Goal: Complete application form: Complete application form

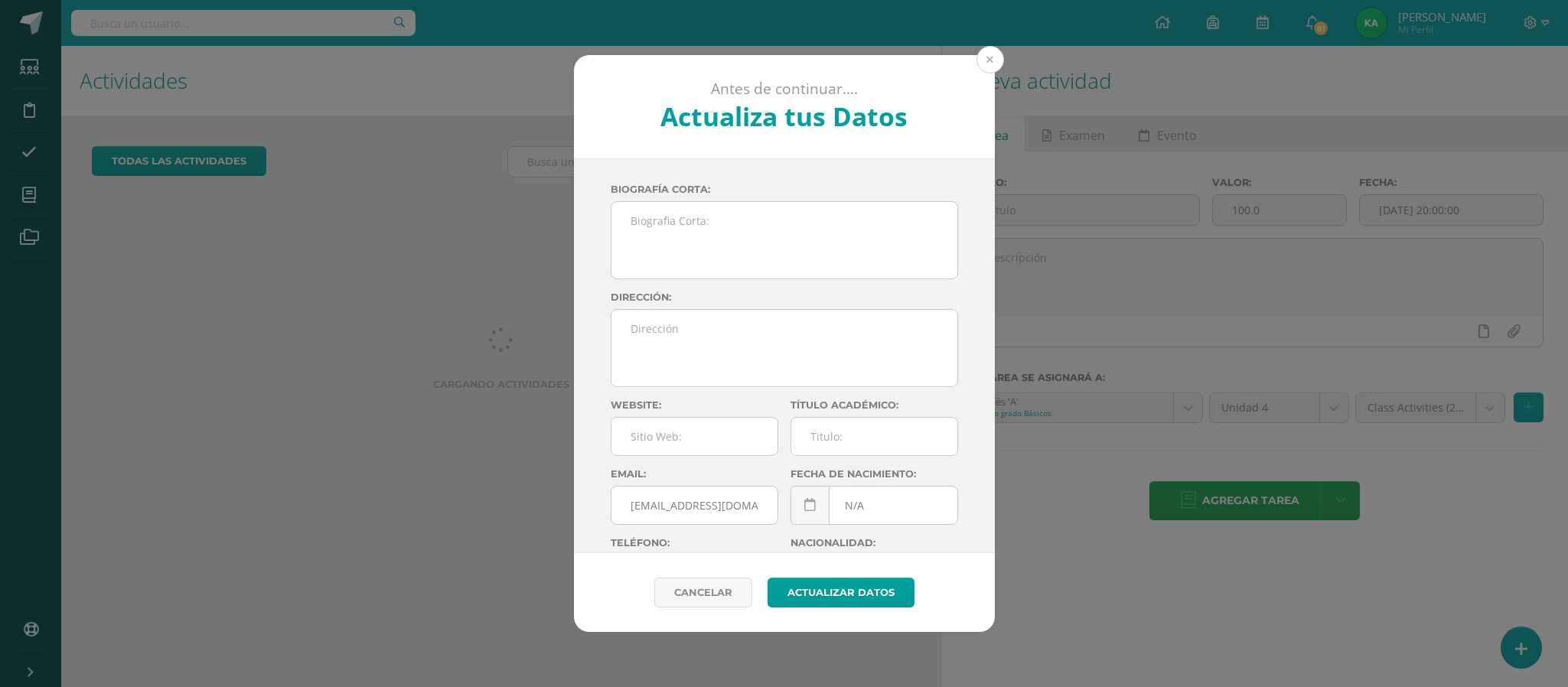
click at [990, 59] on button at bounding box center [990, 59] width 27 height 27
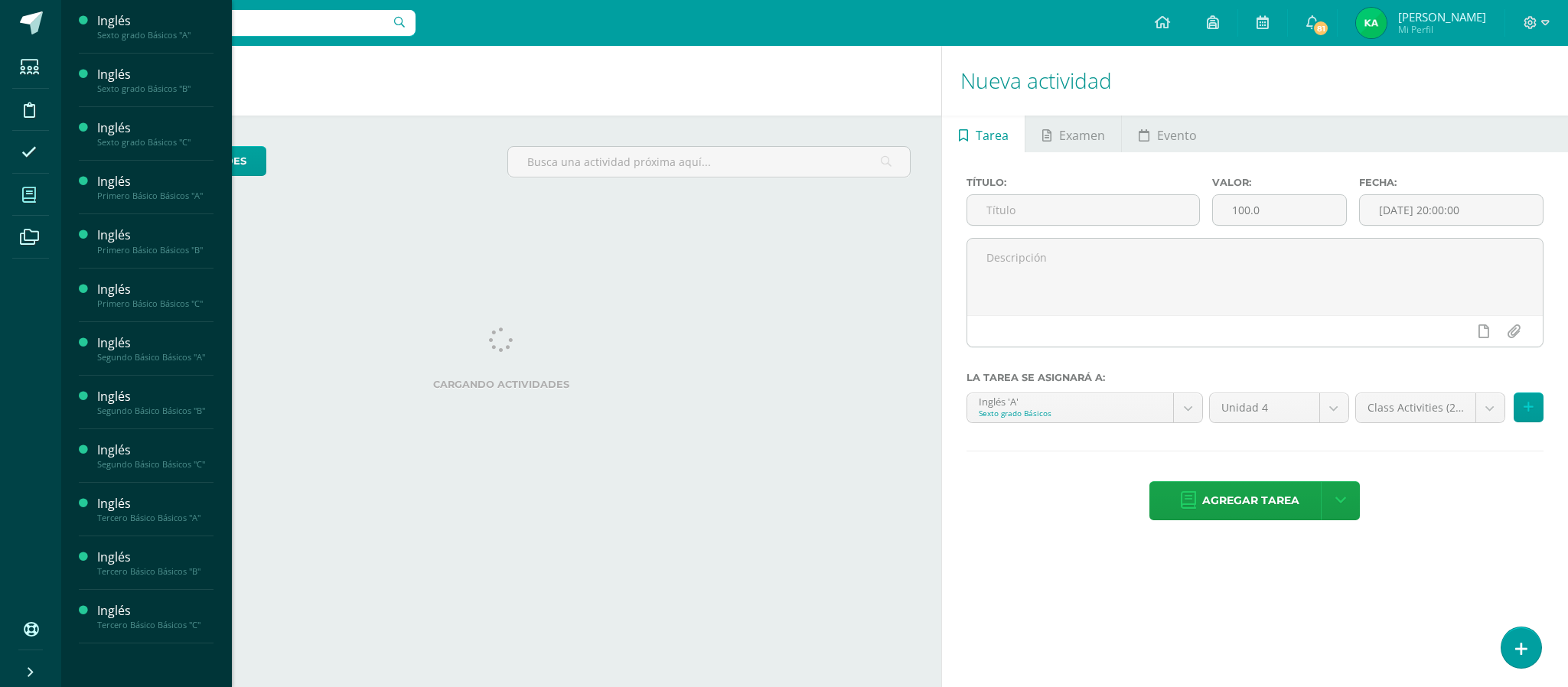
click at [30, 192] on icon at bounding box center [29, 195] width 14 height 15
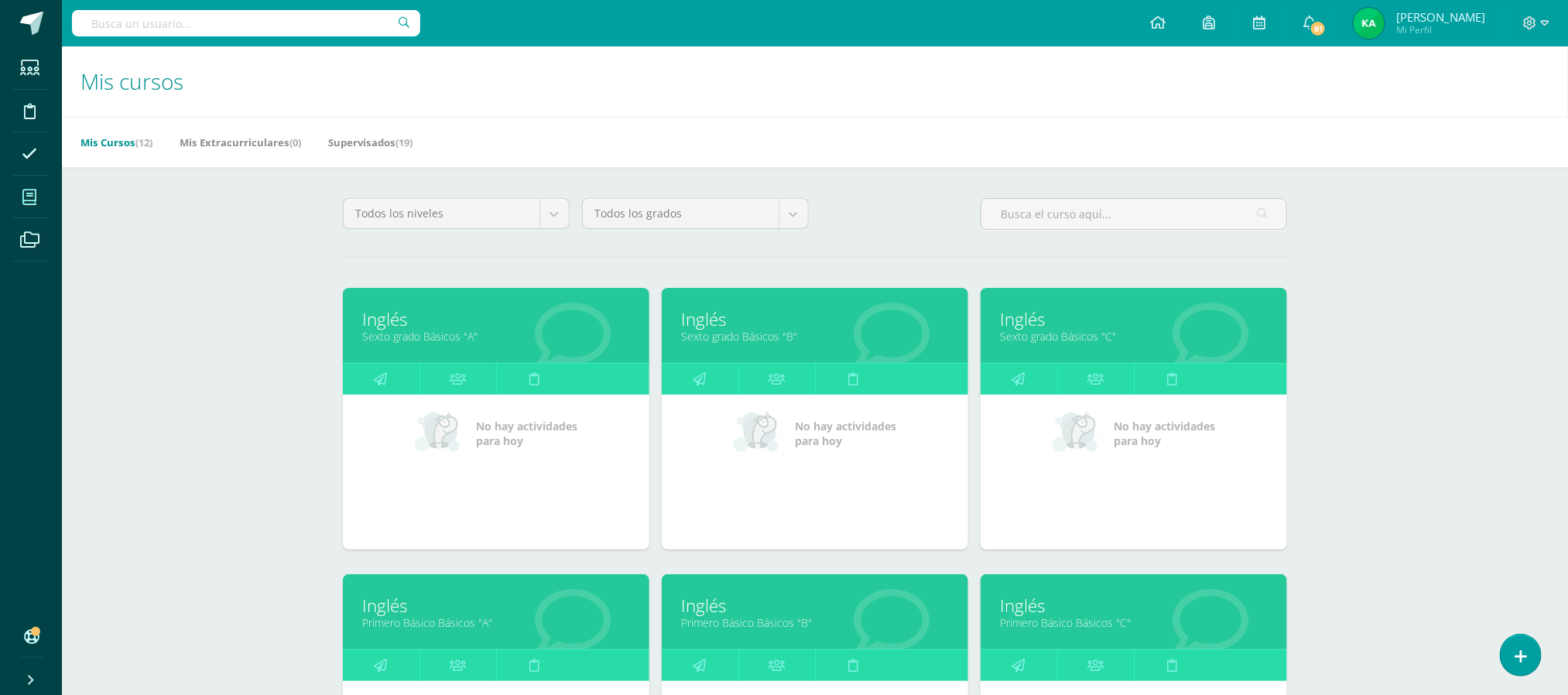
click at [418, 620] on link "Primero Básico Básicos "A"" at bounding box center [496, 623] width 268 height 15
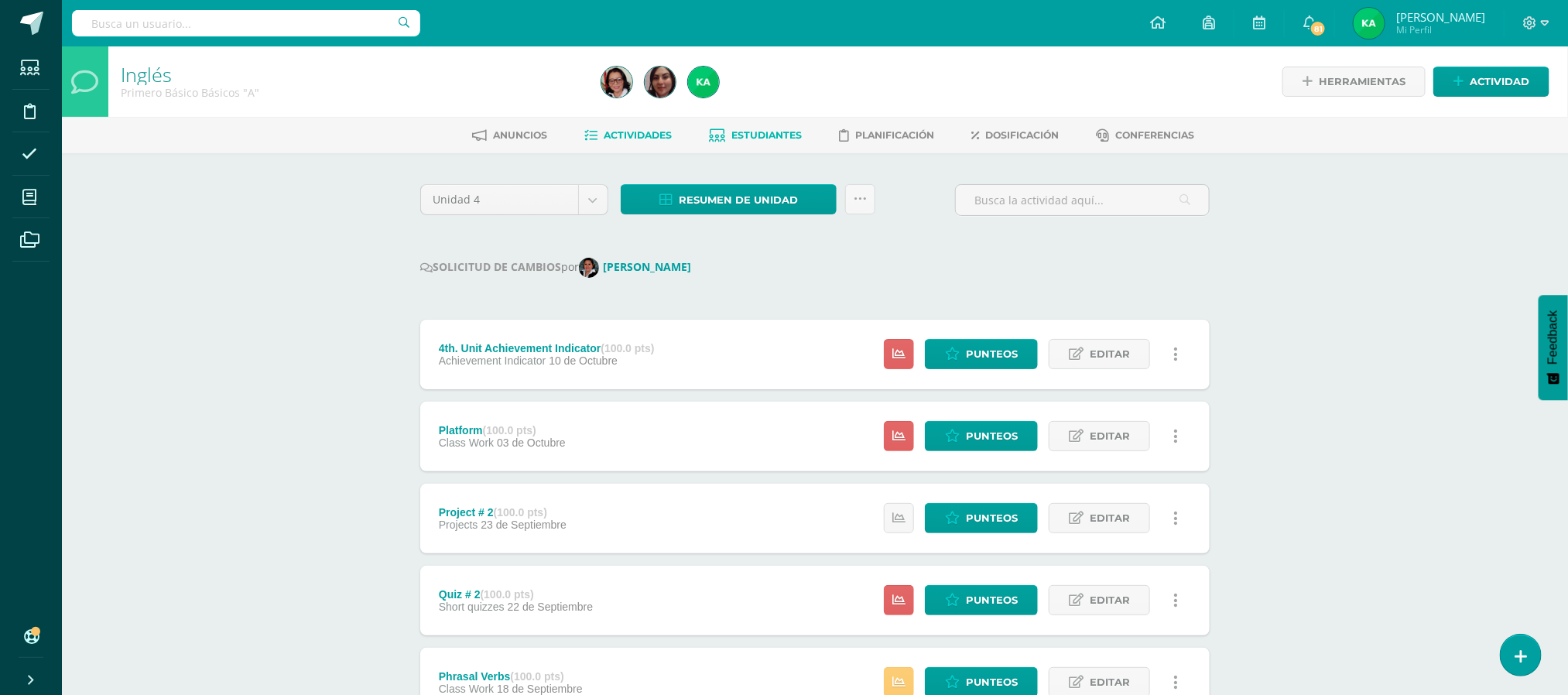
click at [761, 137] on span "Estudiantes" at bounding box center [767, 135] width 71 height 11
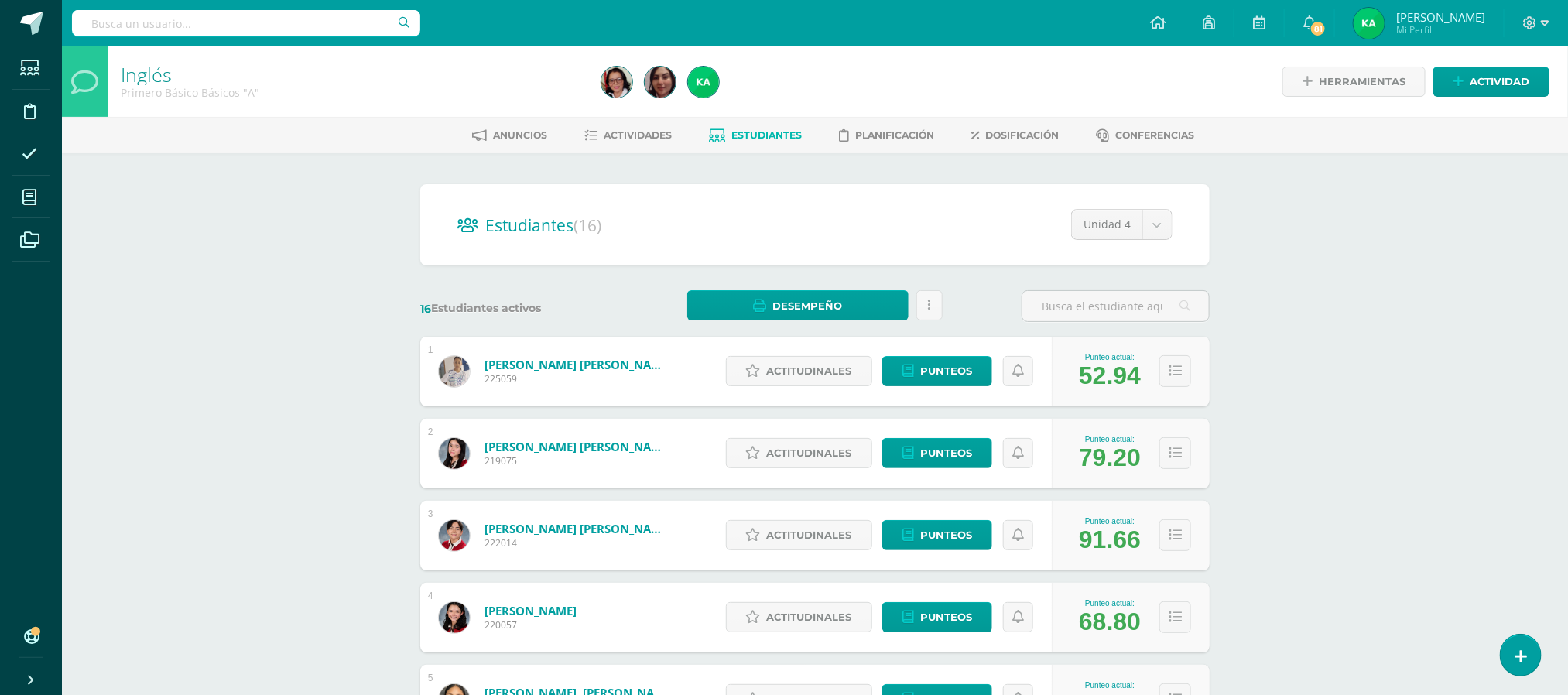
click at [1293, 189] on div "Inglés Primero Básico Básicos "A" Herramientas Detalle de asistencias Actividad…" at bounding box center [814, 644] width 1506 height 1196
click at [813, 370] on span "Actitudinales" at bounding box center [809, 371] width 85 height 28
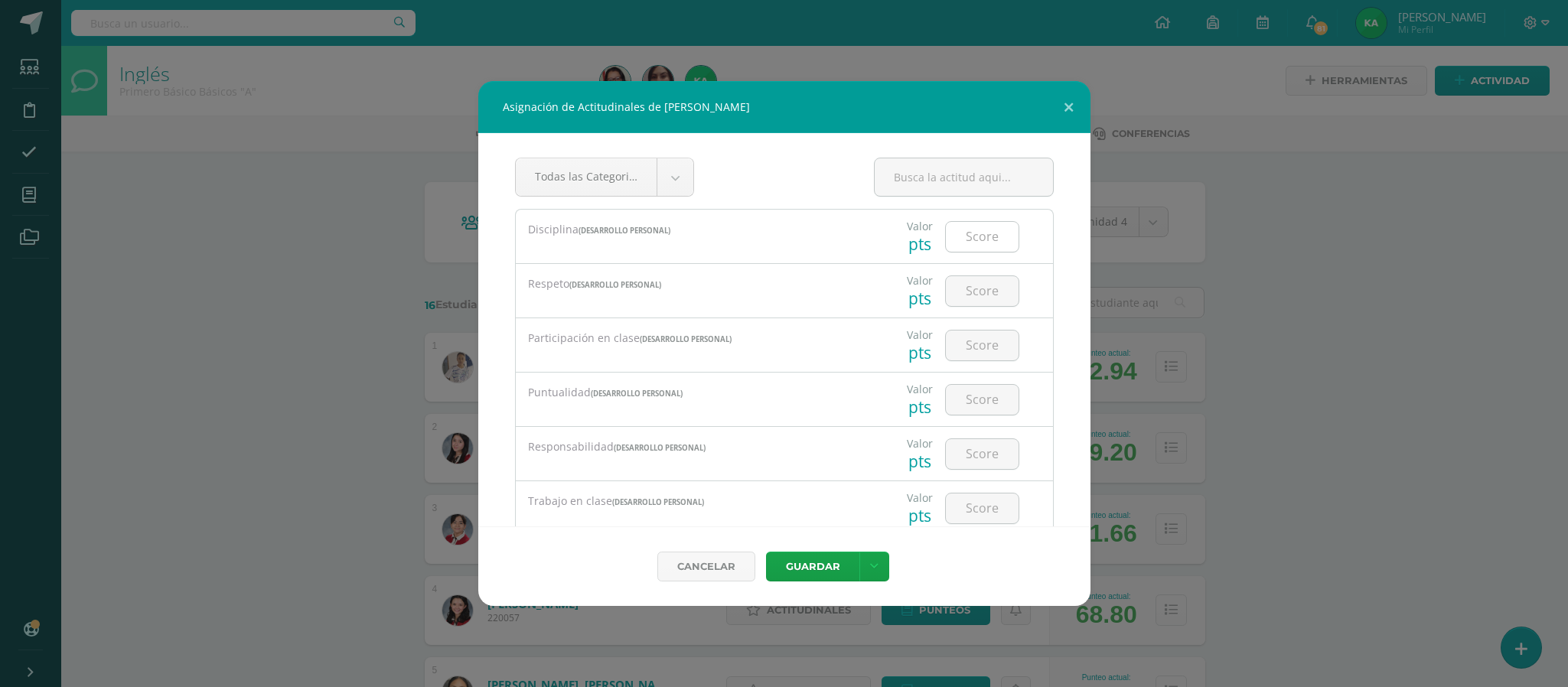
click at [962, 241] on input "number" at bounding box center [982, 236] width 73 height 30
type input "3"
click at [960, 288] on input "number" at bounding box center [982, 291] width 73 height 30
type input "4"
click at [971, 343] on input "number" at bounding box center [982, 345] width 73 height 30
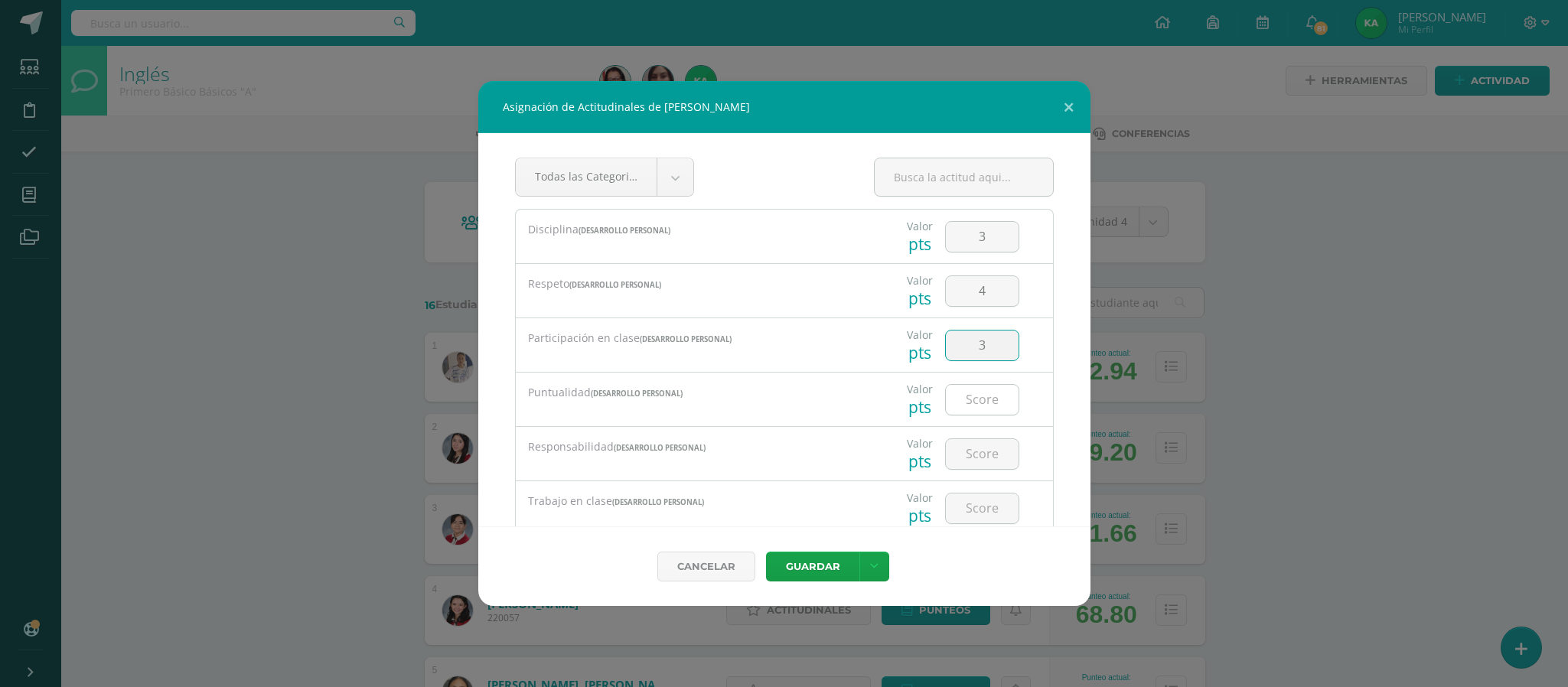
type input "3"
click at [965, 406] on input "number" at bounding box center [982, 399] width 73 height 30
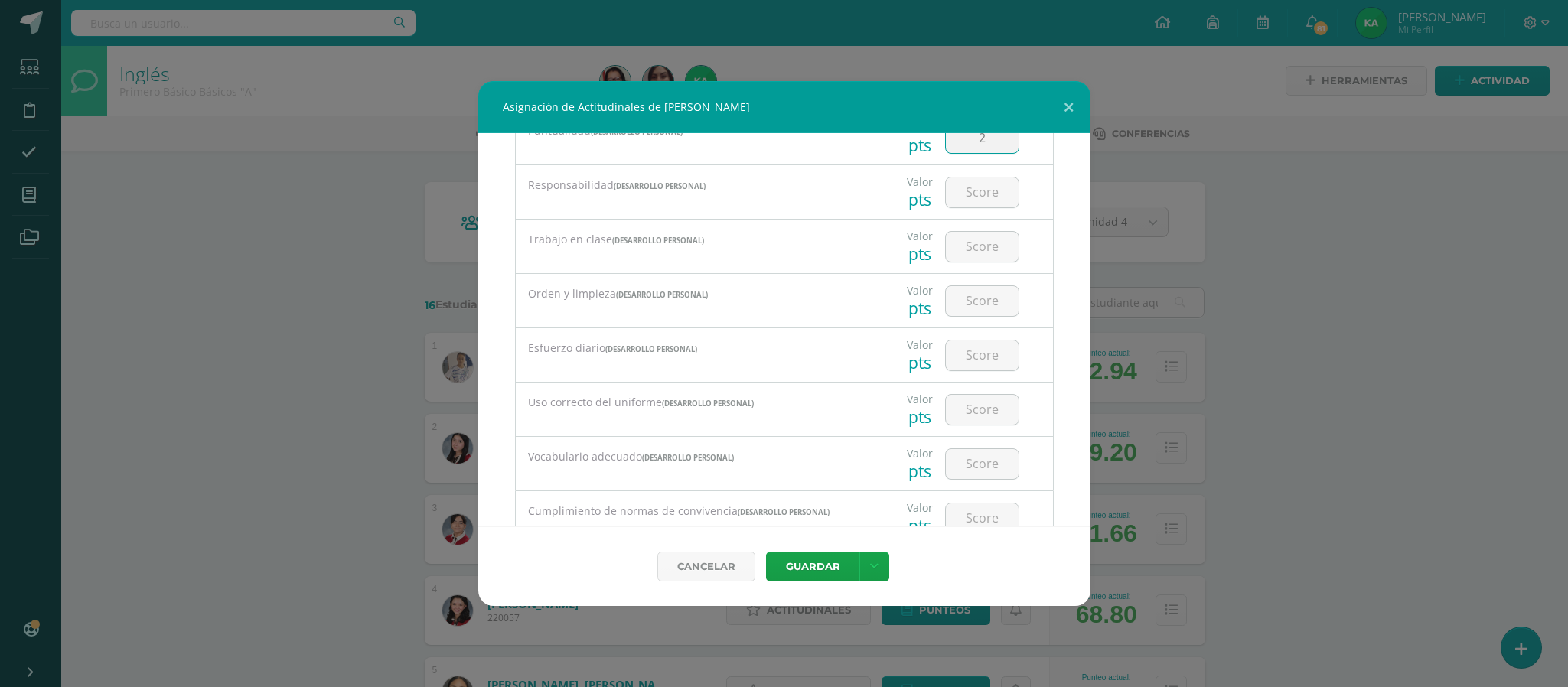
scroll to position [269, 0]
type input "2"
click at [960, 191] on input "number" at bounding box center [982, 185] width 73 height 30
type input "3"
click at [960, 245] on input "number" at bounding box center [982, 240] width 73 height 30
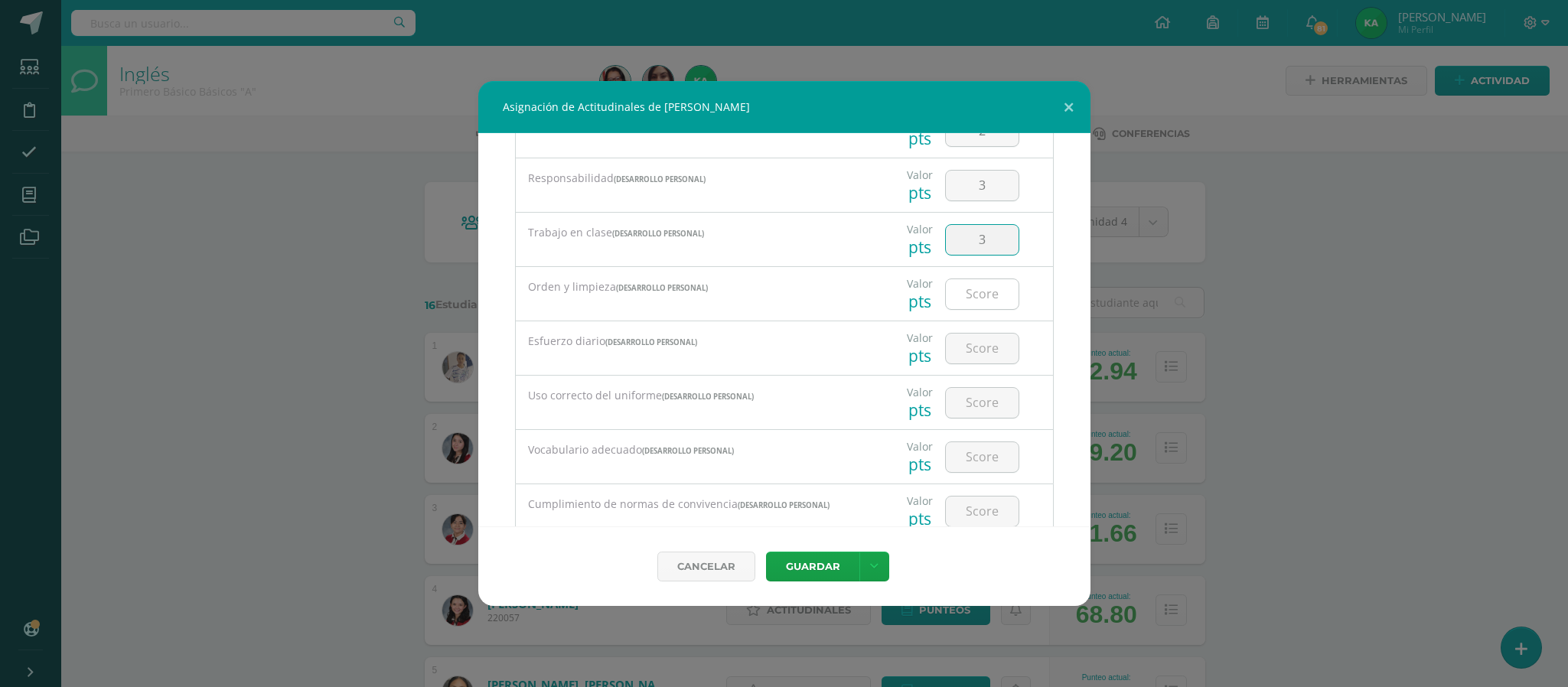
type input "3"
click at [963, 297] on input "number" at bounding box center [982, 293] width 73 height 30
type input "3"
click at [963, 349] on input "number" at bounding box center [982, 348] width 73 height 30
type input "3"
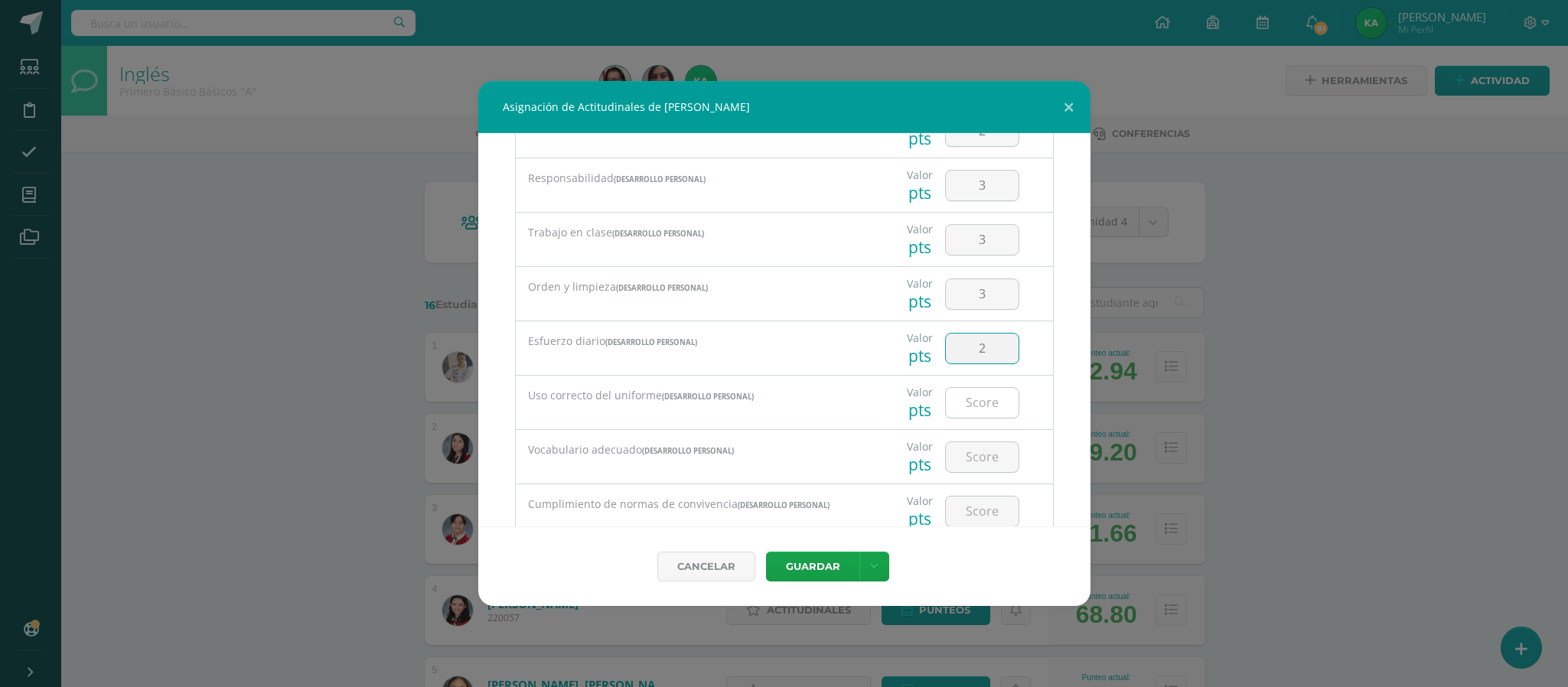
type input "2"
click at [963, 405] on input "number" at bounding box center [982, 402] width 73 height 30
type input "3"
click at [967, 464] on input "number" at bounding box center [982, 457] width 73 height 30
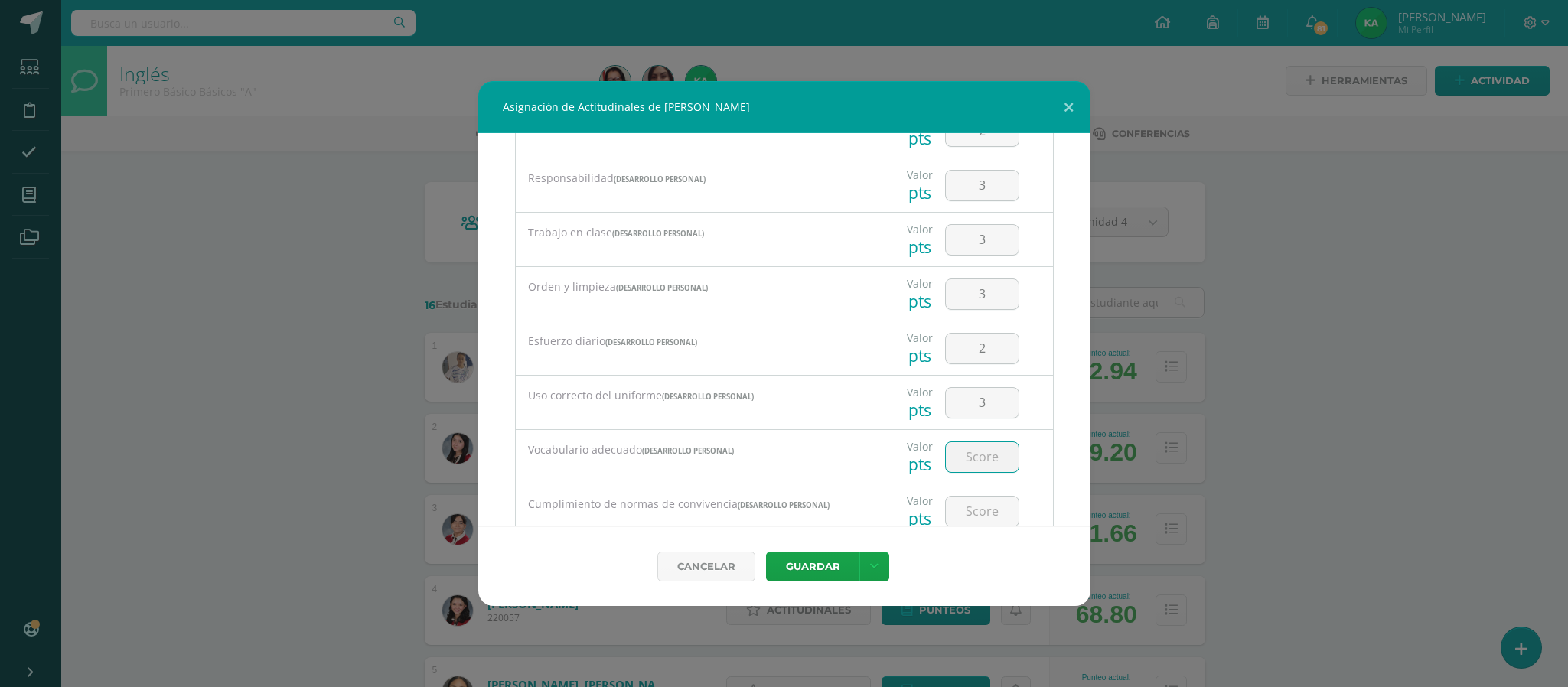
scroll to position [325, 0]
type input "4"
click at [966, 471] on input "number" at bounding box center [982, 459] width 73 height 30
type input "4"
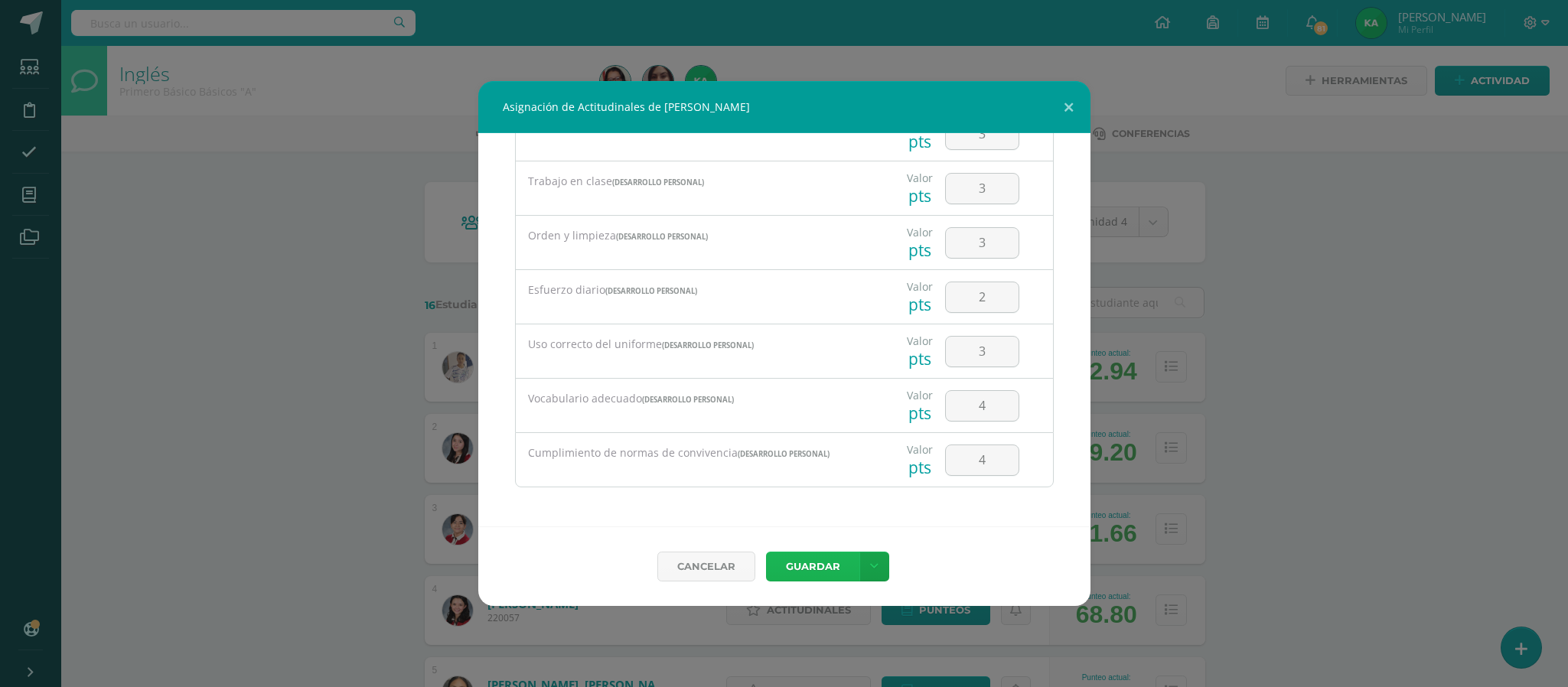
click at [814, 565] on button "Guardar" at bounding box center [812, 566] width 93 height 30
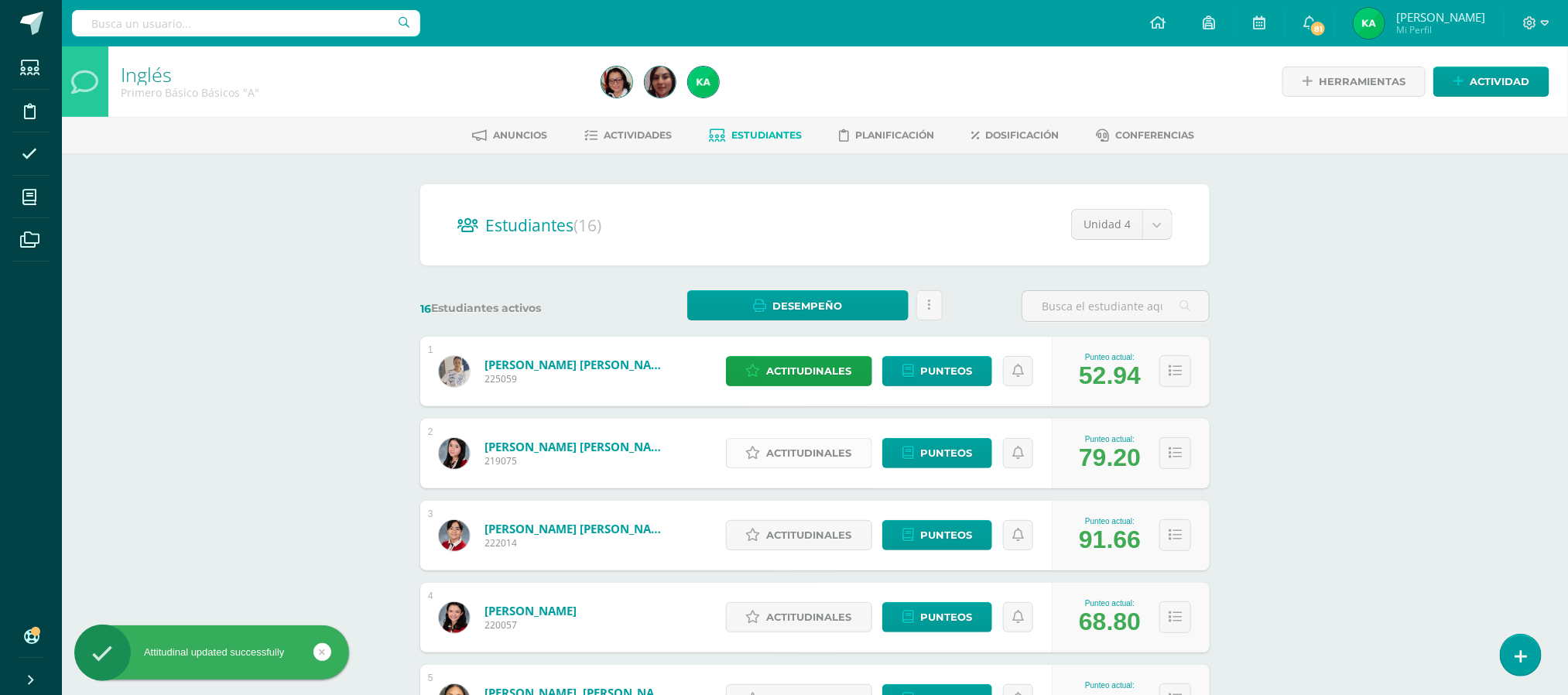
click at [801, 451] on span "Actitudinales" at bounding box center [809, 453] width 85 height 28
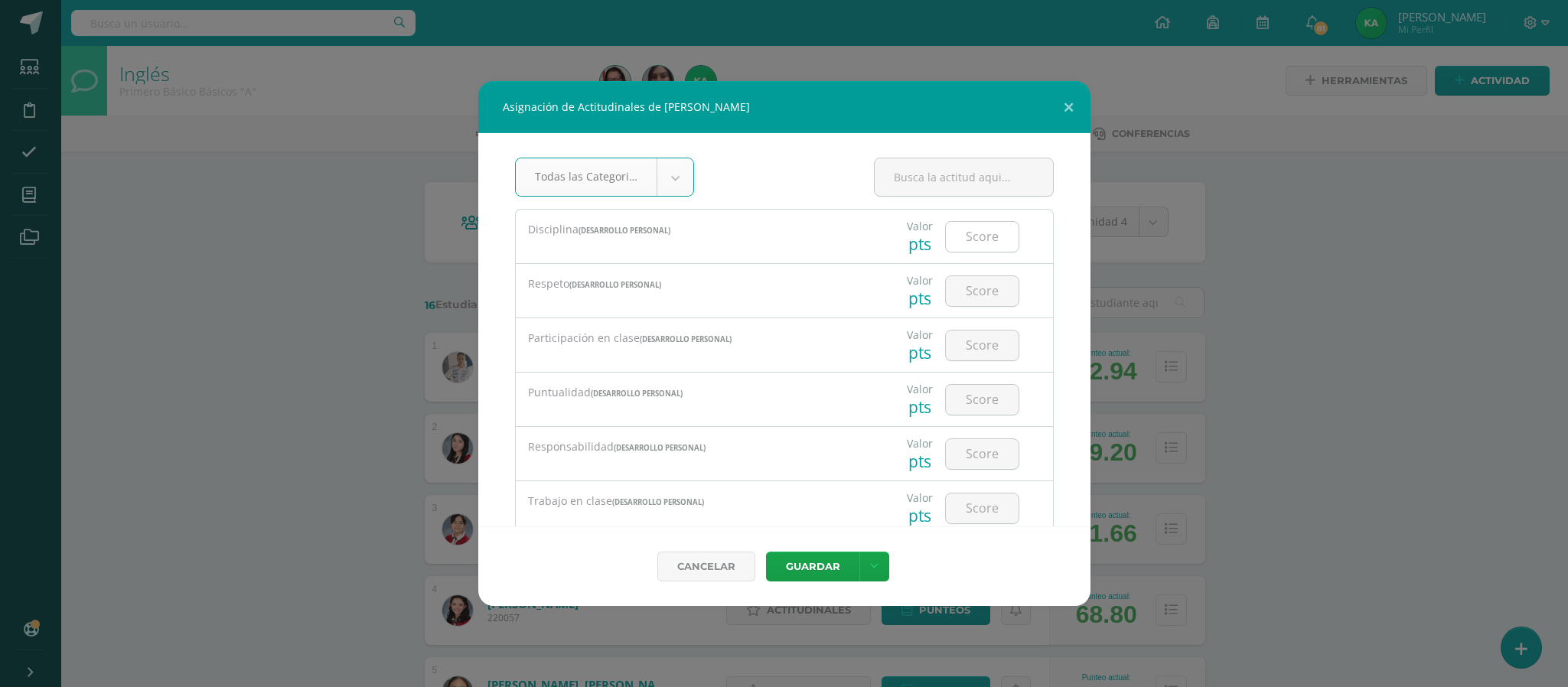
click at [957, 232] on input "number" at bounding box center [982, 236] width 73 height 30
type input "3"
click at [960, 297] on input "number" at bounding box center [982, 291] width 73 height 30
type input "3"
click at [976, 345] on input "number" at bounding box center [982, 345] width 73 height 30
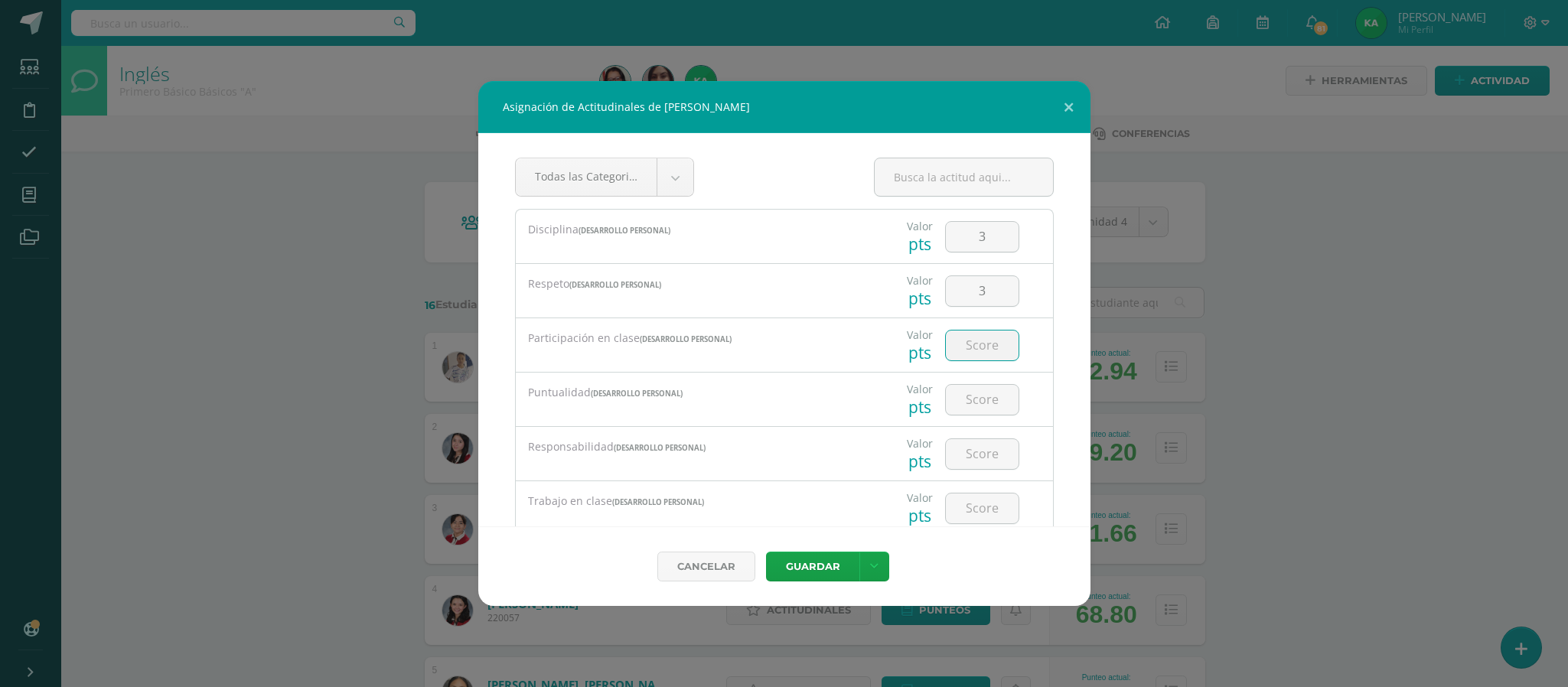
type input "3"
type input "2"
type input "3"
type input "2"
type input "3"
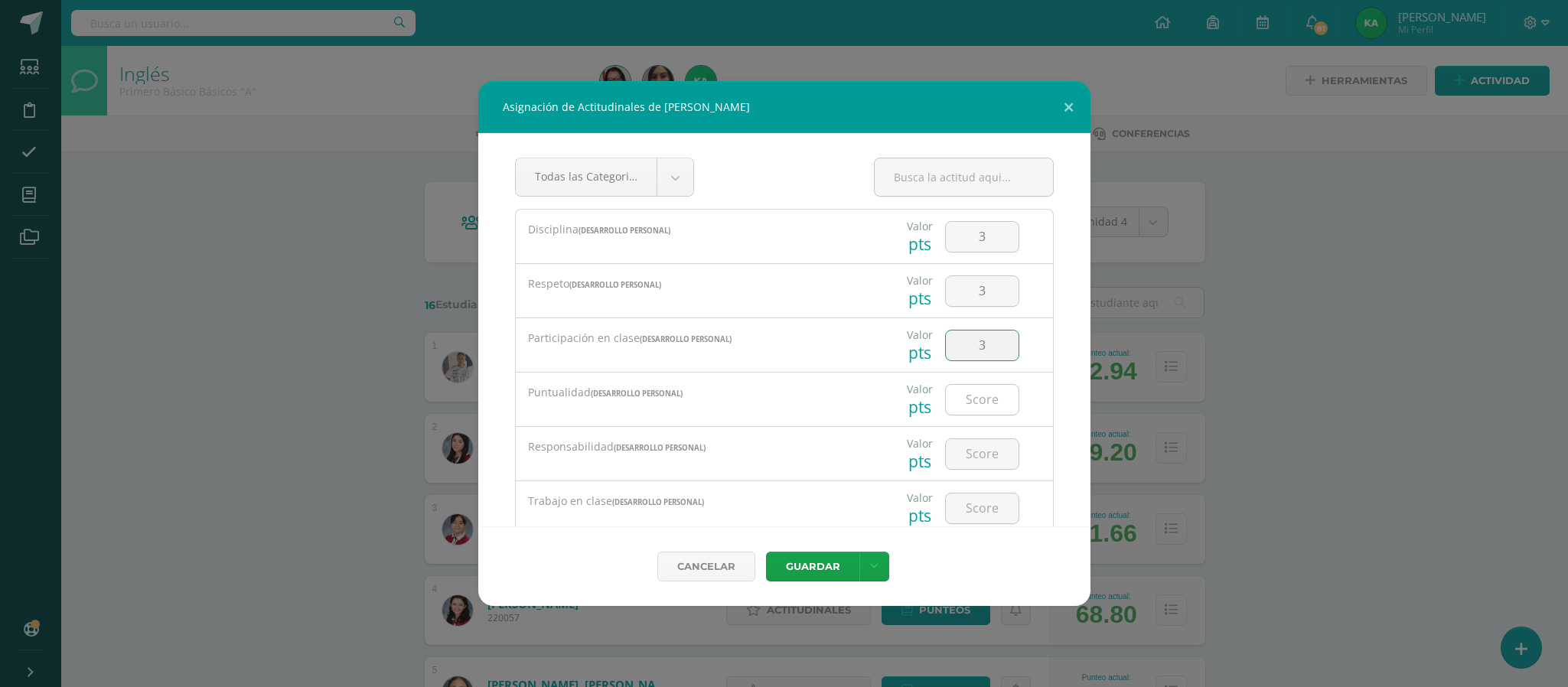
click at [958, 400] on input "number" at bounding box center [982, 399] width 73 height 30
type input "2"
type input "1"
click at [960, 448] on input "number" at bounding box center [982, 454] width 73 height 30
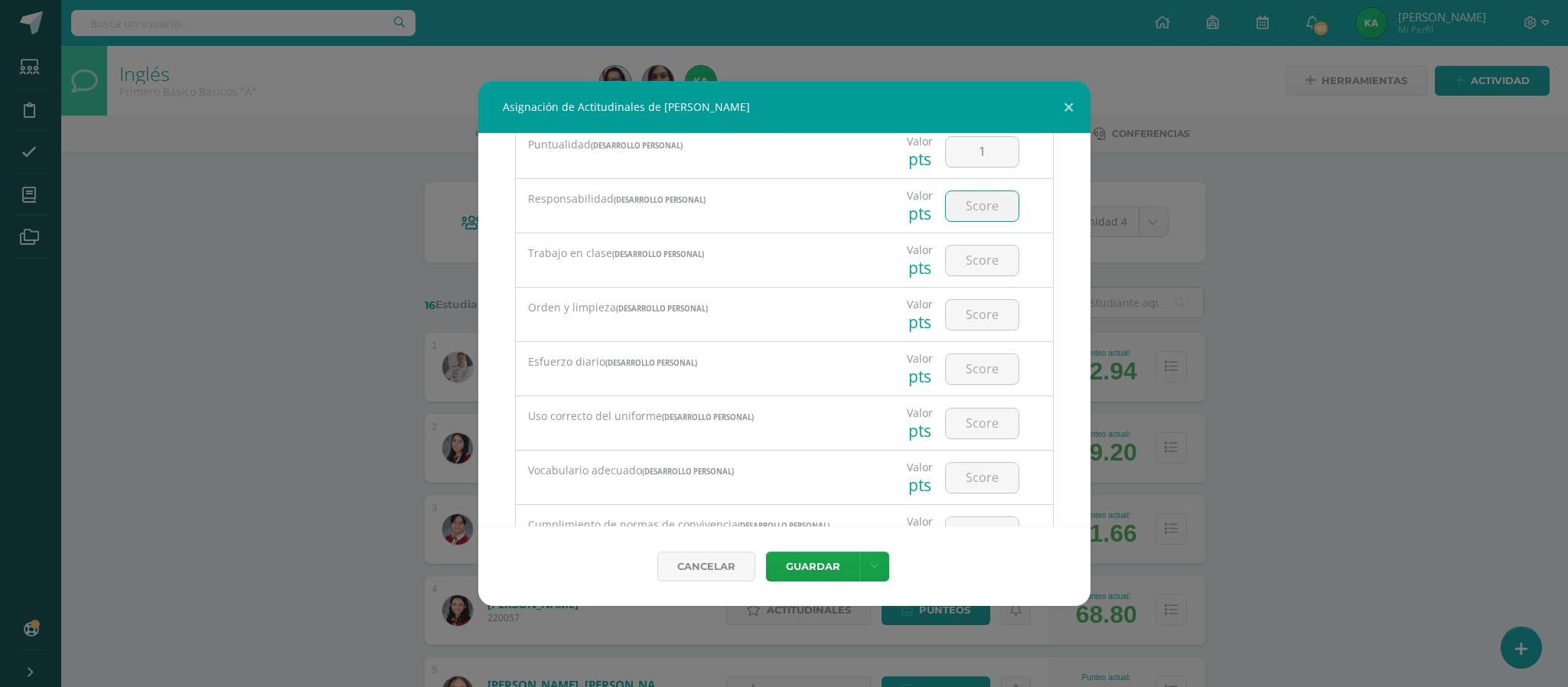
scroll to position [260, 0]
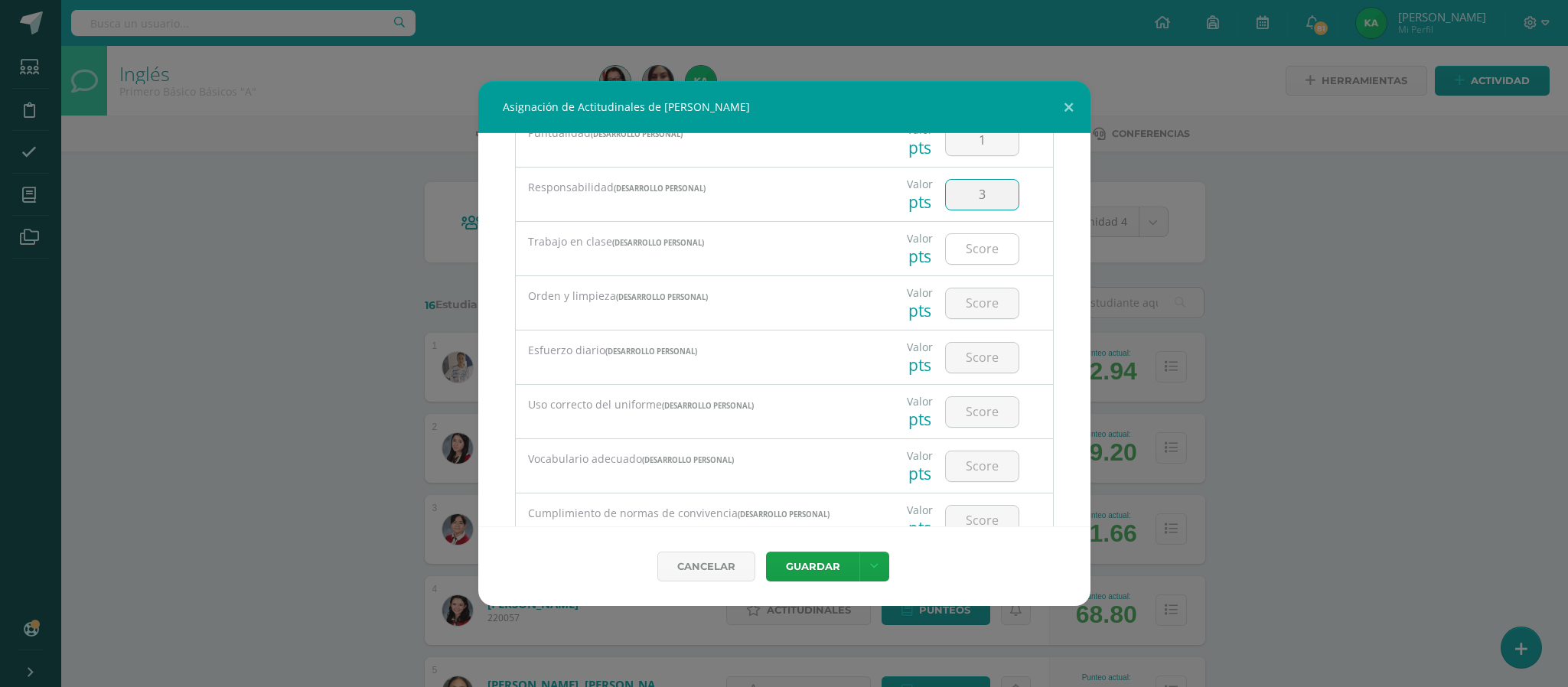
type input "3"
click at [965, 250] on input "number" at bounding box center [982, 249] width 73 height 30
type input "3"
click at [960, 303] on input "number" at bounding box center [982, 303] width 73 height 30
type input "3"
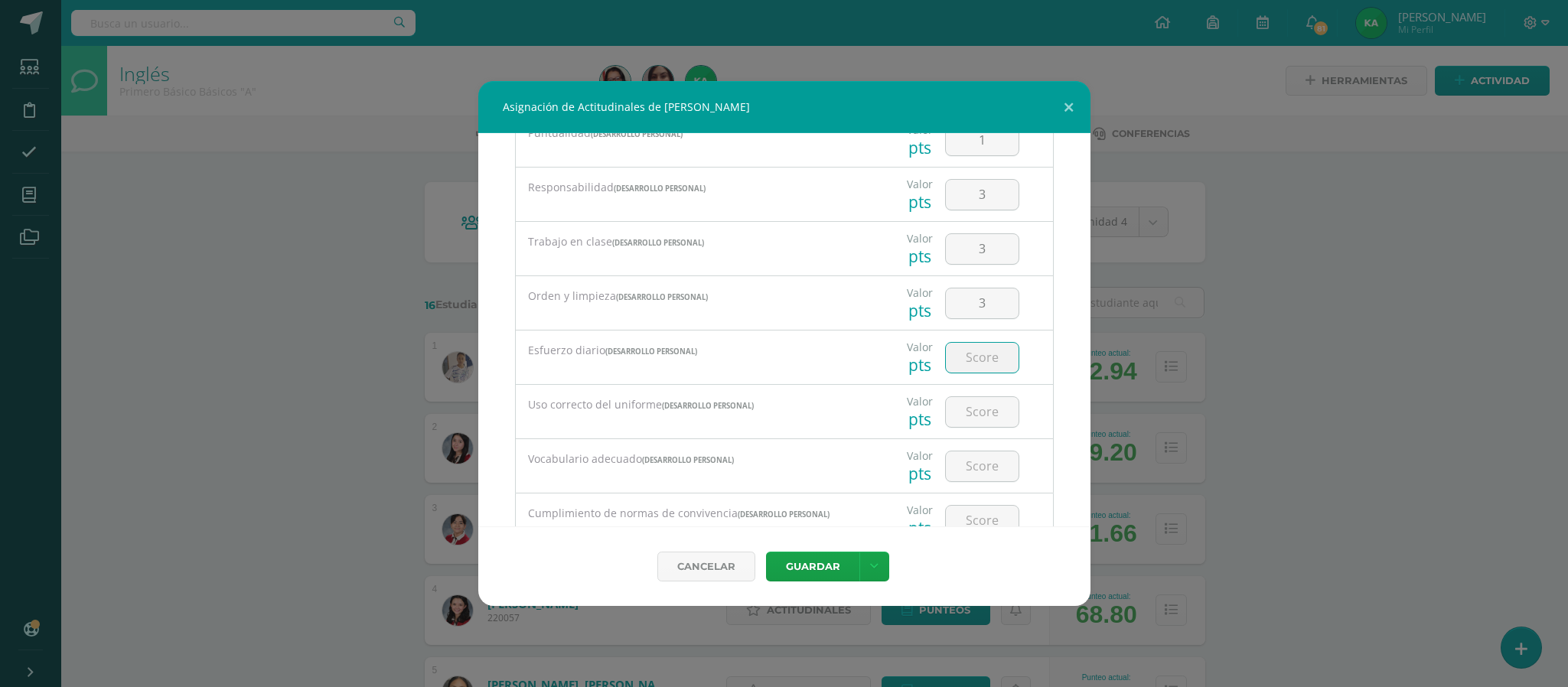
click at [967, 366] on input "number" at bounding box center [982, 358] width 73 height 30
type input "3"
click at [980, 411] on input "number" at bounding box center [982, 411] width 73 height 30
type input "2"
click at [962, 471] on input "number" at bounding box center [982, 466] width 73 height 30
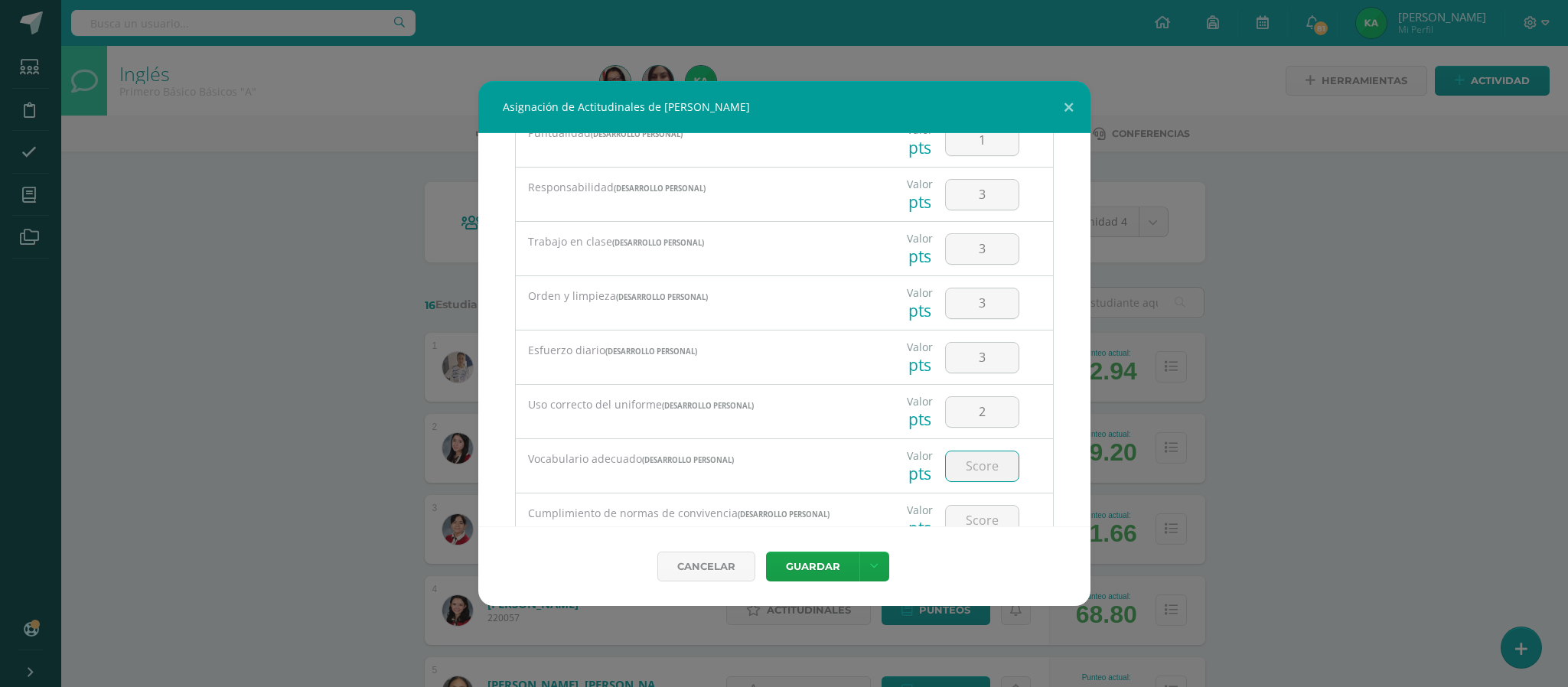
type input "4"
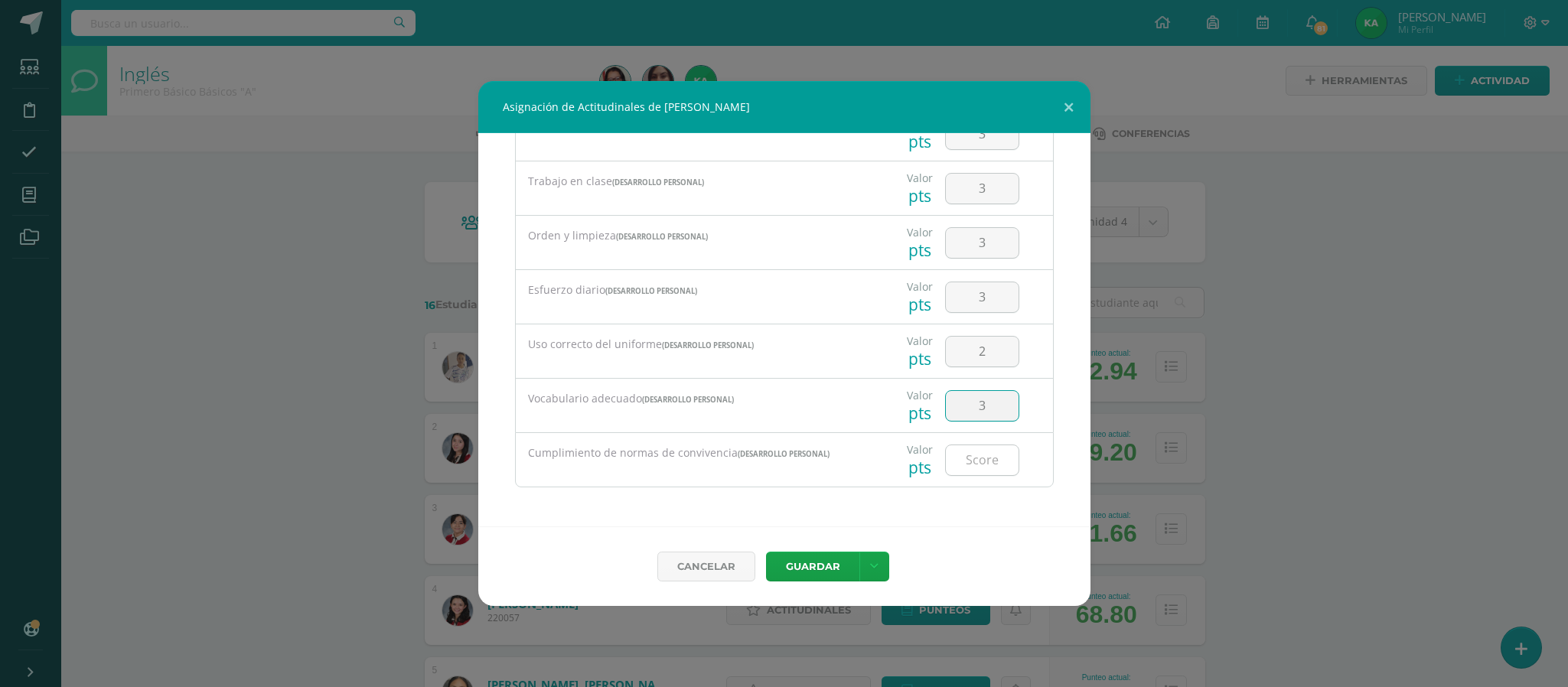
type input "3"
click at [963, 463] on input "number" at bounding box center [982, 459] width 73 height 30
type input "3"
click at [808, 567] on button "Guardar" at bounding box center [812, 566] width 93 height 30
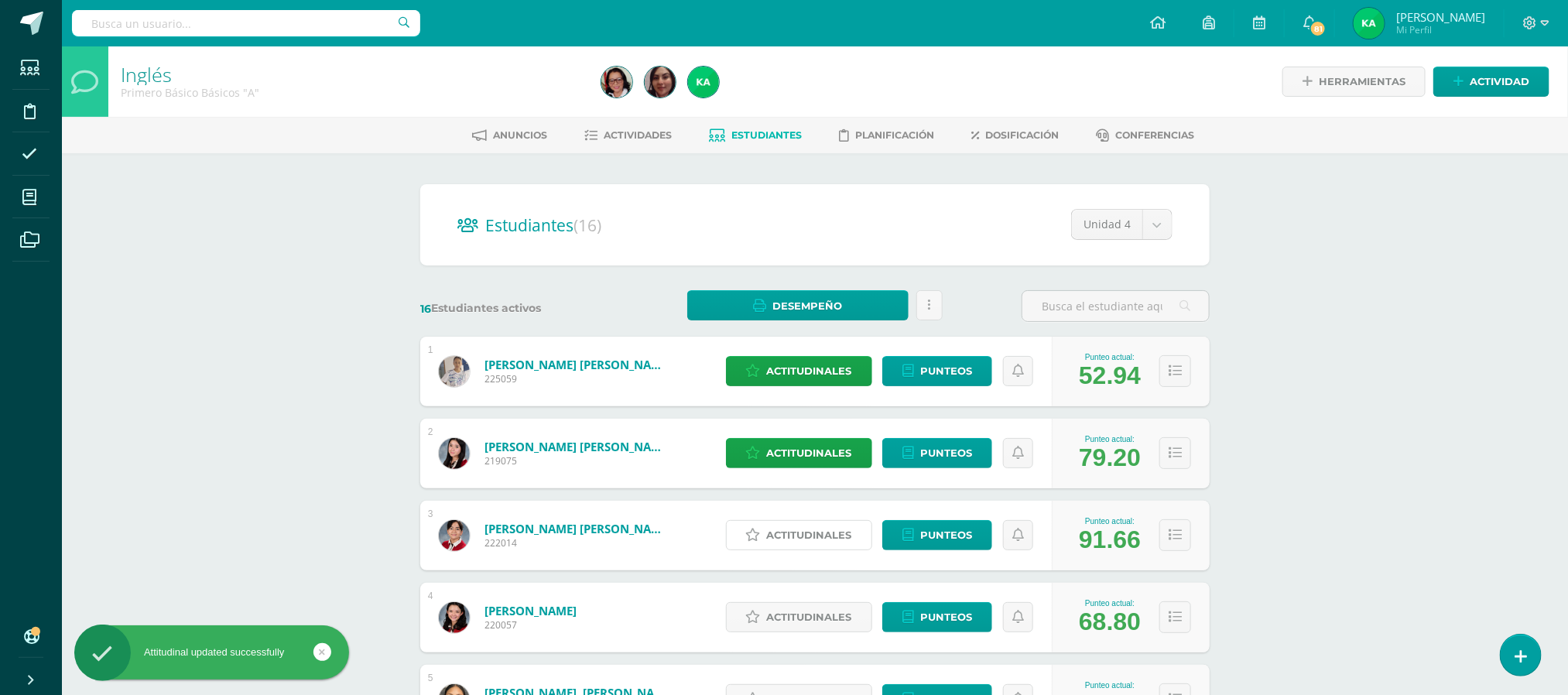
click at [788, 530] on span "Actitudinales" at bounding box center [809, 534] width 85 height 28
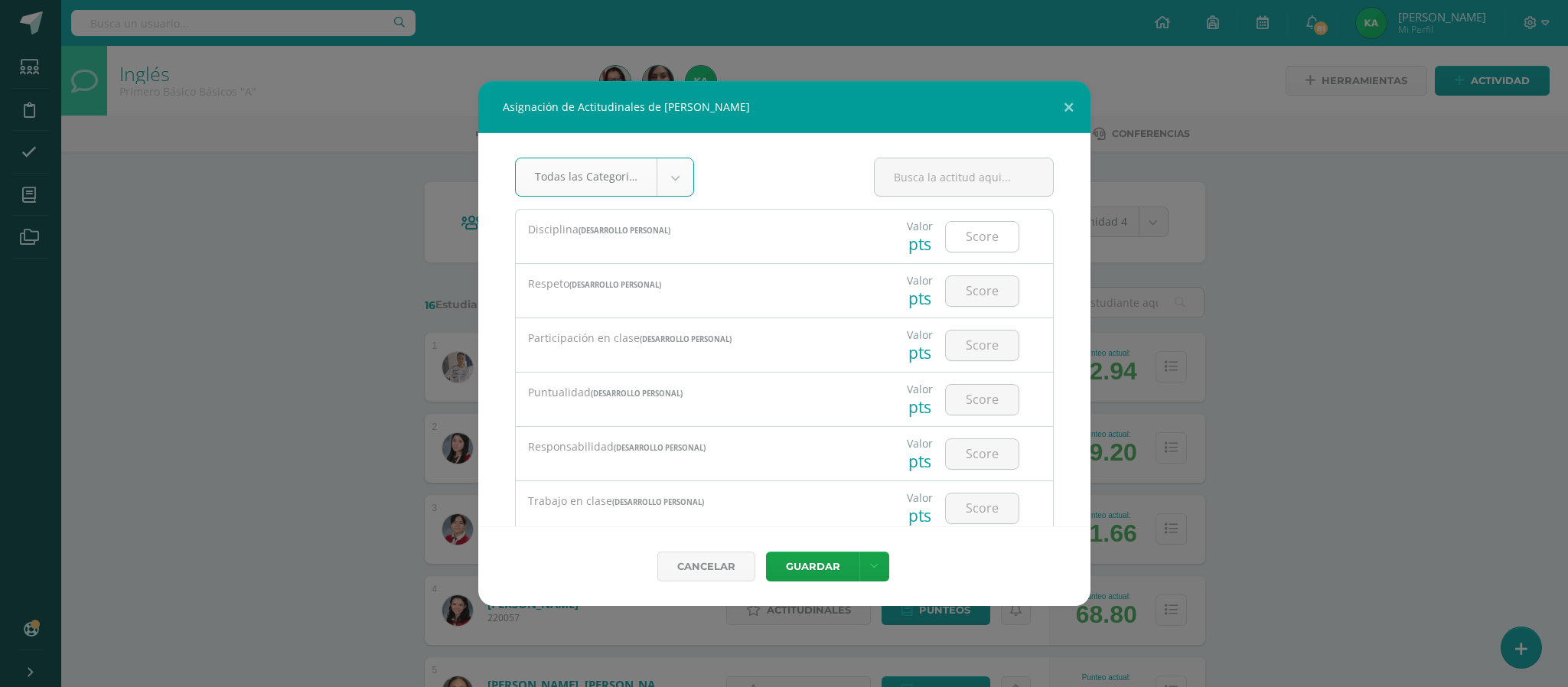
click at [962, 232] on input "number" at bounding box center [982, 236] width 73 height 30
type input "4"
click at [963, 294] on input "number" at bounding box center [982, 291] width 73 height 30
type input "4"
click at [963, 328] on div at bounding box center [982, 345] width 87 height 54
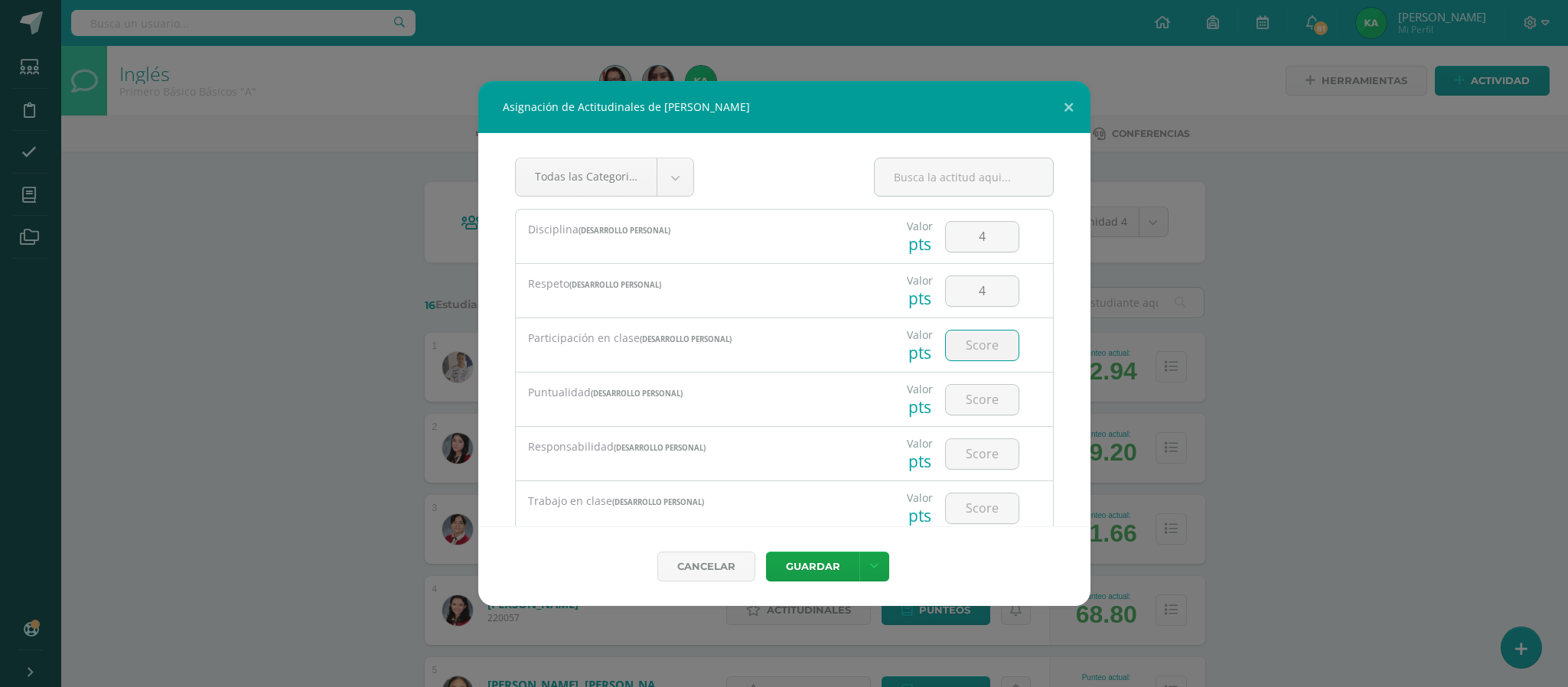
click at [964, 342] on input "number" at bounding box center [982, 345] width 73 height 30
type input "4"
click at [968, 395] on input "number" at bounding box center [982, 399] width 73 height 30
type input "4"
click at [967, 447] on input "number" at bounding box center [982, 454] width 73 height 30
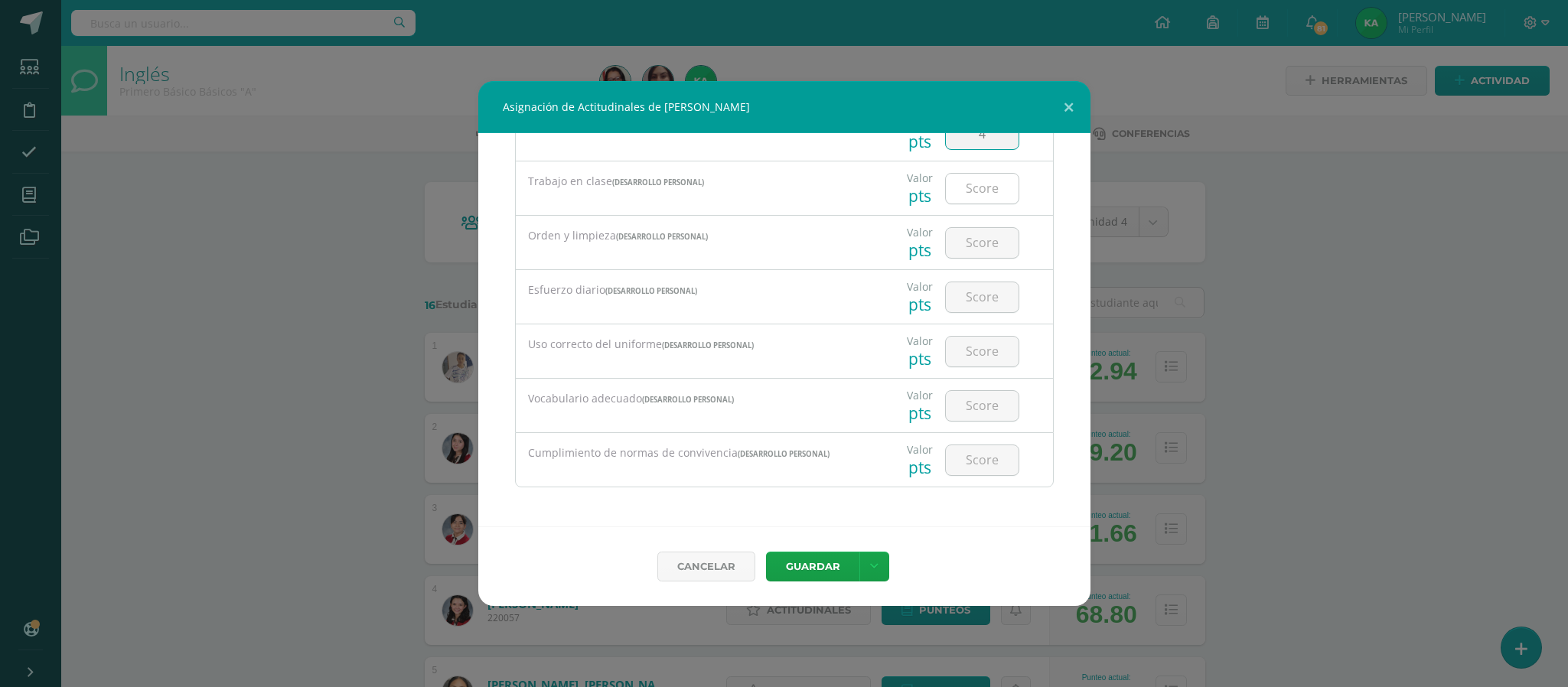
type input "4"
click at [969, 184] on input "number" at bounding box center [982, 188] width 73 height 30
type input "4"
click at [958, 245] on input "number" at bounding box center [982, 242] width 73 height 30
type input "4"
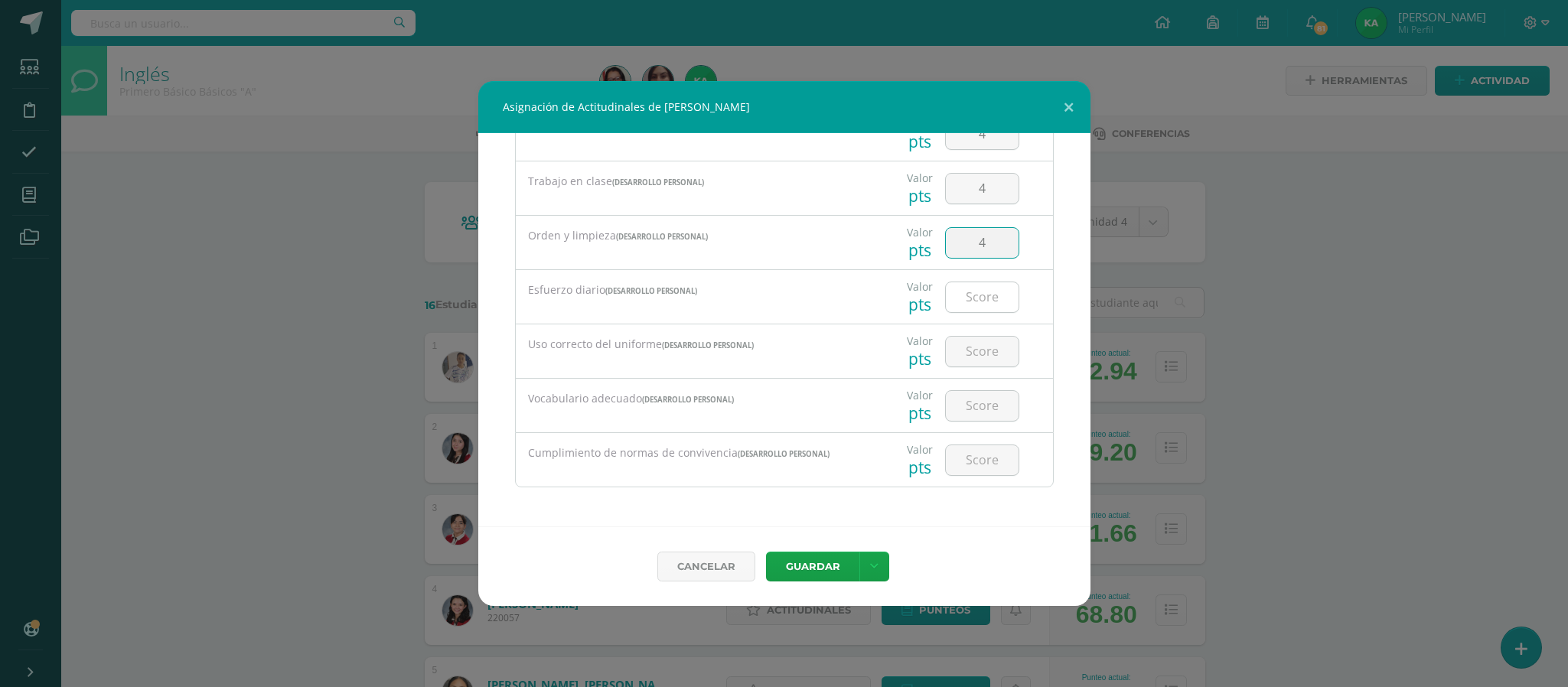
click at [968, 293] on input "number" at bounding box center [982, 297] width 73 height 30
type input "4"
click at [971, 340] on input "number" at bounding box center [982, 351] width 73 height 30
type input "4"
click at [964, 406] on input "number" at bounding box center [982, 406] width 73 height 30
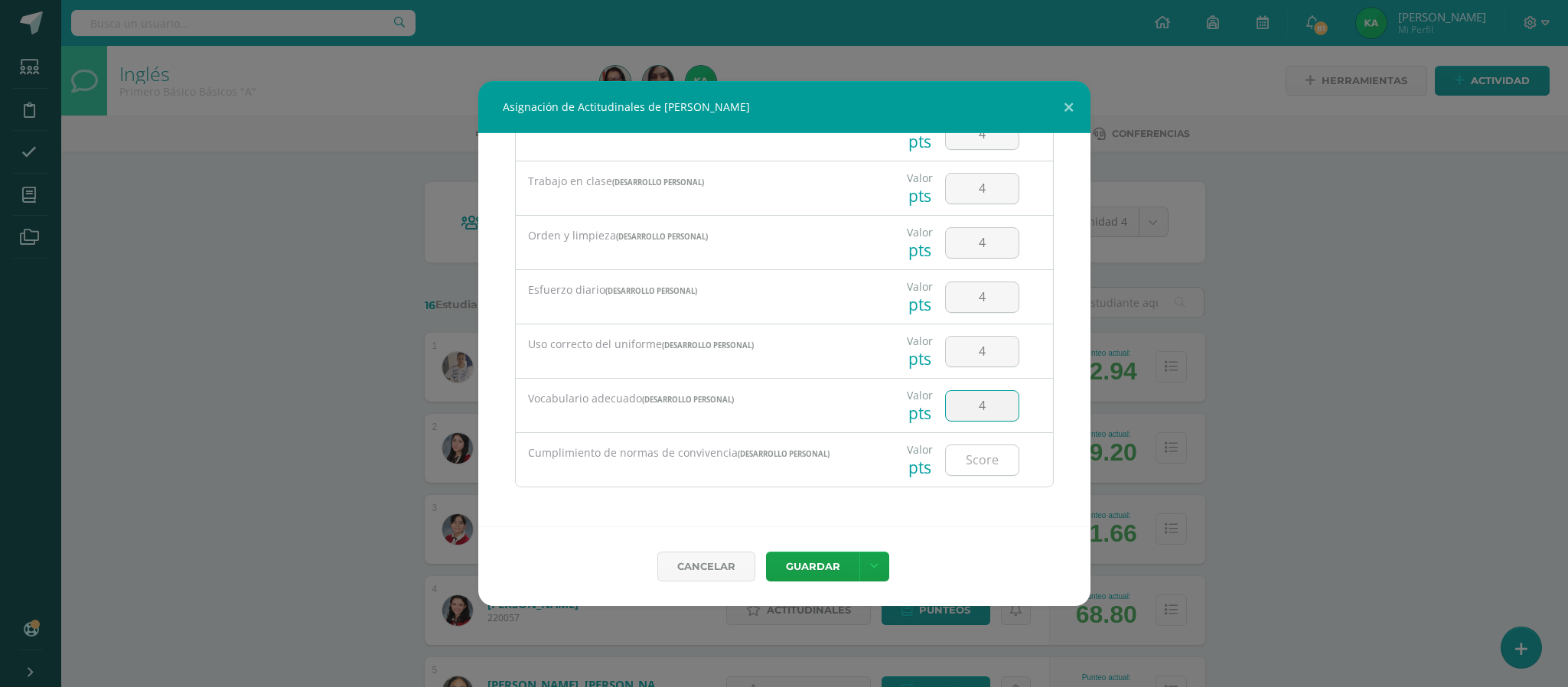
type input "4"
click at [971, 463] on input "number" at bounding box center [982, 459] width 73 height 30
type input "4"
click at [811, 567] on button "Guardar" at bounding box center [812, 566] width 93 height 30
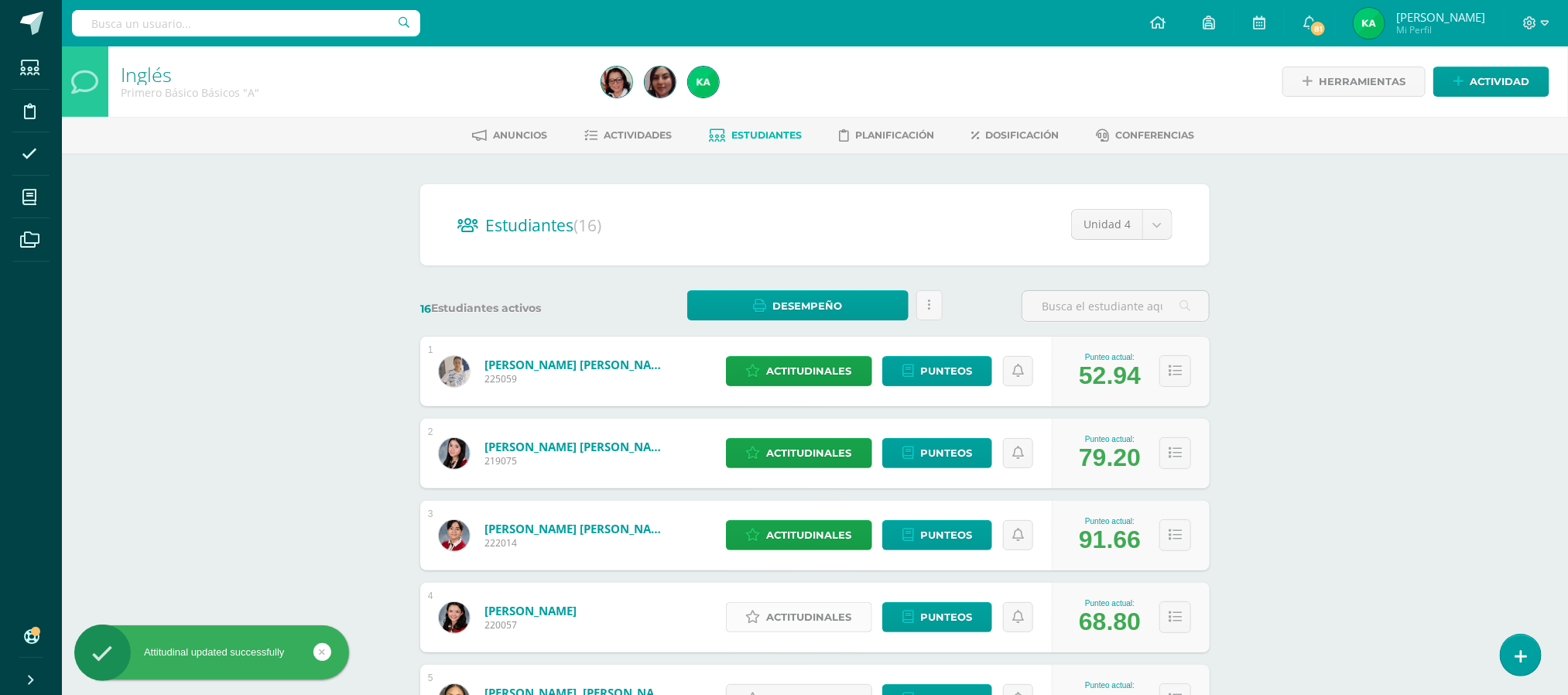
click at [797, 616] on span "Actitudinales" at bounding box center [809, 617] width 85 height 28
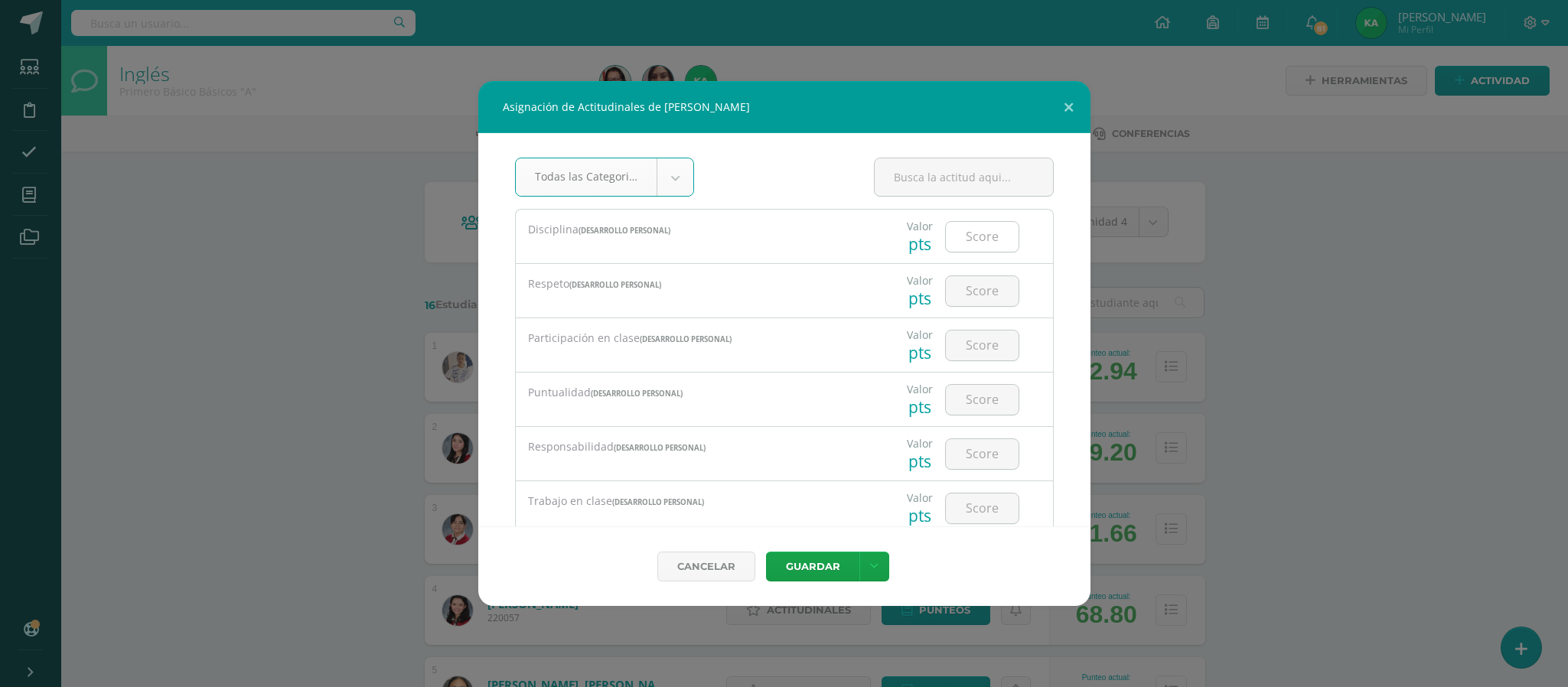
click at [964, 235] on input "number" at bounding box center [982, 236] width 73 height 30
type input "3"
click at [964, 290] on input "number" at bounding box center [982, 291] width 73 height 30
click at [967, 289] on input "number" at bounding box center [982, 291] width 73 height 30
type input "3"
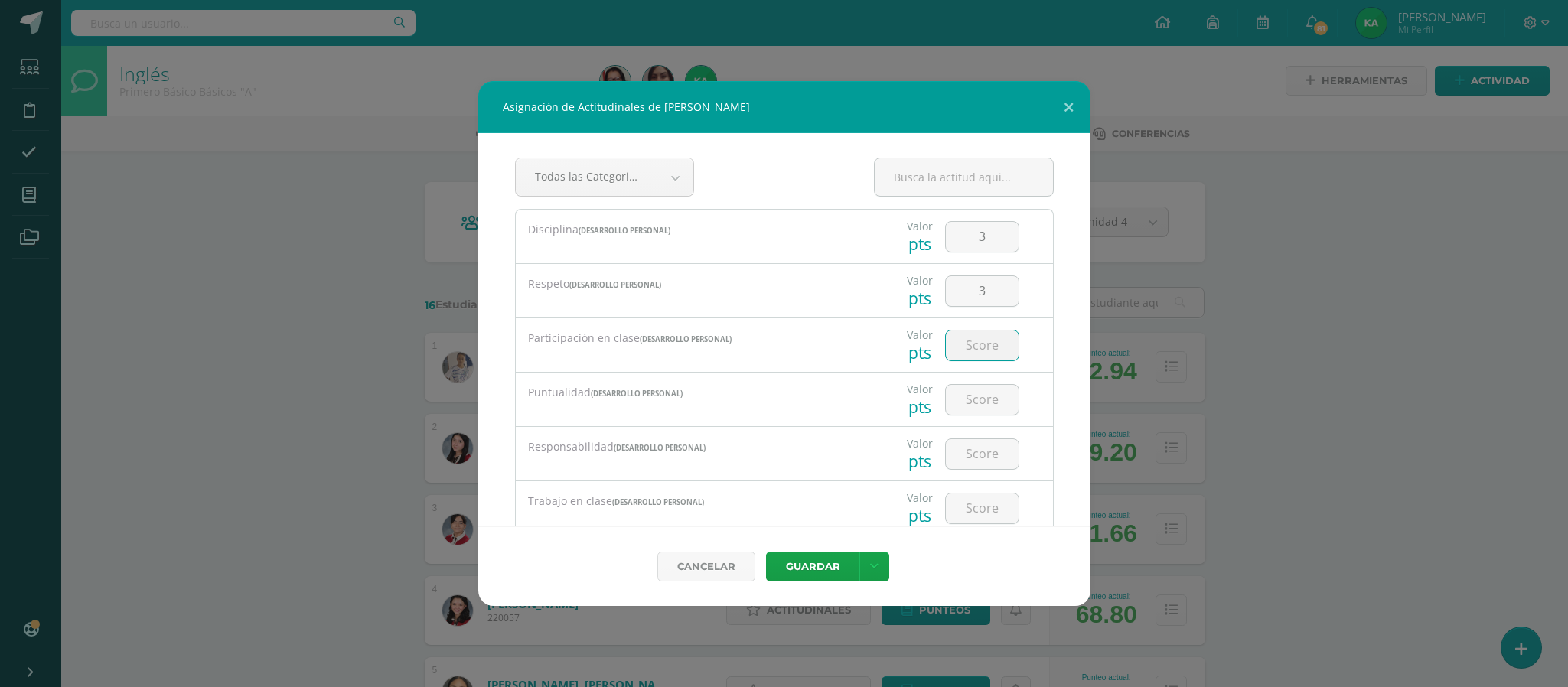
click at [969, 340] on input "number" at bounding box center [982, 345] width 73 height 30
type input "4"
click at [967, 402] on input "number" at bounding box center [982, 399] width 73 height 30
type input "4"
click at [967, 457] on input "number" at bounding box center [982, 454] width 73 height 30
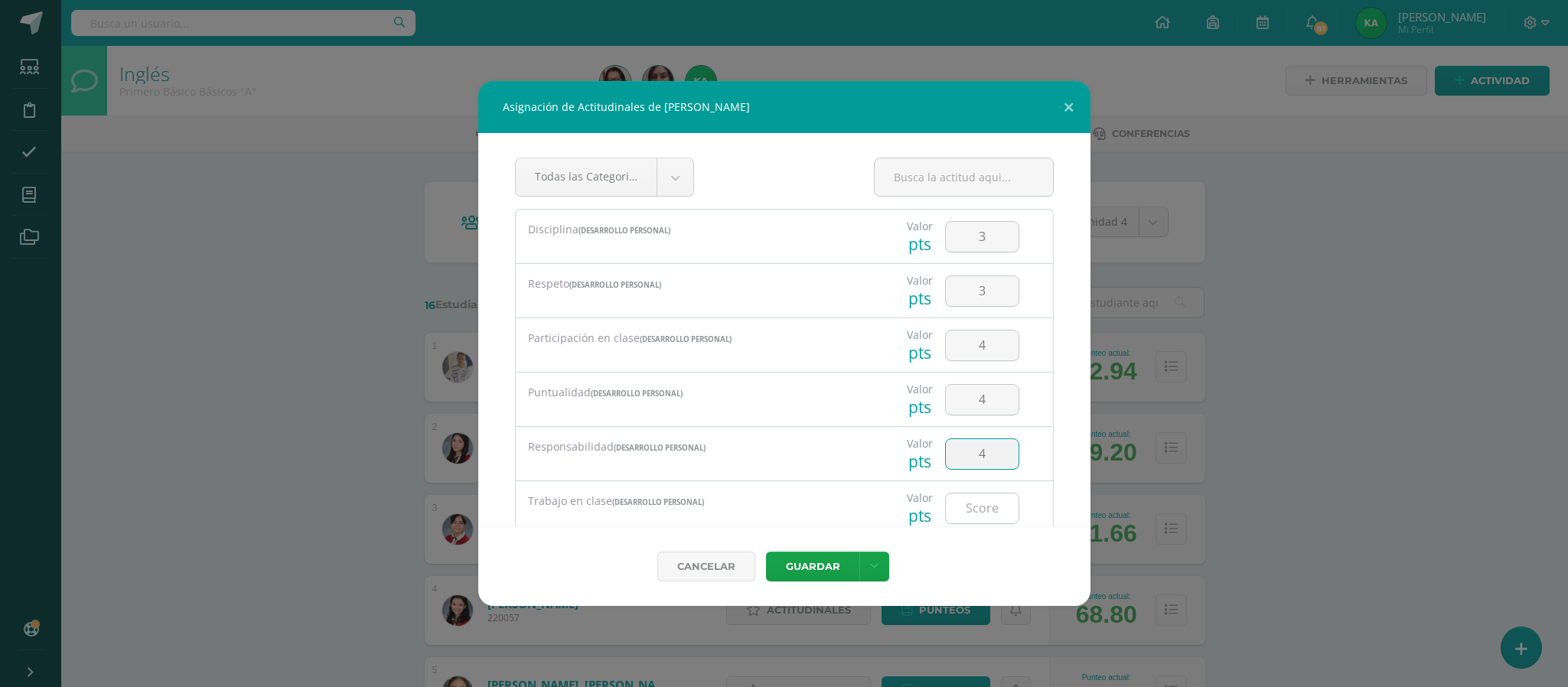
type input "4"
click at [966, 510] on input "number" at bounding box center [982, 508] width 73 height 30
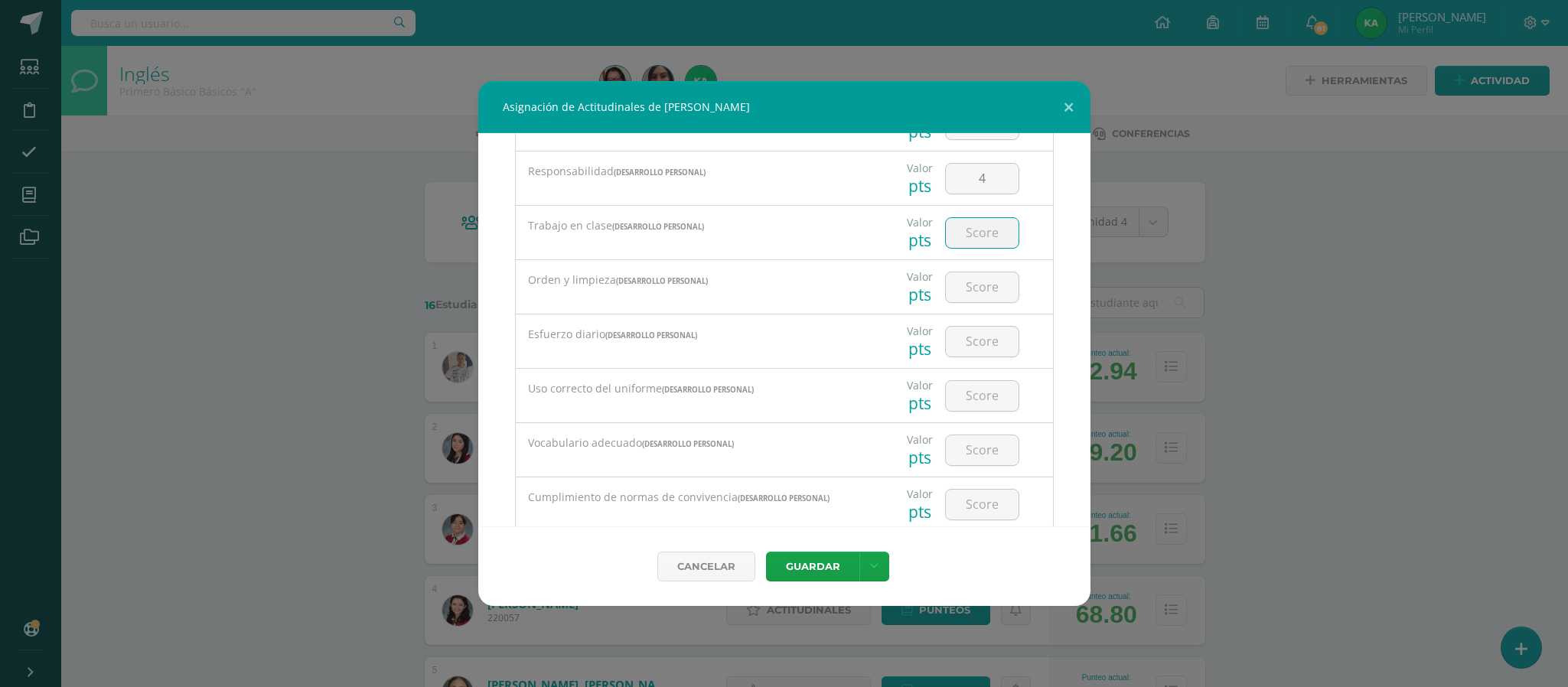
click at [960, 236] on input "number" at bounding box center [982, 232] width 73 height 30
type input "4"
click at [969, 290] on input "number" at bounding box center [982, 287] width 73 height 30
type input "3"
click at [963, 344] on input "number" at bounding box center [982, 341] width 73 height 30
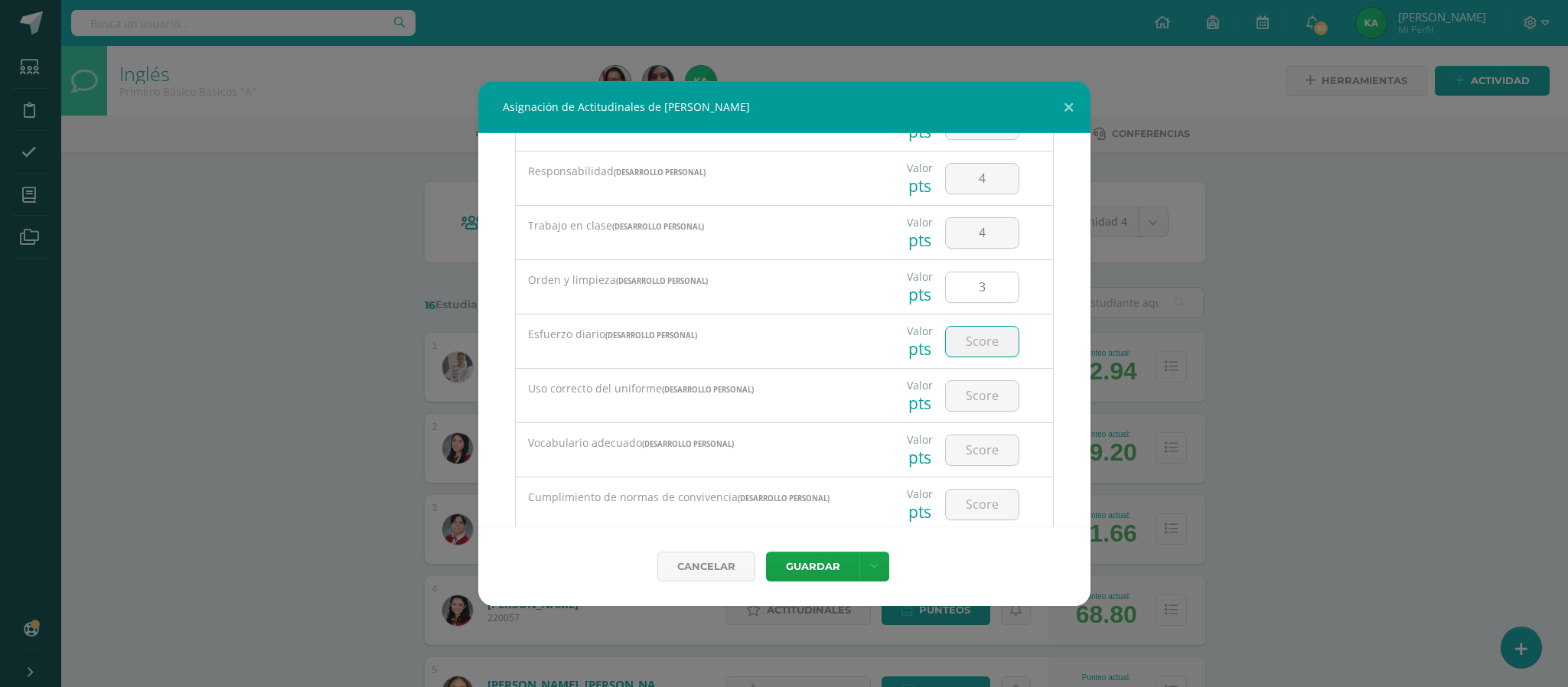
click at [976, 290] on input "3" at bounding box center [982, 287] width 73 height 30
type input "4"
click at [966, 344] on input "number" at bounding box center [982, 341] width 73 height 30
type input "4"
click at [964, 397] on input "number" at bounding box center [982, 395] width 73 height 30
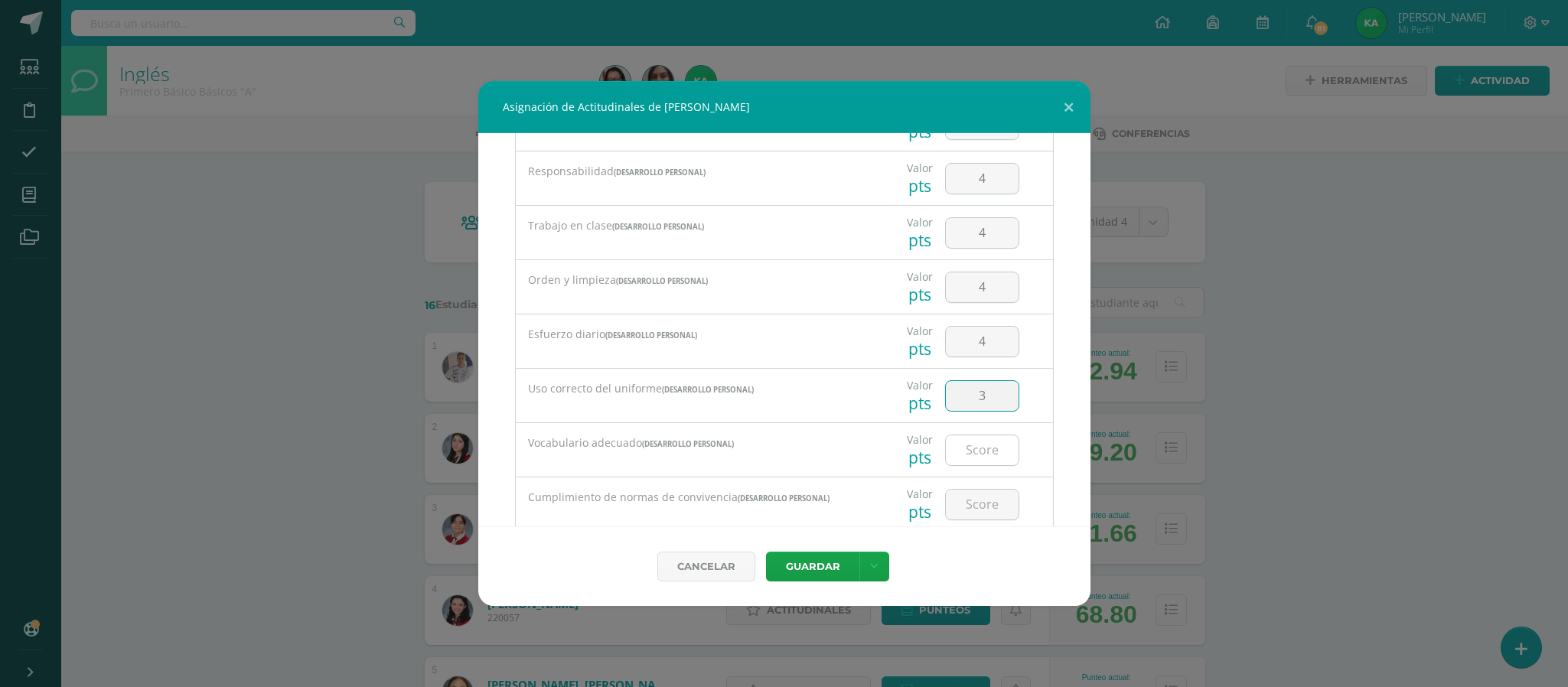
type input "3"
click at [958, 462] on input "number" at bounding box center [982, 450] width 73 height 30
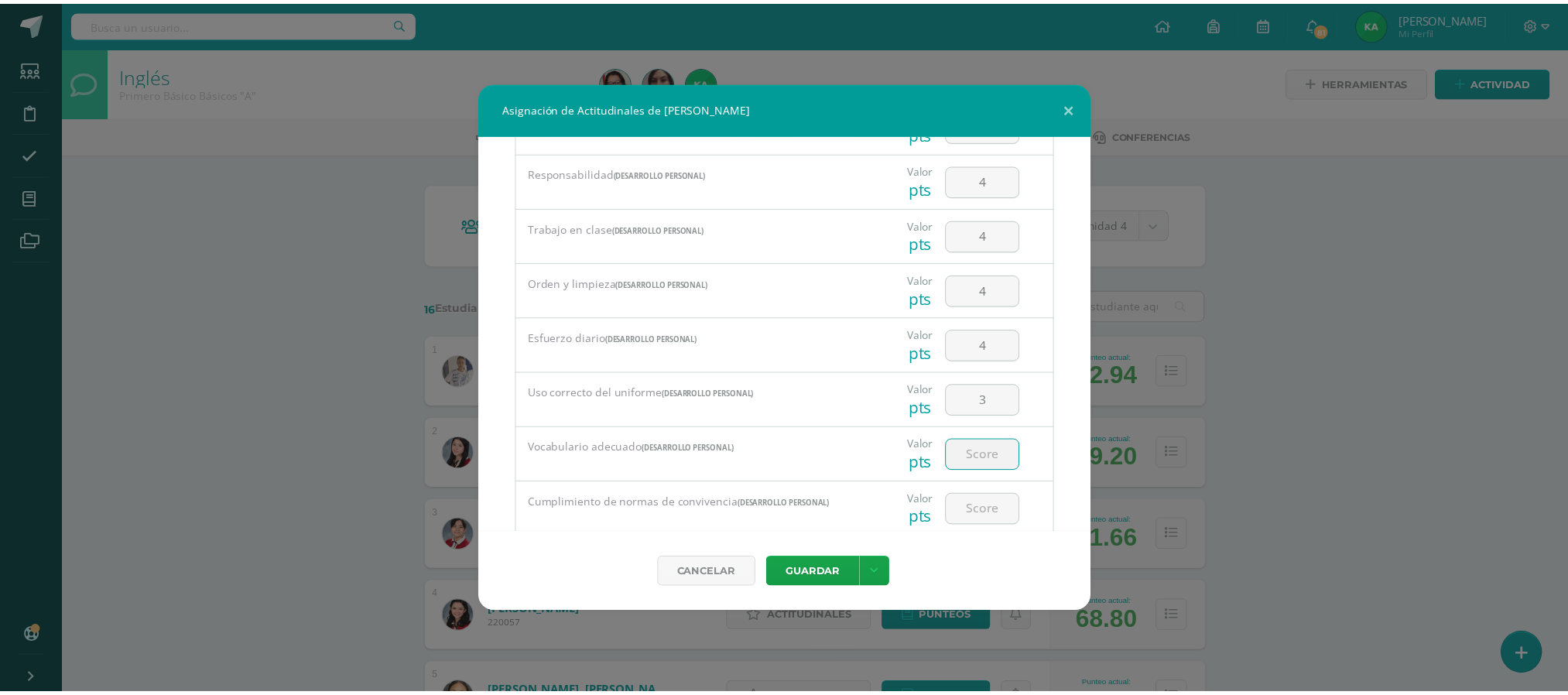
scroll to position [328, 0]
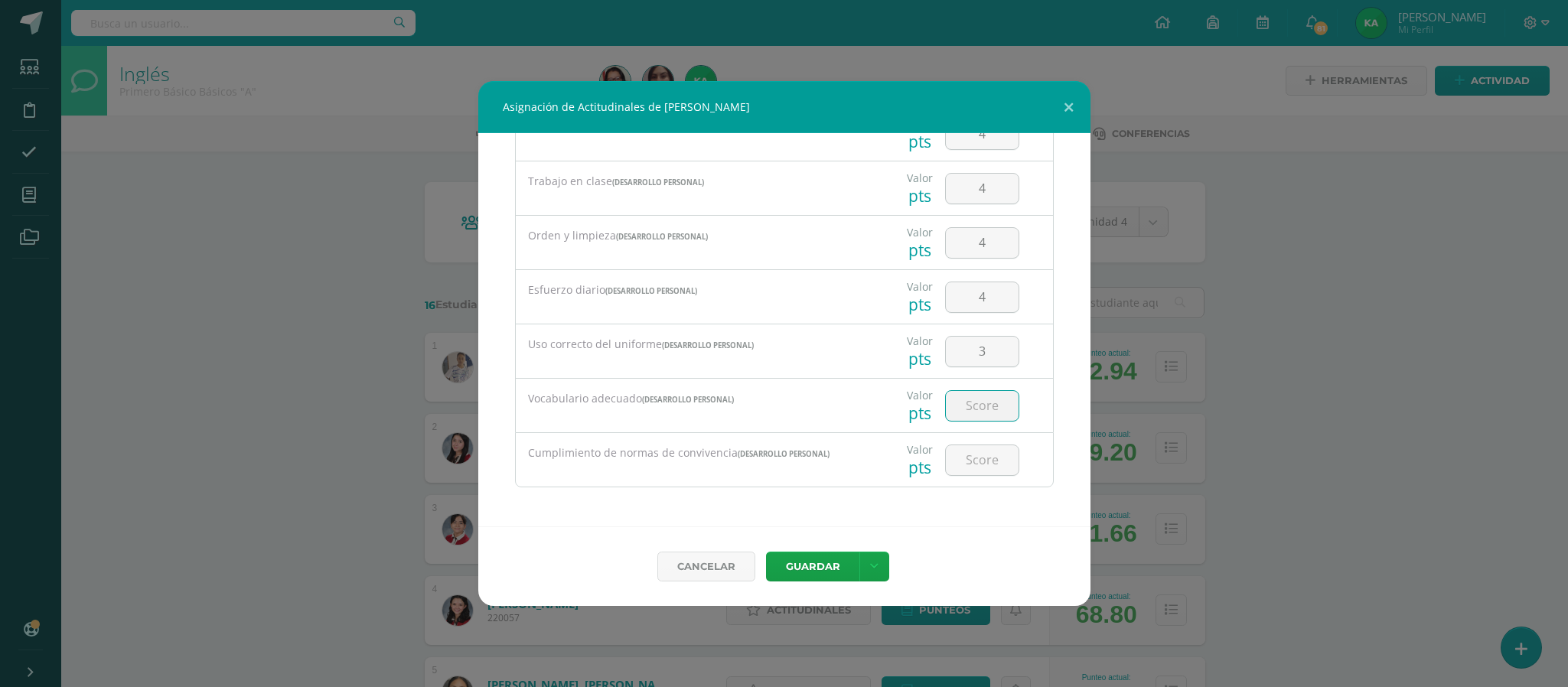
type input "5"
type input "3"
click at [962, 457] on input "number" at bounding box center [982, 459] width 73 height 30
type input "3"
click at [806, 563] on button "Guardar" at bounding box center [812, 566] width 93 height 30
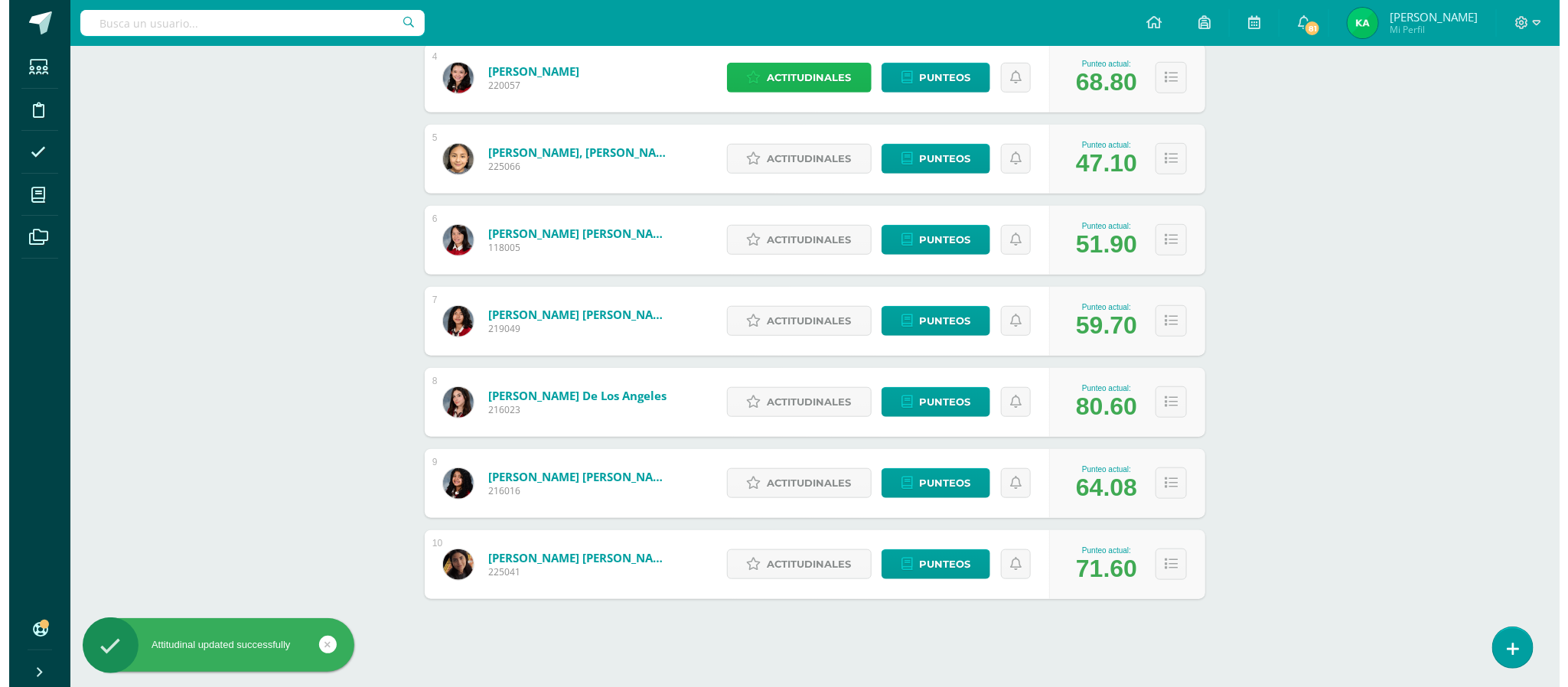
scroll to position [542, 0]
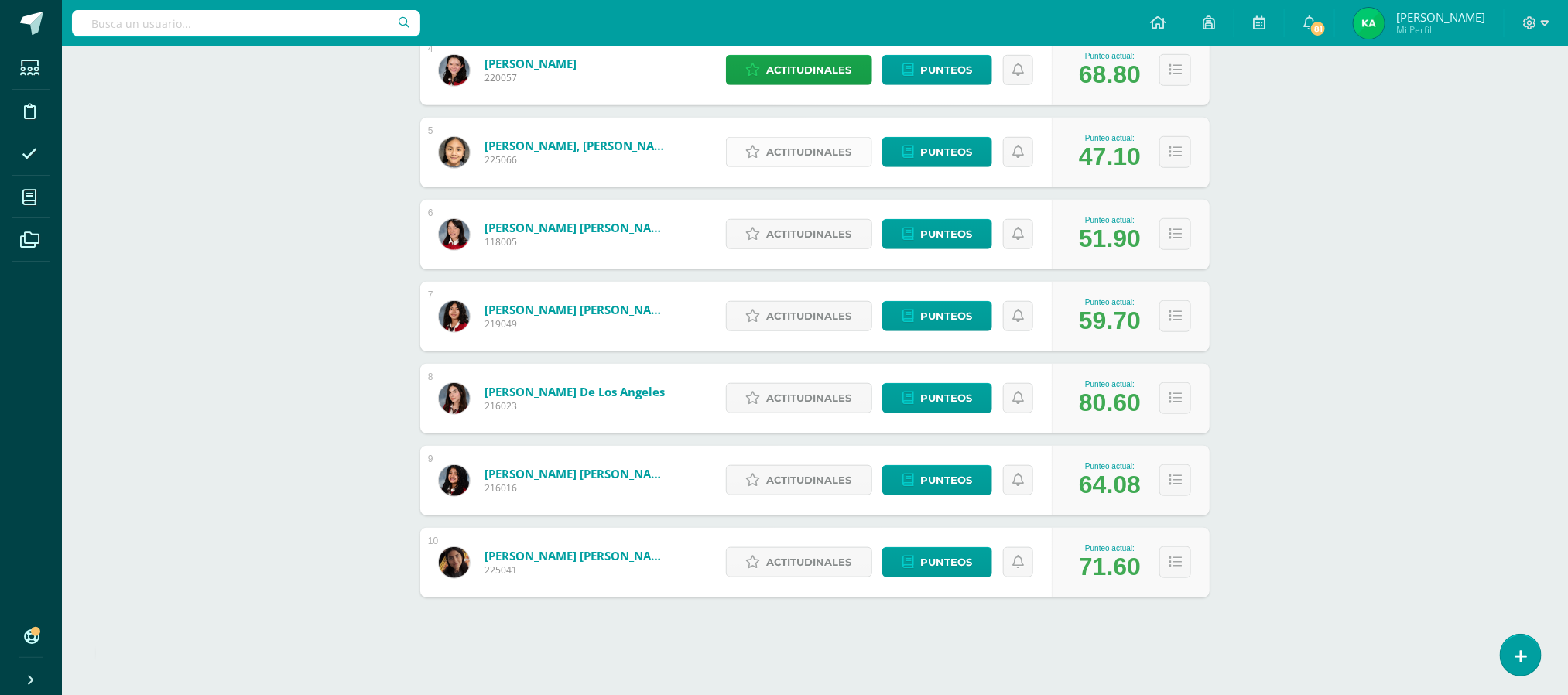
click at [807, 152] on span "Actitudinales" at bounding box center [809, 152] width 85 height 28
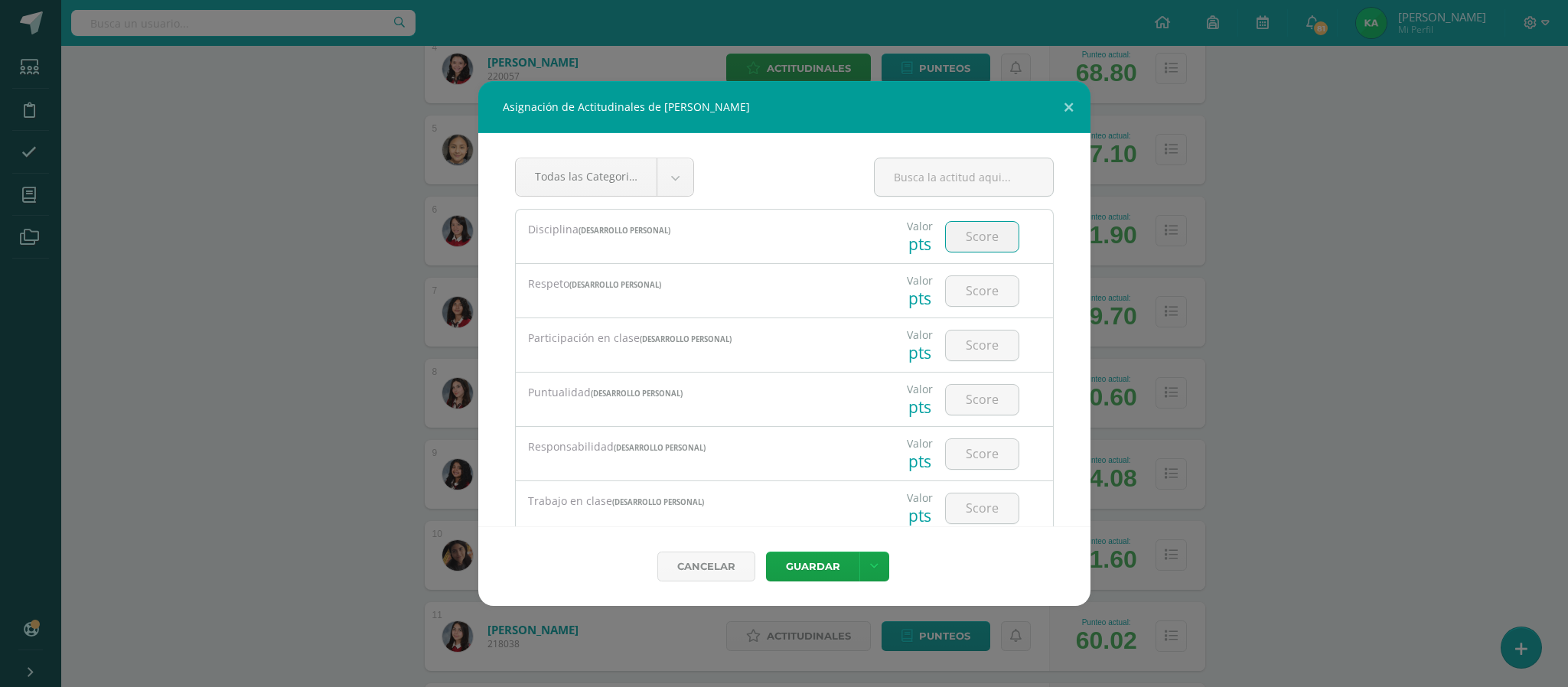
click at [964, 235] on input "number" at bounding box center [982, 236] width 73 height 30
type input "3"
click at [964, 288] on input "number" at bounding box center [982, 291] width 73 height 30
type input "4"
click at [971, 345] on input "number" at bounding box center [982, 345] width 73 height 30
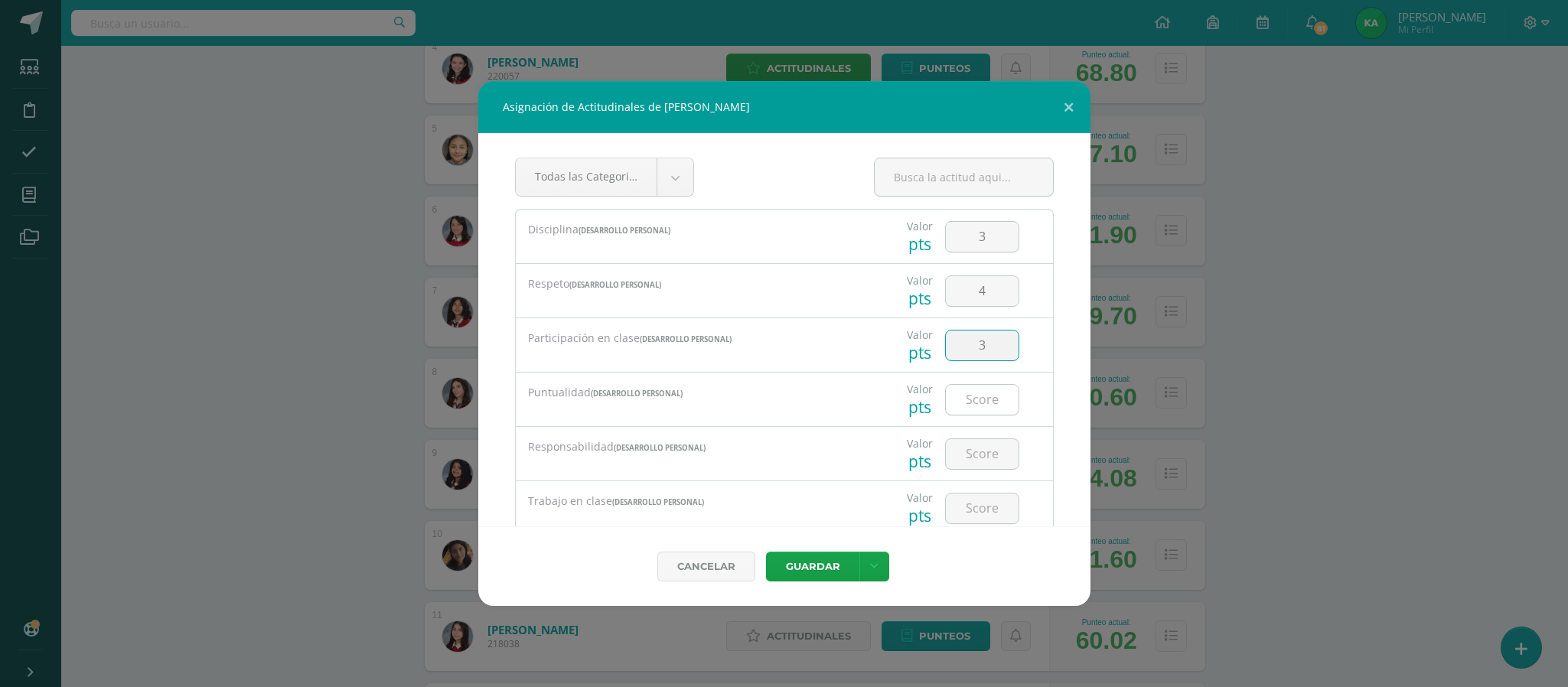
type input "3"
click at [971, 399] on input "number" at bounding box center [982, 399] width 73 height 30
type input "2"
click at [962, 462] on input "number" at bounding box center [982, 454] width 73 height 30
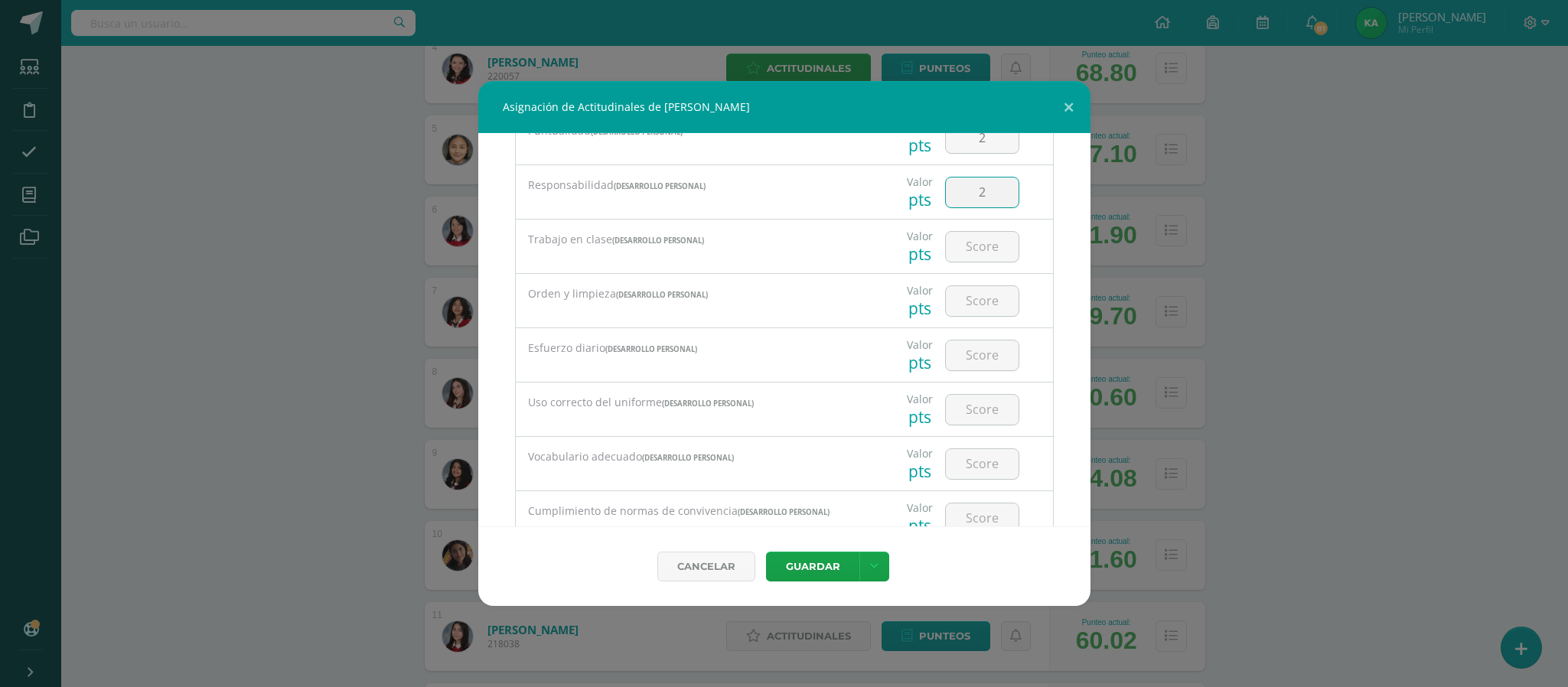
scroll to position [325, 0]
type input "2"
click at [972, 192] on input "number" at bounding box center [982, 188] width 73 height 30
type input "2"
click at [966, 241] on input "number" at bounding box center [982, 242] width 73 height 30
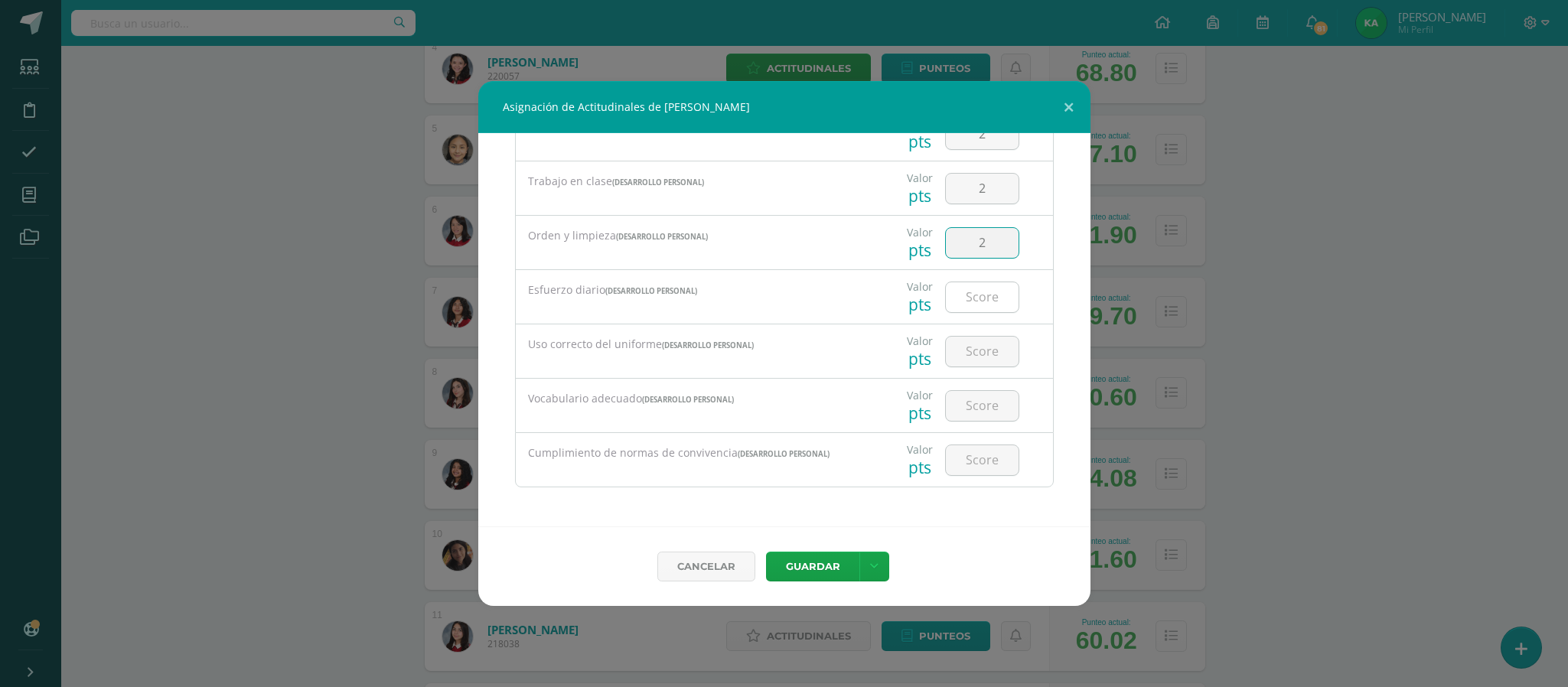
type input "2"
click at [968, 294] on input "number" at bounding box center [982, 297] width 73 height 30
type input "2"
click at [969, 351] on input "number" at bounding box center [982, 351] width 73 height 30
type input "4"
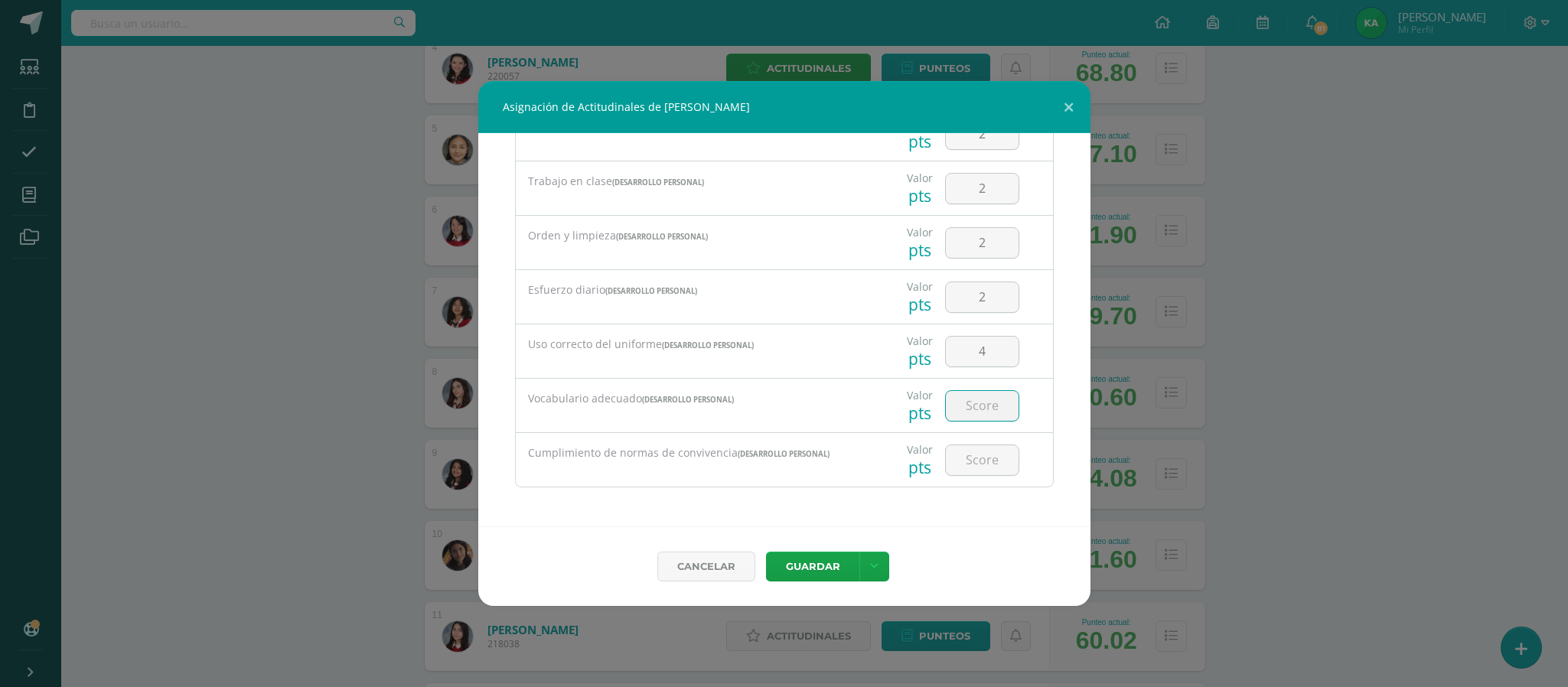
click at [966, 407] on input "number" at bounding box center [982, 406] width 73 height 30
type input "2"
click at [964, 459] on input "number" at bounding box center [982, 459] width 73 height 30
type input "3"
click at [831, 563] on button "Guardar" at bounding box center [812, 566] width 93 height 30
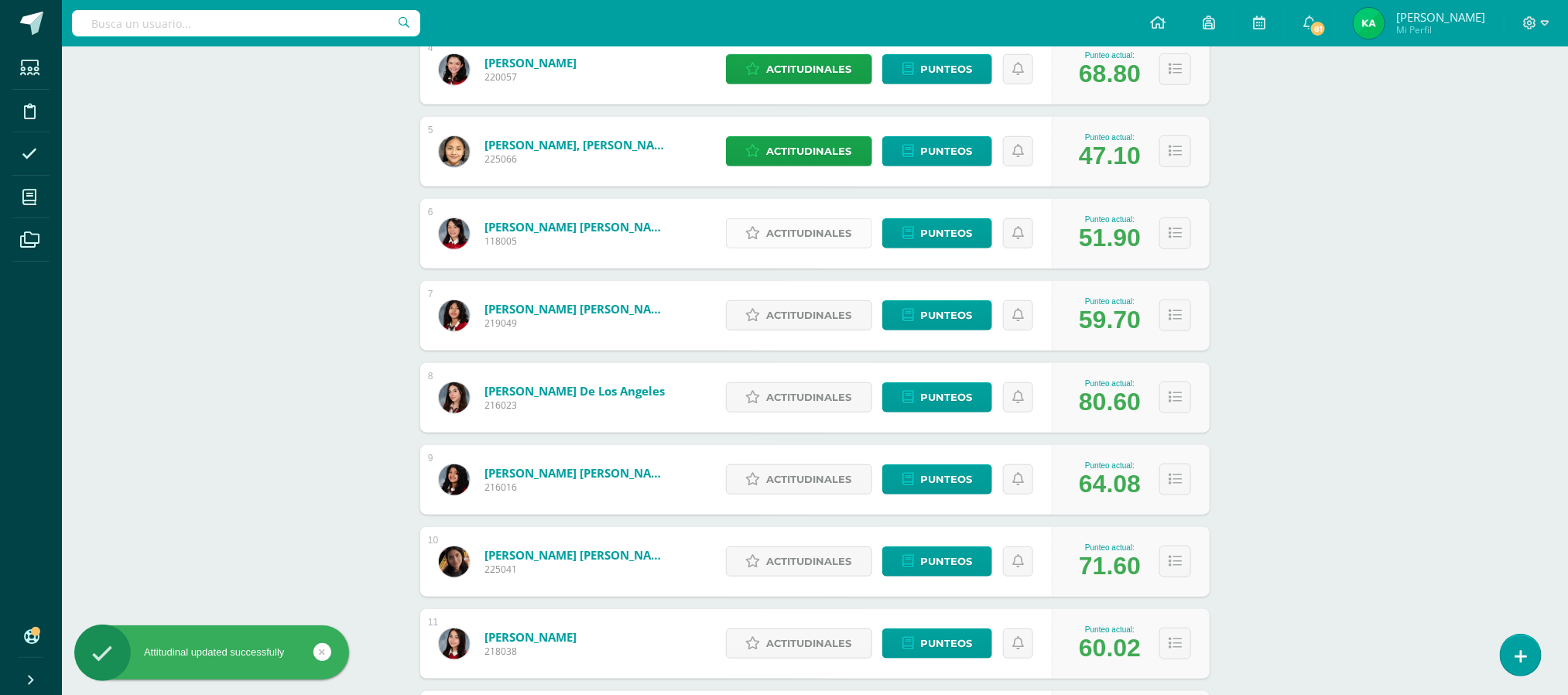
click at [802, 233] on span "Actitudinales" at bounding box center [809, 233] width 85 height 28
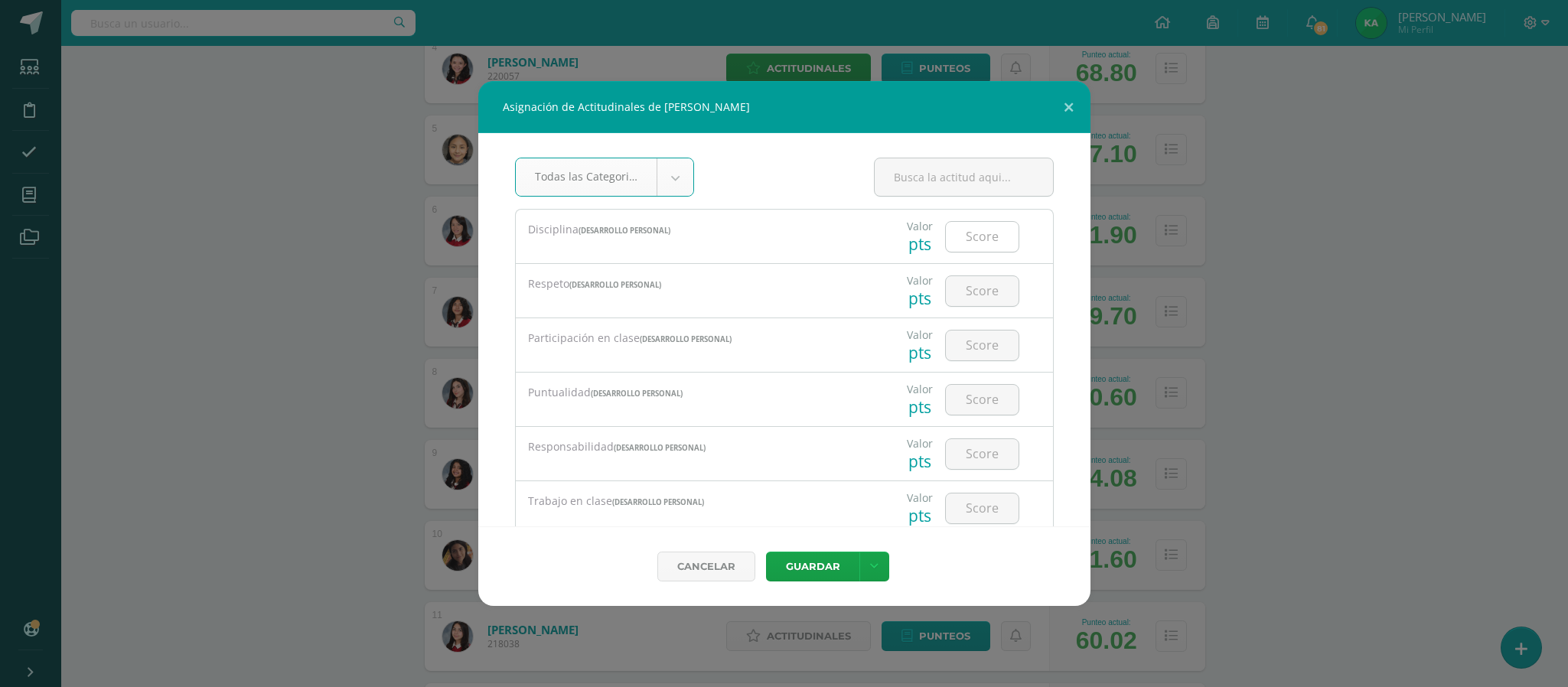
click at [971, 236] on input "number" at bounding box center [982, 236] width 73 height 30
type input "3"
click at [960, 294] on input "number" at bounding box center [982, 291] width 73 height 30
type input "3"
click at [965, 343] on input "number" at bounding box center [982, 345] width 73 height 30
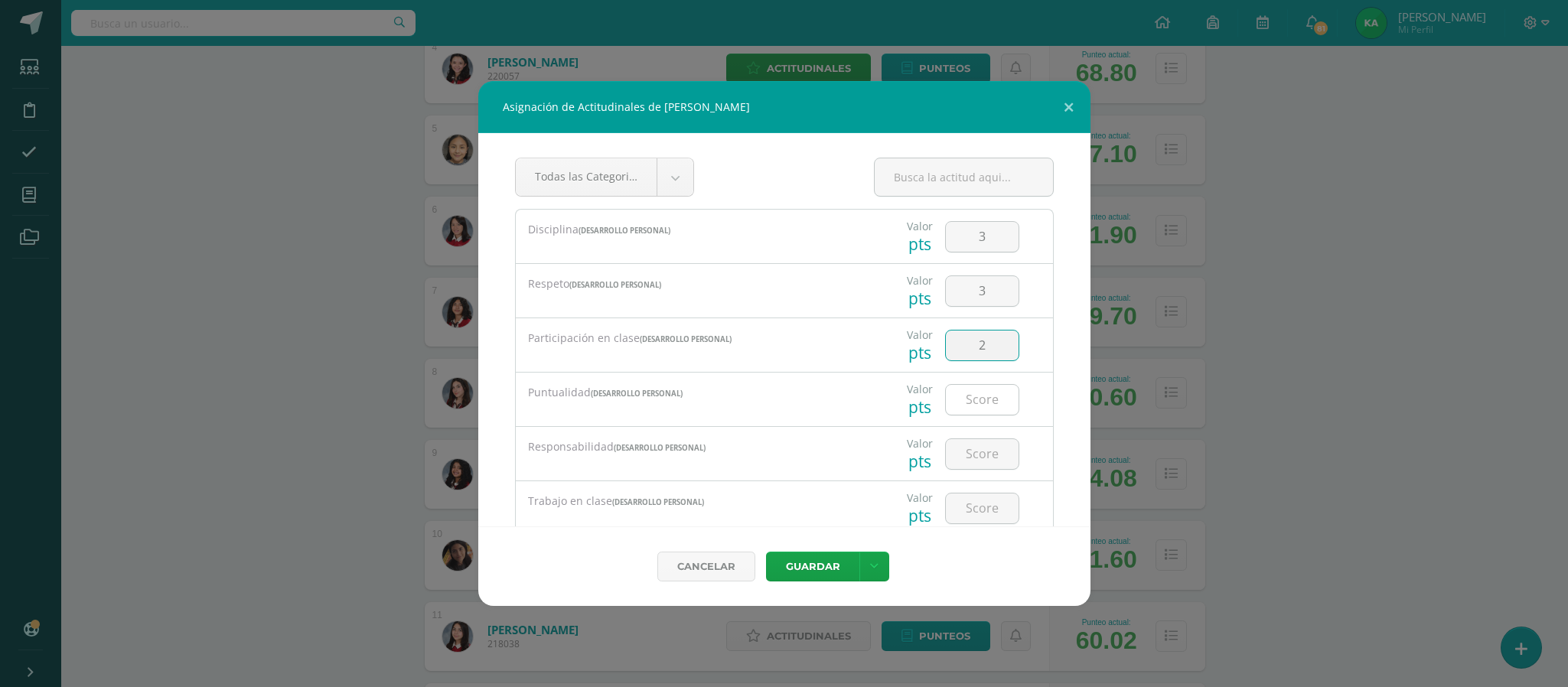
type input "2"
click at [960, 406] on input "number" at bounding box center [982, 399] width 73 height 30
type input "3"
click at [971, 447] on input "number" at bounding box center [982, 454] width 73 height 30
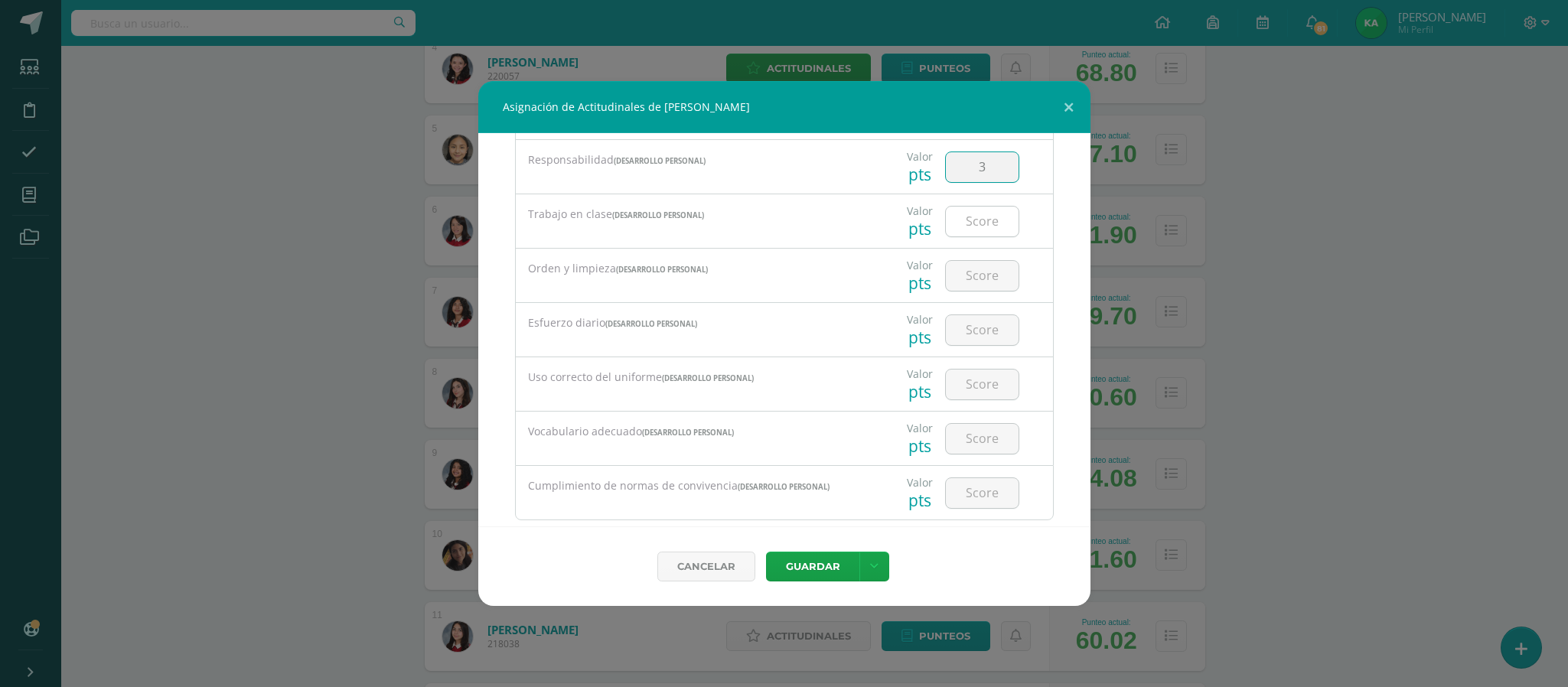
type input "3"
click at [969, 220] on input "number" at bounding box center [982, 221] width 73 height 30
type input "3"
click at [965, 278] on input "number" at bounding box center [982, 275] width 73 height 30
type input "3"
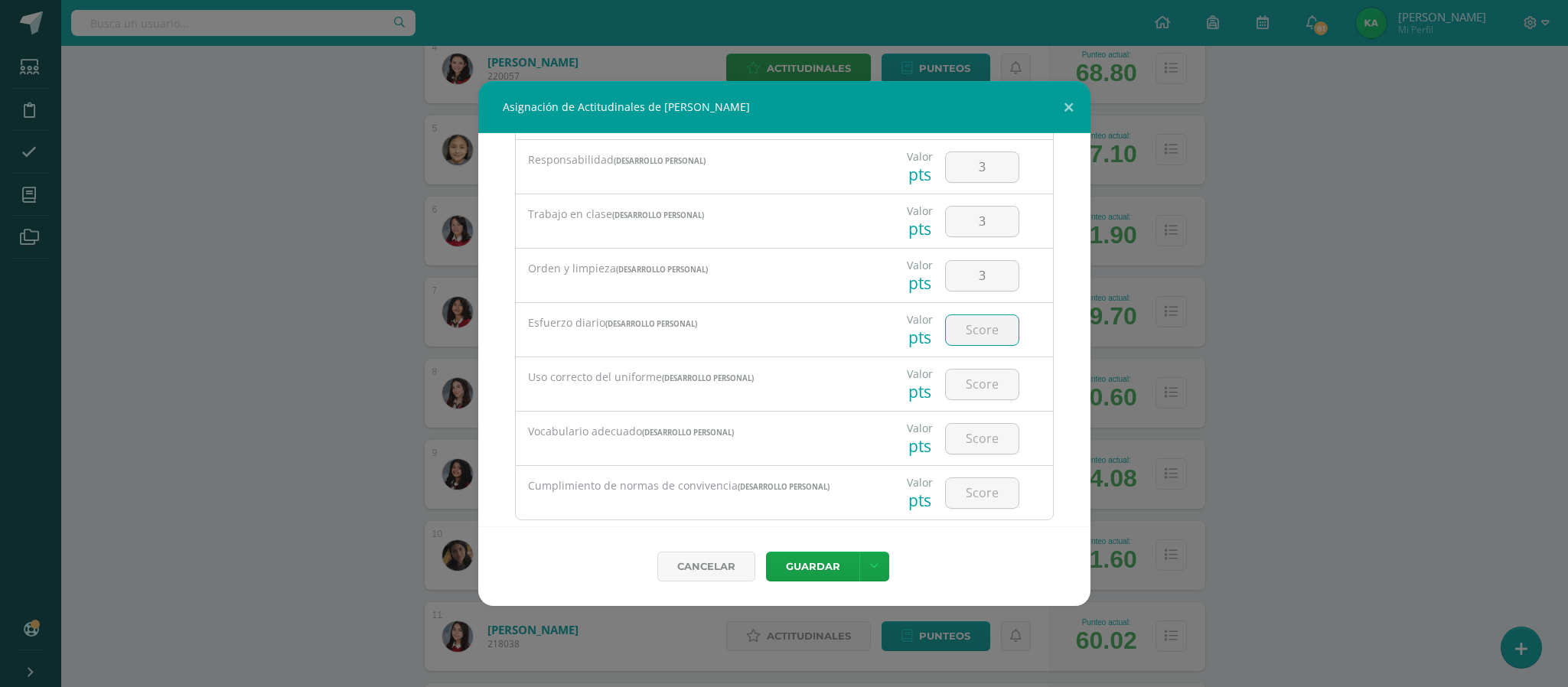
click at [965, 338] on input "number" at bounding box center [982, 329] width 73 height 30
type input "3"
click at [963, 389] on input "number" at bounding box center [982, 384] width 73 height 30
type input "4"
type input "3"
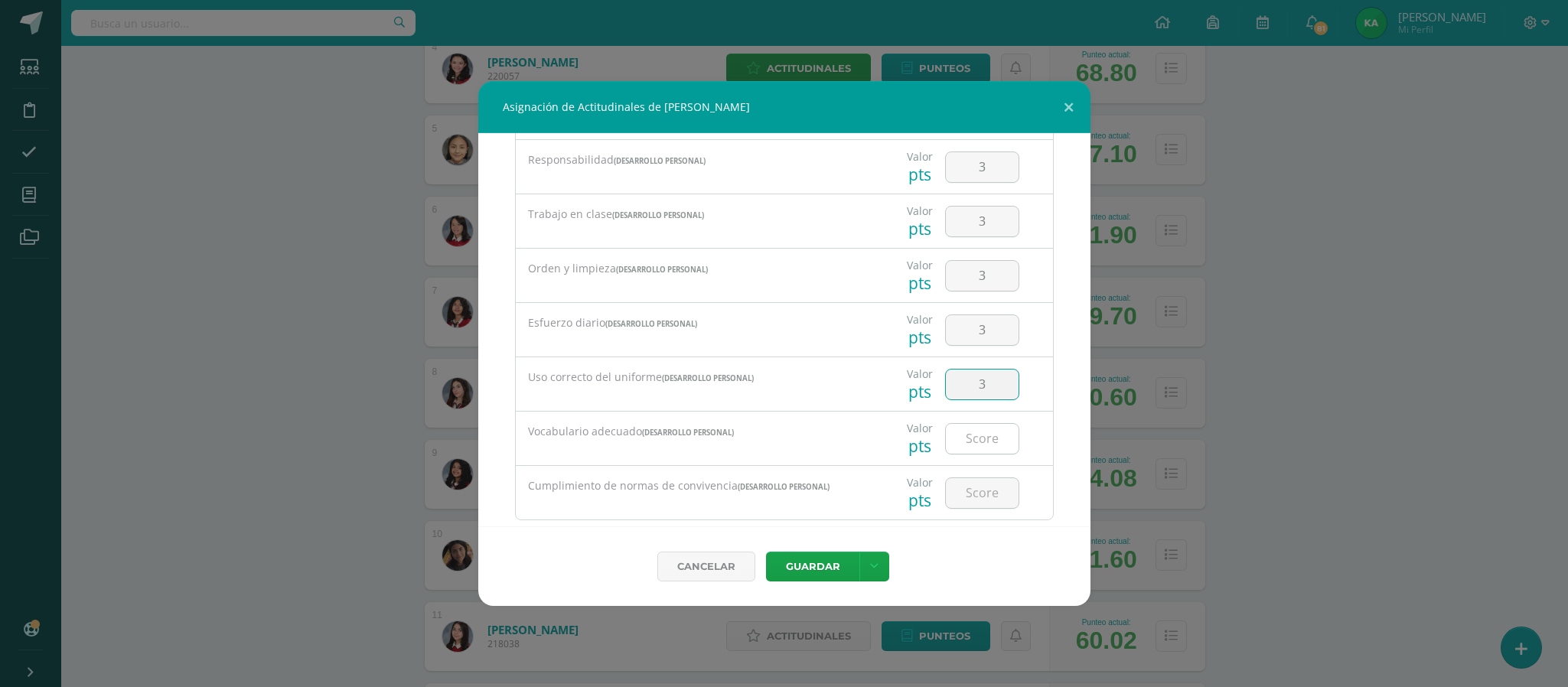
click at [966, 446] on input "number" at bounding box center [982, 438] width 73 height 30
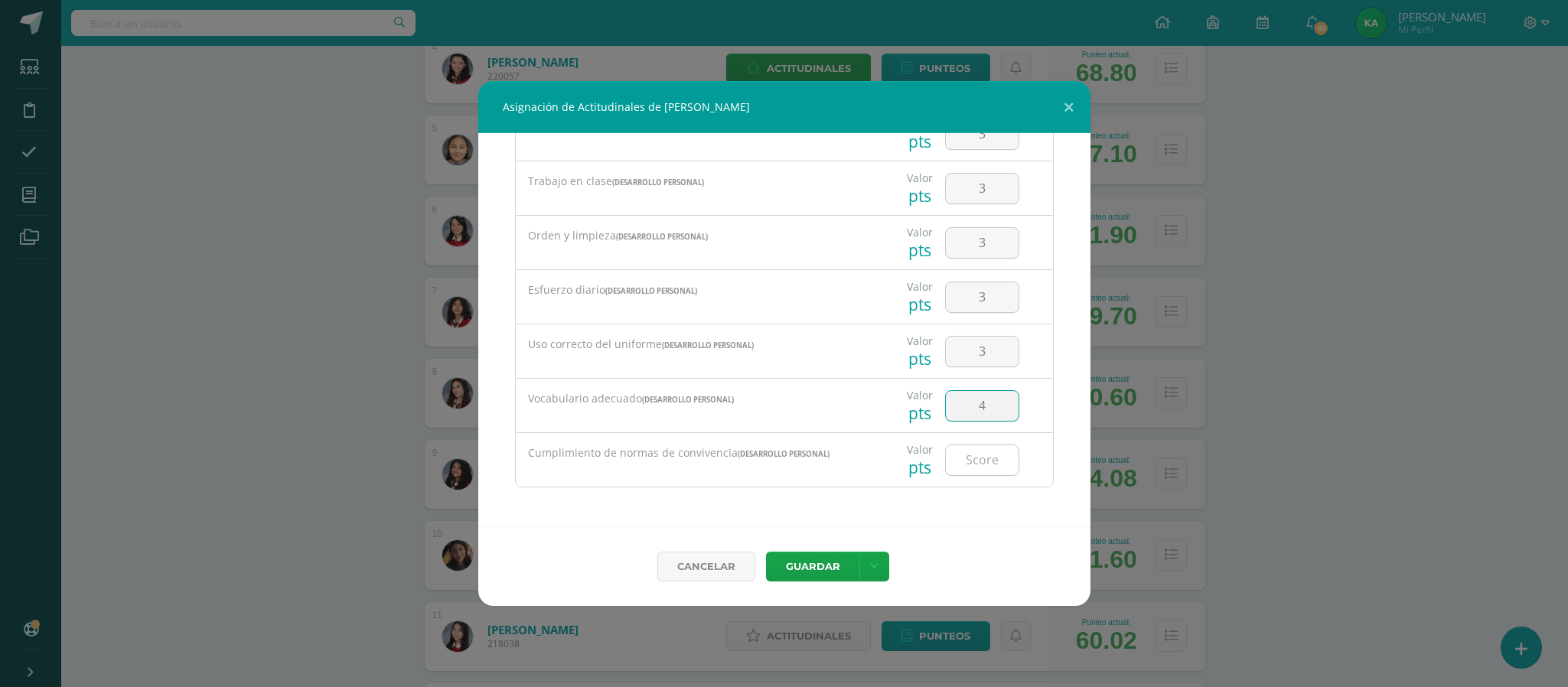
type input "4"
click at [965, 460] on input "number" at bounding box center [982, 459] width 73 height 30
type input "3"
click at [815, 560] on button "Guardar" at bounding box center [812, 566] width 93 height 30
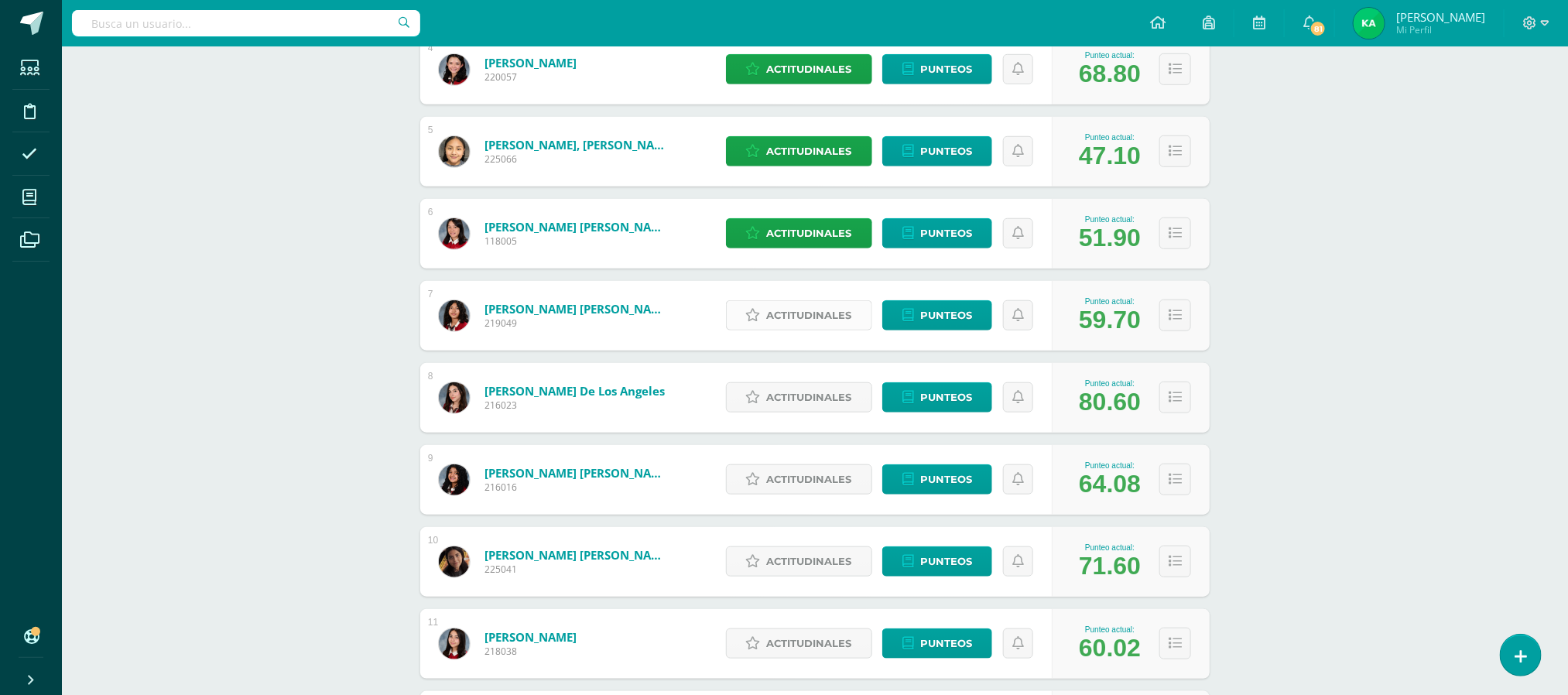
click at [803, 315] on span "Actitudinales" at bounding box center [809, 315] width 85 height 28
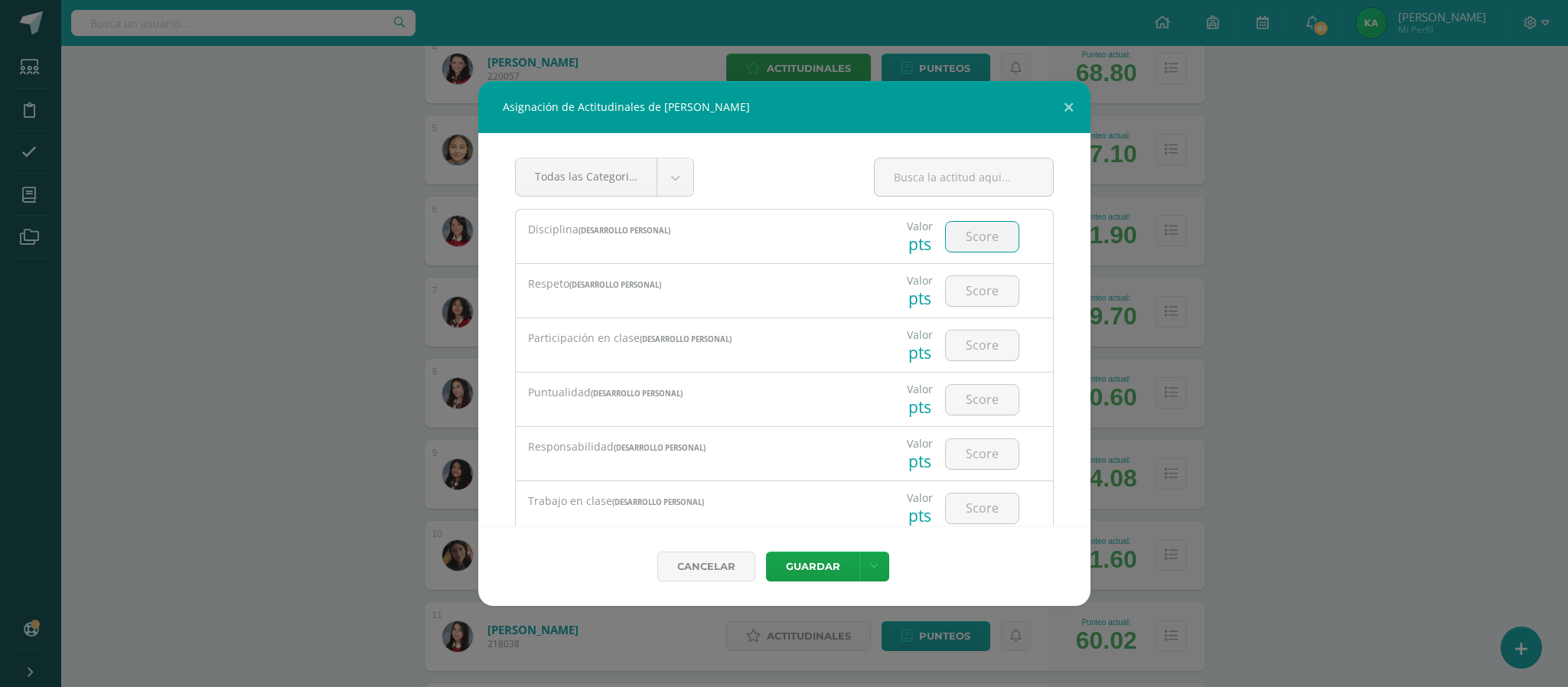
click at [948, 235] on input "number" at bounding box center [982, 236] width 73 height 30
type input "2"
click at [966, 287] on input "number" at bounding box center [982, 291] width 73 height 30
type input "2"
click at [974, 340] on input "number" at bounding box center [982, 345] width 73 height 30
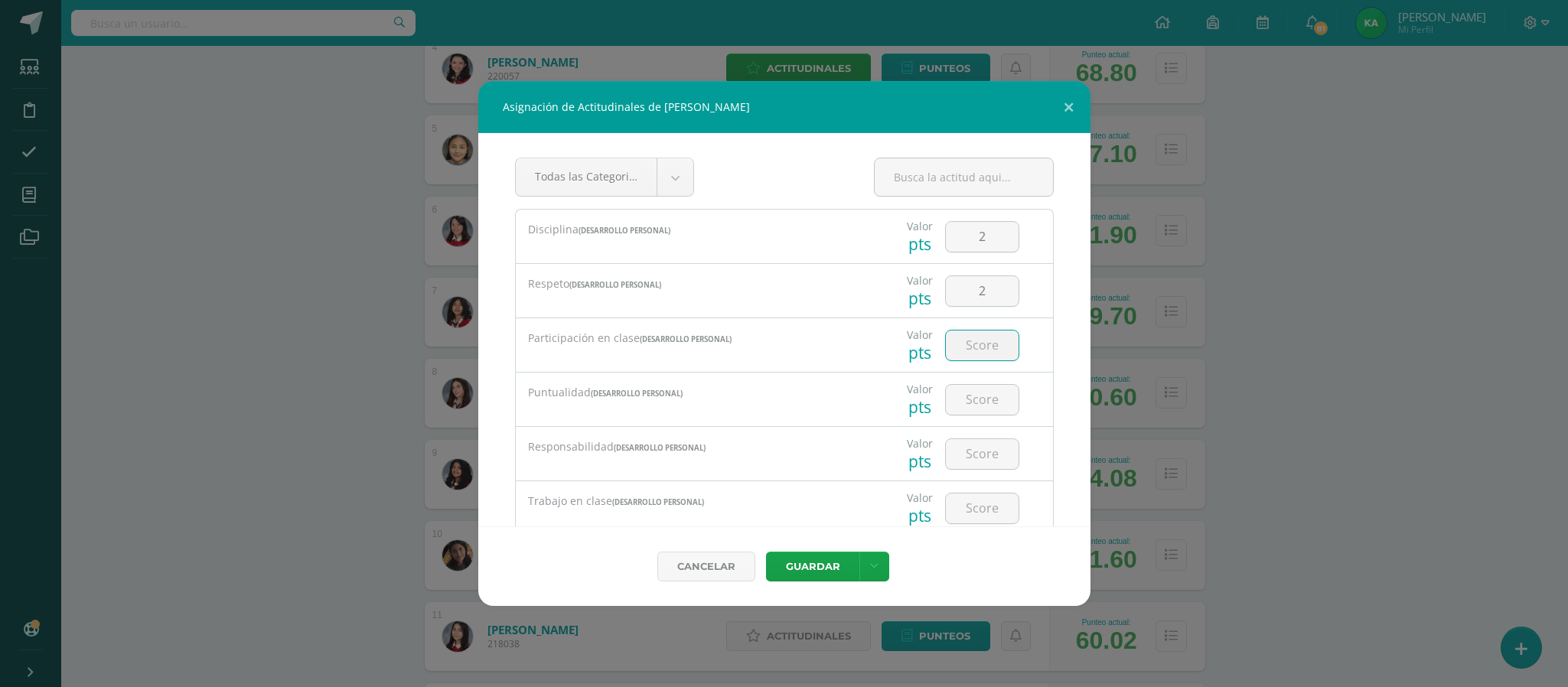
type input "2"
type input "1"
click at [960, 402] on input "number" at bounding box center [982, 399] width 73 height 30
type input "2"
click at [966, 452] on input "number" at bounding box center [982, 454] width 73 height 30
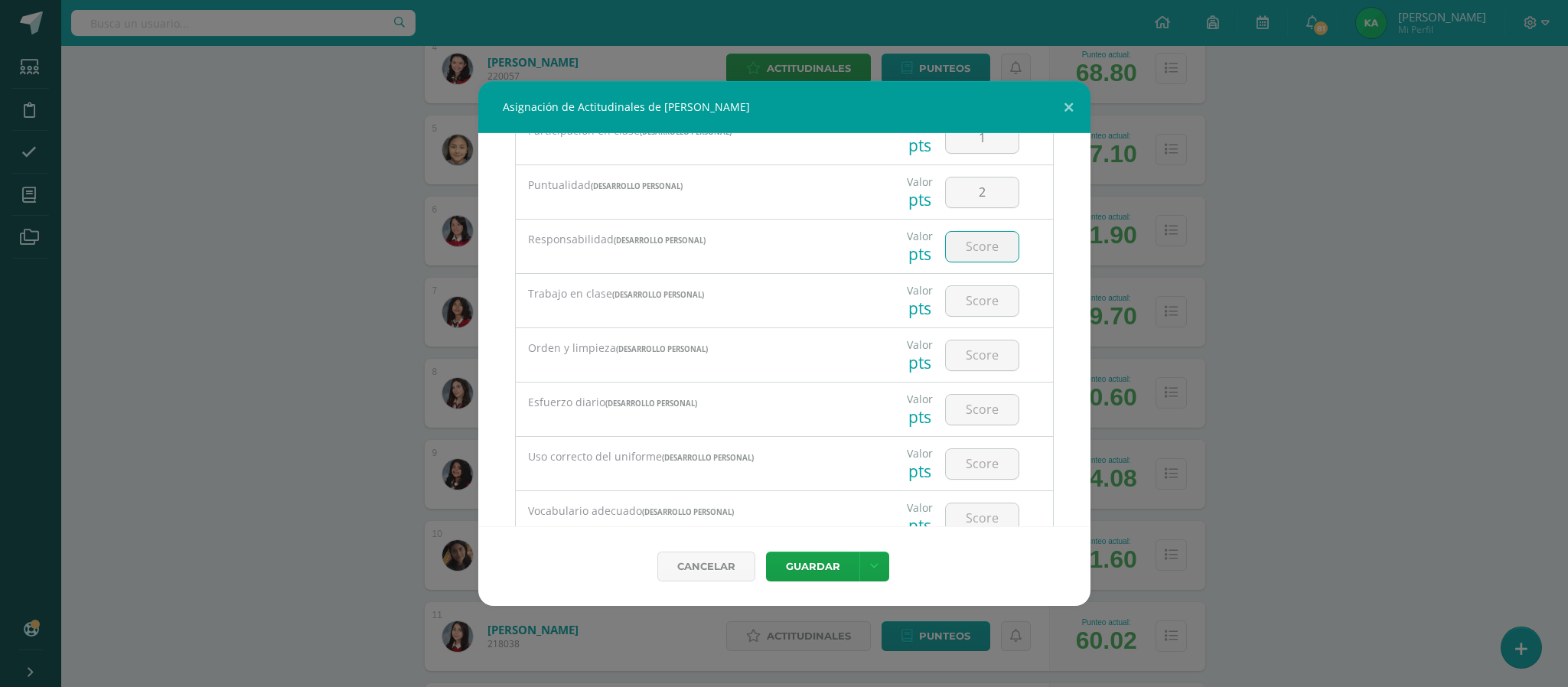
scroll to position [283, 0]
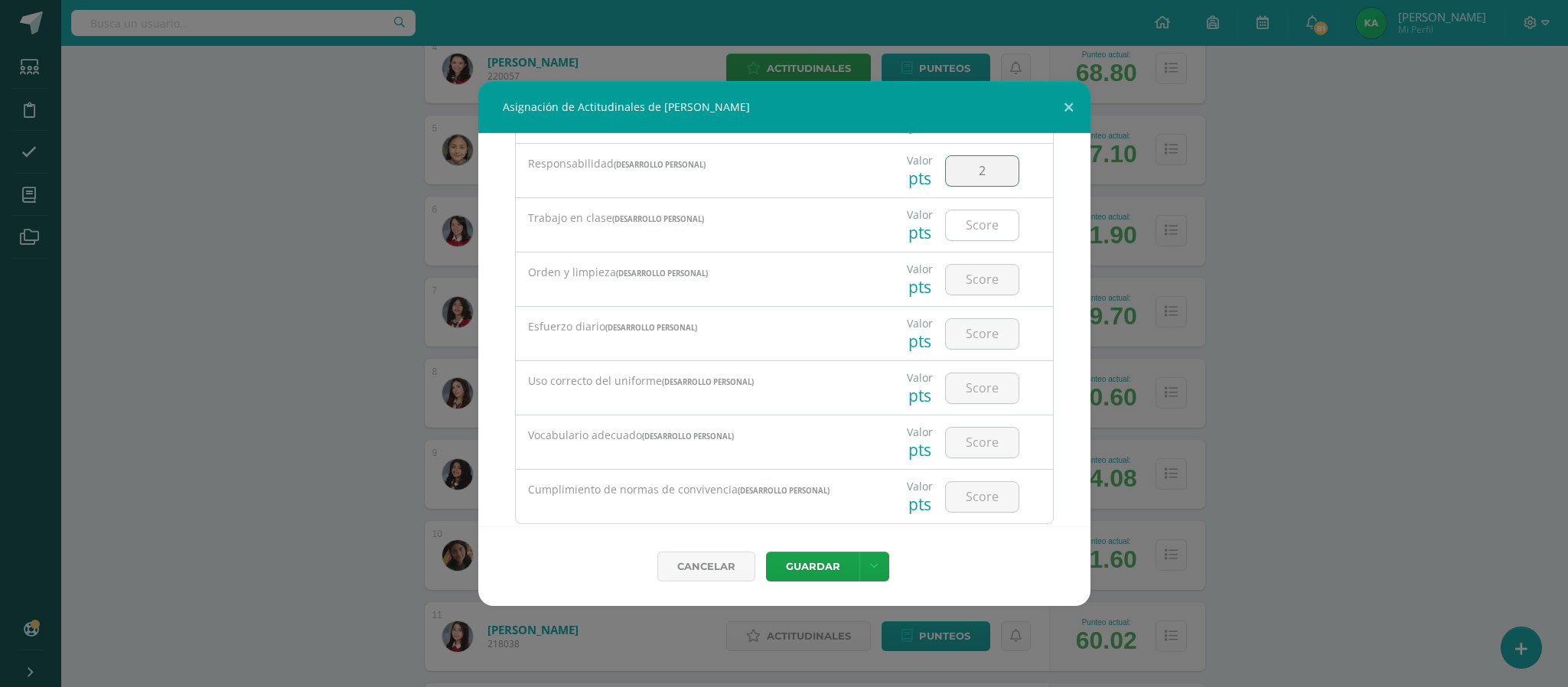
type input "2"
click at [955, 230] on input "number" at bounding box center [982, 224] width 73 height 30
type input "2"
click at [964, 287] on input "number" at bounding box center [982, 279] width 73 height 30
type input "2"
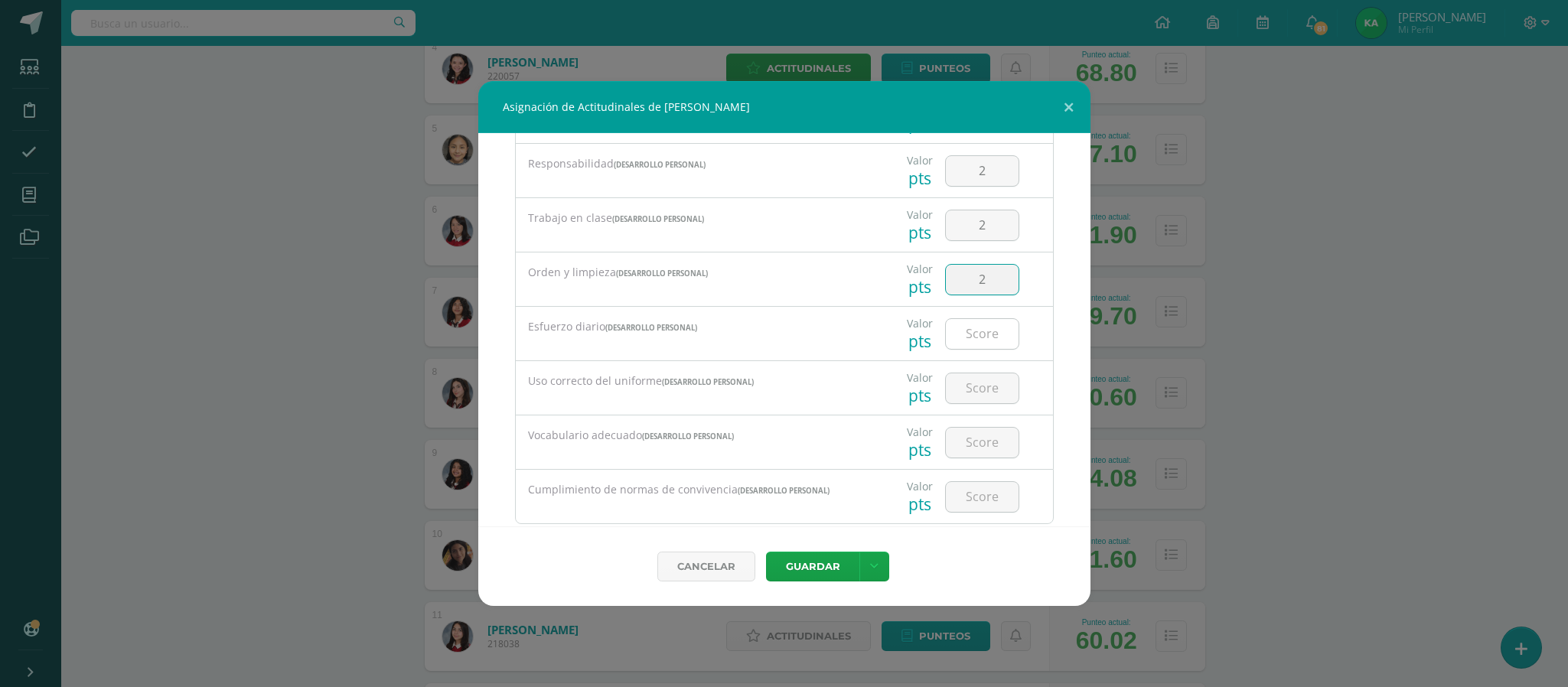
click at [964, 335] on input "number" at bounding box center [982, 333] width 73 height 30
type input "2"
click at [969, 394] on input "number" at bounding box center [982, 388] width 73 height 30
type input "3"
click at [960, 452] on input "number" at bounding box center [982, 443] width 73 height 30
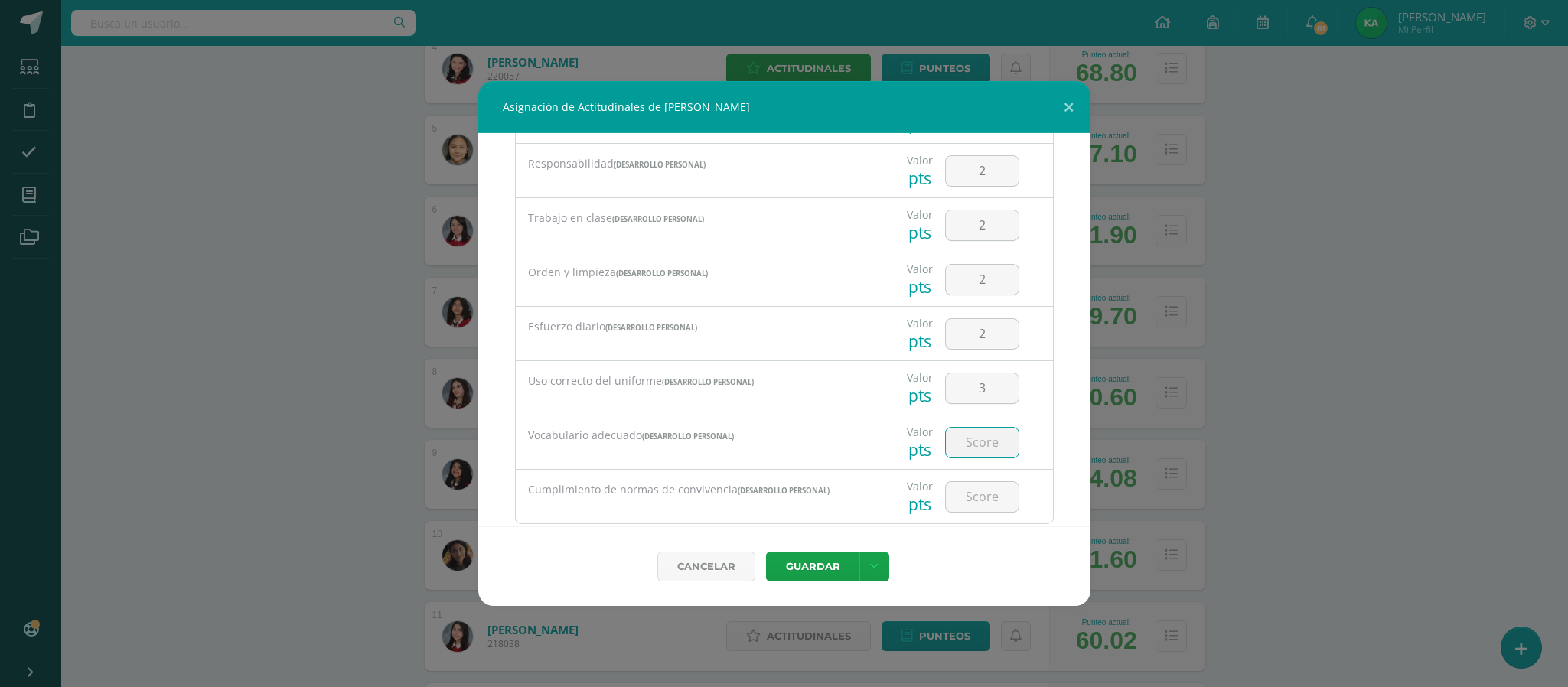
scroll to position [325, 0]
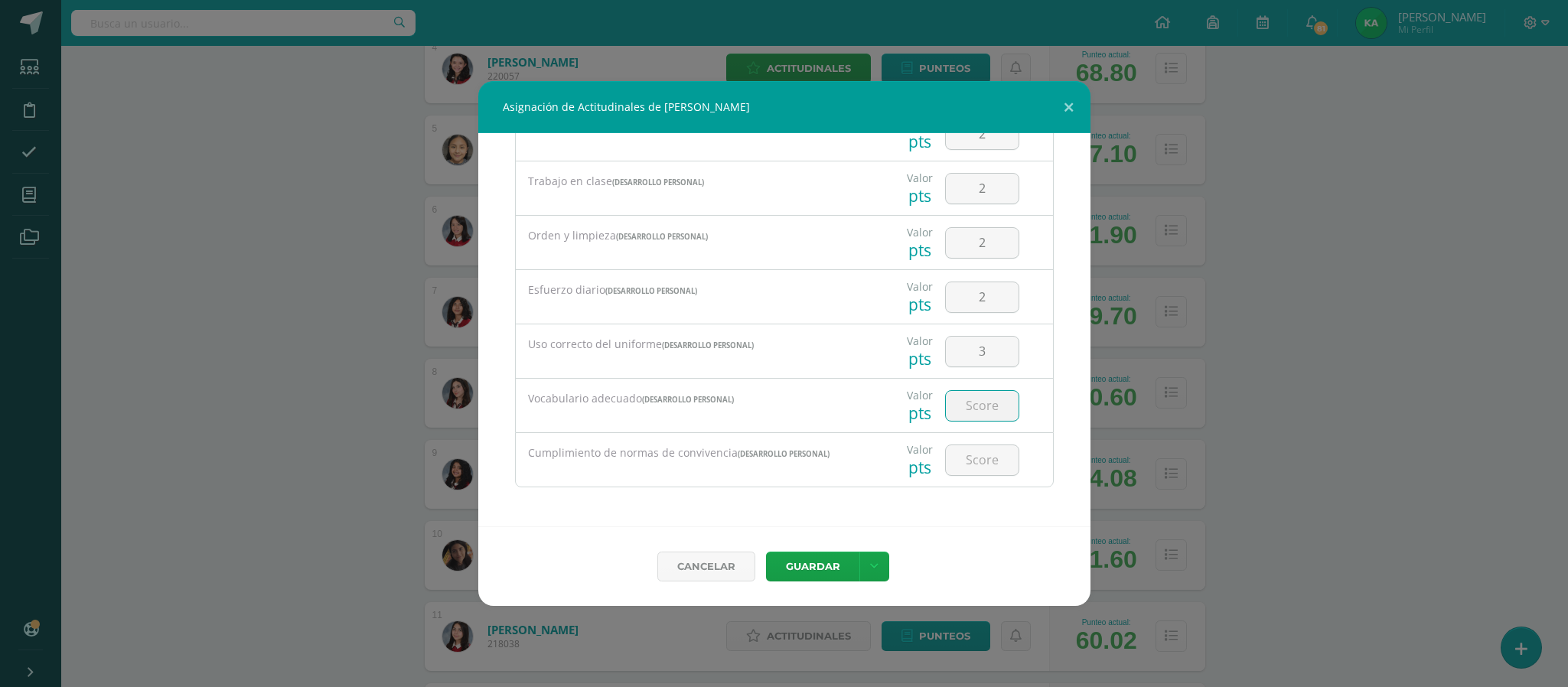
click at [952, 405] on input "number" at bounding box center [982, 406] width 73 height 30
type input "3"
type input "2"
click at [964, 462] on input "number" at bounding box center [982, 459] width 73 height 30
type input "3"
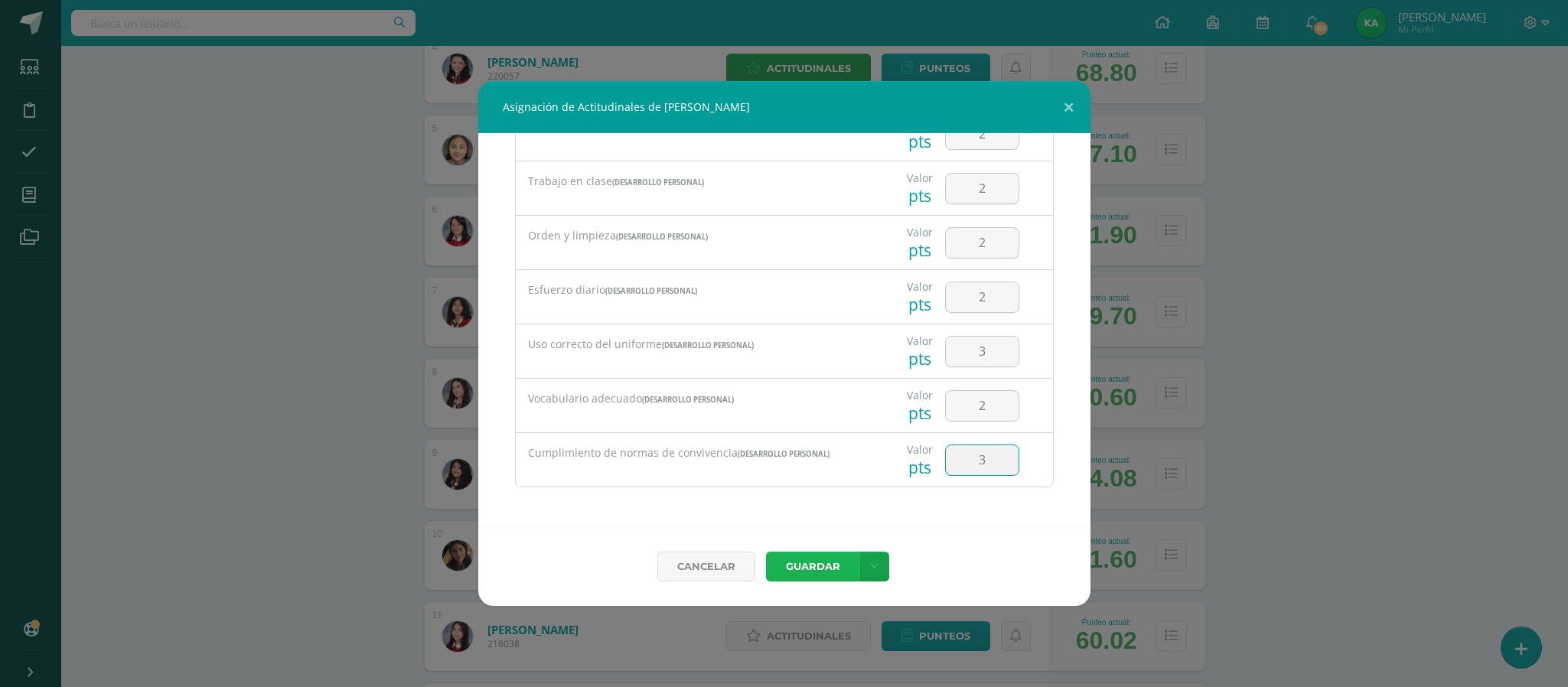
click at [810, 567] on button "Guardar" at bounding box center [812, 566] width 93 height 30
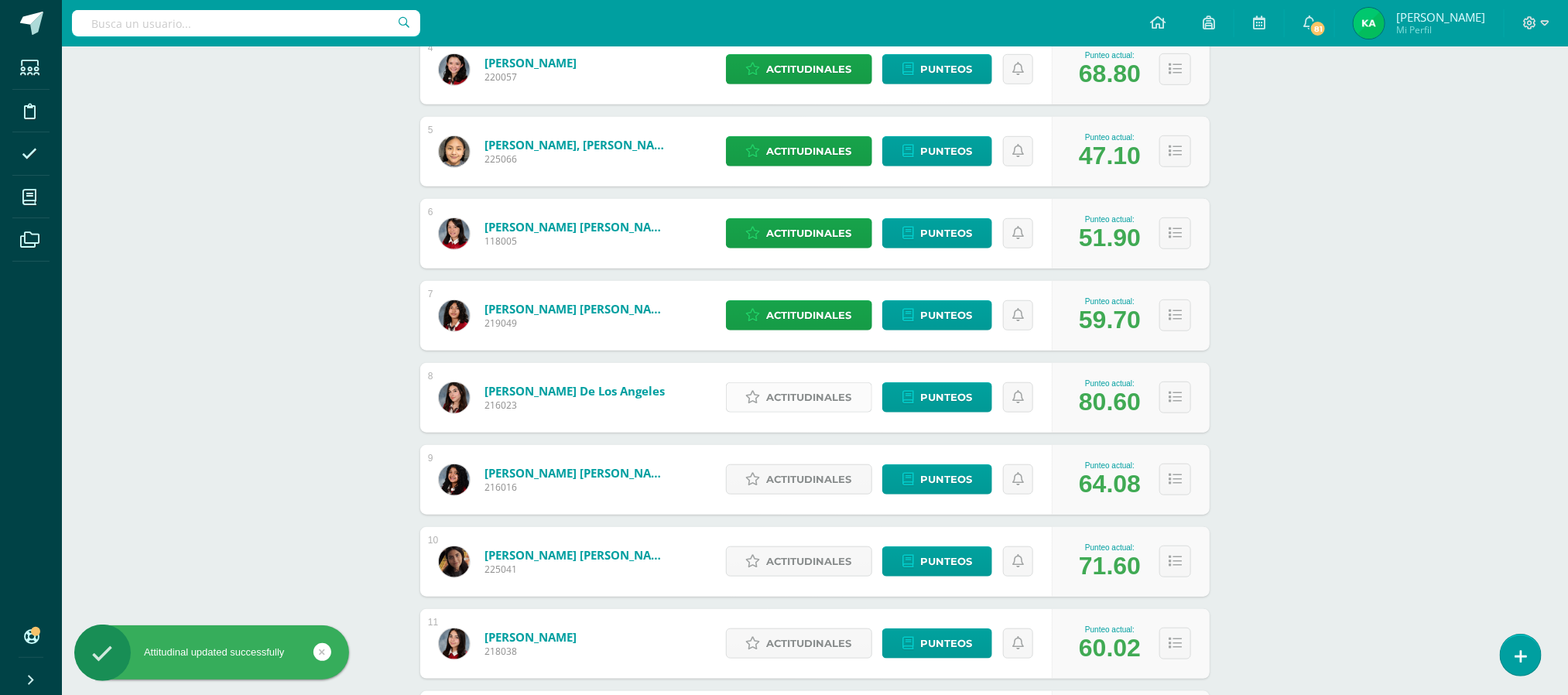
click at [811, 400] on span "Actitudinales" at bounding box center [809, 397] width 85 height 28
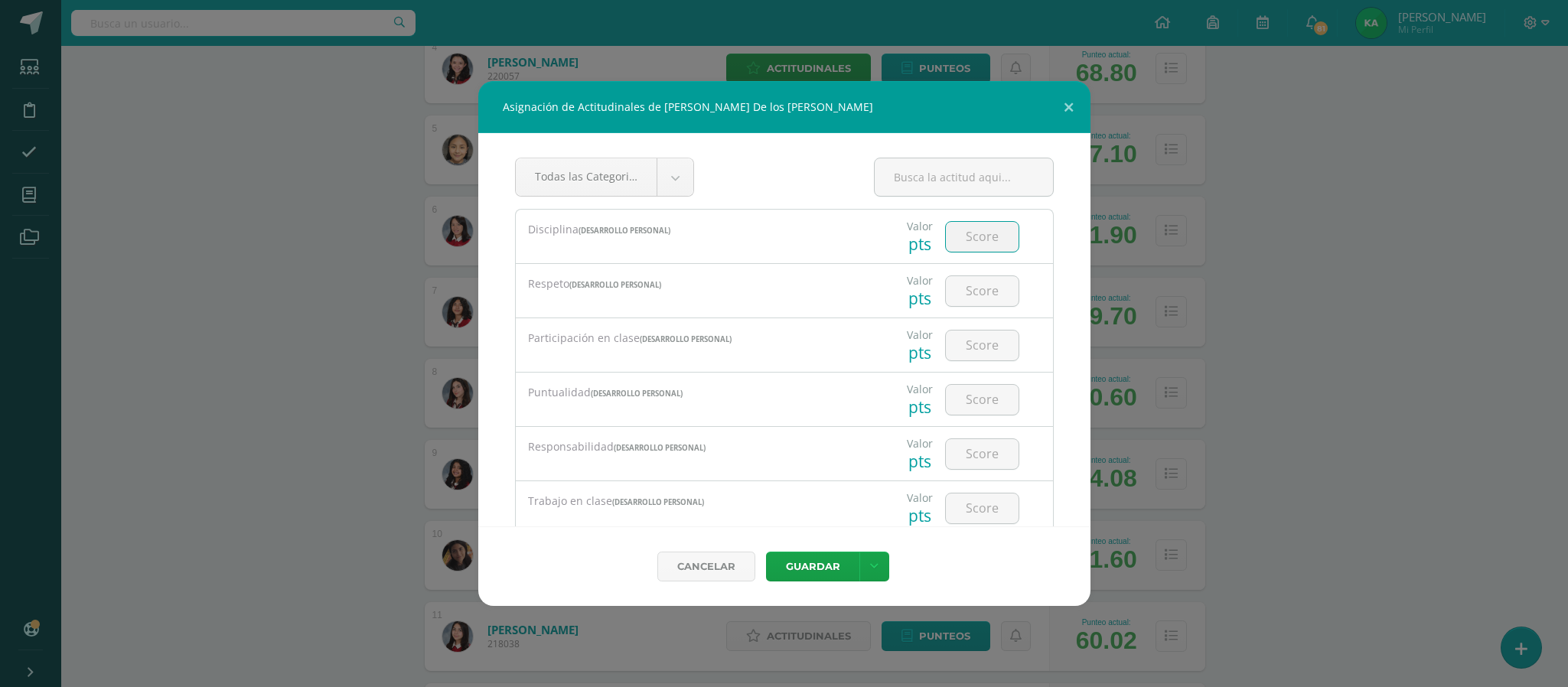
click at [968, 240] on input "number" at bounding box center [982, 236] width 73 height 30
type input "3"
click at [966, 294] on input "number" at bounding box center [982, 291] width 73 height 30
type input "3"
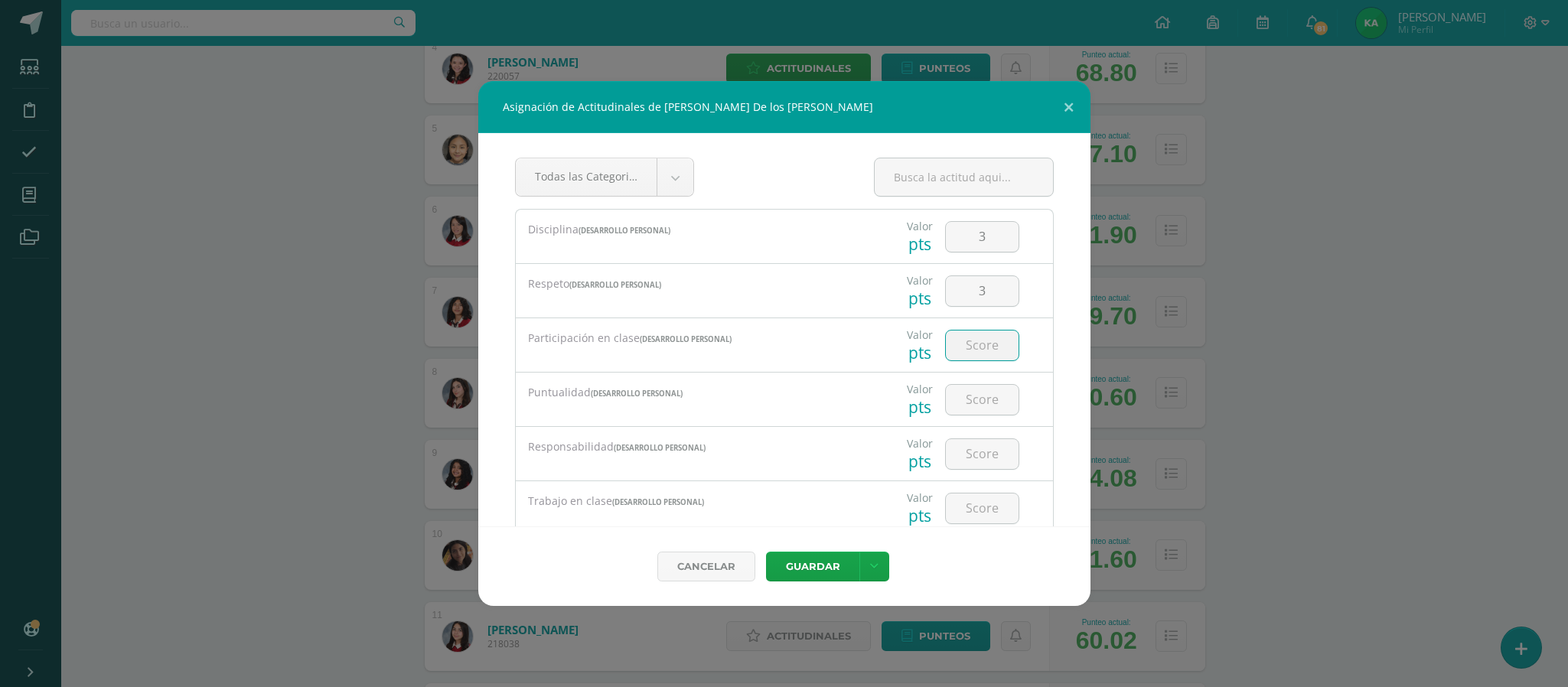
click at [966, 347] on input "number" at bounding box center [982, 345] width 73 height 30
type input "4"
click at [963, 405] on input "number" at bounding box center [982, 399] width 73 height 30
type input "3"
click at [958, 462] on input "number" at bounding box center [982, 454] width 73 height 30
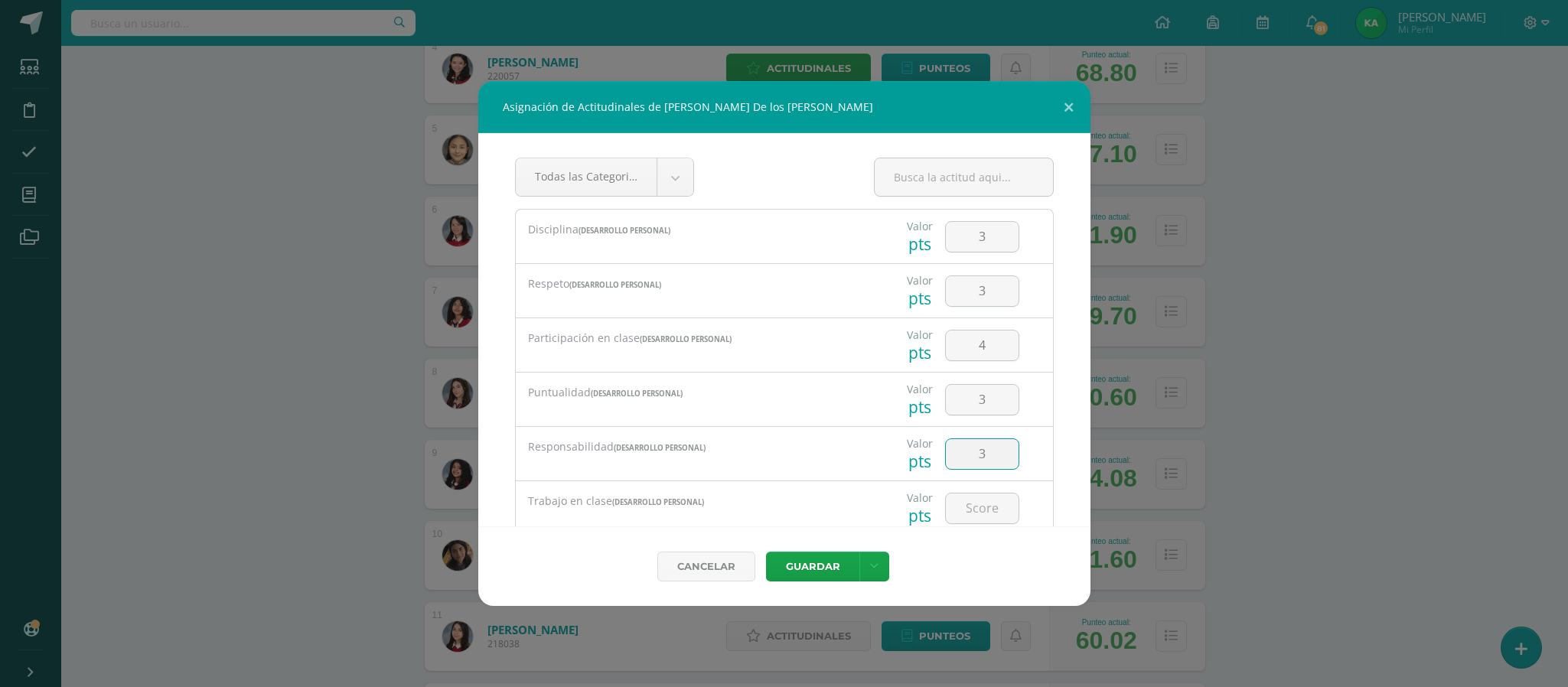
type input "3"
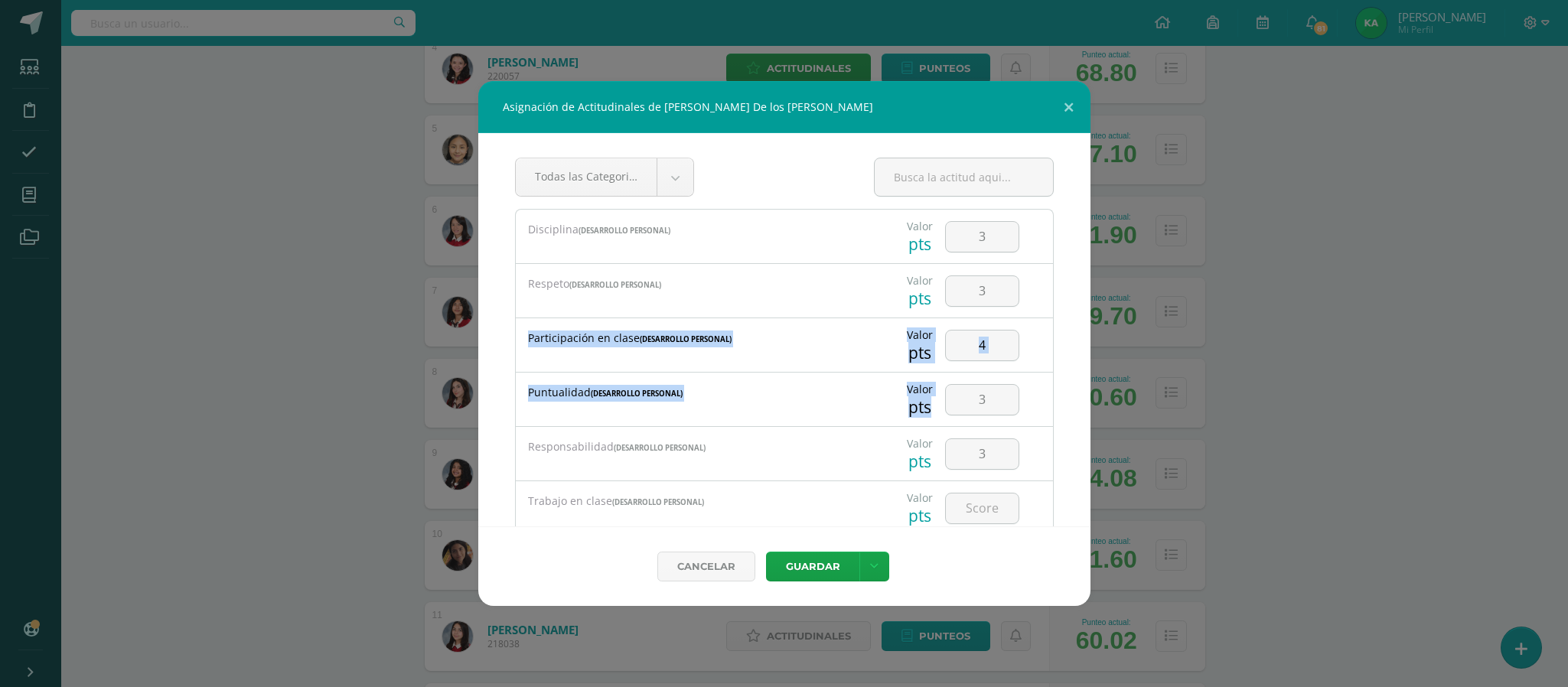
drag, startPoint x: 1091, startPoint y: 313, endPoint x: 1083, endPoint y: 405, distance: 92.3
click at [1083, 405] on div "Asignación de Actitudinales de [PERSON_NAME] De los [PERSON_NAME] Todas las Cat…" at bounding box center [784, 343] width 1555 height 525
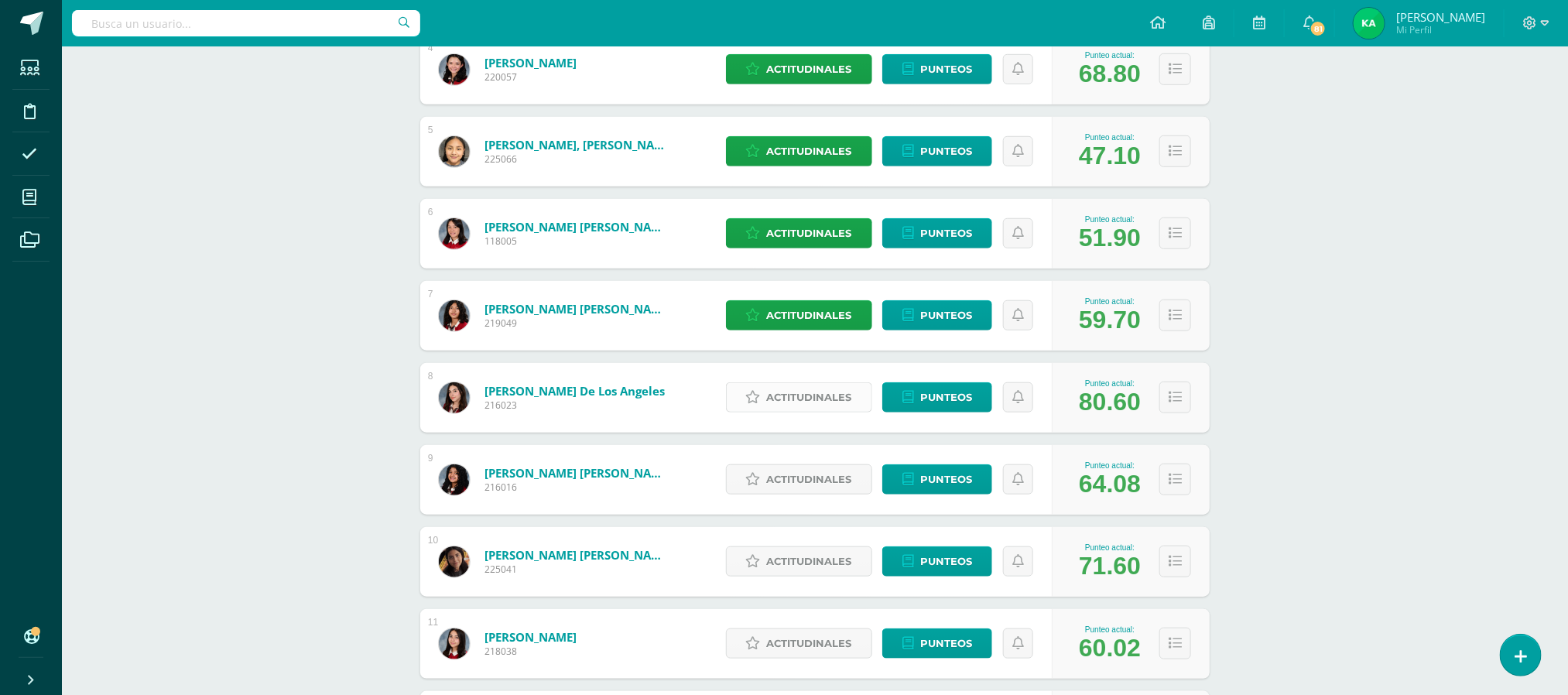
click at [804, 400] on span "Actitudinales" at bounding box center [809, 397] width 85 height 28
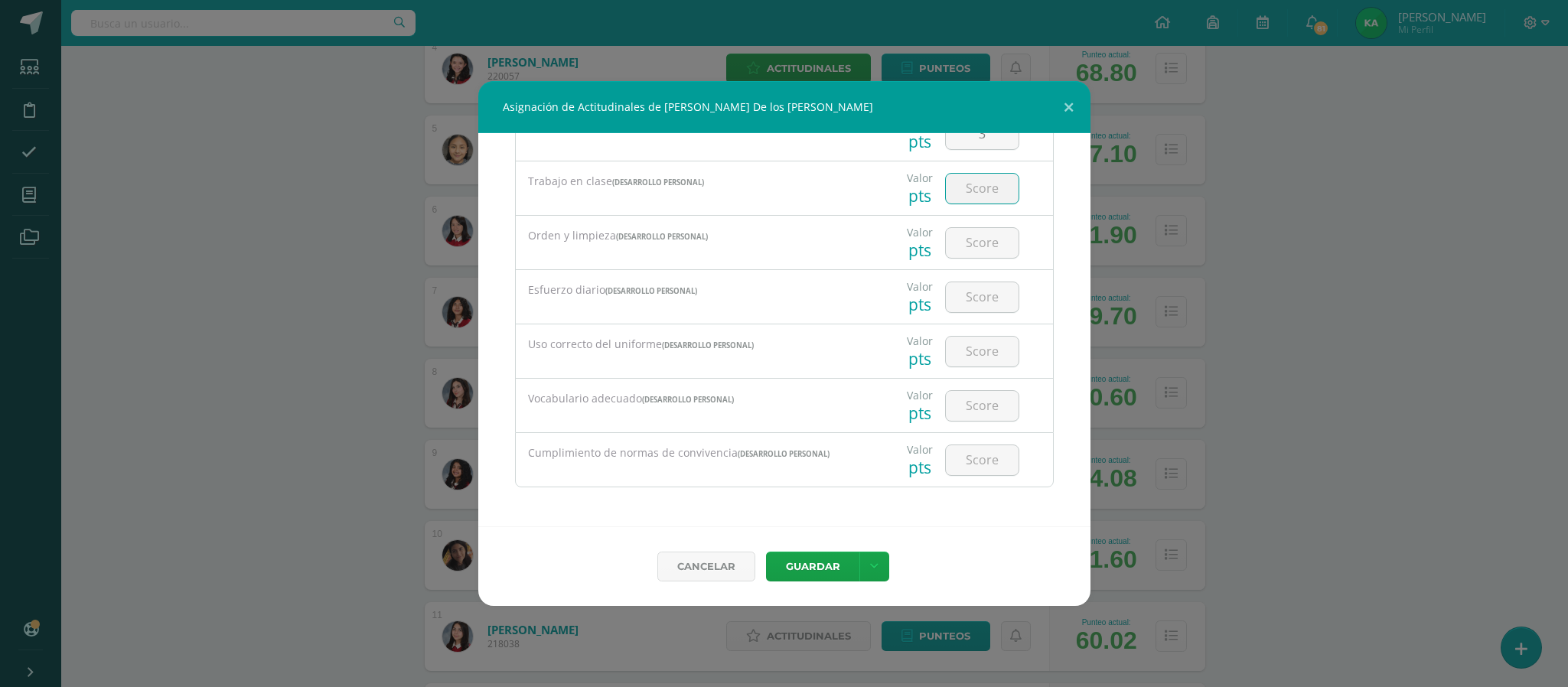
click at [956, 187] on input "number" at bounding box center [982, 188] width 73 height 30
type input "3"
click at [964, 248] on input "number" at bounding box center [982, 242] width 73 height 30
click at [976, 179] on input "3" at bounding box center [982, 188] width 73 height 30
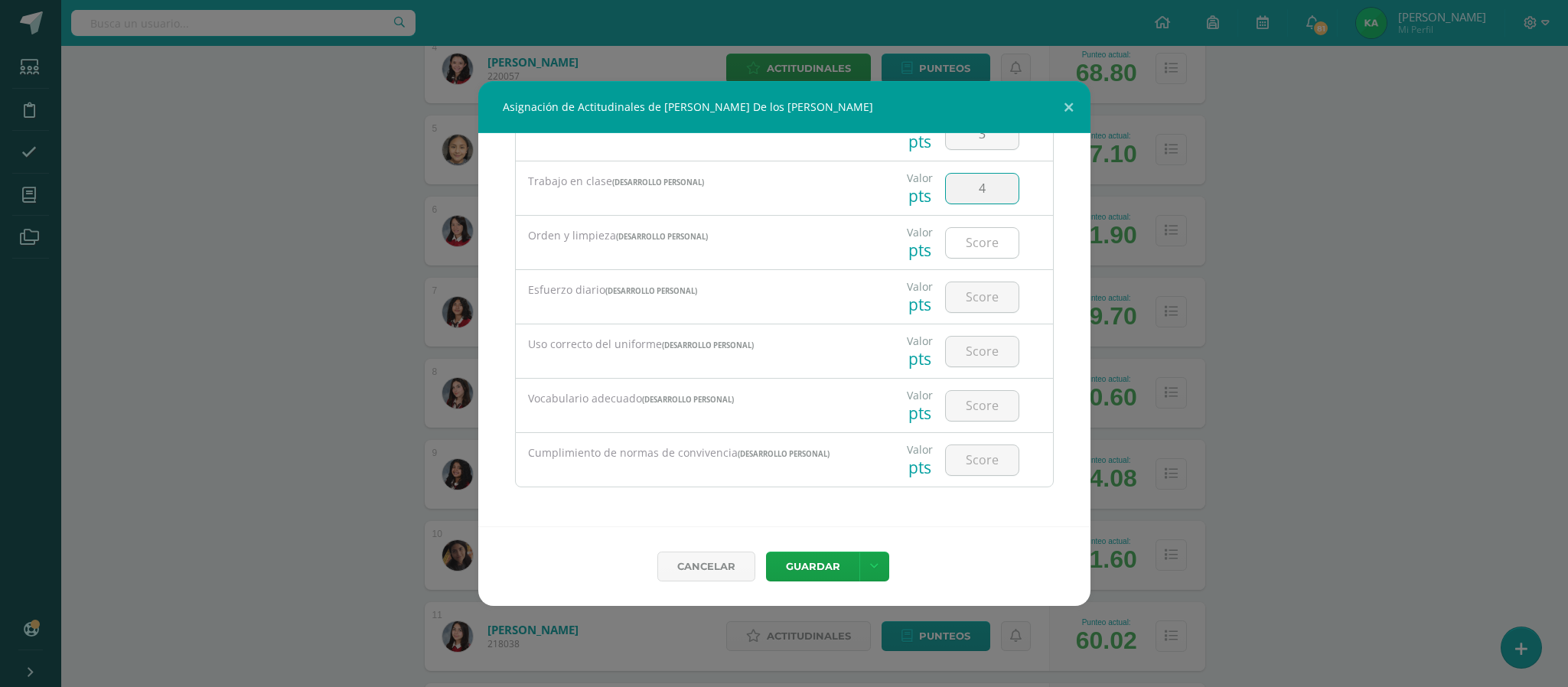
type input "4"
click at [974, 236] on input "number" at bounding box center [982, 242] width 73 height 30
type input "3"
click at [958, 297] on input "number" at bounding box center [982, 297] width 73 height 30
type input "3"
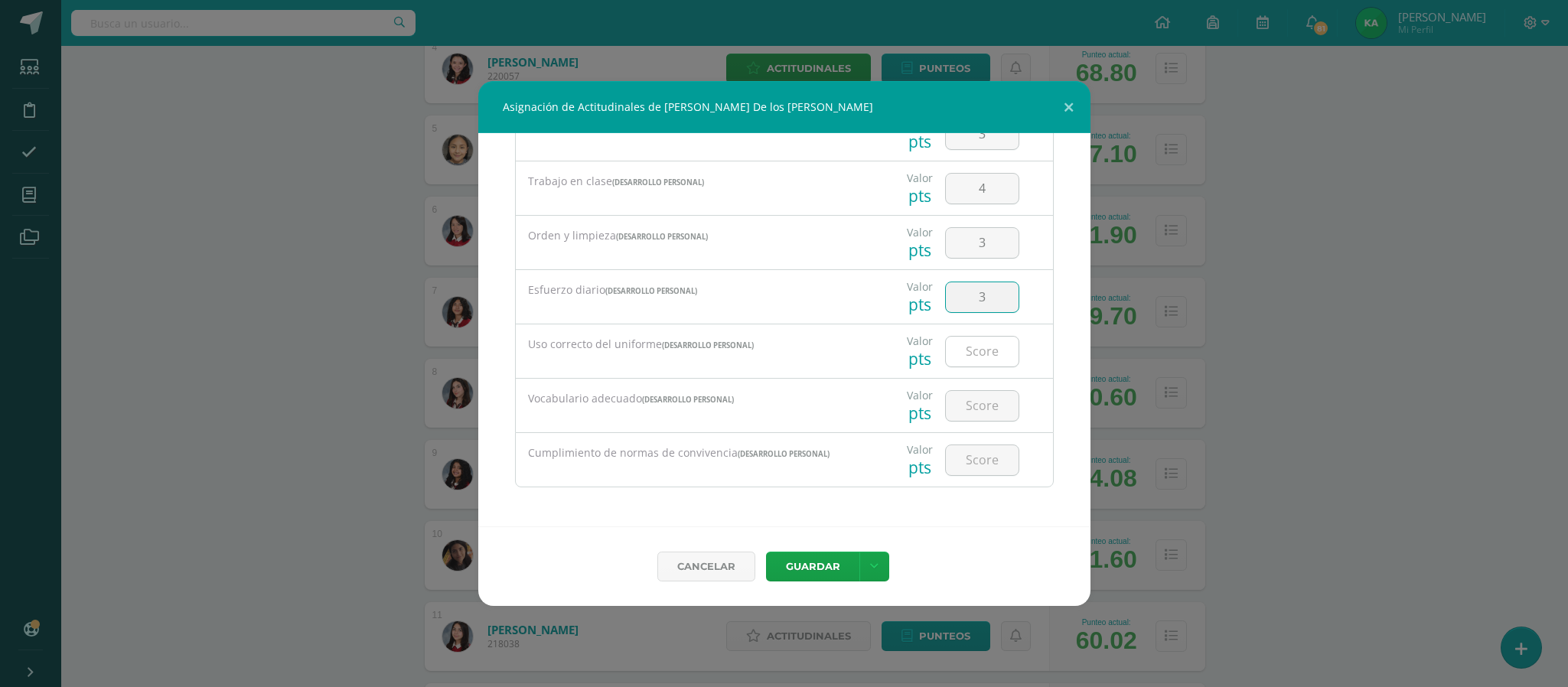
click at [958, 349] on input "number" at bounding box center [982, 351] width 73 height 30
type input "2"
click at [971, 402] on input "number" at bounding box center [982, 406] width 73 height 30
type input "3"
click at [960, 462] on input "number" at bounding box center [982, 459] width 73 height 30
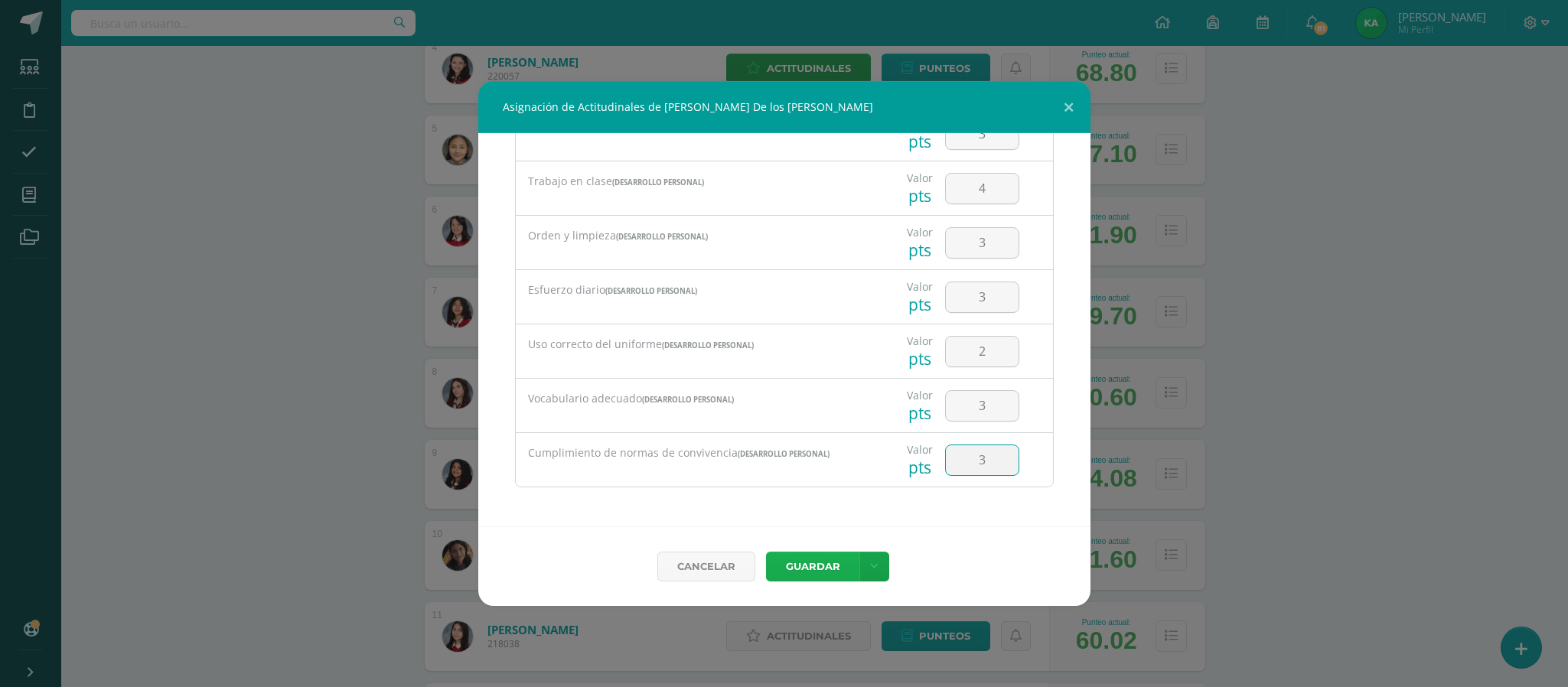
type input "3"
click at [813, 569] on button "Guardar" at bounding box center [812, 566] width 93 height 30
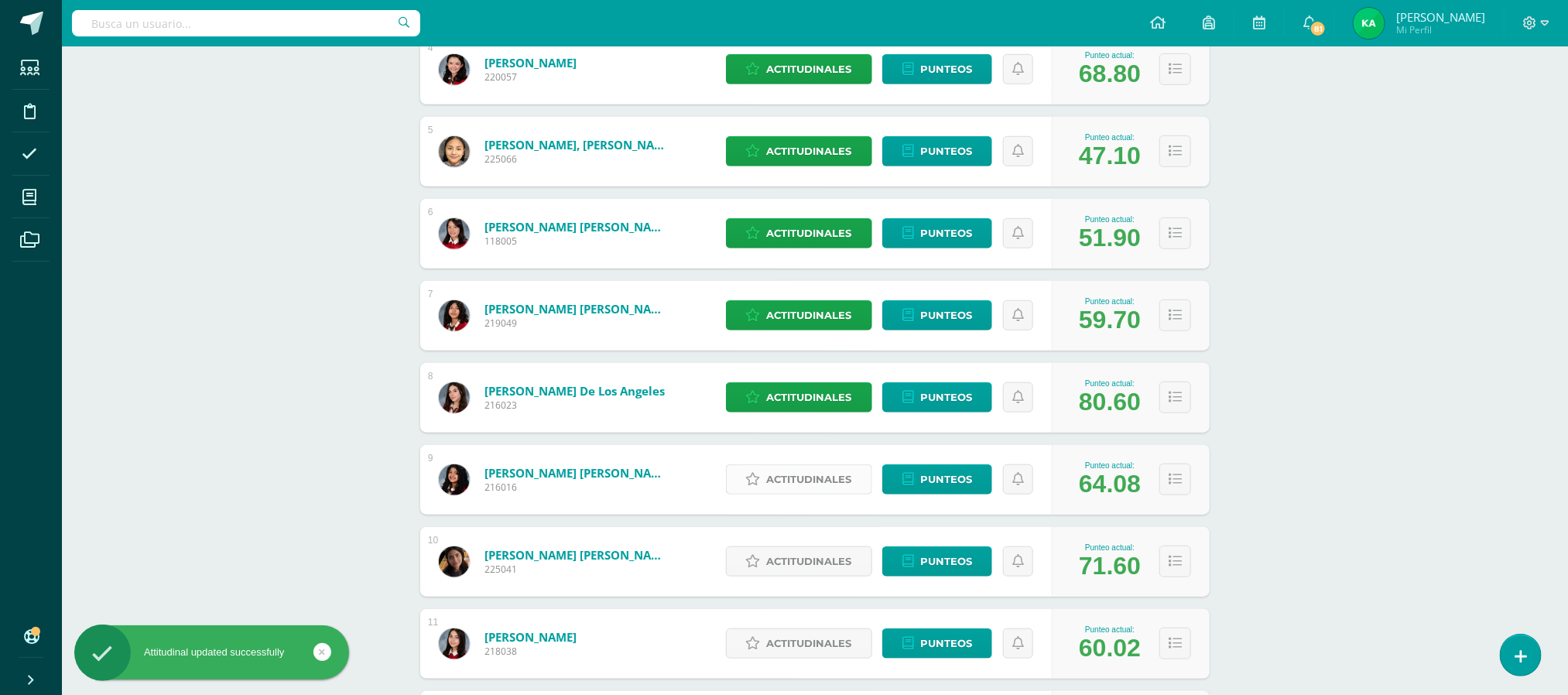
click at [802, 474] on span "Actitudinales" at bounding box center [809, 479] width 85 height 28
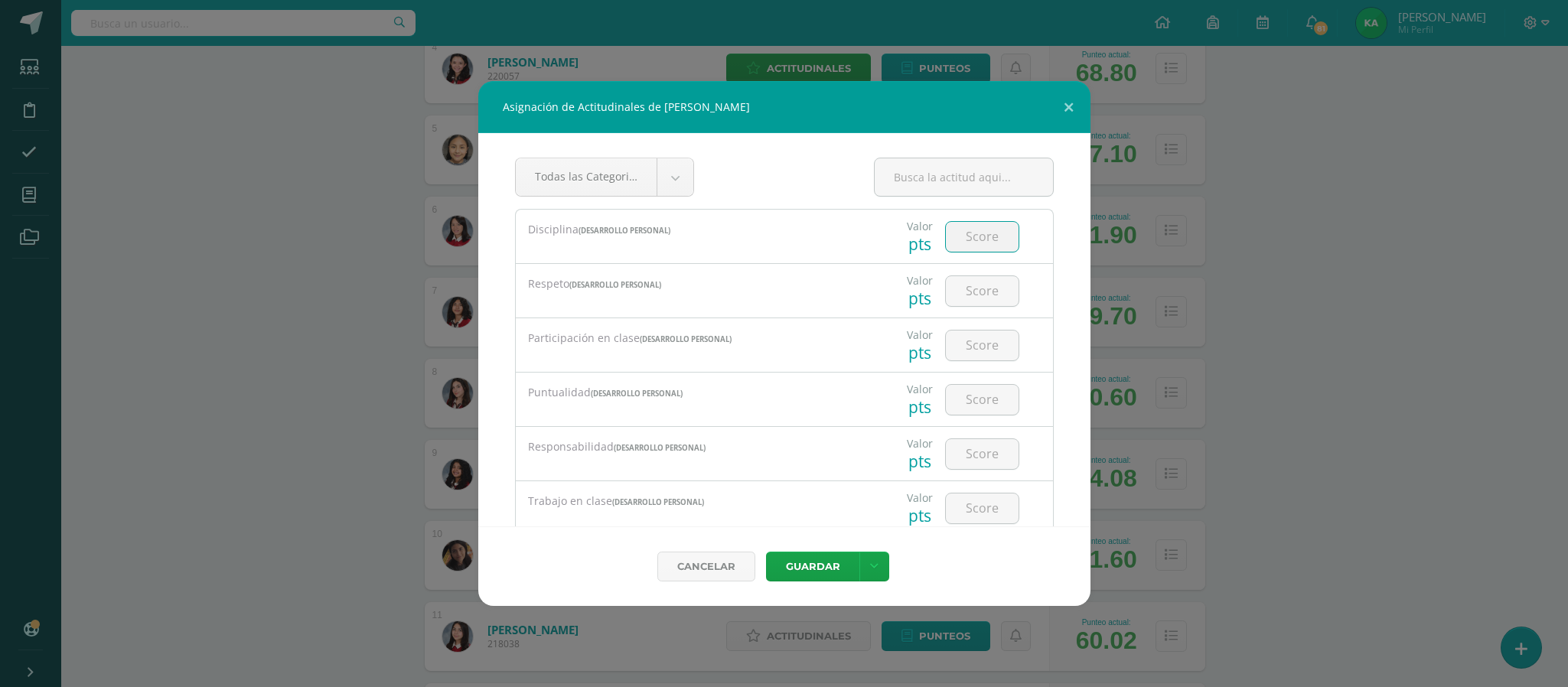
click at [964, 240] on input "number" at bounding box center [982, 236] width 73 height 30
type input "3"
click at [956, 294] on input "number" at bounding box center [982, 291] width 73 height 30
type input "3"
click at [962, 352] on input "number" at bounding box center [982, 345] width 73 height 30
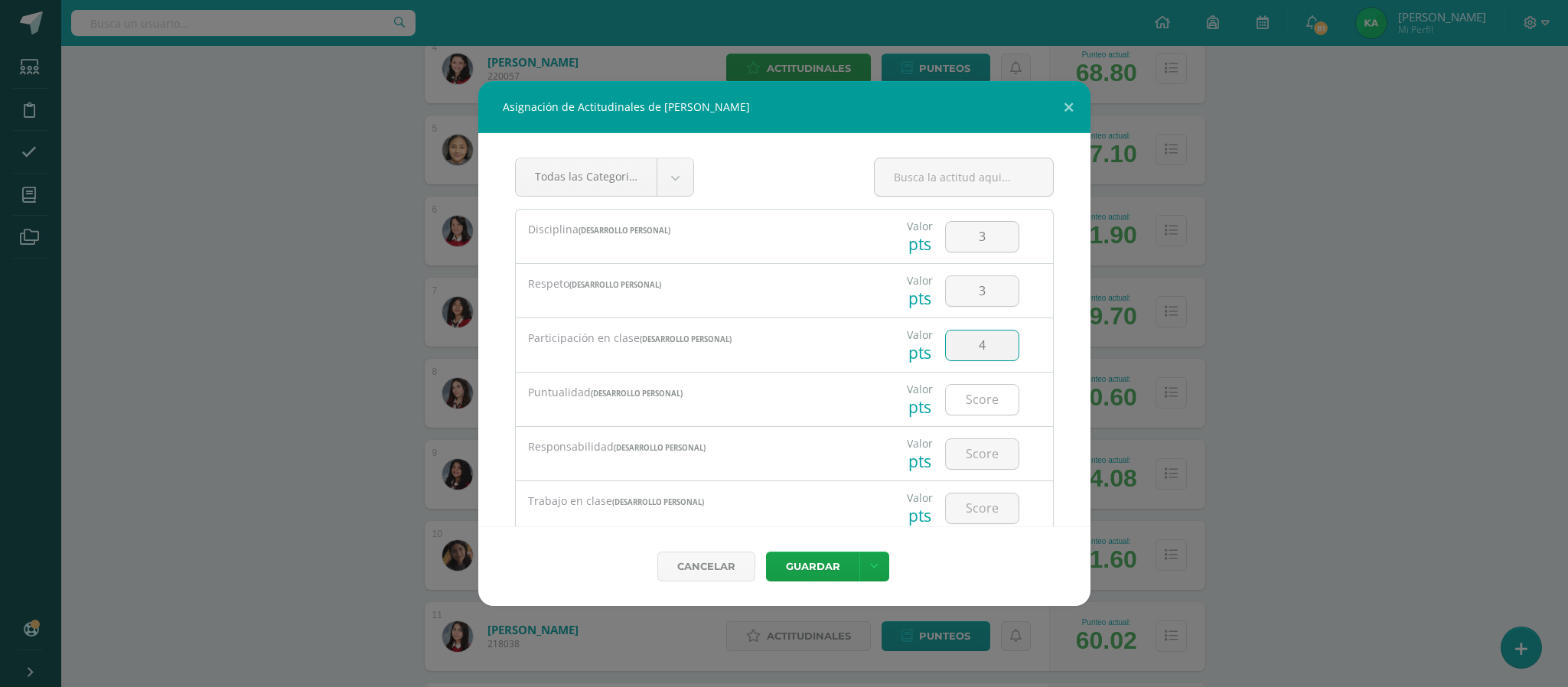
type input "4"
click at [962, 405] on input "number" at bounding box center [982, 399] width 73 height 30
type input "3"
click at [960, 455] on input "number" at bounding box center [982, 454] width 73 height 30
type input "4"
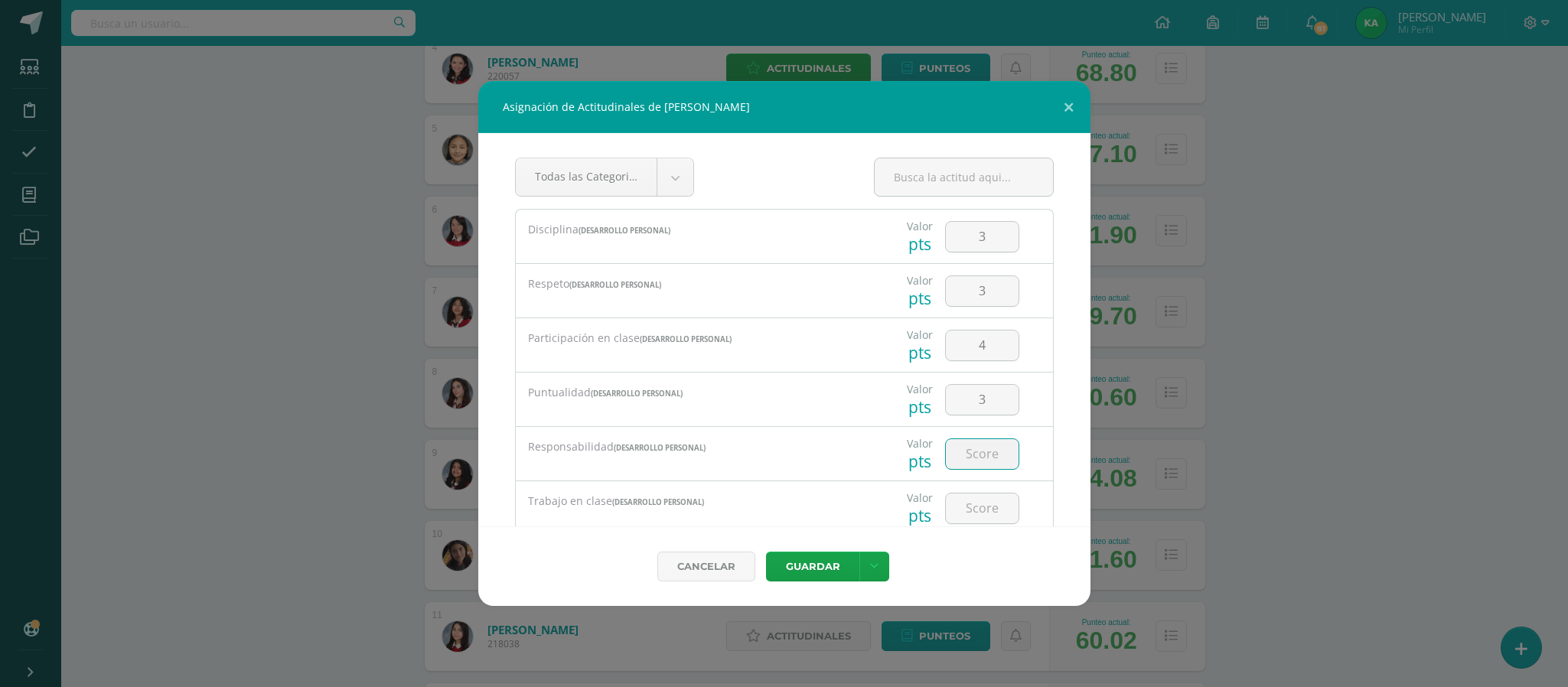
click at [971, 458] on input "number" at bounding box center [982, 454] width 73 height 30
type input "4"
click at [966, 515] on input "number" at bounding box center [982, 508] width 73 height 30
click at [973, 450] on input "4" at bounding box center [982, 454] width 73 height 30
type input "3"
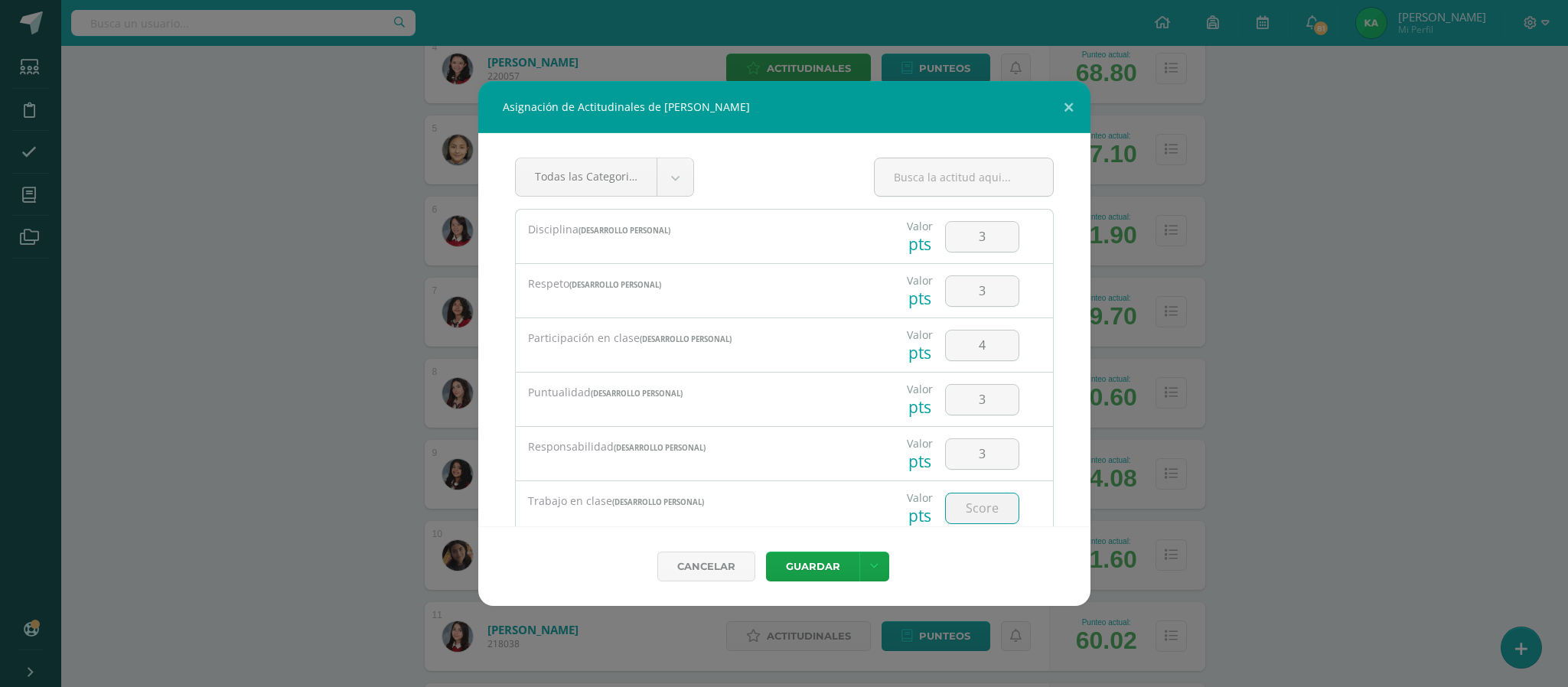
click at [968, 507] on input "number" at bounding box center [982, 508] width 73 height 30
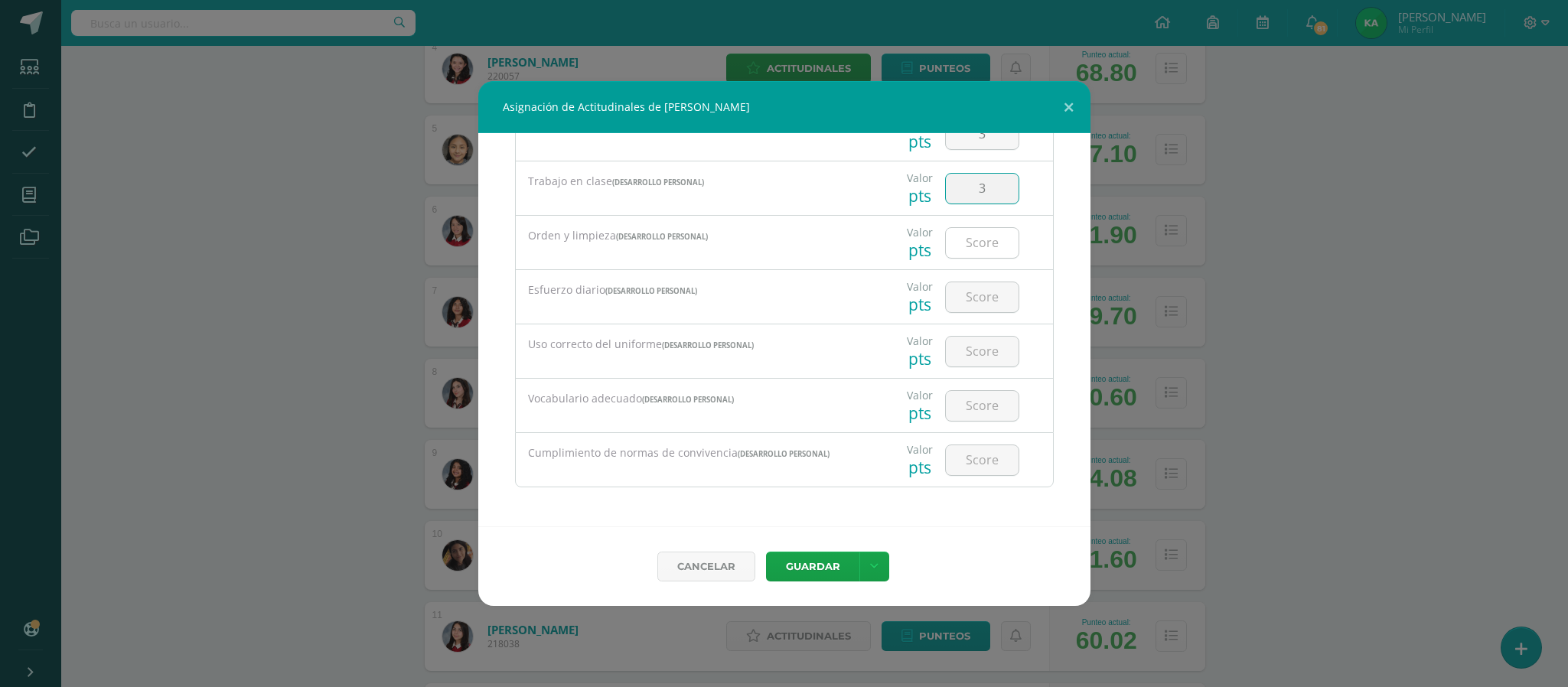
type input "3"
click at [969, 244] on input "number" at bounding box center [982, 242] width 73 height 30
type input "3"
click at [971, 293] on input "number" at bounding box center [982, 297] width 73 height 30
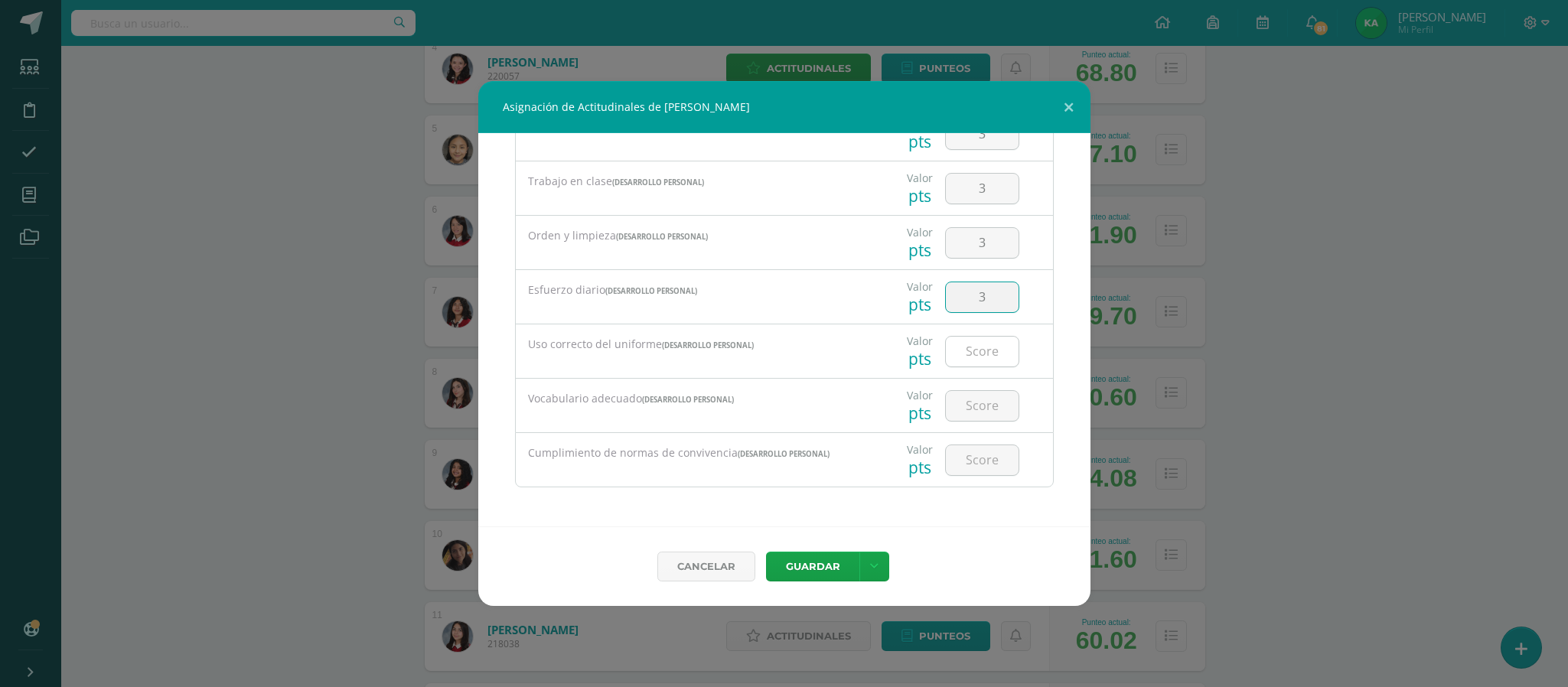
type input "3"
click at [965, 349] on input "number" at bounding box center [982, 351] width 73 height 30
click at [960, 354] on input "number" at bounding box center [982, 351] width 73 height 30
type input "4"
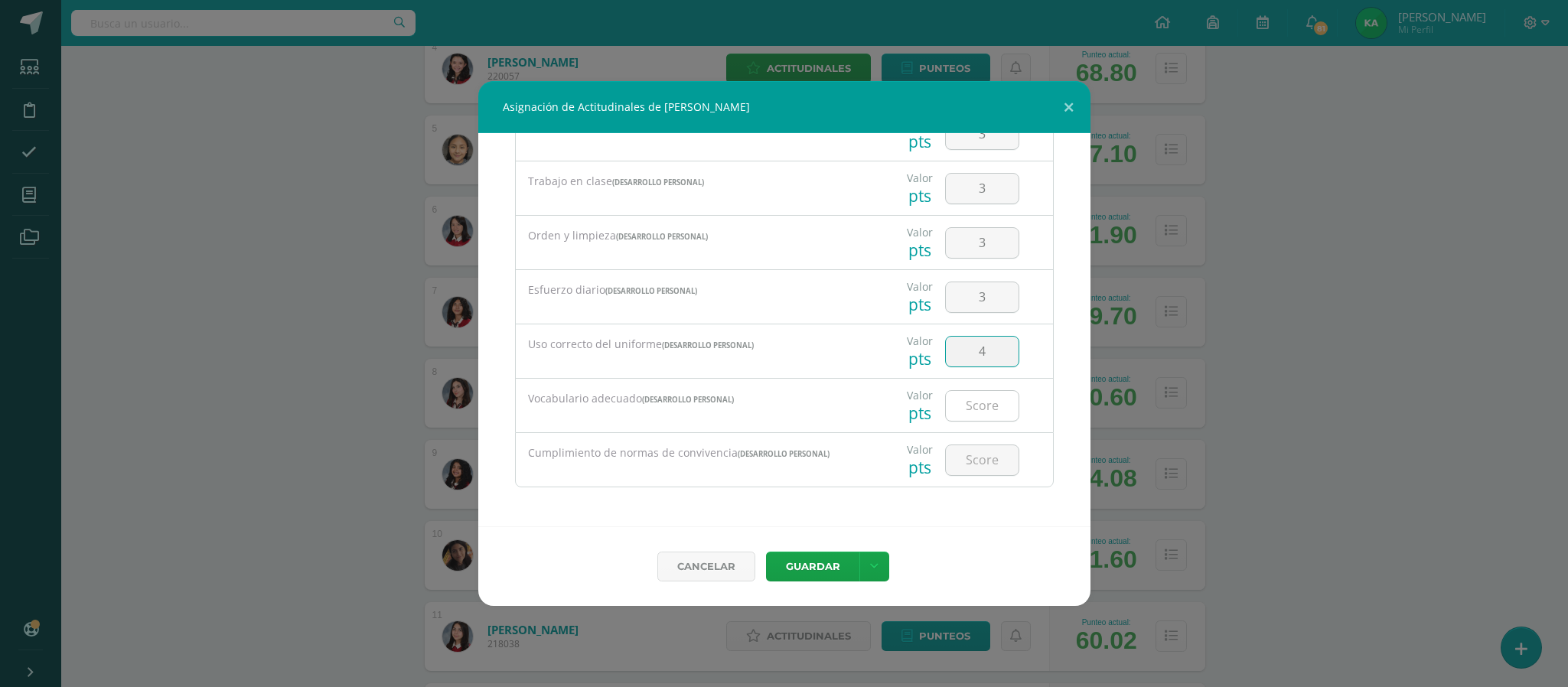
click at [960, 414] on input "number" at bounding box center [982, 406] width 73 height 30
type input "4"
click at [960, 458] on input "number" at bounding box center [982, 459] width 73 height 30
type input "3"
click at [798, 568] on button "Guardar" at bounding box center [812, 566] width 93 height 30
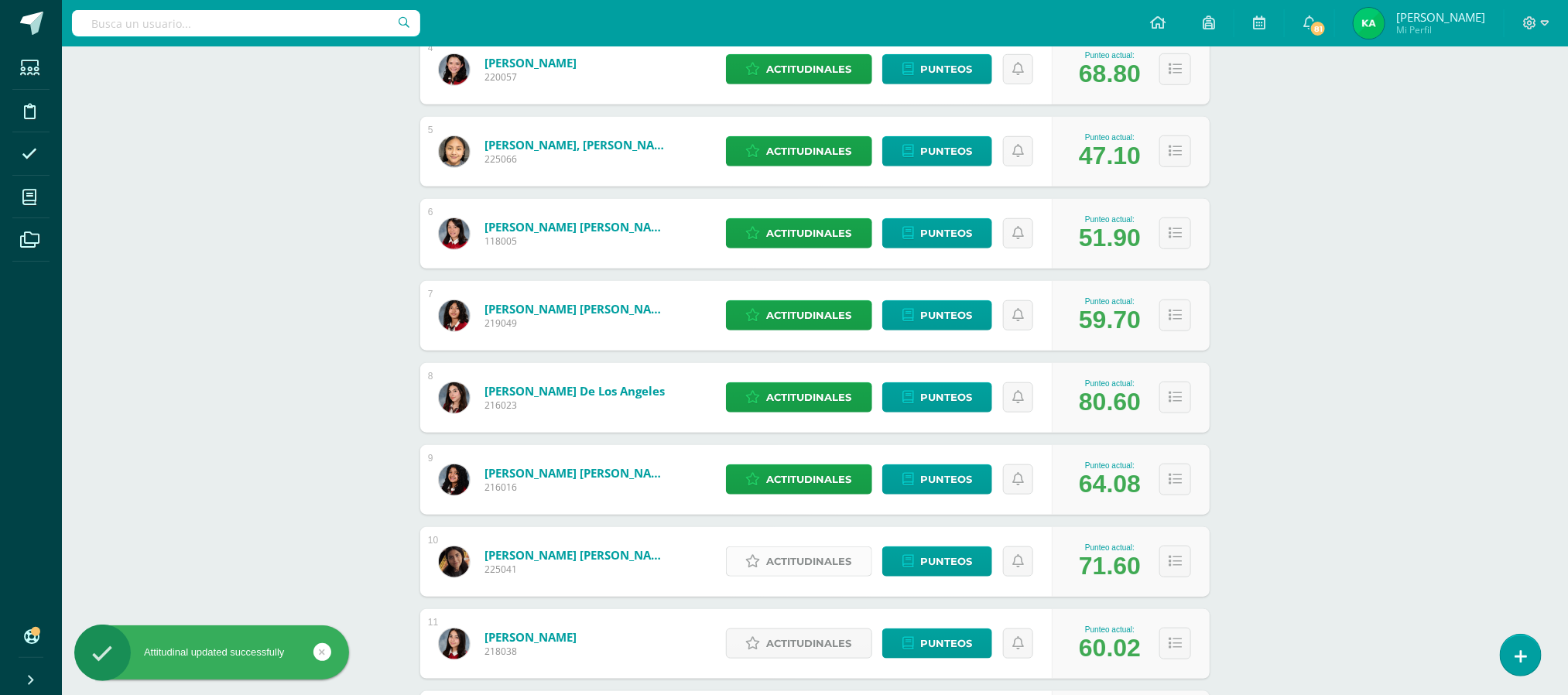
click at [803, 562] on span "Actitudinales" at bounding box center [809, 561] width 85 height 28
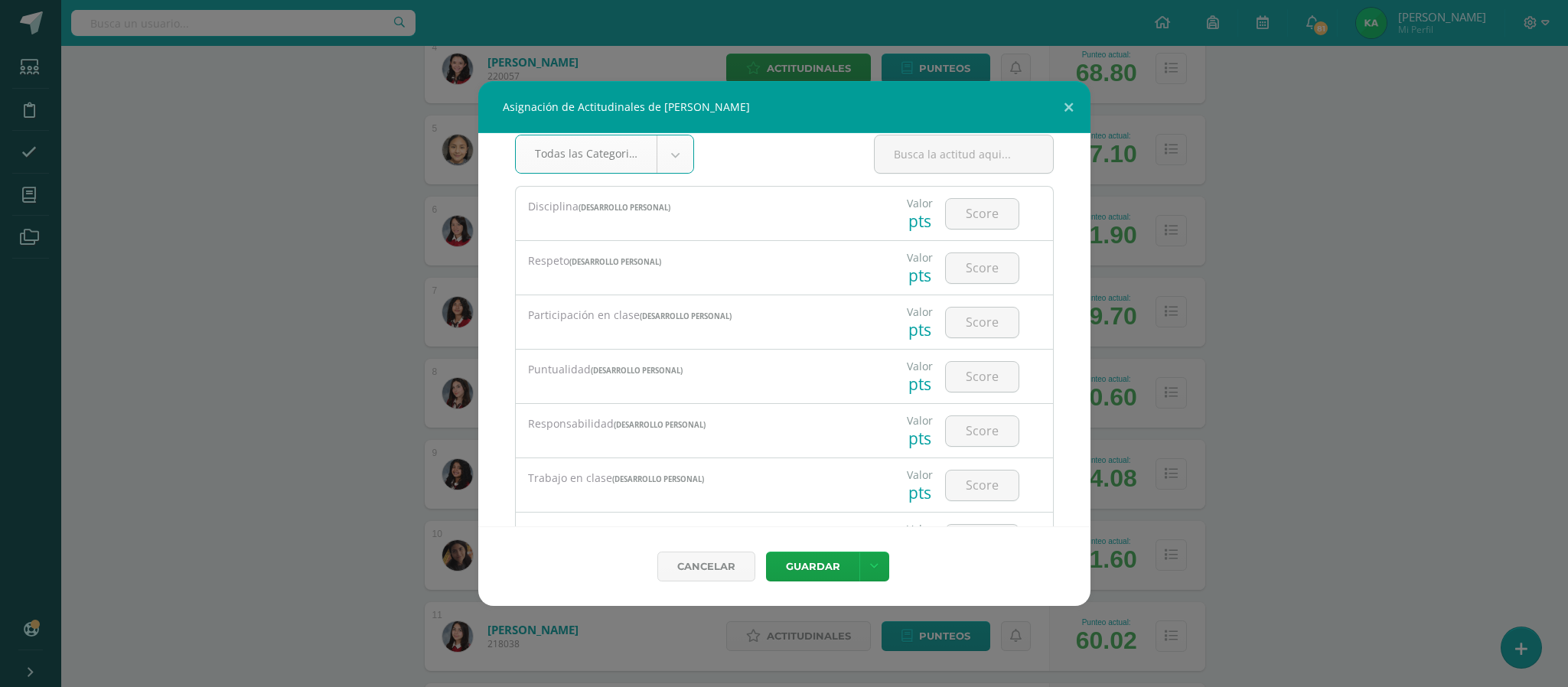
scroll to position [0, 0]
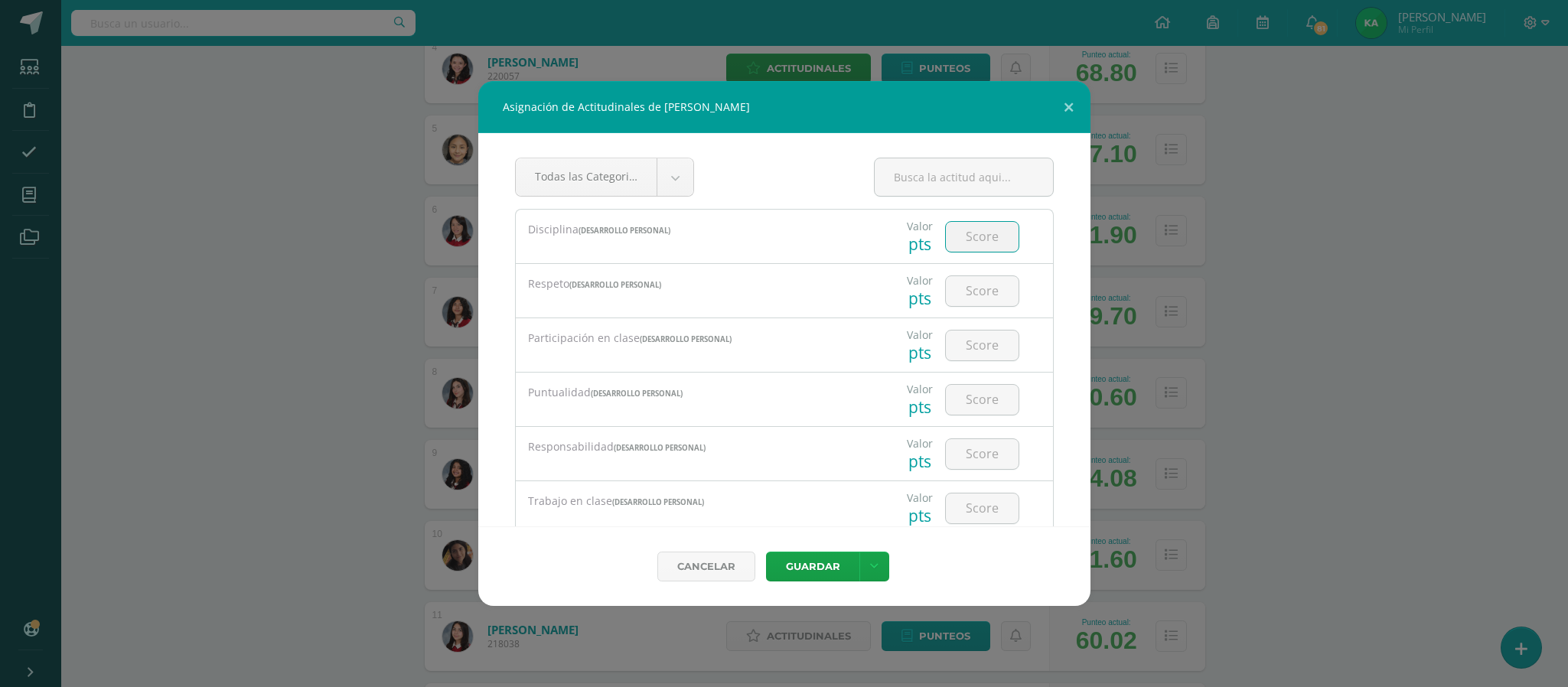
click at [973, 236] on input "number" at bounding box center [982, 236] width 73 height 30
type input "3"
click at [964, 301] on input "number" at bounding box center [982, 291] width 73 height 30
type input "4"
click at [969, 345] on input "number" at bounding box center [982, 345] width 73 height 30
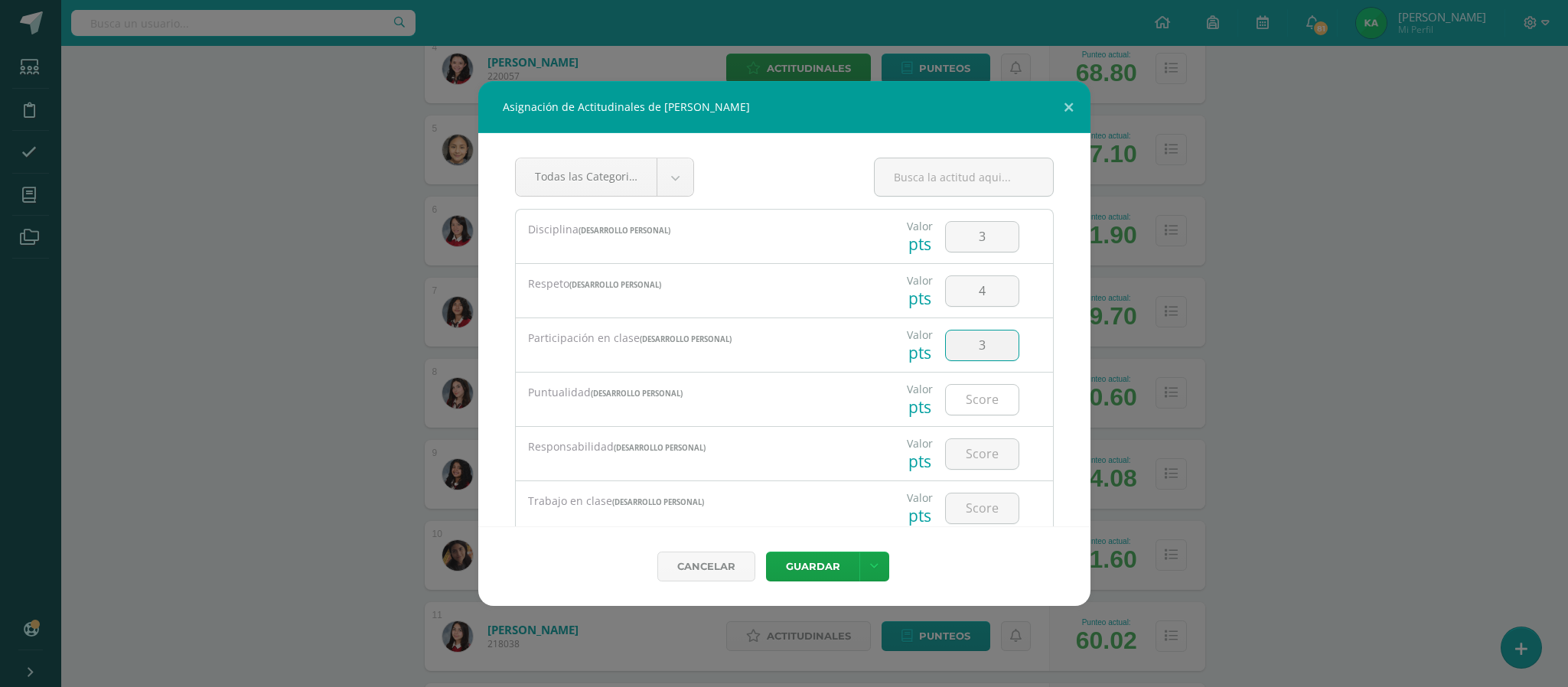
type input "3"
click at [969, 398] on input "number" at bounding box center [982, 399] width 73 height 30
type input "4"
click at [968, 453] on input "number" at bounding box center [982, 454] width 73 height 30
type input "3"
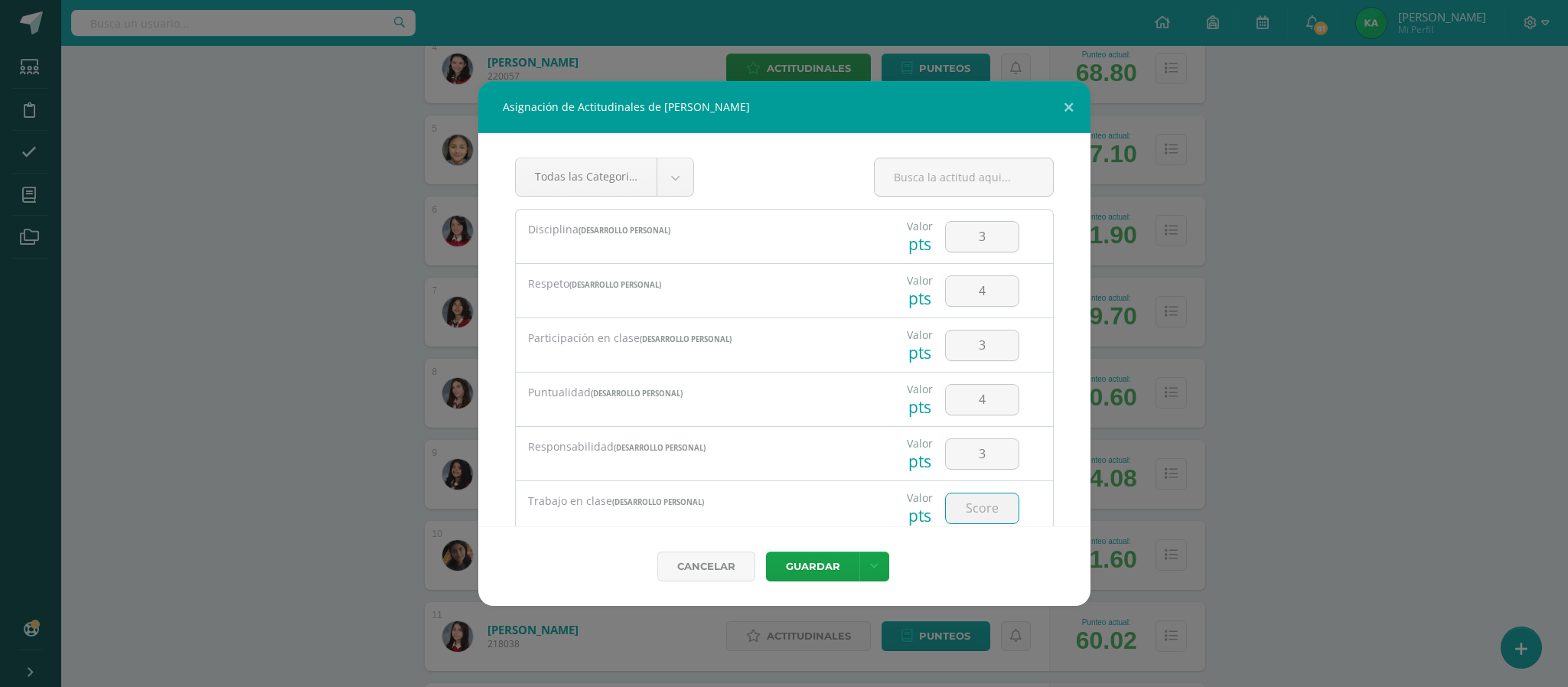
click at [971, 508] on input "number" at bounding box center [982, 508] width 73 height 30
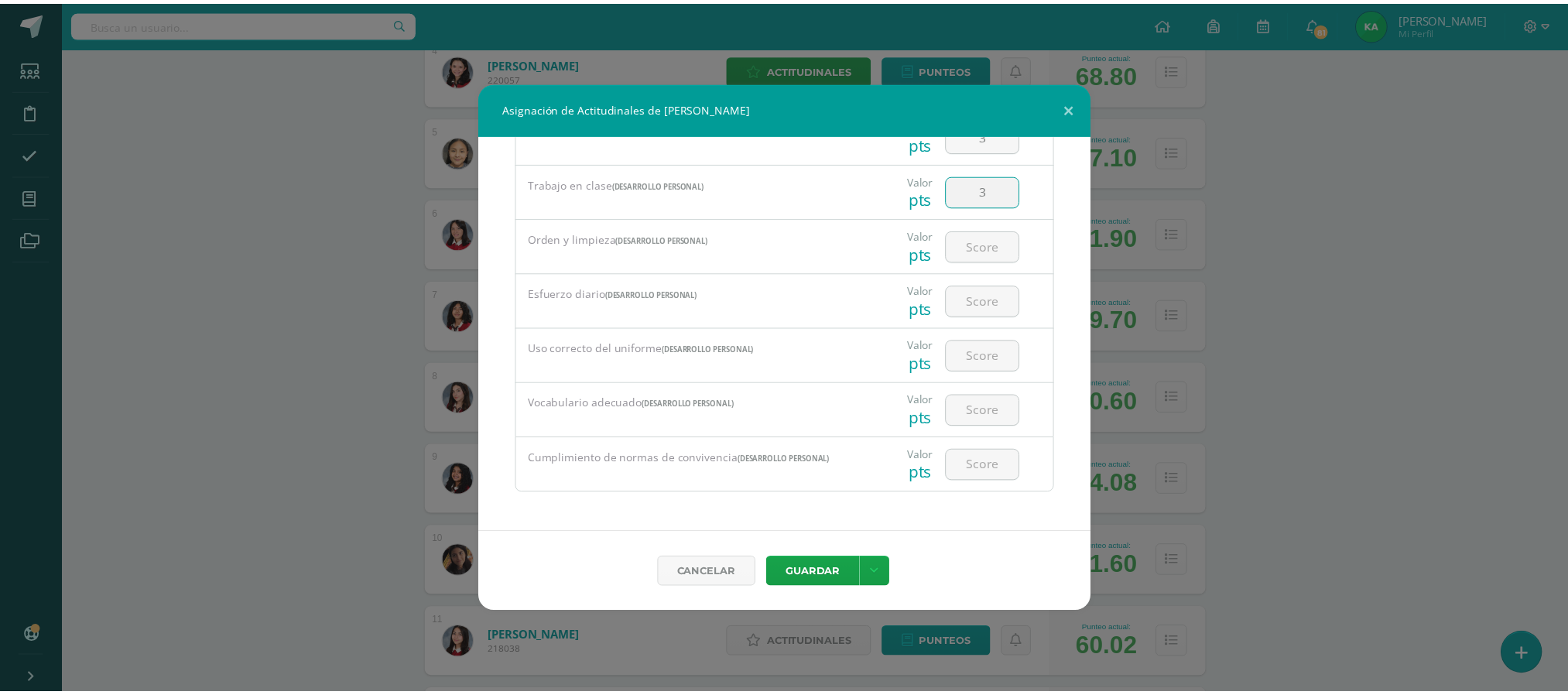
scroll to position [328, 0]
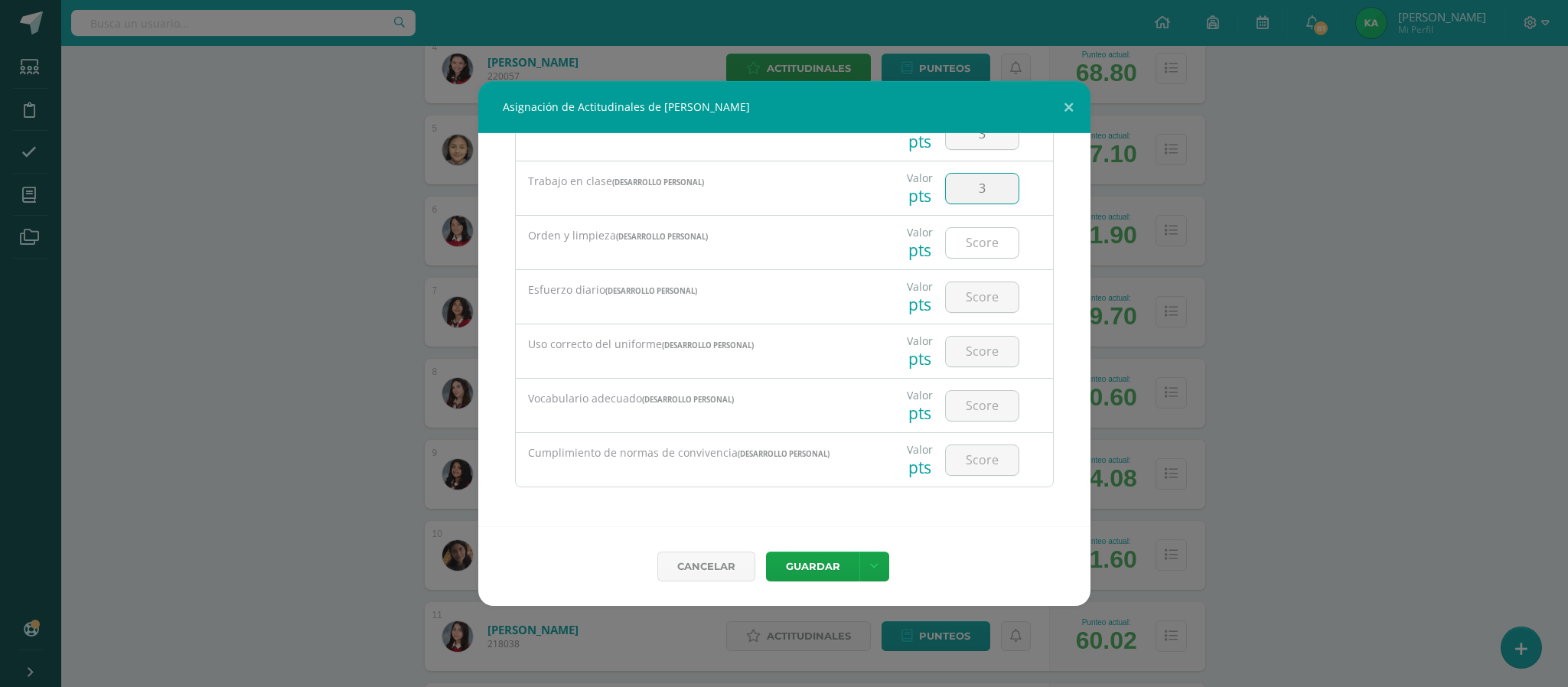
type input "3"
click at [966, 239] on input "number" at bounding box center [982, 242] width 73 height 30
type input "3"
click at [960, 296] on input "number" at bounding box center [982, 297] width 73 height 30
type input "3"
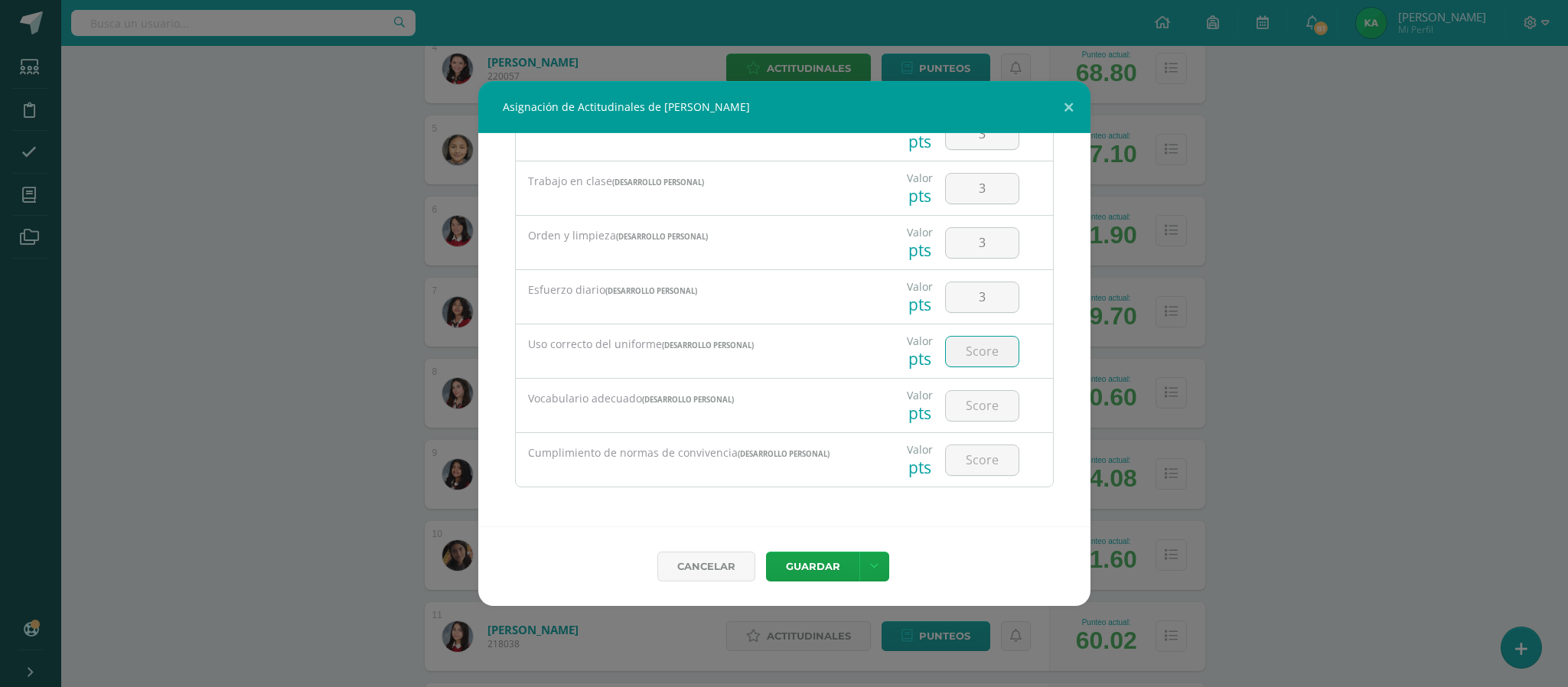
click at [968, 345] on input "number" at bounding box center [982, 351] width 73 height 30
type input "2"
click at [960, 406] on input "number" at bounding box center [982, 406] width 73 height 30
type input "4"
click at [969, 459] on input "number" at bounding box center [982, 459] width 73 height 30
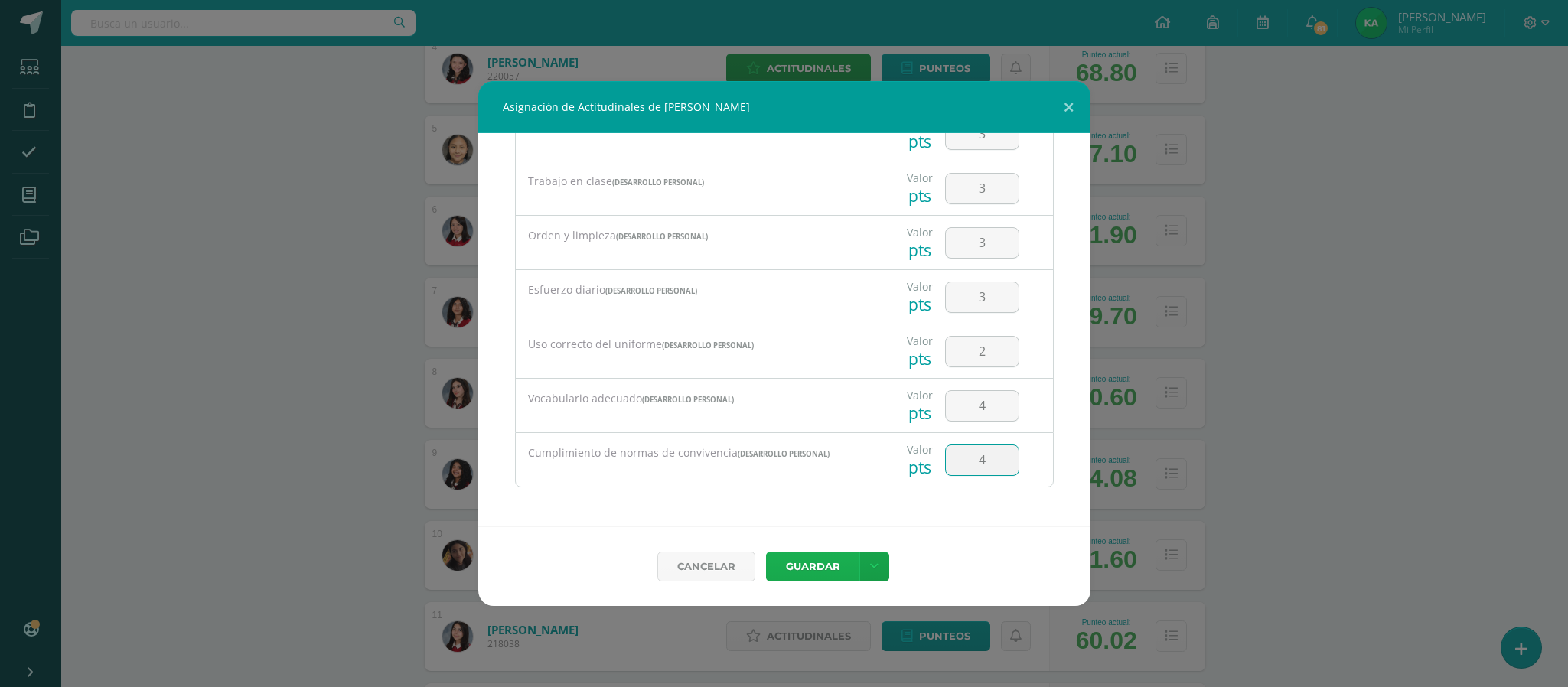
type input "4"
click at [814, 561] on button "Guardar" at bounding box center [812, 566] width 93 height 30
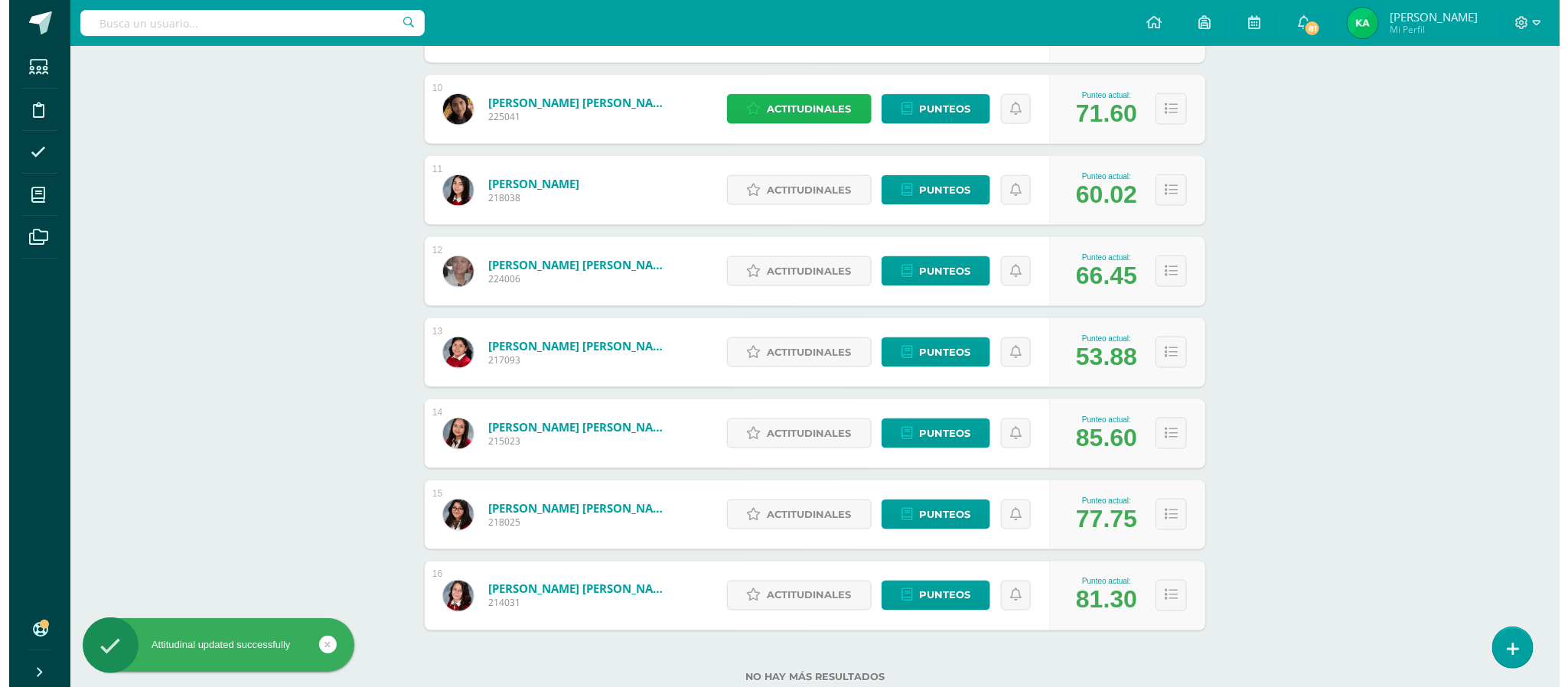
scroll to position [1033, 0]
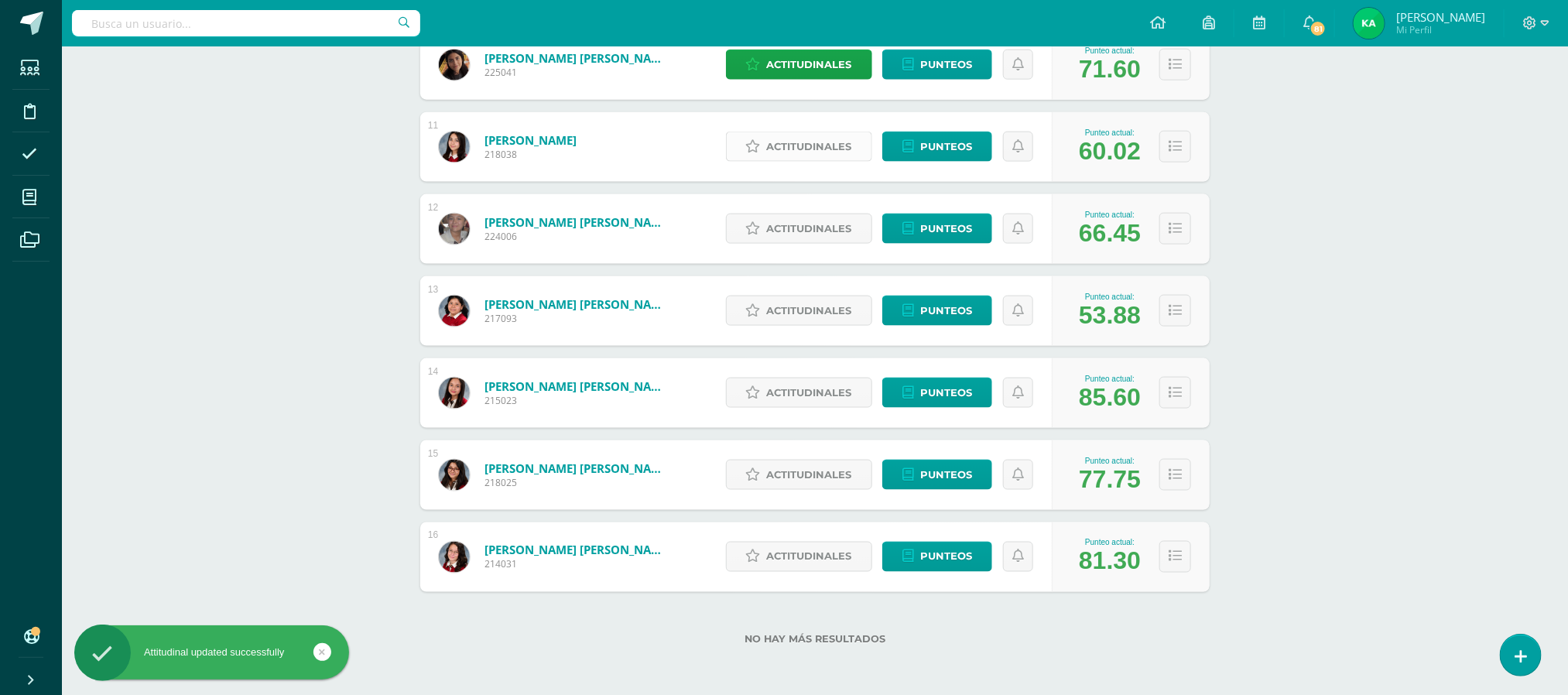
click at [796, 146] on span "Actitudinales" at bounding box center [809, 146] width 85 height 28
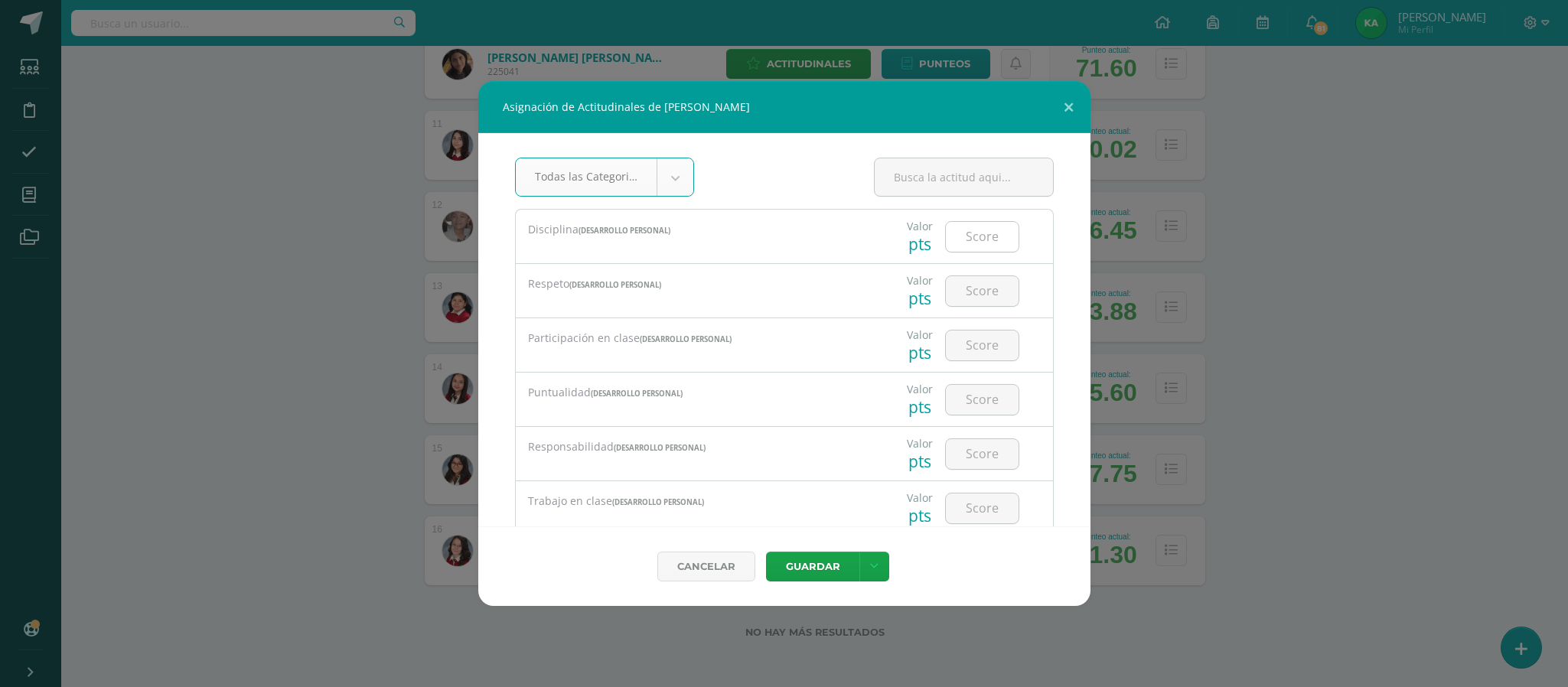
click at [971, 239] on input "number" at bounding box center [982, 236] width 73 height 30
type input "2"
click at [964, 299] on input "number" at bounding box center [982, 291] width 73 height 30
type input "2"
click at [960, 345] on input "number" at bounding box center [982, 345] width 73 height 30
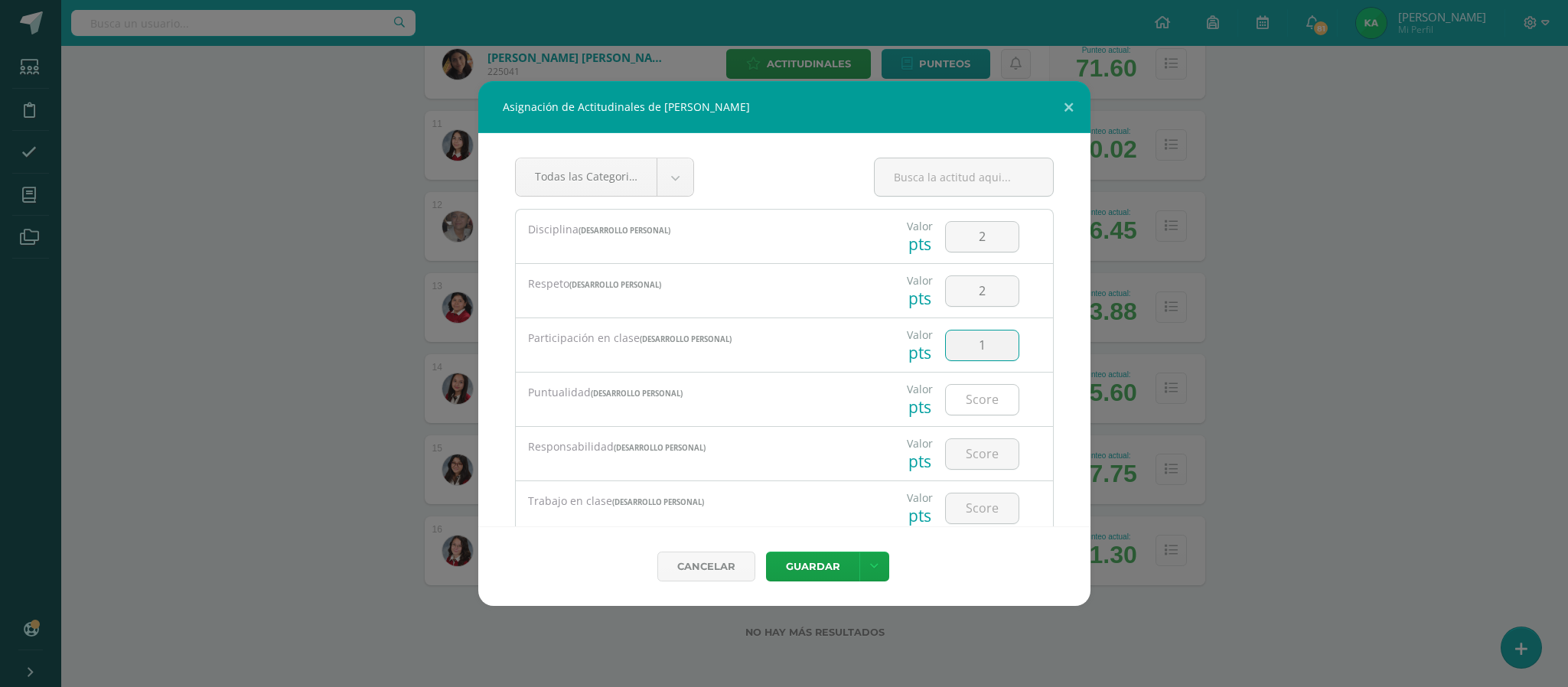
type input "1"
click at [967, 397] on input "number" at bounding box center [982, 399] width 73 height 30
click at [966, 400] on input "number" at bounding box center [982, 399] width 73 height 30
type input "2"
click at [965, 459] on input "number" at bounding box center [982, 454] width 73 height 30
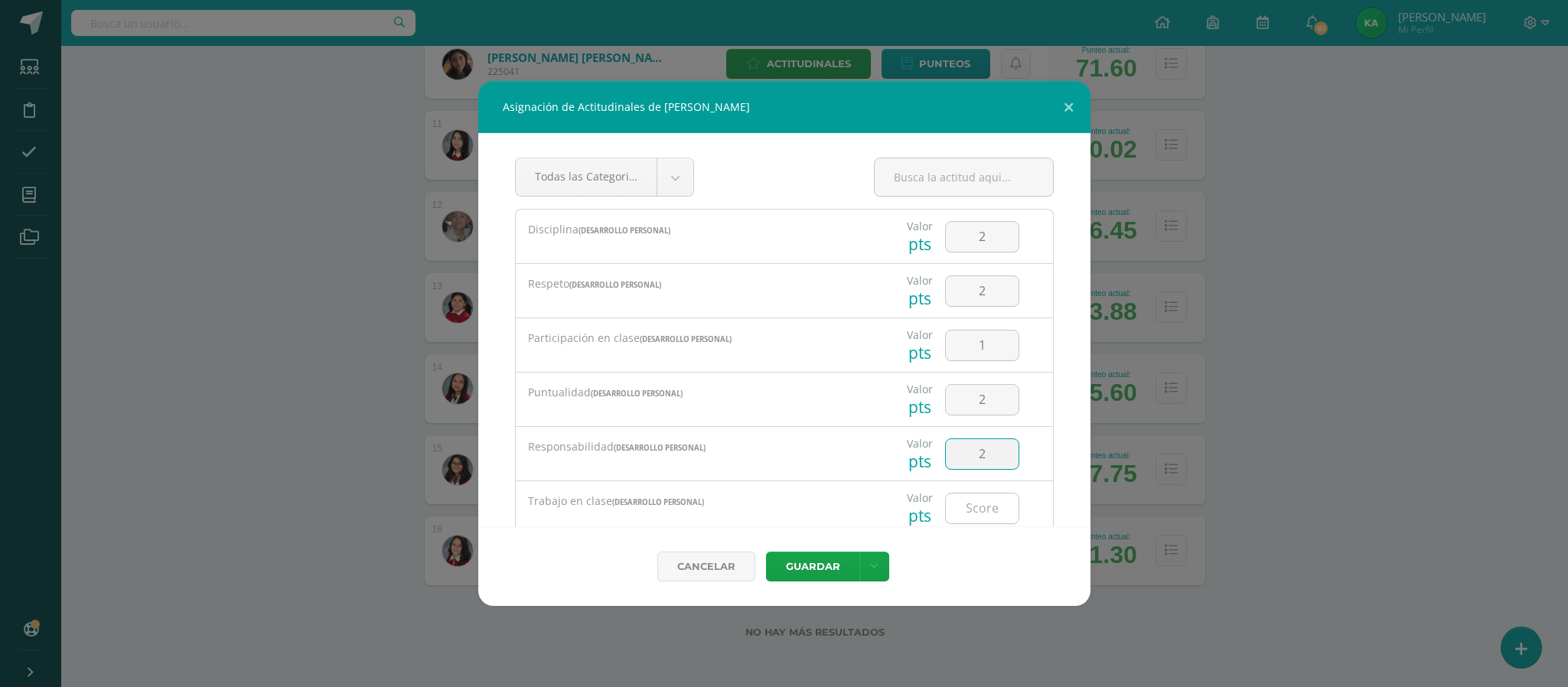
type input "2"
click at [964, 503] on input "number" at bounding box center [982, 508] width 73 height 30
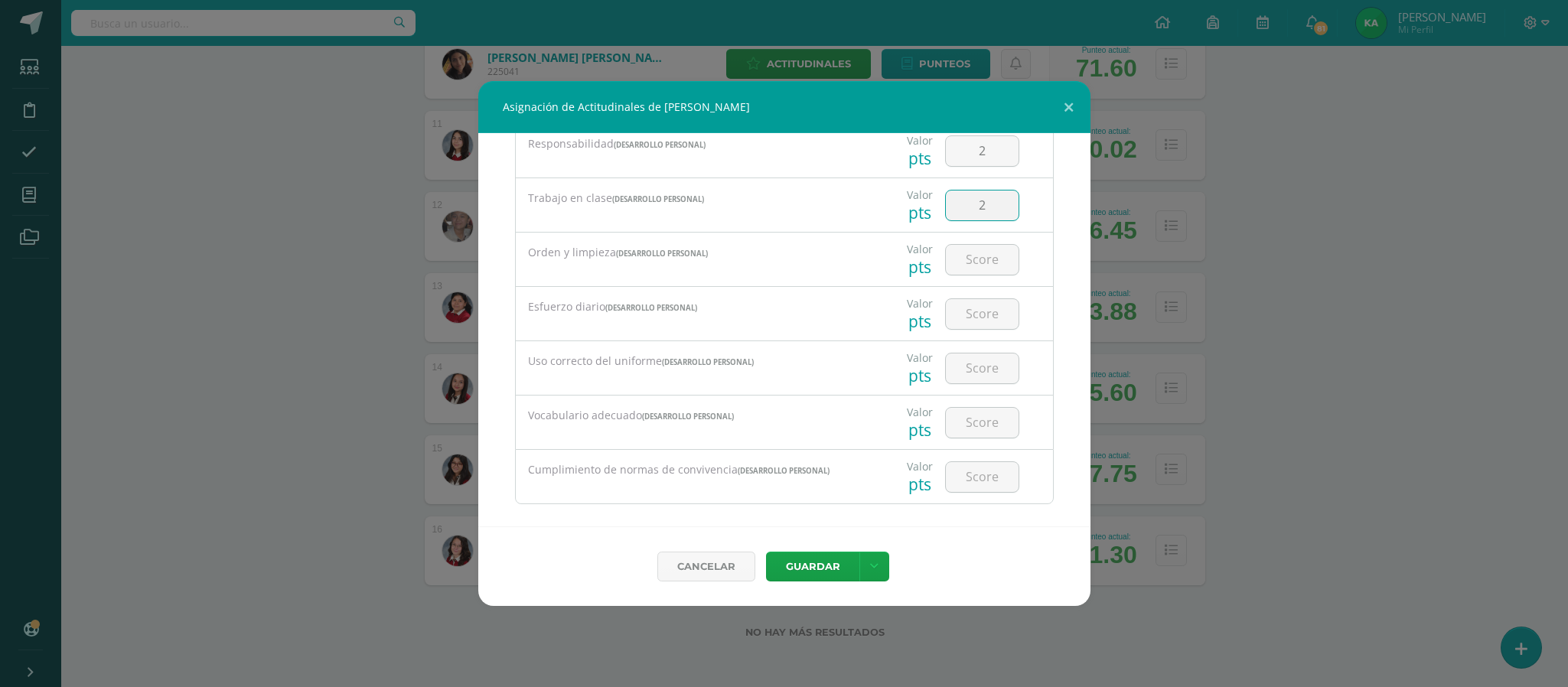
scroll to position [325, 0]
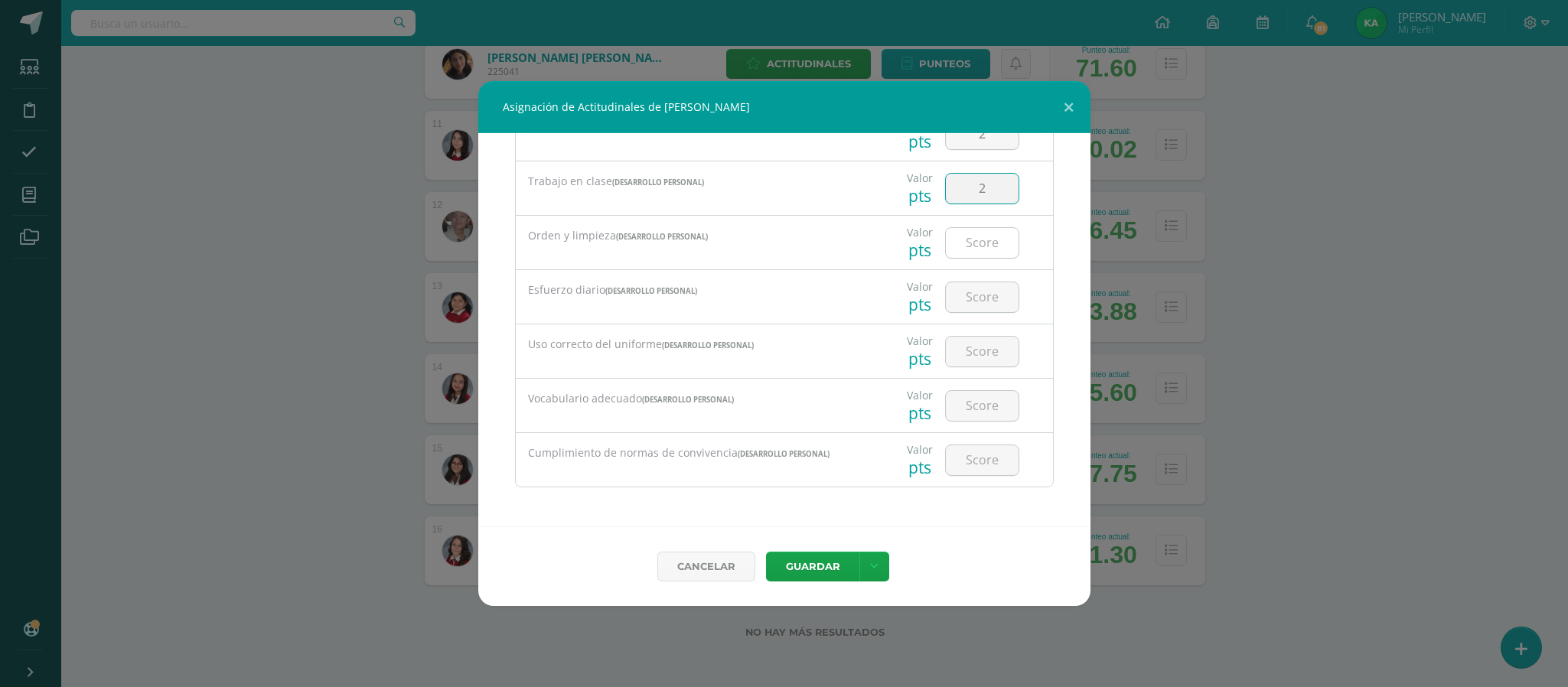
type input "2"
click at [960, 248] on input "number" at bounding box center [982, 242] width 73 height 30
click at [964, 248] on input "number" at bounding box center [982, 242] width 73 height 30
type input "1"
click at [956, 297] on input "number" at bounding box center [982, 297] width 73 height 30
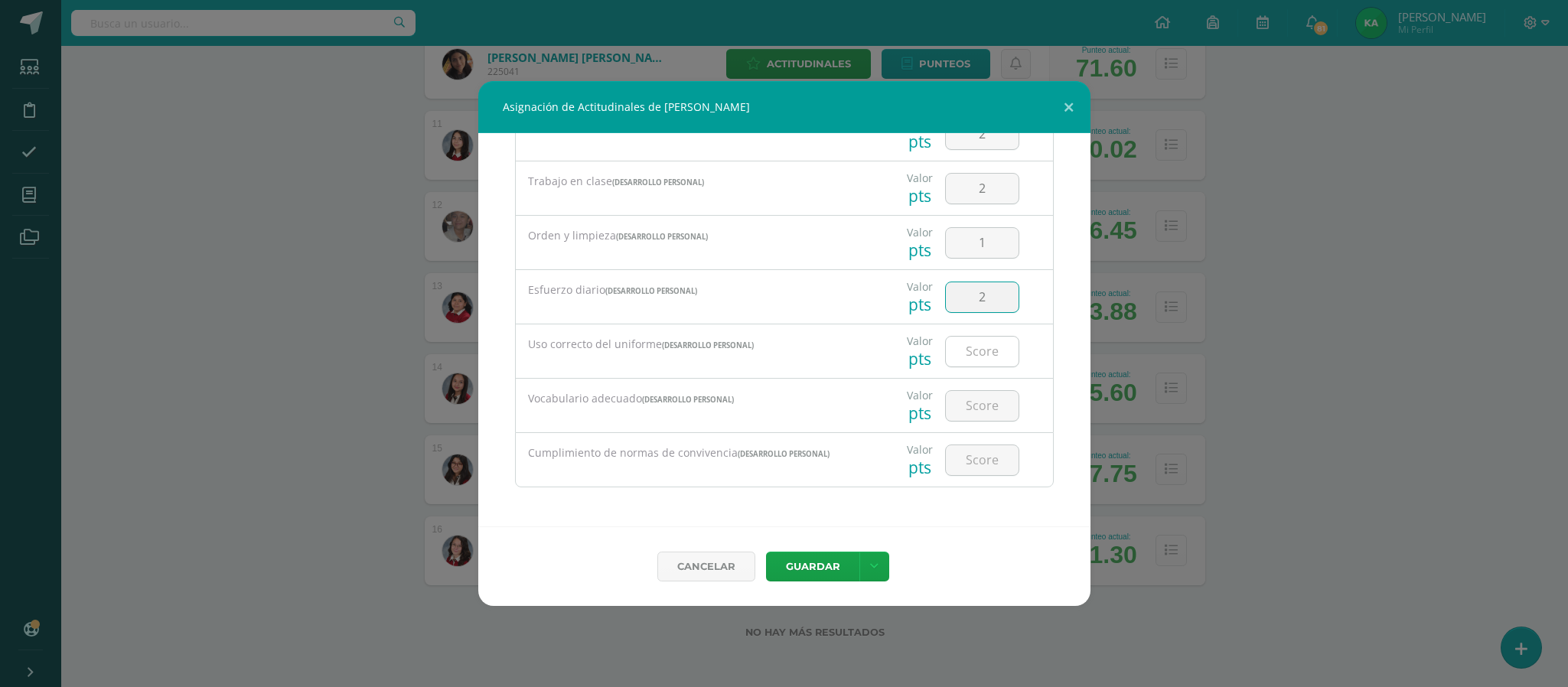
type input "2"
click at [965, 350] on input "number" at bounding box center [982, 351] width 73 height 30
type input "4"
click at [962, 410] on input "number" at bounding box center [982, 406] width 73 height 30
type input "1"
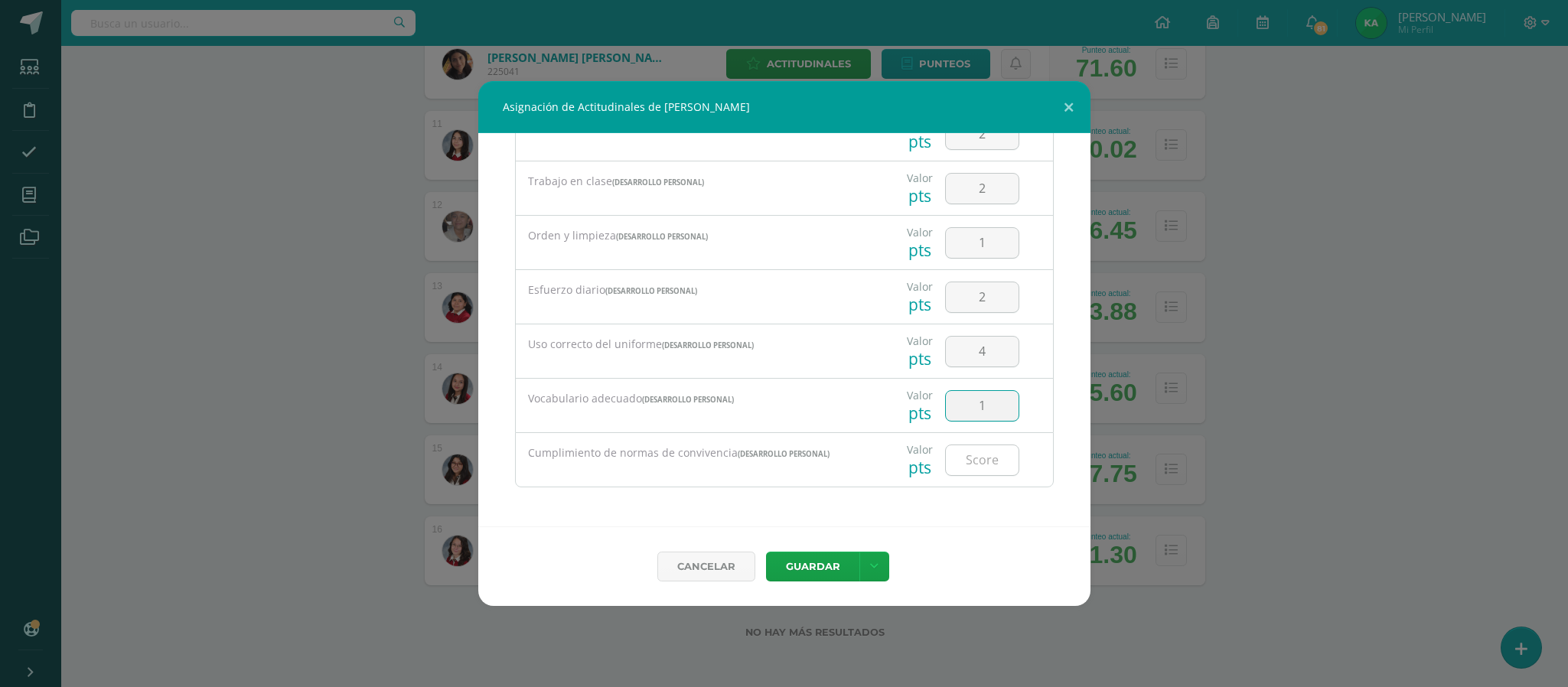
click at [962, 455] on input "number" at bounding box center [982, 459] width 73 height 30
type input "1"
type input "3"
click at [820, 563] on button "Guardar" at bounding box center [812, 566] width 93 height 30
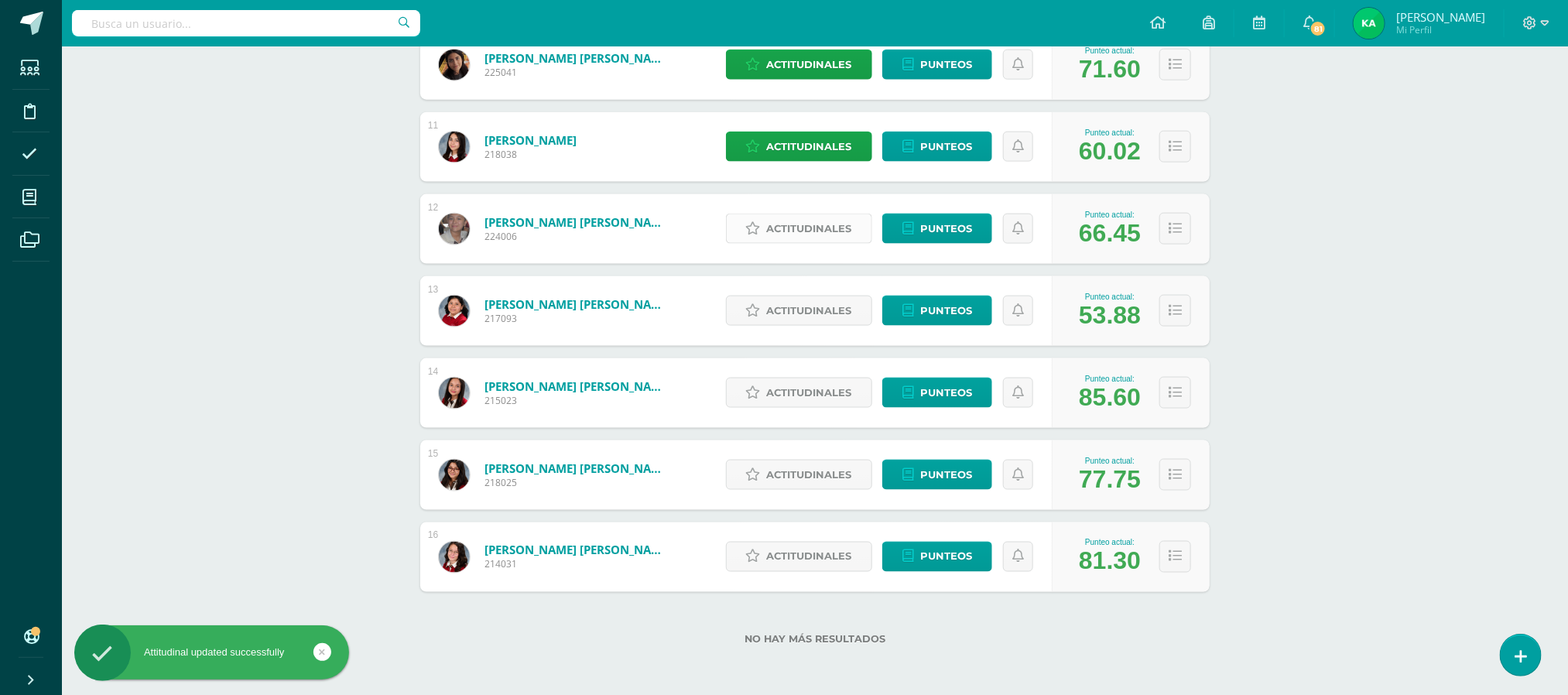
click at [808, 224] on span "Actitudinales" at bounding box center [809, 228] width 85 height 28
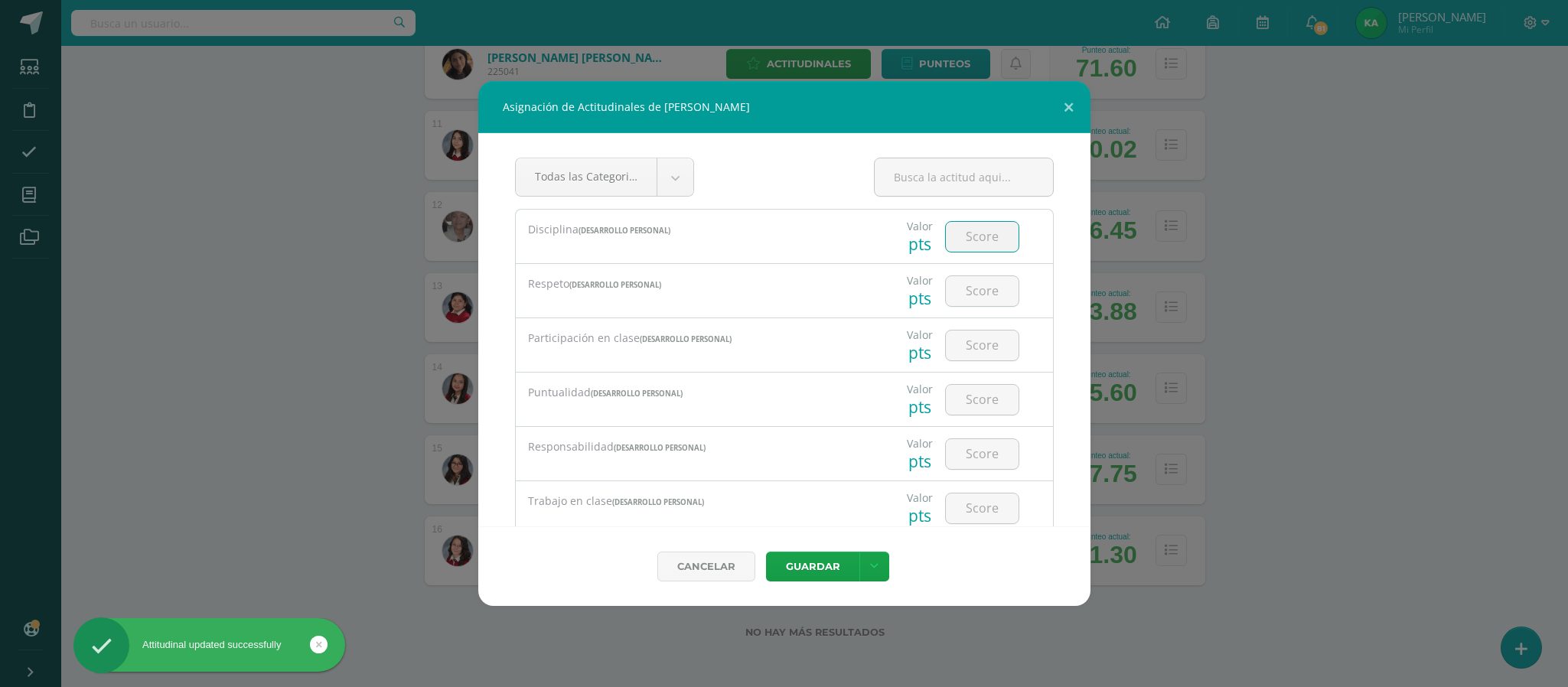
click at [973, 232] on input "number" at bounding box center [982, 236] width 73 height 30
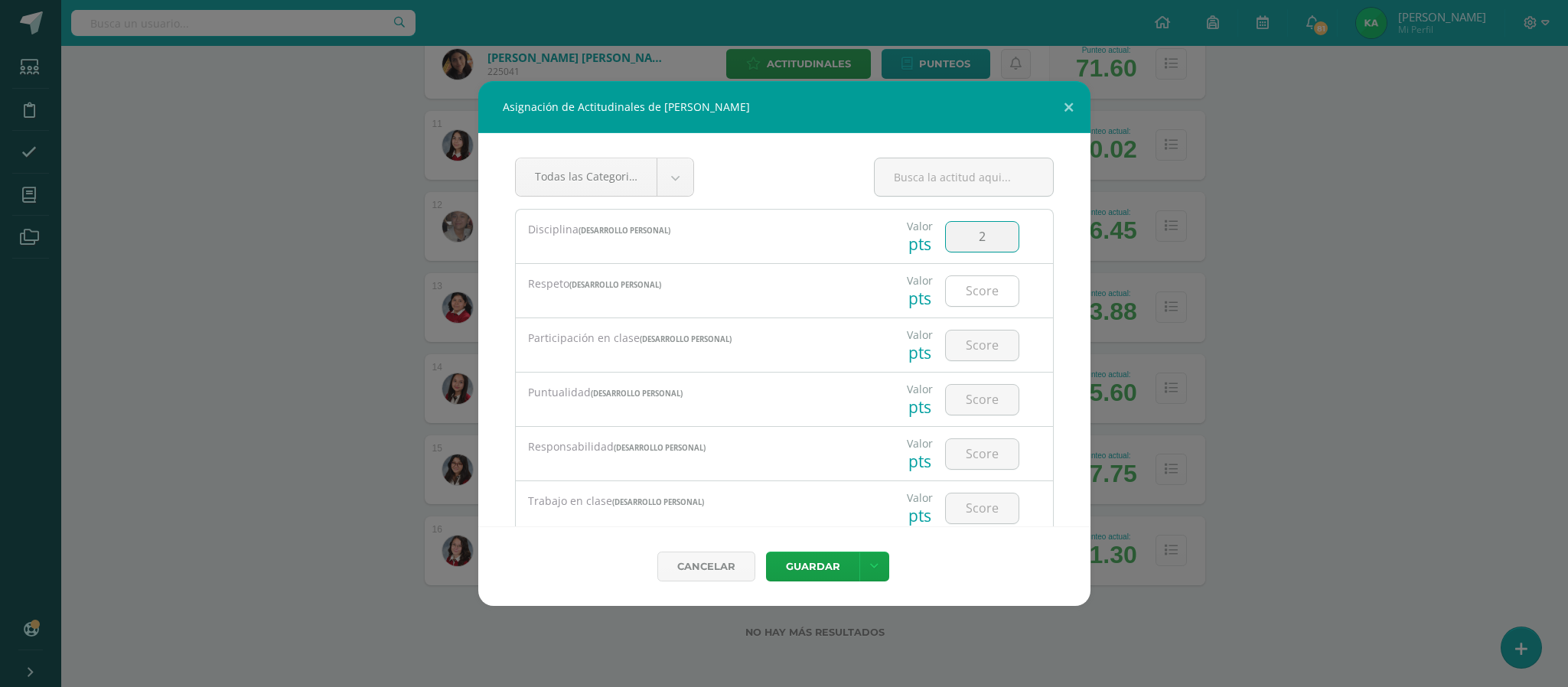
type input "2"
click at [960, 296] on input "number" at bounding box center [982, 291] width 73 height 30
type input "2"
click at [960, 350] on input "number" at bounding box center [982, 345] width 73 height 30
type input "2"
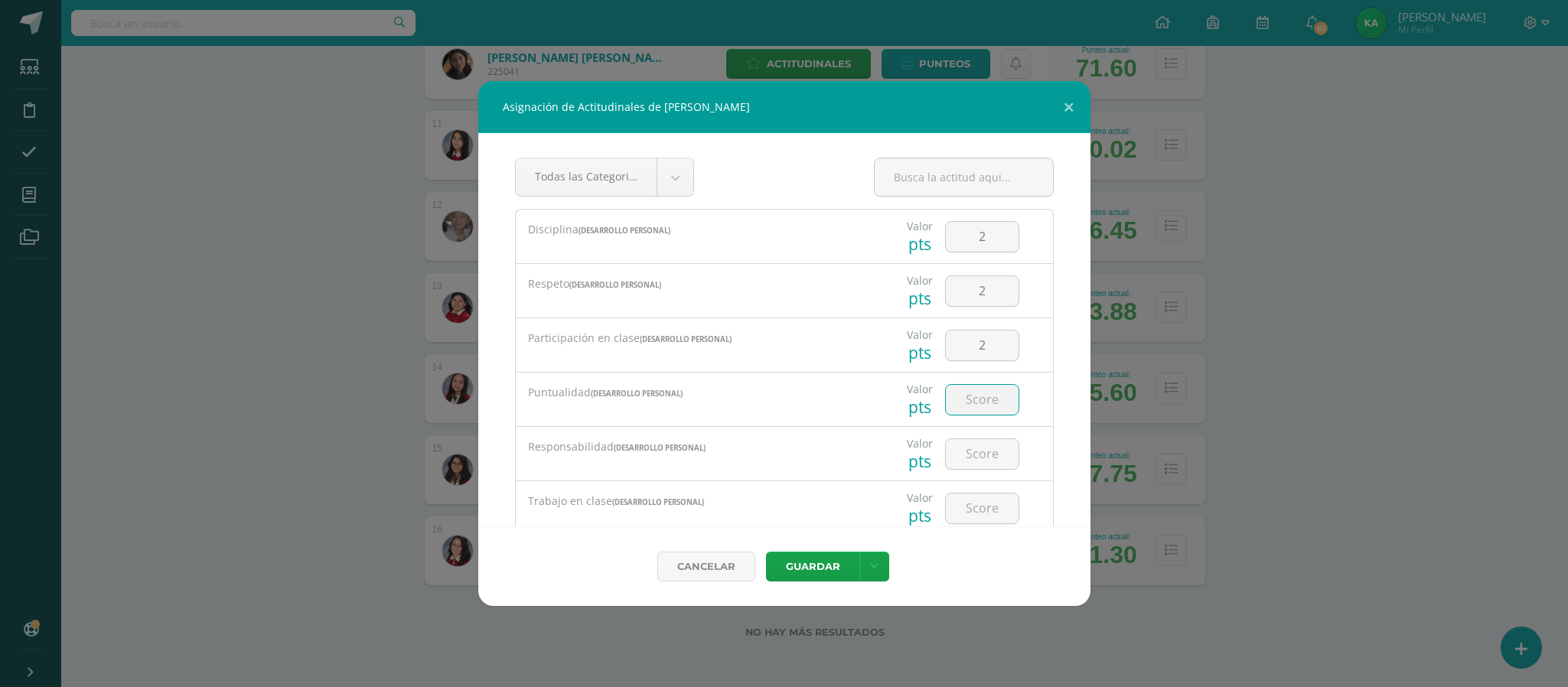
click at [960, 402] on input "number" at bounding box center [982, 399] width 73 height 30
type input "2"
click at [967, 453] on input "number" at bounding box center [982, 454] width 73 height 30
type input "3"
click at [980, 405] on input "2" at bounding box center [982, 399] width 73 height 30
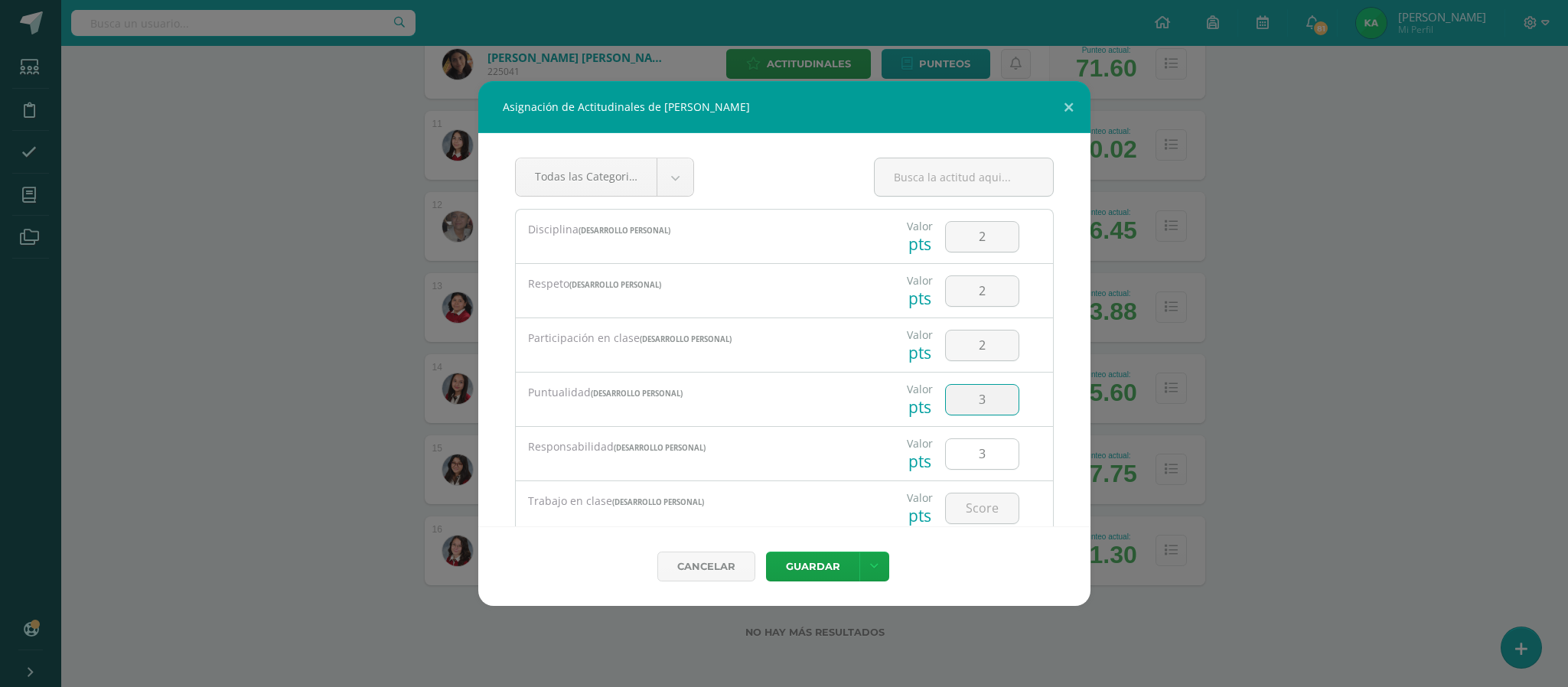
type input "3"
click at [979, 463] on input "3" at bounding box center [982, 454] width 73 height 30
type input "2"
click at [973, 508] on input "number" at bounding box center [982, 508] width 73 height 30
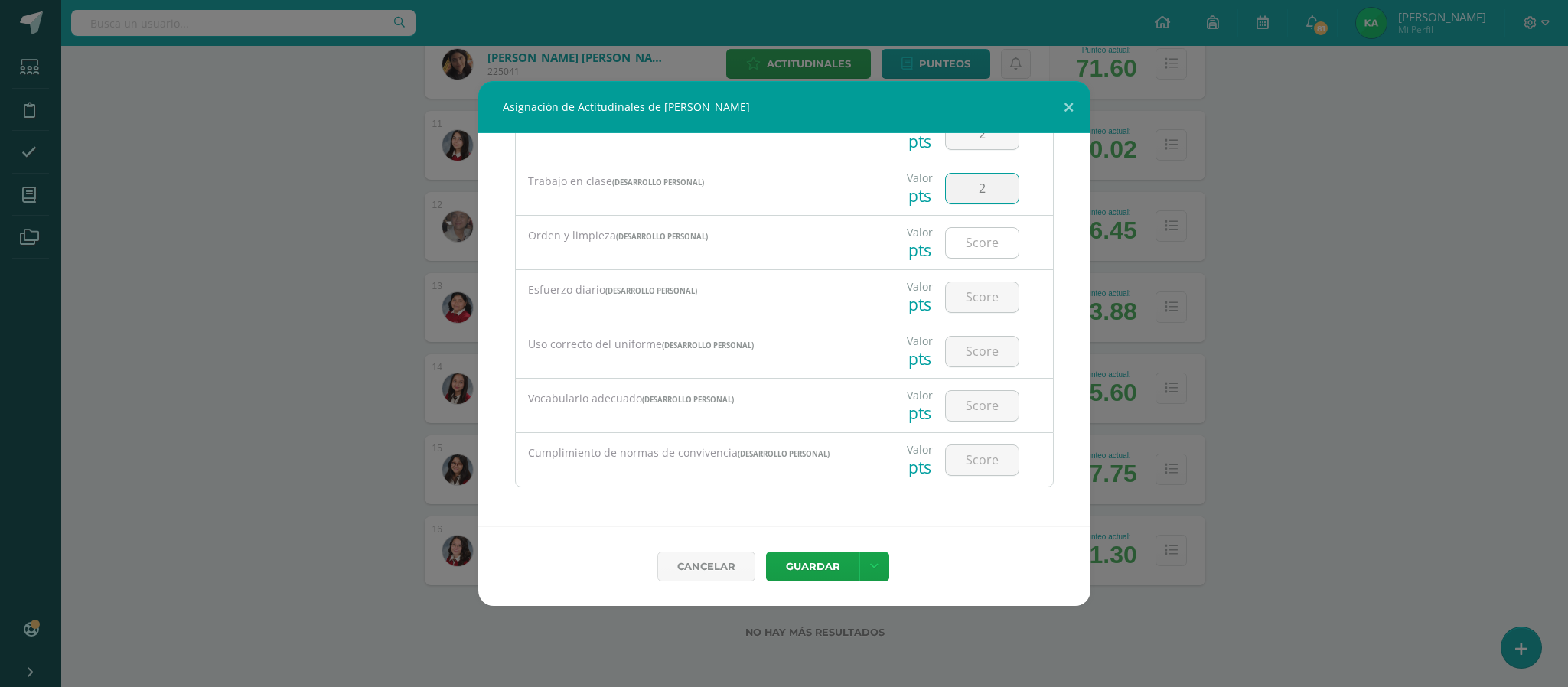
type input "2"
click at [973, 241] on input "number" at bounding box center [982, 242] width 73 height 30
type input "1"
click at [966, 287] on input "number" at bounding box center [982, 297] width 73 height 30
type input "2"
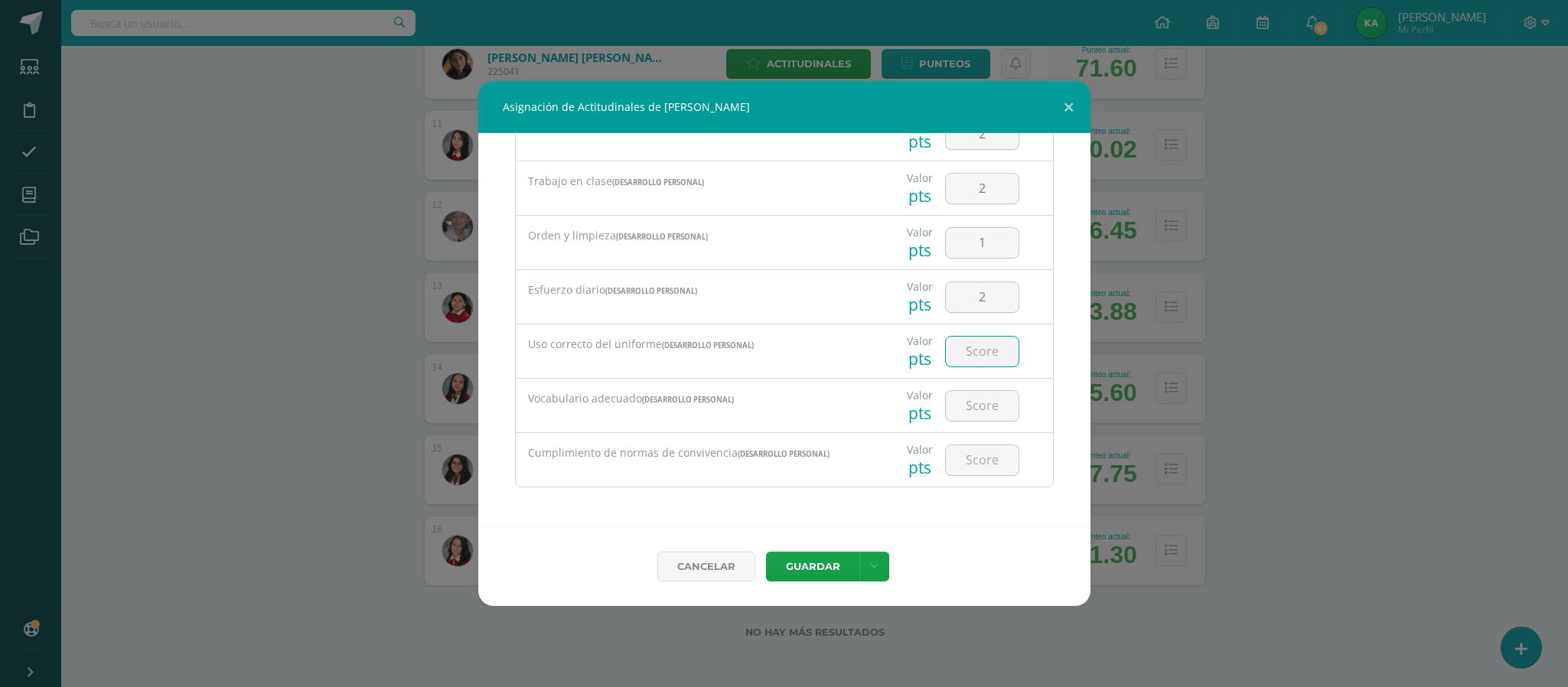
click at [963, 352] on input "number" at bounding box center [982, 351] width 73 height 30
type input "4"
click at [964, 407] on input "number" at bounding box center [982, 406] width 73 height 30
type input "2"
click at [957, 463] on input "number" at bounding box center [982, 459] width 73 height 30
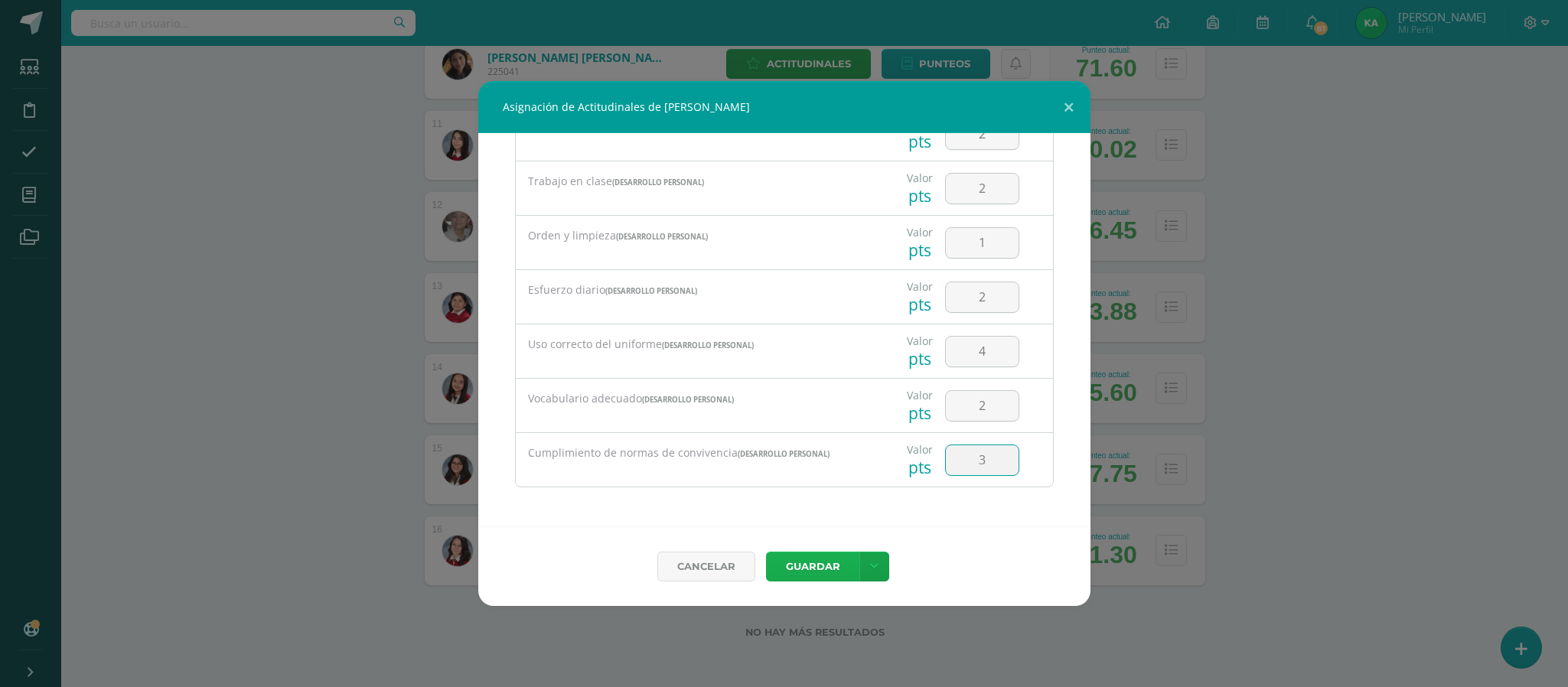
type input "3"
click at [818, 563] on button "Guardar" at bounding box center [812, 566] width 93 height 30
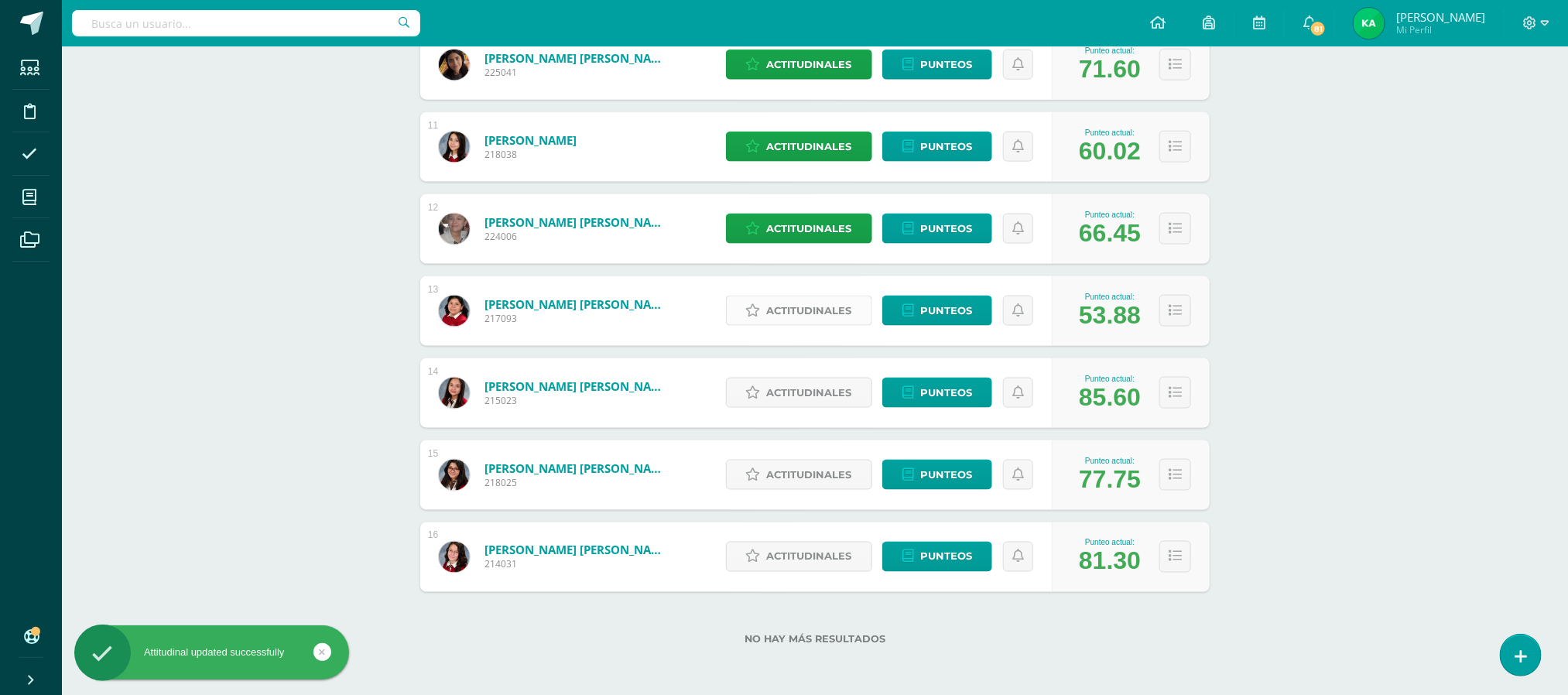
click at [797, 305] on span "Actitudinales" at bounding box center [809, 311] width 85 height 28
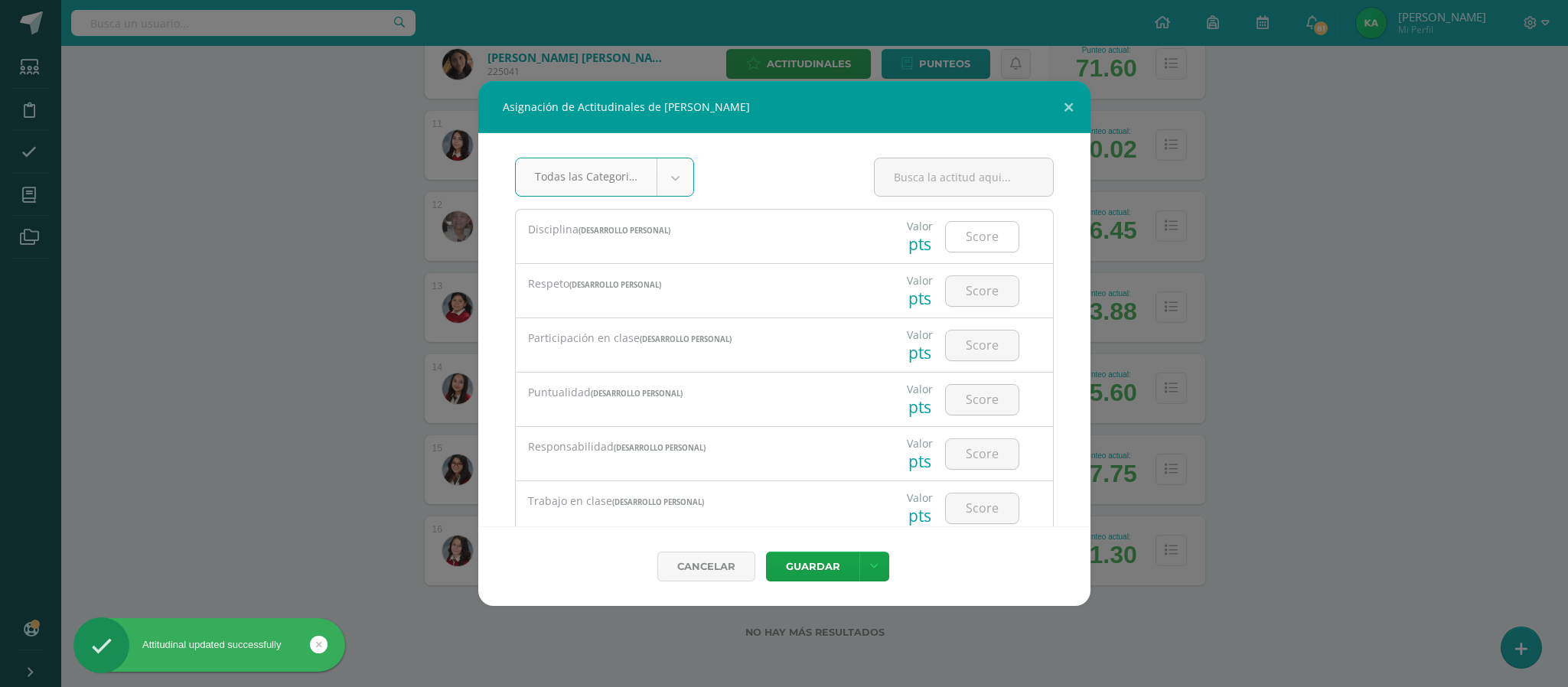
click at [973, 236] on input "number" at bounding box center [982, 236] width 73 height 30
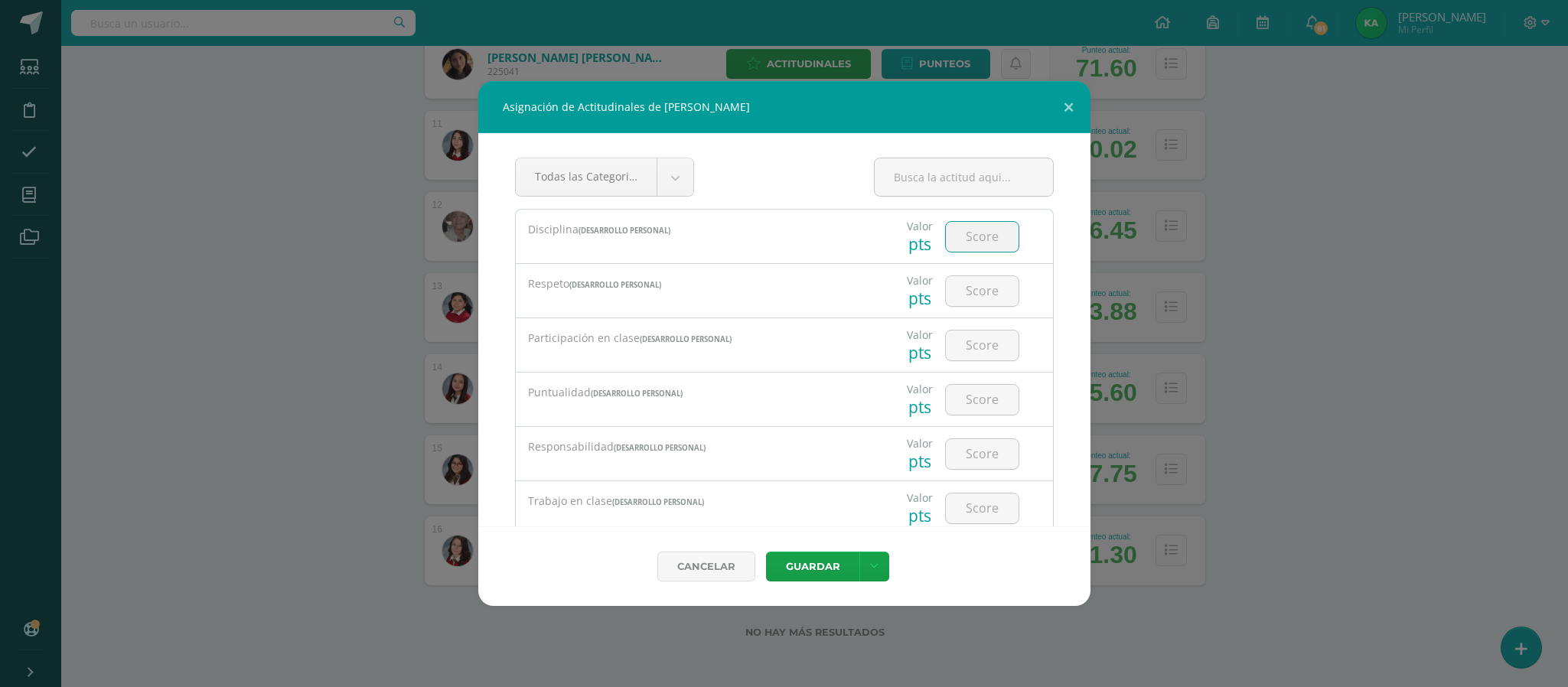
click at [973, 236] on input "number" at bounding box center [982, 236] width 73 height 30
type input "4"
type input "3"
click at [965, 306] on input "number" at bounding box center [982, 291] width 73 height 30
type input "4"
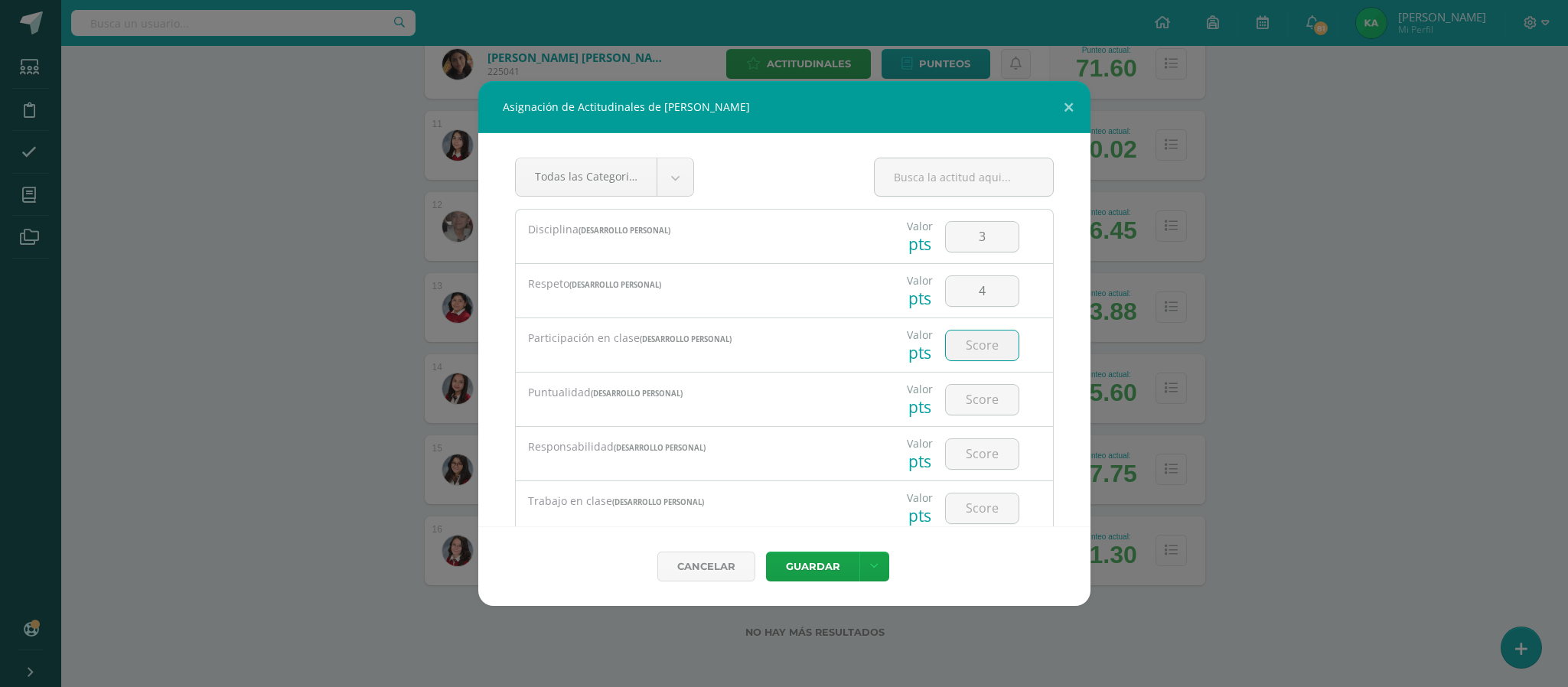
click at [962, 341] on input "number" at bounding box center [982, 345] width 73 height 30
type input "3"
click at [966, 399] on input "number" at bounding box center [982, 399] width 73 height 30
type input "3"
click at [964, 448] on input "number" at bounding box center [982, 454] width 73 height 30
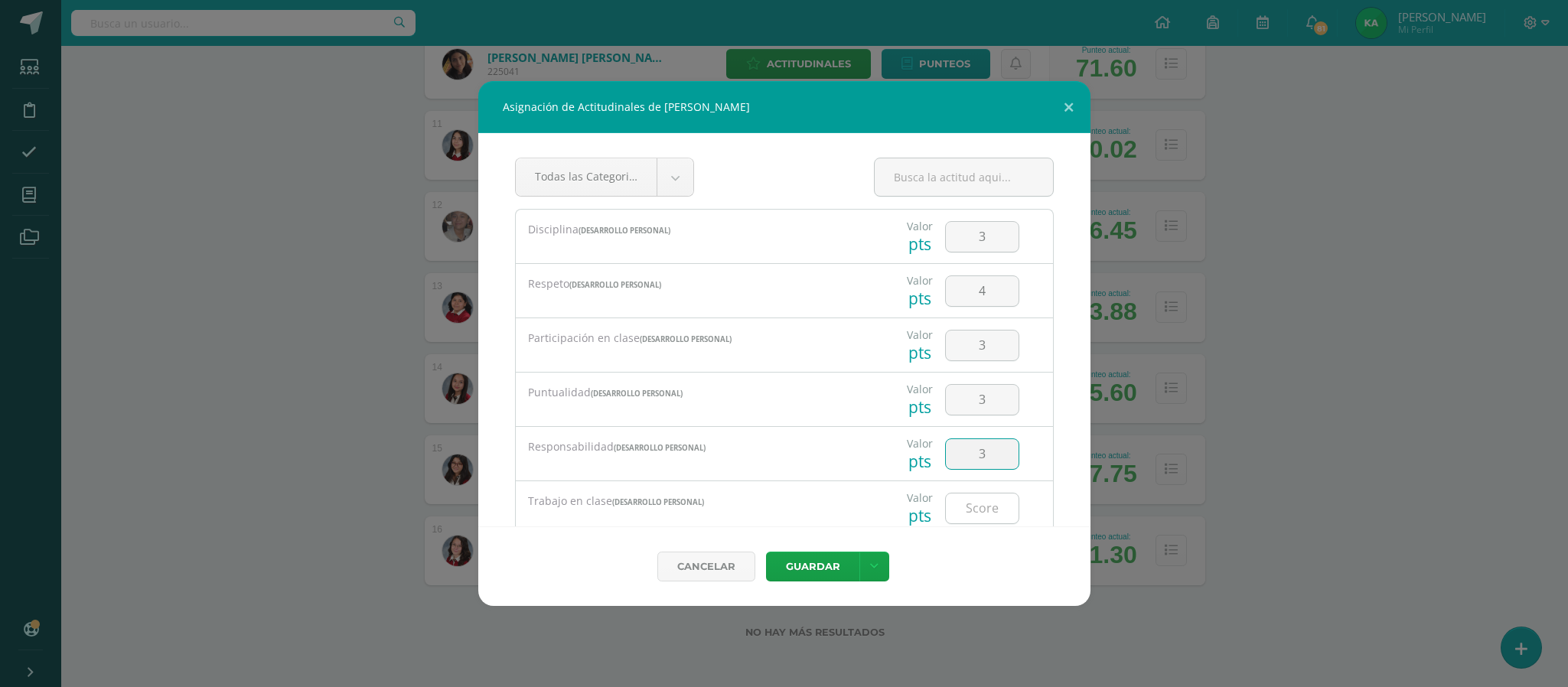
type input "3"
click at [964, 515] on input "number" at bounding box center [982, 508] width 73 height 30
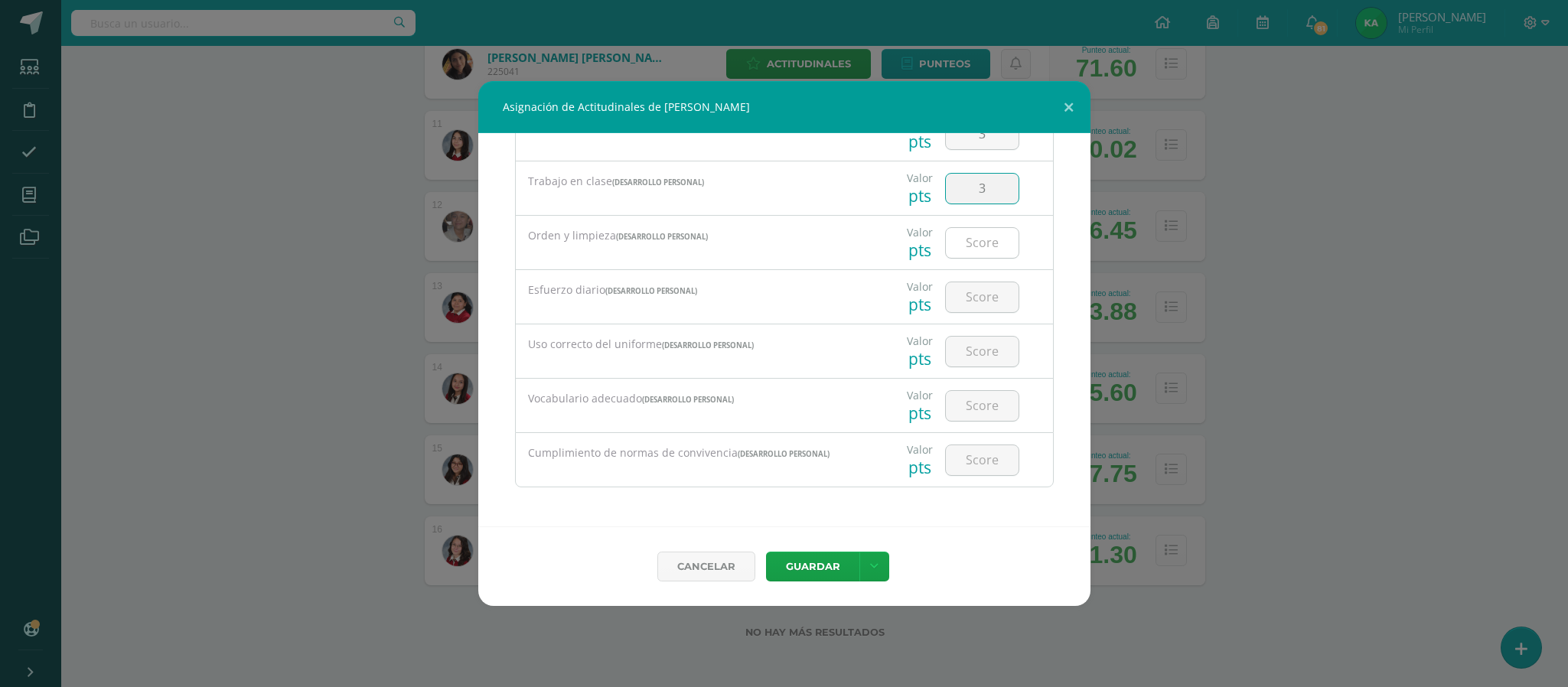
type input "3"
click at [958, 244] on input "number" at bounding box center [982, 242] width 73 height 30
type input "3"
click at [962, 293] on input "number" at bounding box center [982, 297] width 73 height 30
type input "3"
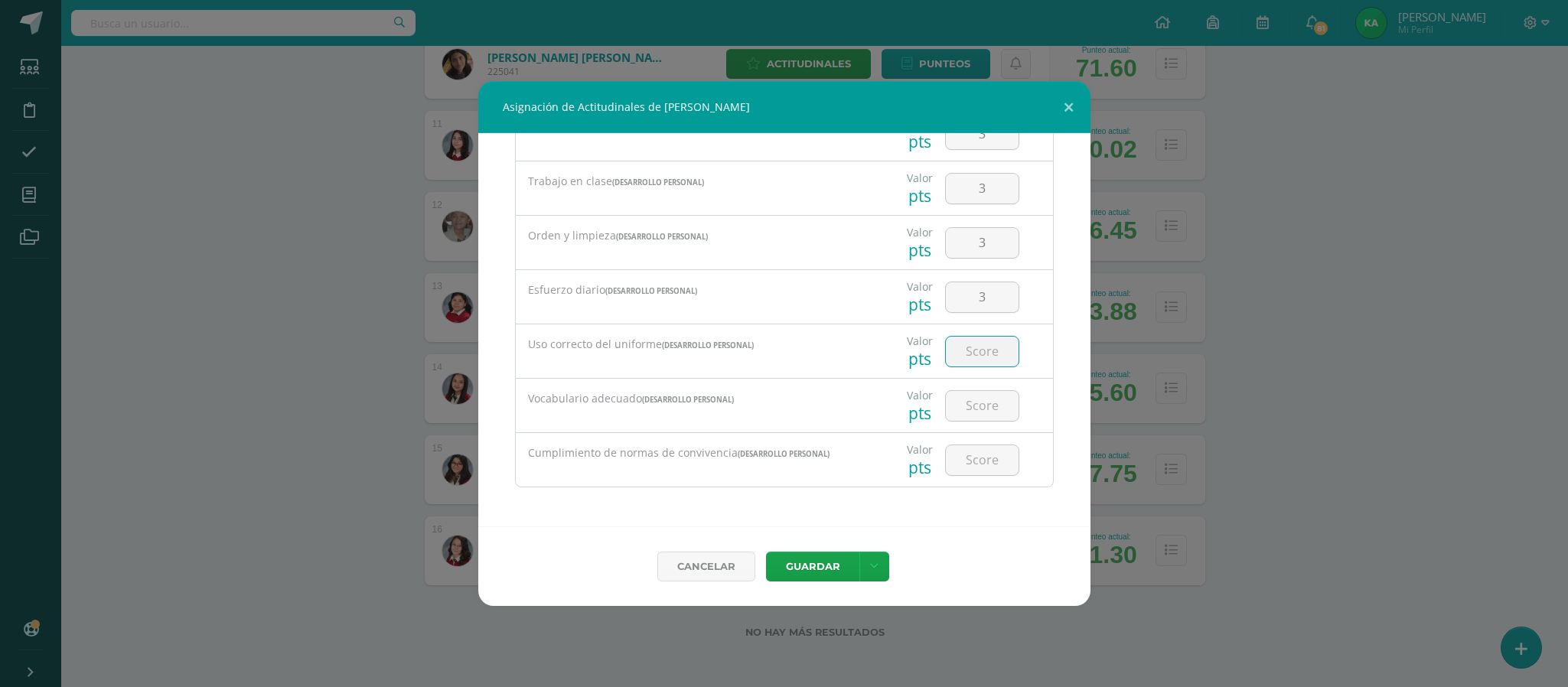
click at [962, 345] on input "number" at bounding box center [982, 351] width 73 height 30
type input "4"
click at [969, 411] on input "number" at bounding box center [982, 406] width 73 height 30
type input "4"
click at [968, 455] on input "number" at bounding box center [982, 459] width 73 height 30
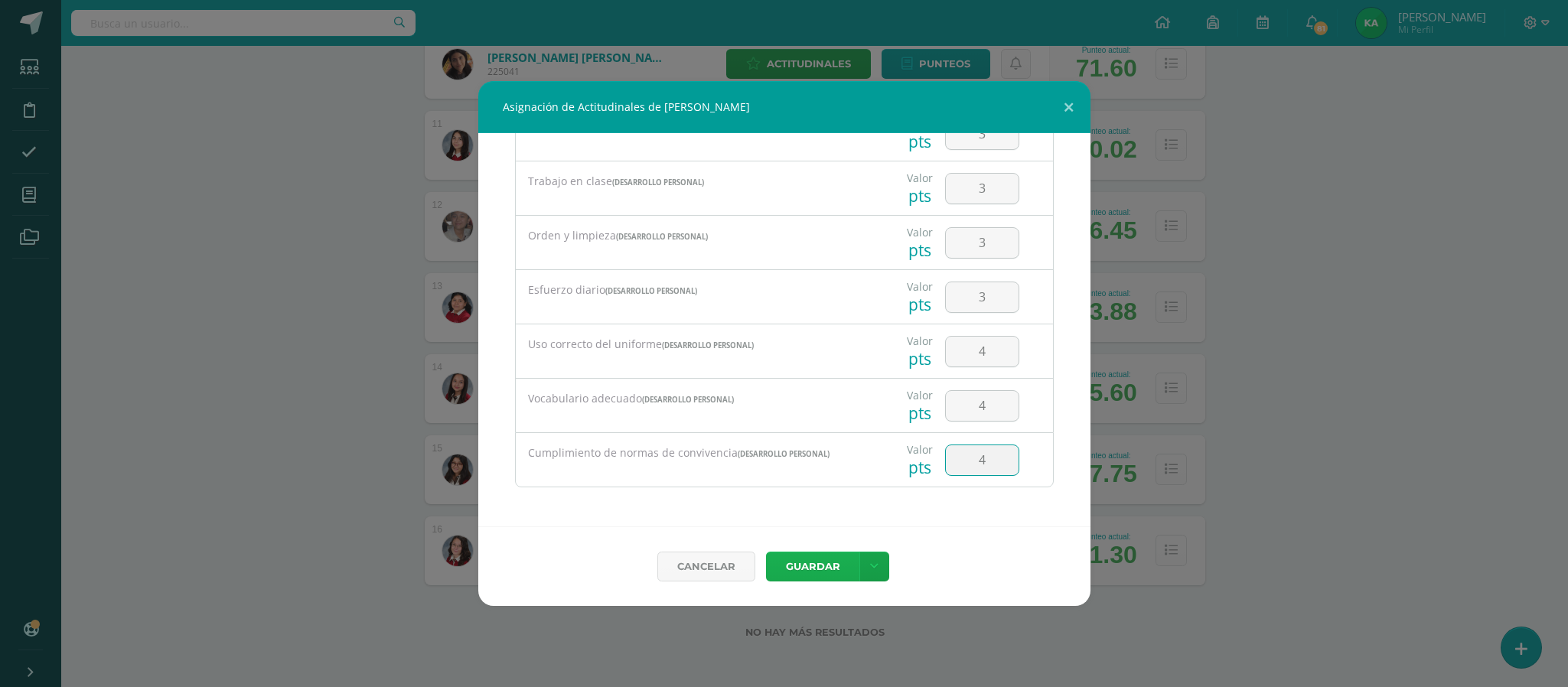
type input "4"
click at [808, 563] on button "Guardar" at bounding box center [812, 566] width 93 height 30
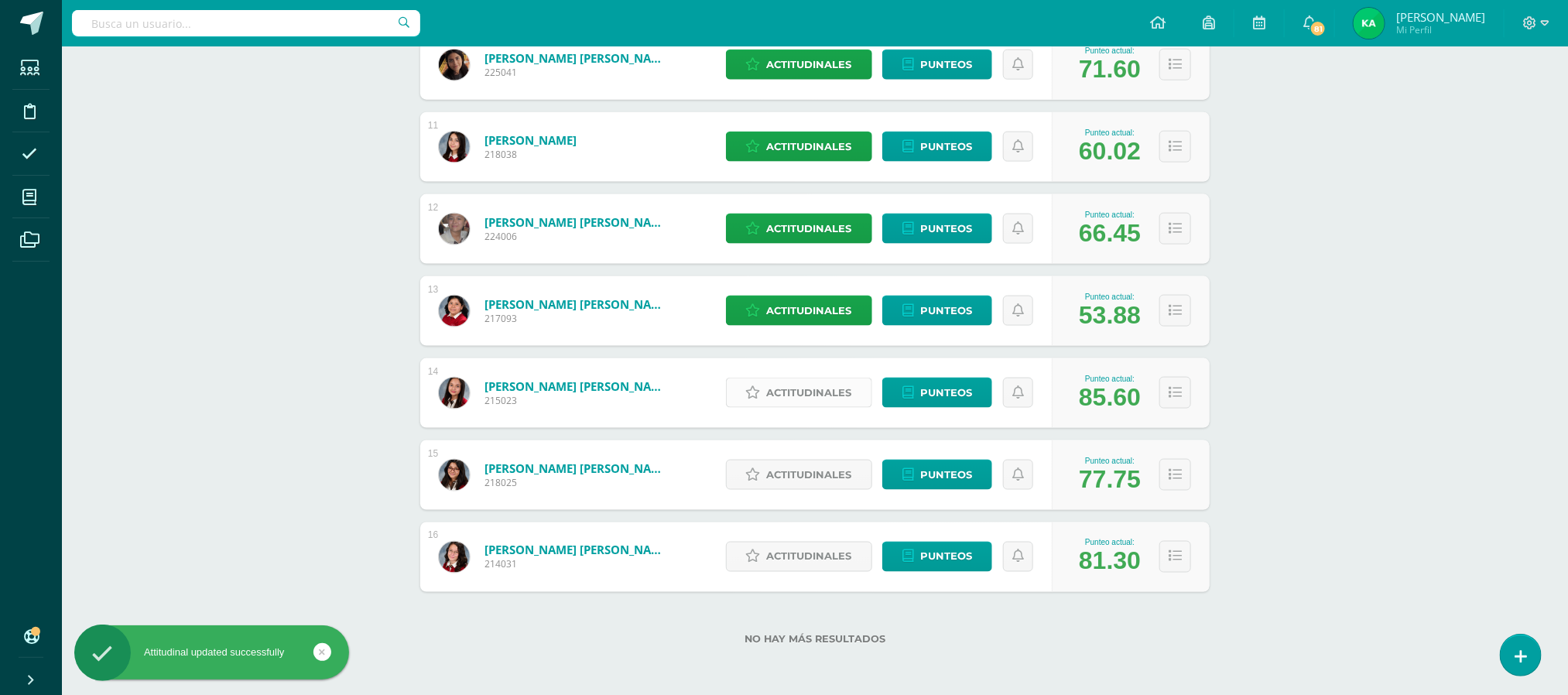
click at [808, 393] on span "Actitudinales" at bounding box center [809, 393] width 85 height 28
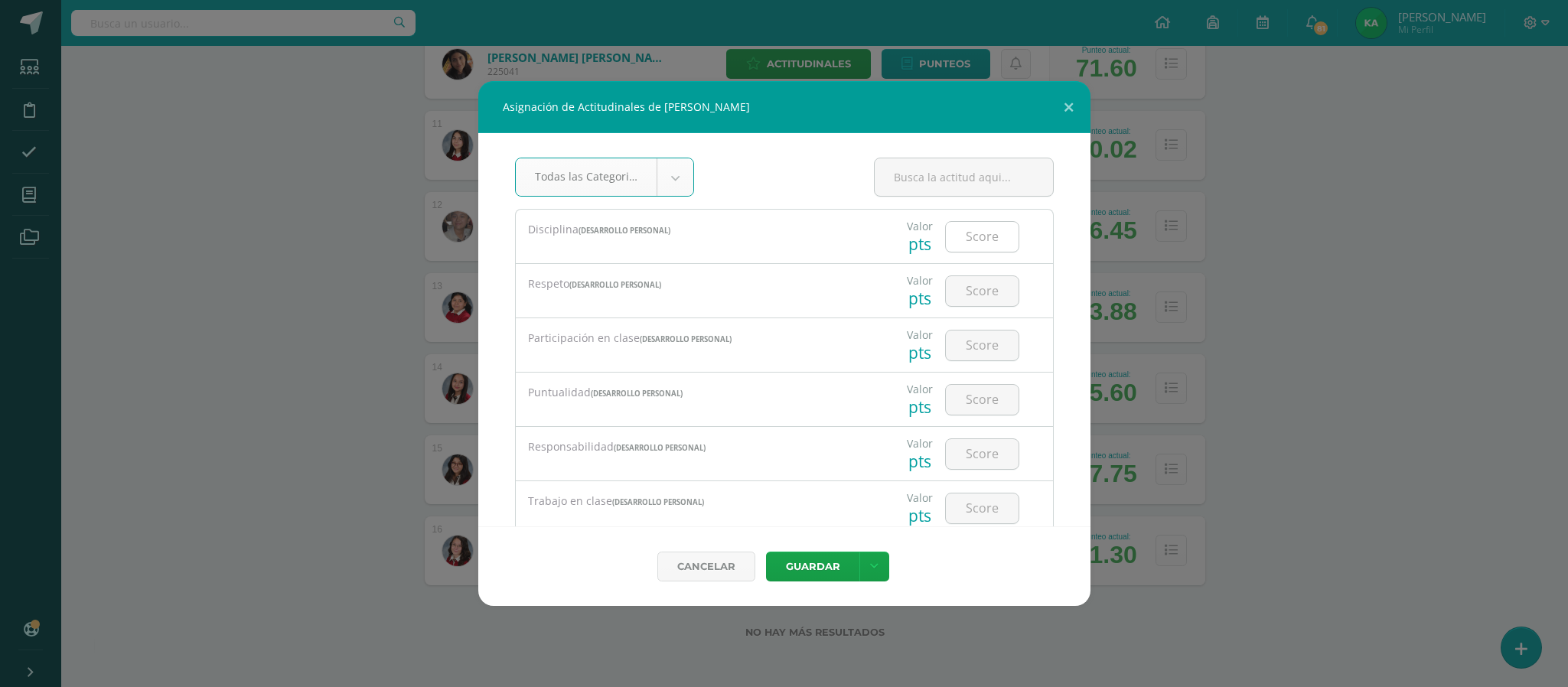
click at [965, 237] on input "number" at bounding box center [982, 236] width 73 height 30
type input "3"
click at [969, 290] on input "number" at bounding box center [982, 291] width 73 height 30
type input "3"
click at [964, 352] on input "number" at bounding box center [982, 345] width 73 height 30
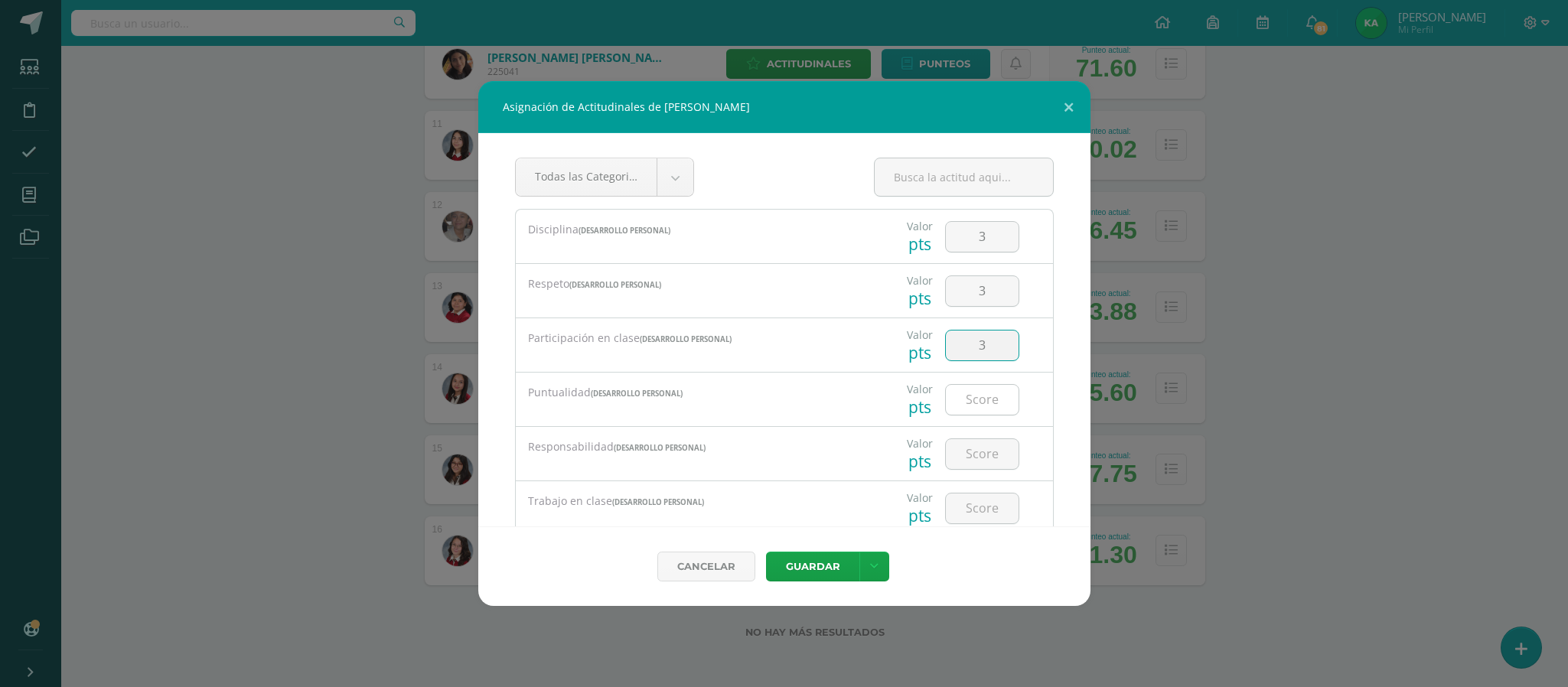
type input "3"
click at [963, 397] on input "number" at bounding box center [982, 399] width 73 height 30
type input "3"
click at [964, 450] on input "number" at bounding box center [982, 454] width 73 height 30
type input "3"
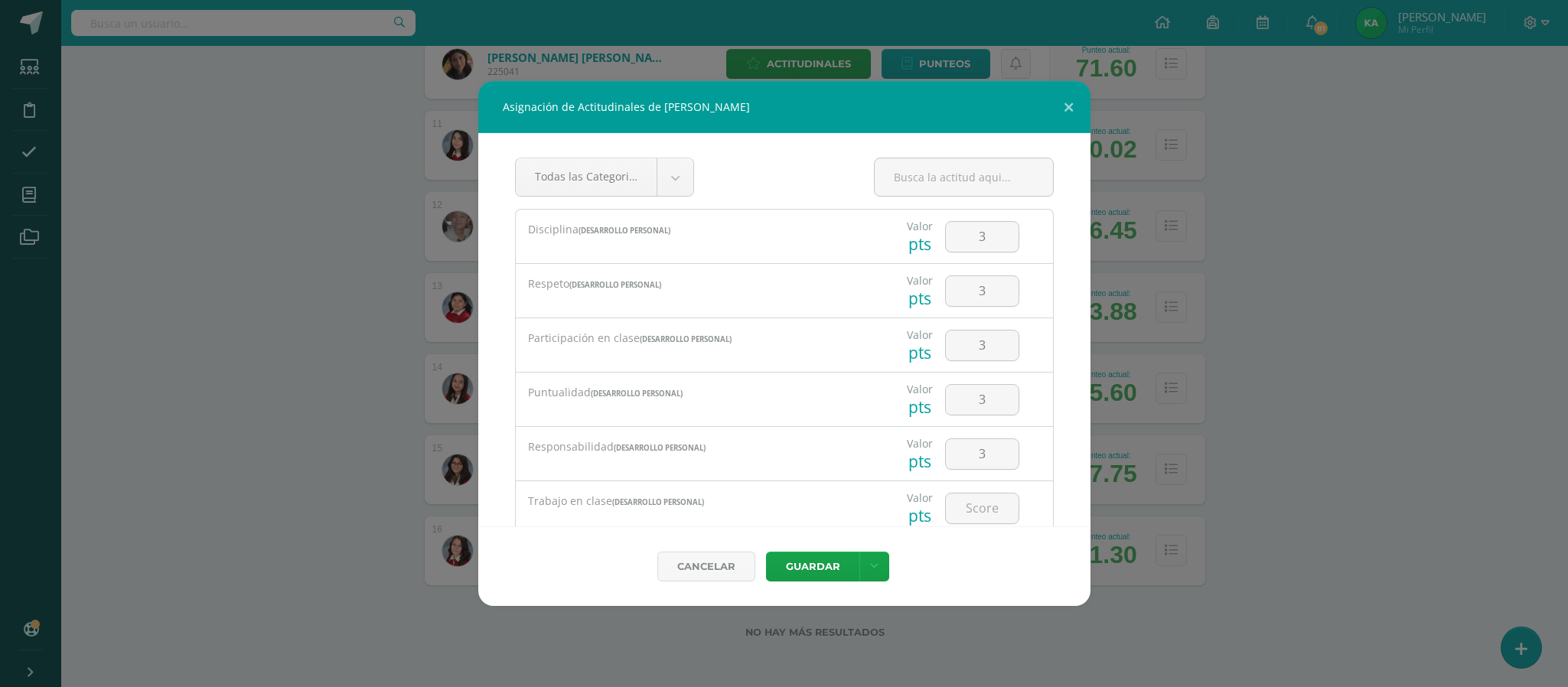
click at [960, 527] on div "Cancelar [GEOGRAPHIC_DATA] Guardar y poblar en todos mis cursos" at bounding box center [785, 566] width 612 height 79
click at [963, 514] on input "number" at bounding box center [982, 508] width 73 height 30
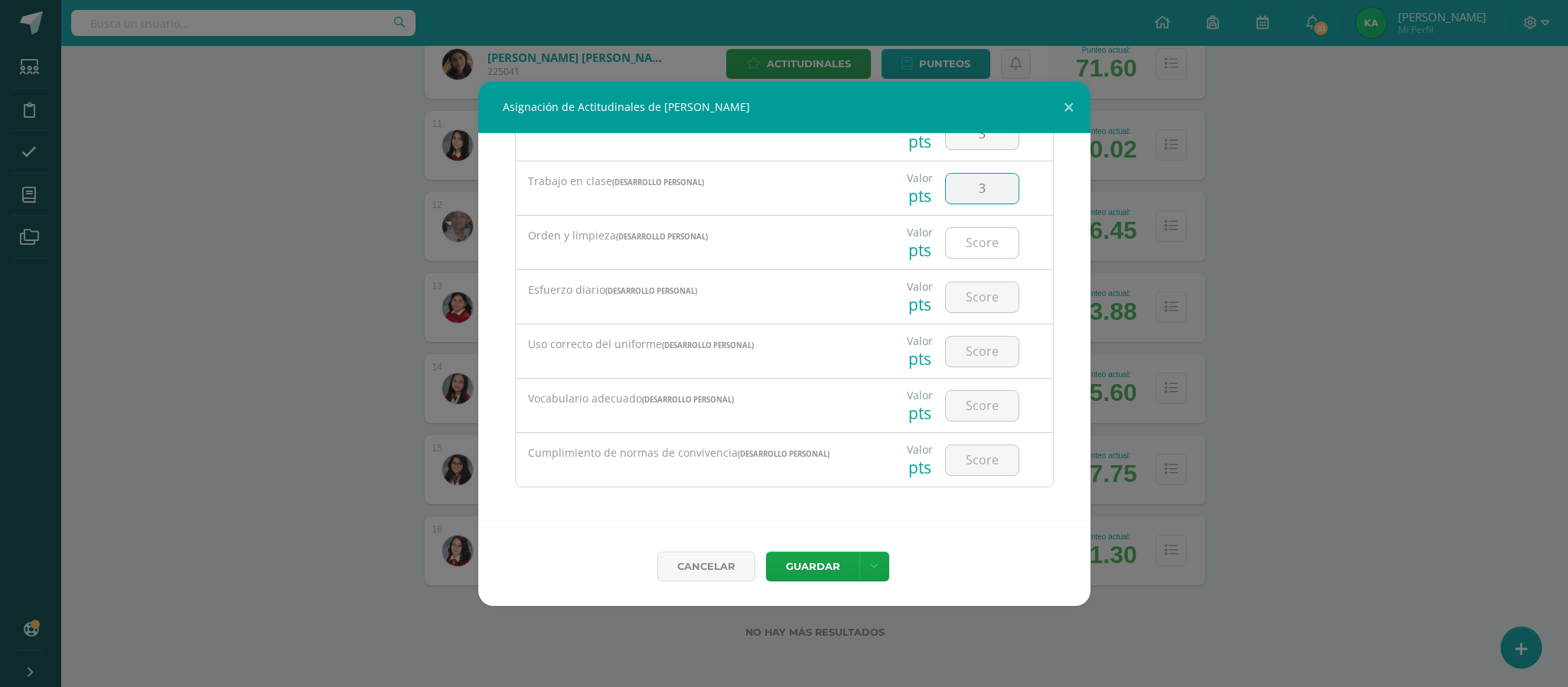
type input "3"
click at [966, 245] on input "number" at bounding box center [982, 242] width 73 height 30
type input "3"
click at [964, 294] on input "number" at bounding box center [982, 297] width 73 height 30
type input "3"
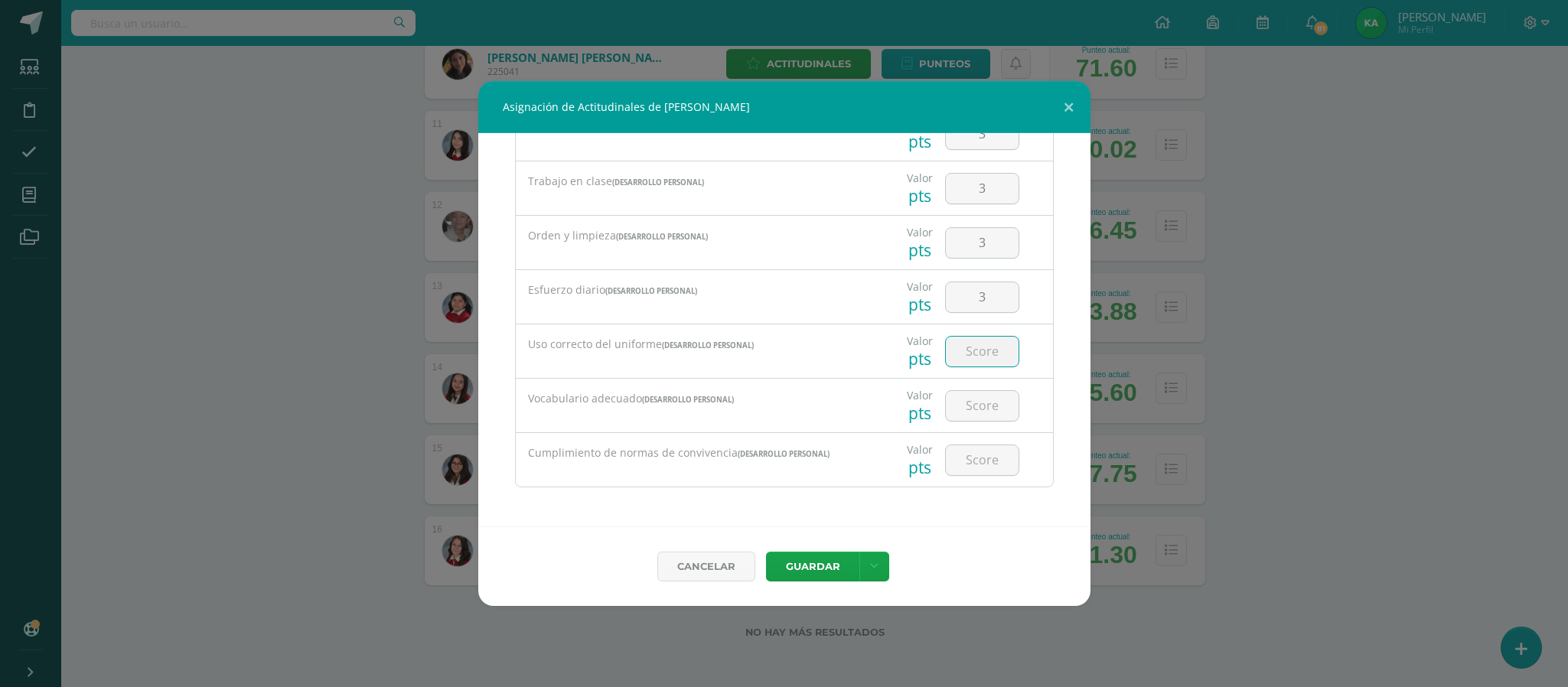
click at [965, 350] on input "number" at bounding box center [982, 351] width 73 height 30
type input "4"
click at [969, 405] on input "number" at bounding box center [982, 406] width 73 height 30
type input "4"
click at [967, 468] on input "number" at bounding box center [982, 459] width 73 height 30
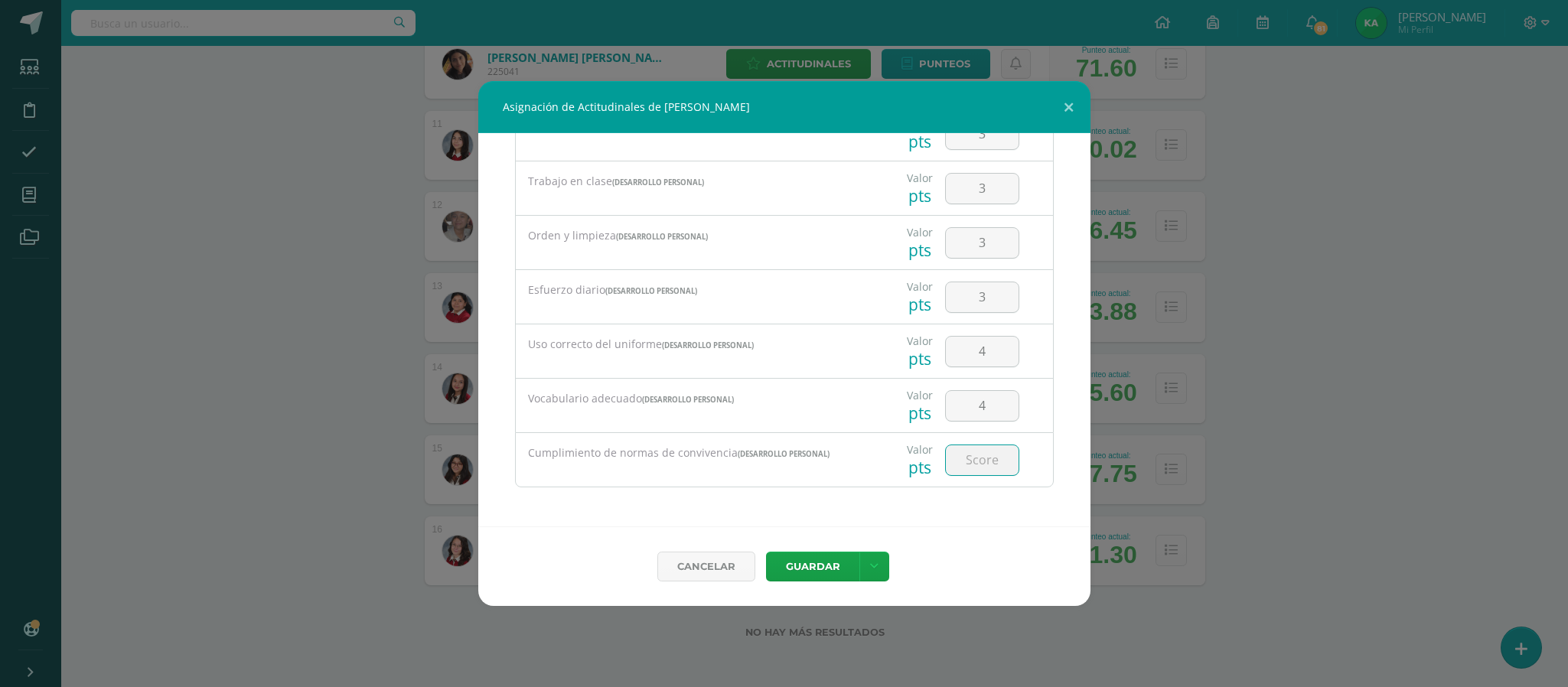
click at [967, 464] on input "number" at bounding box center [982, 459] width 73 height 30
type input "3"
click at [808, 563] on button "Guardar" at bounding box center [812, 566] width 93 height 30
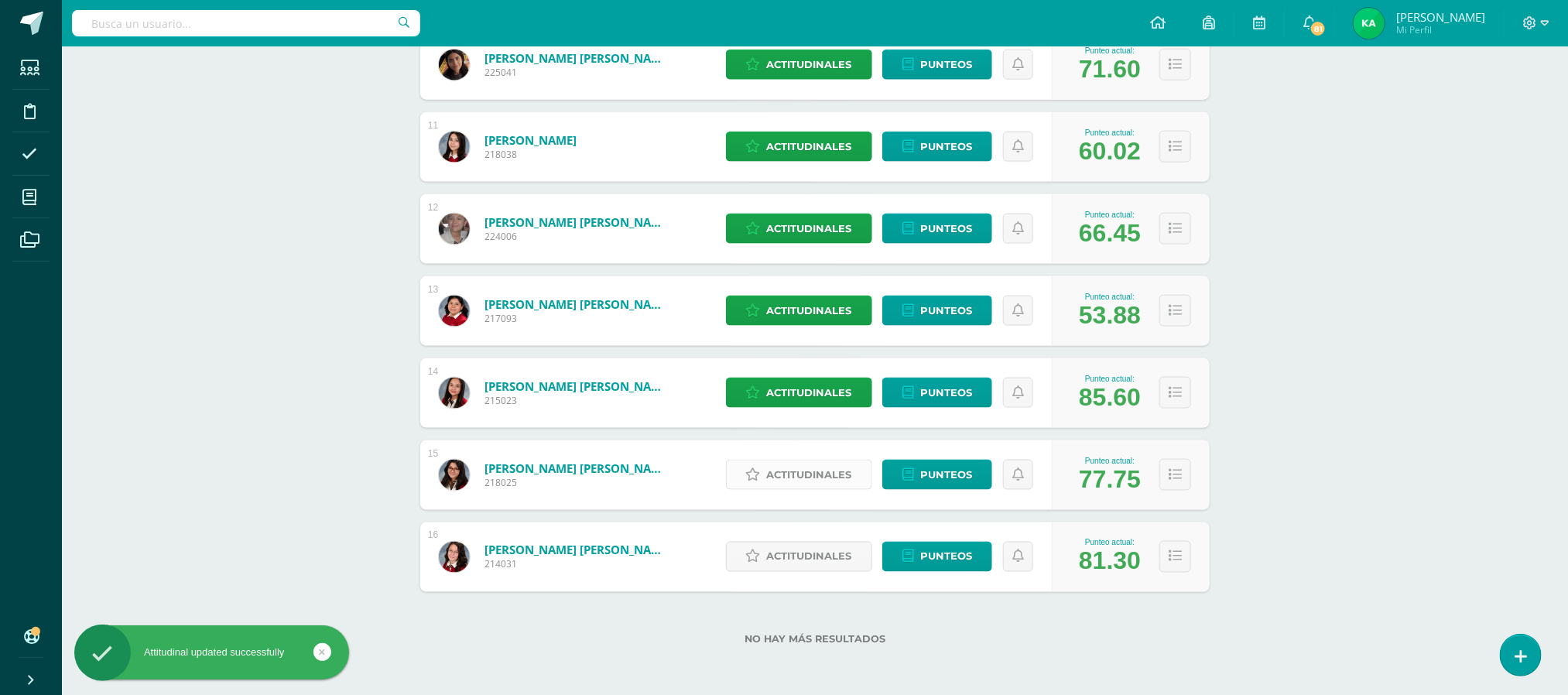
click at [832, 479] on span "Actitudinales" at bounding box center [809, 474] width 85 height 28
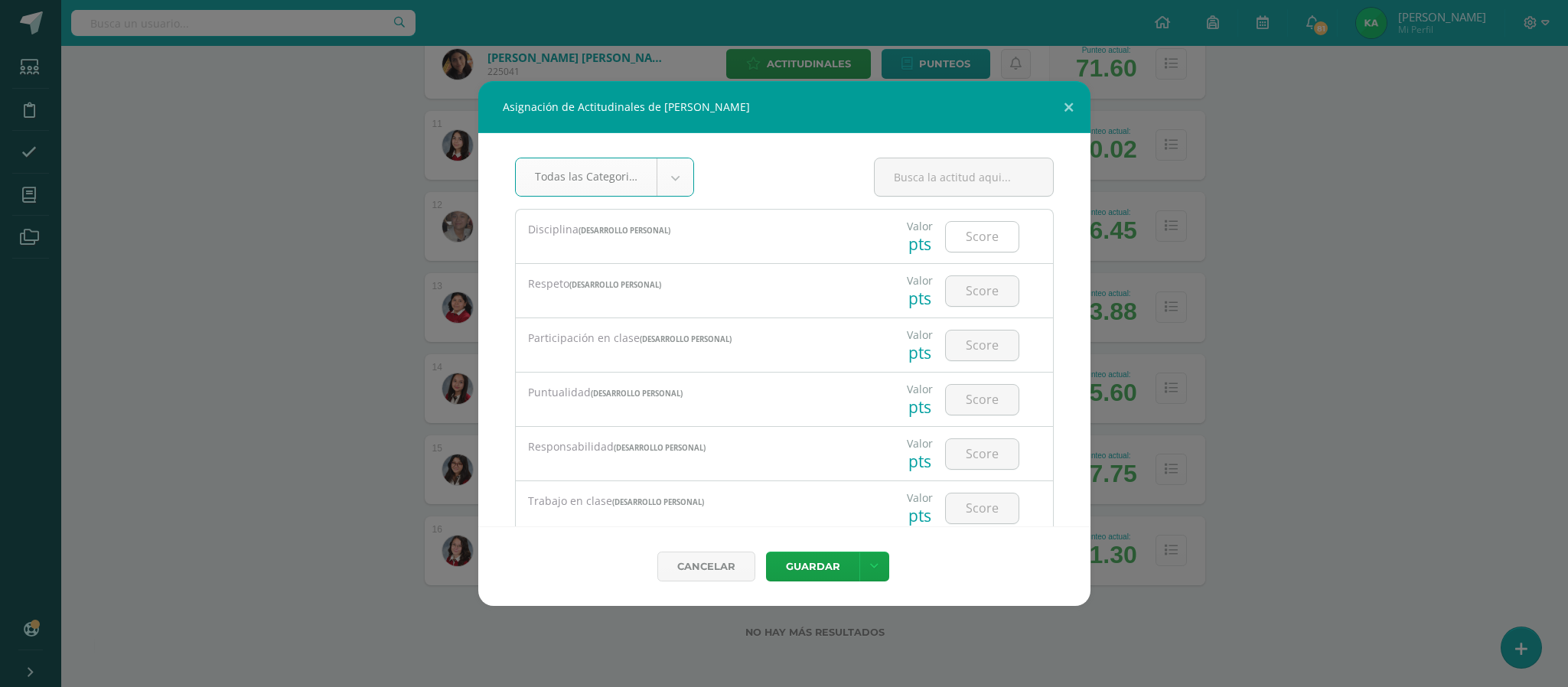
click at [964, 228] on input "number" at bounding box center [982, 236] width 73 height 30
type input "4"
click at [958, 293] on input "number" at bounding box center [982, 291] width 73 height 30
type input "4"
click at [967, 354] on input "number" at bounding box center [982, 345] width 73 height 30
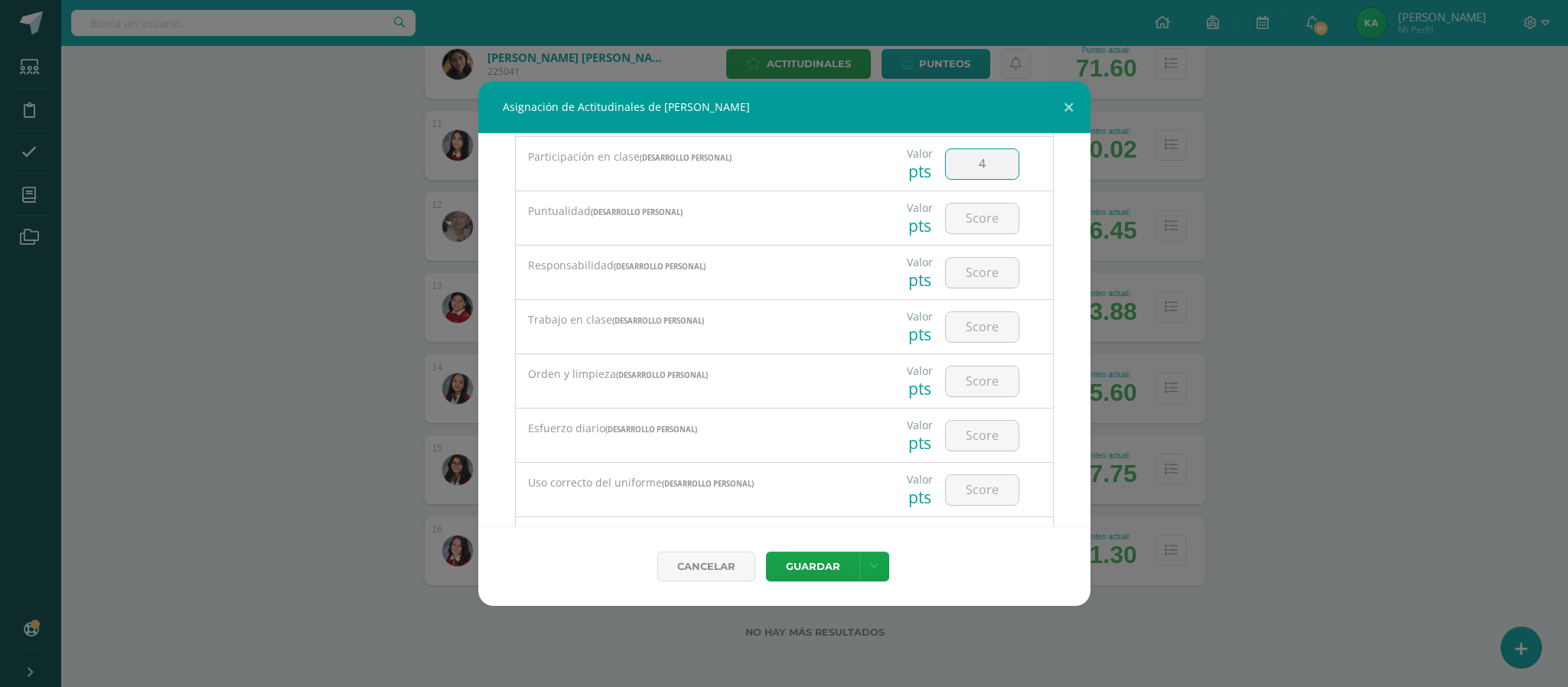
scroll to position [173, 0]
type input "4"
click at [952, 223] on input "number" at bounding box center [982, 226] width 73 height 30
type input "4"
click at [967, 294] on input "number" at bounding box center [982, 281] width 73 height 30
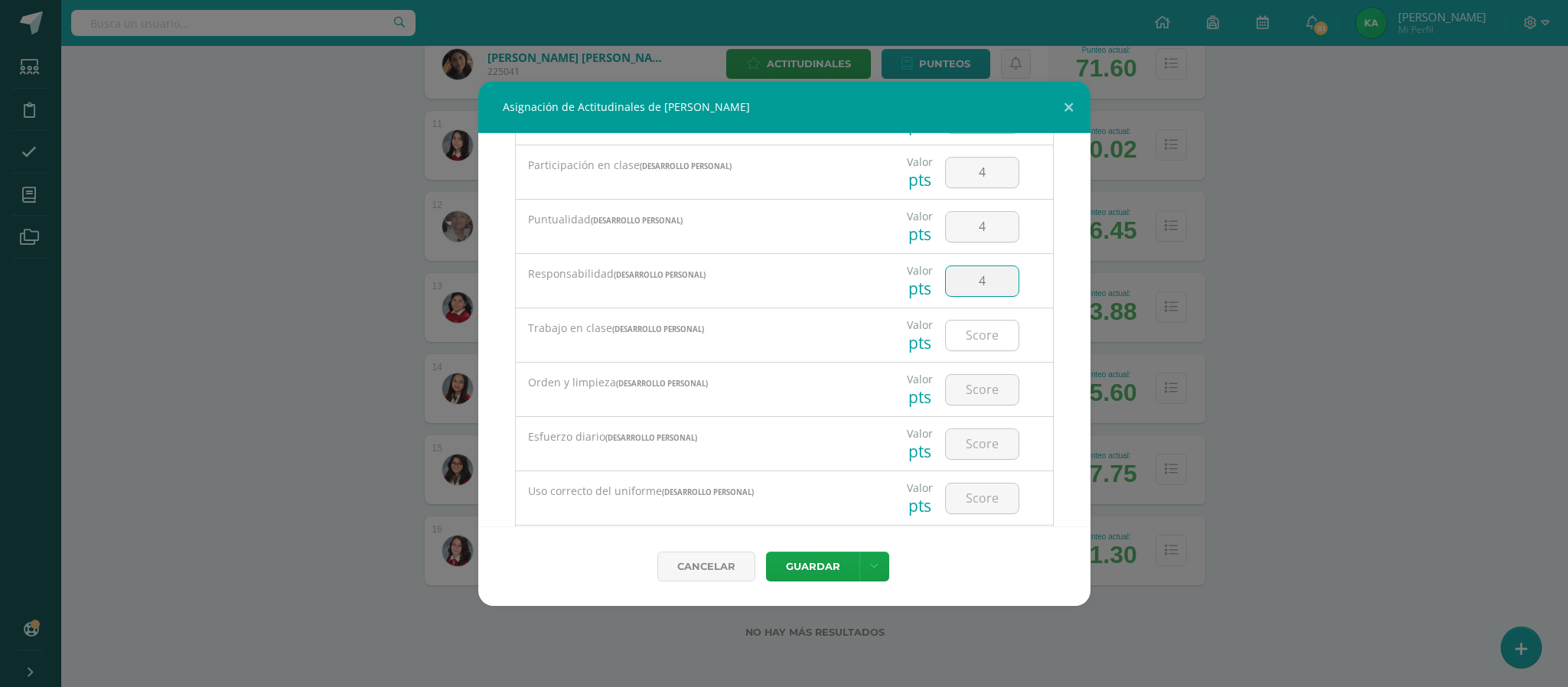
type input "4"
click at [965, 340] on input "number" at bounding box center [982, 335] width 73 height 30
type input "4"
click at [966, 390] on input "number" at bounding box center [982, 390] width 73 height 30
type input "4"
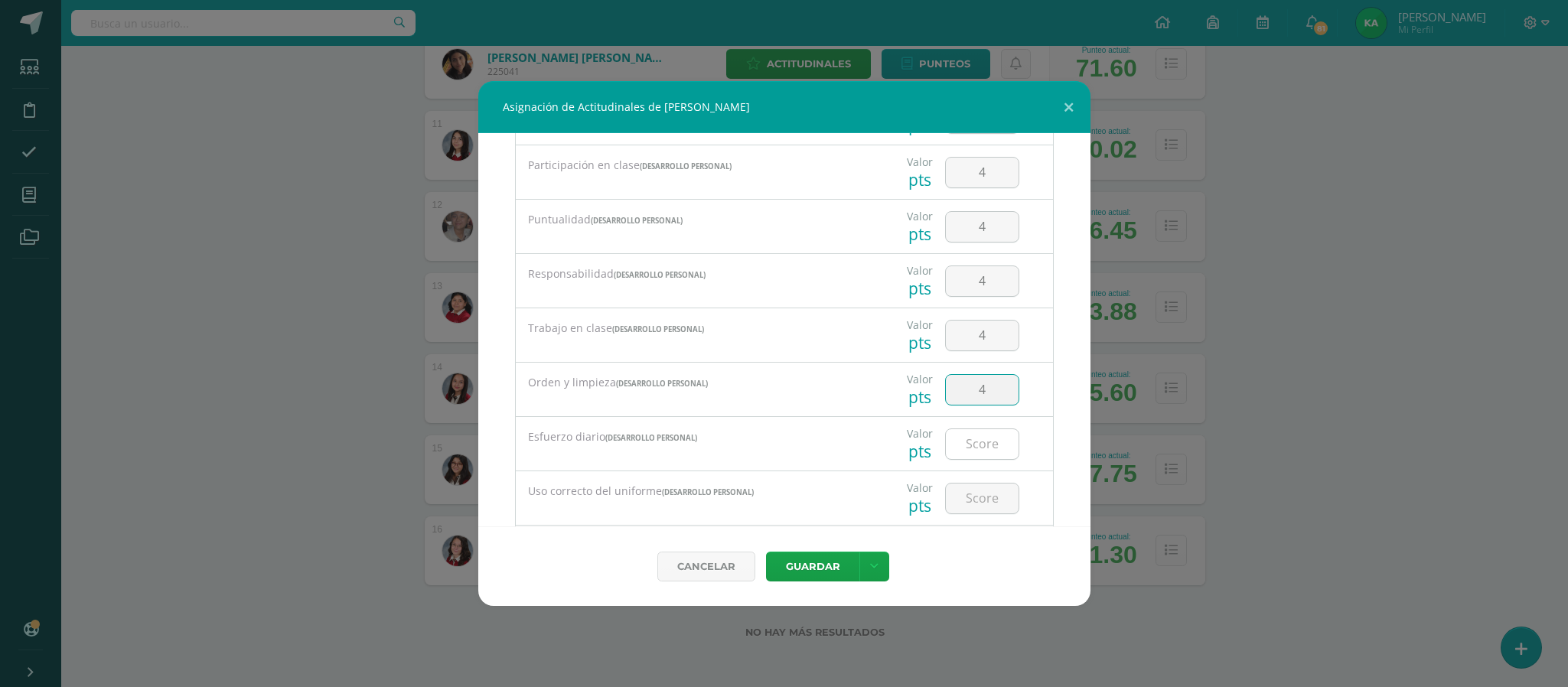
click at [962, 444] on input "number" at bounding box center [982, 443] width 73 height 30
type input "4"
click at [969, 505] on input "number" at bounding box center [982, 498] width 73 height 30
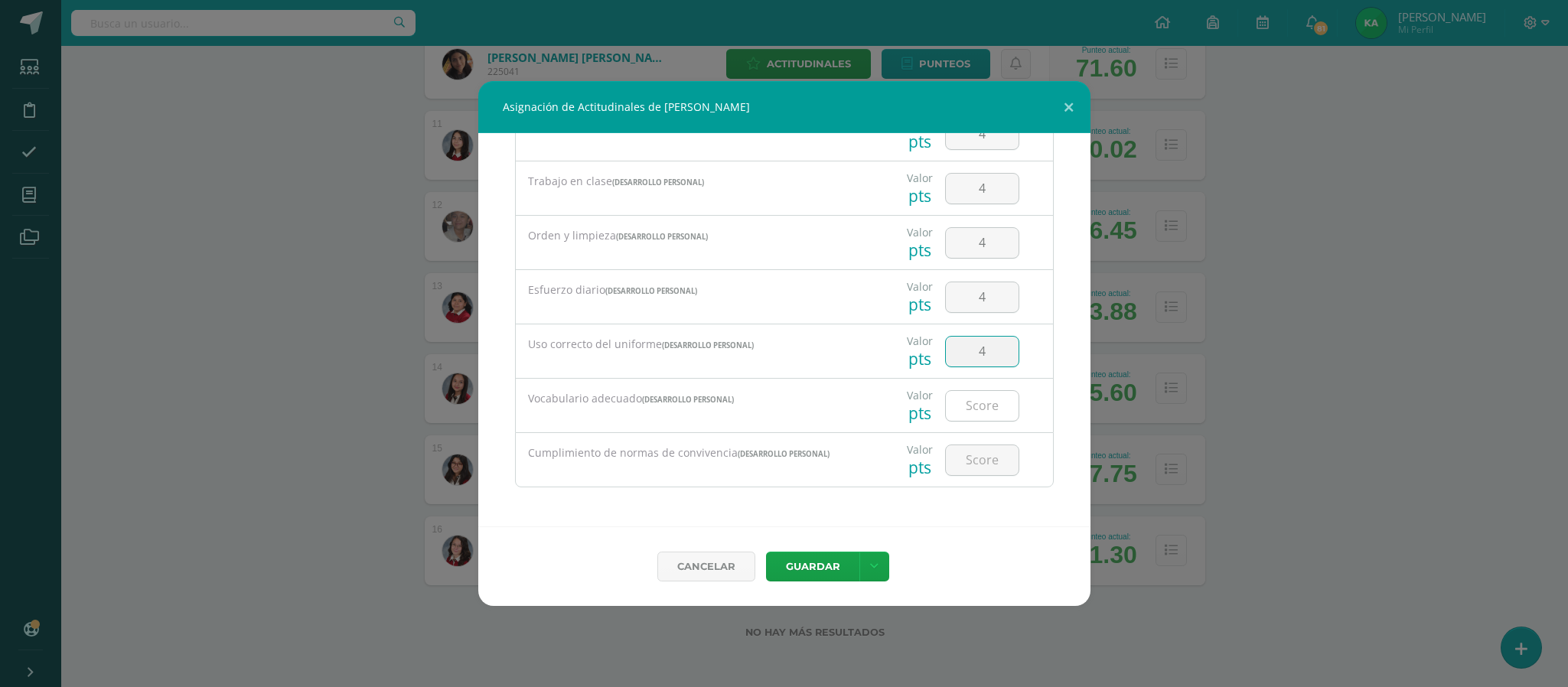
type input "4"
click at [981, 410] on input "number" at bounding box center [982, 406] width 73 height 30
type input "4"
click at [967, 464] on input "number" at bounding box center [982, 459] width 73 height 30
type input "4"
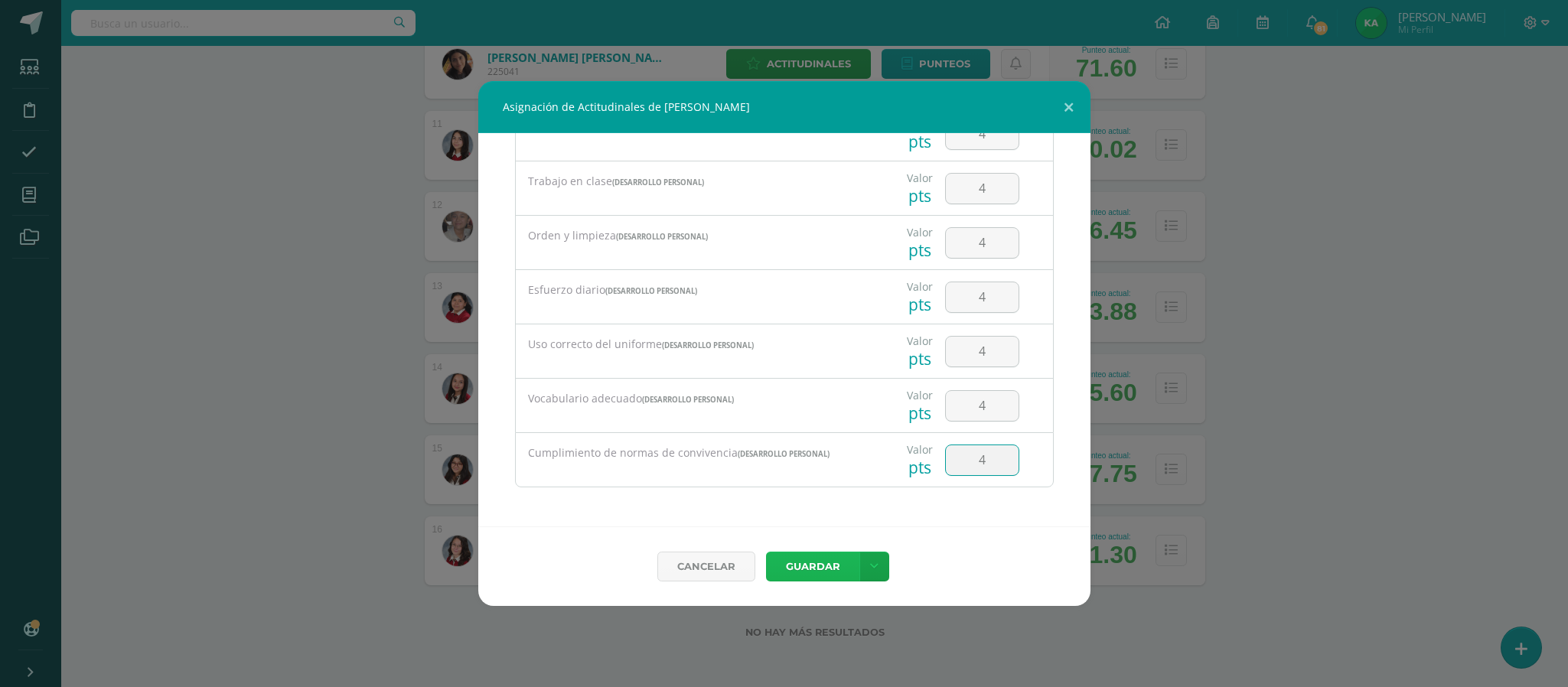
click at [825, 560] on button "Guardar" at bounding box center [812, 566] width 93 height 30
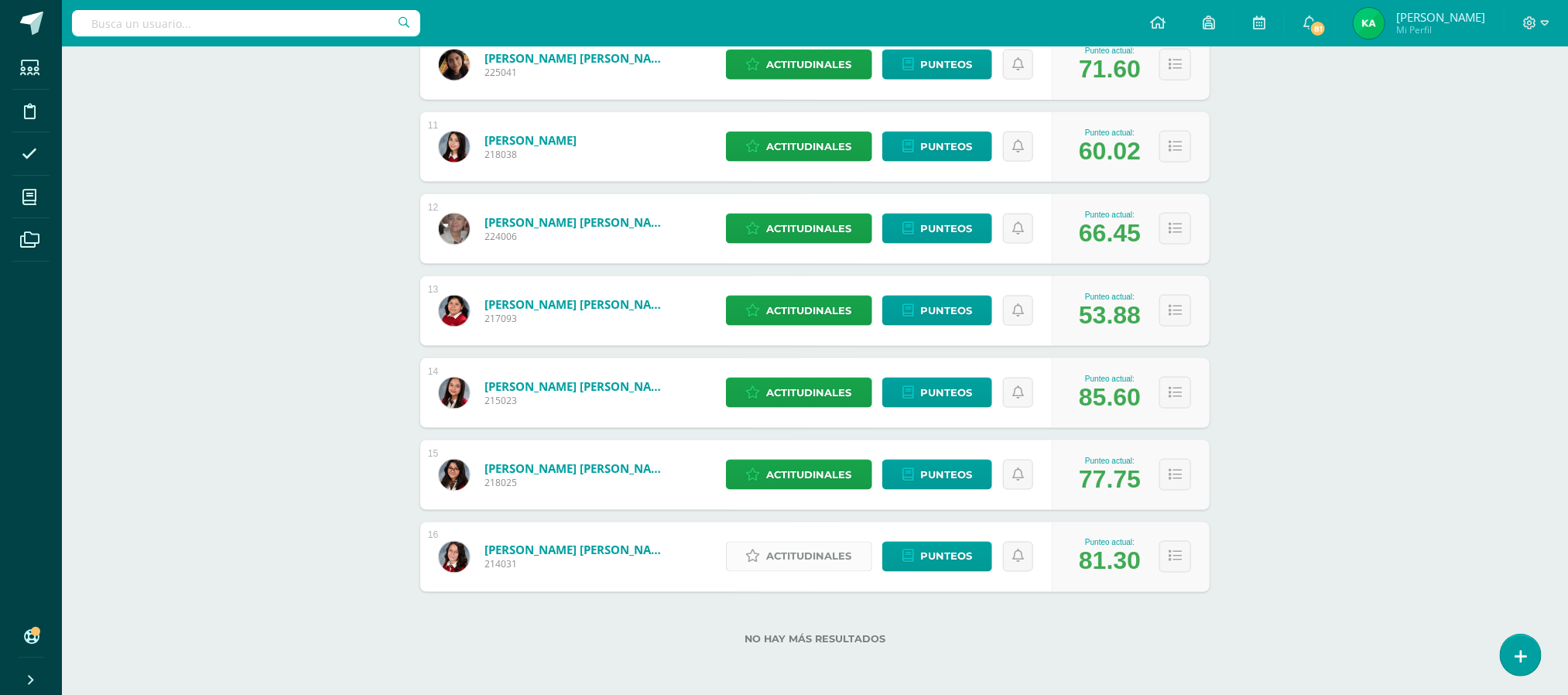
click at [786, 557] on span "Actitudinales" at bounding box center [809, 556] width 85 height 28
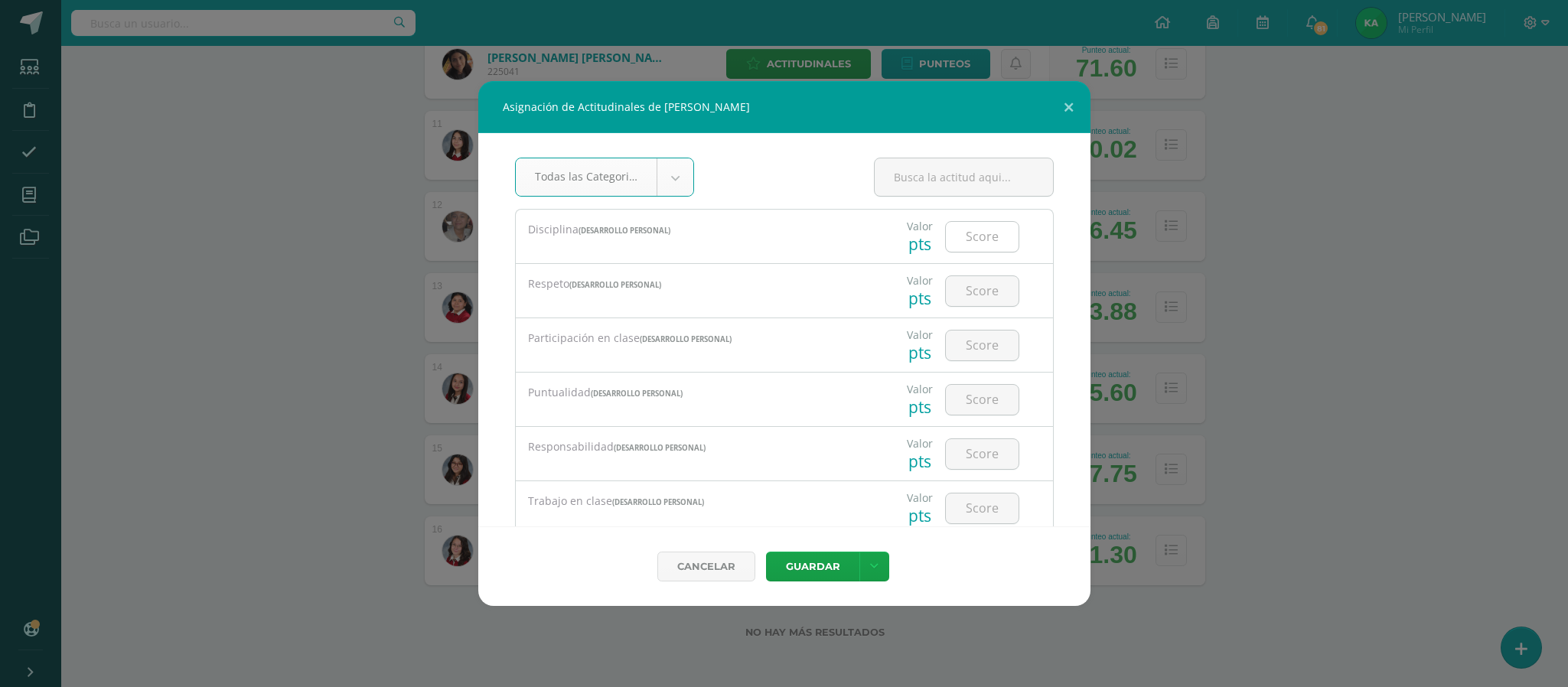
click at [968, 242] on input "number" at bounding box center [982, 236] width 73 height 30
type input "3"
click at [974, 293] on input "number" at bounding box center [982, 291] width 73 height 30
type input "3"
click at [972, 346] on input "number" at bounding box center [982, 345] width 73 height 30
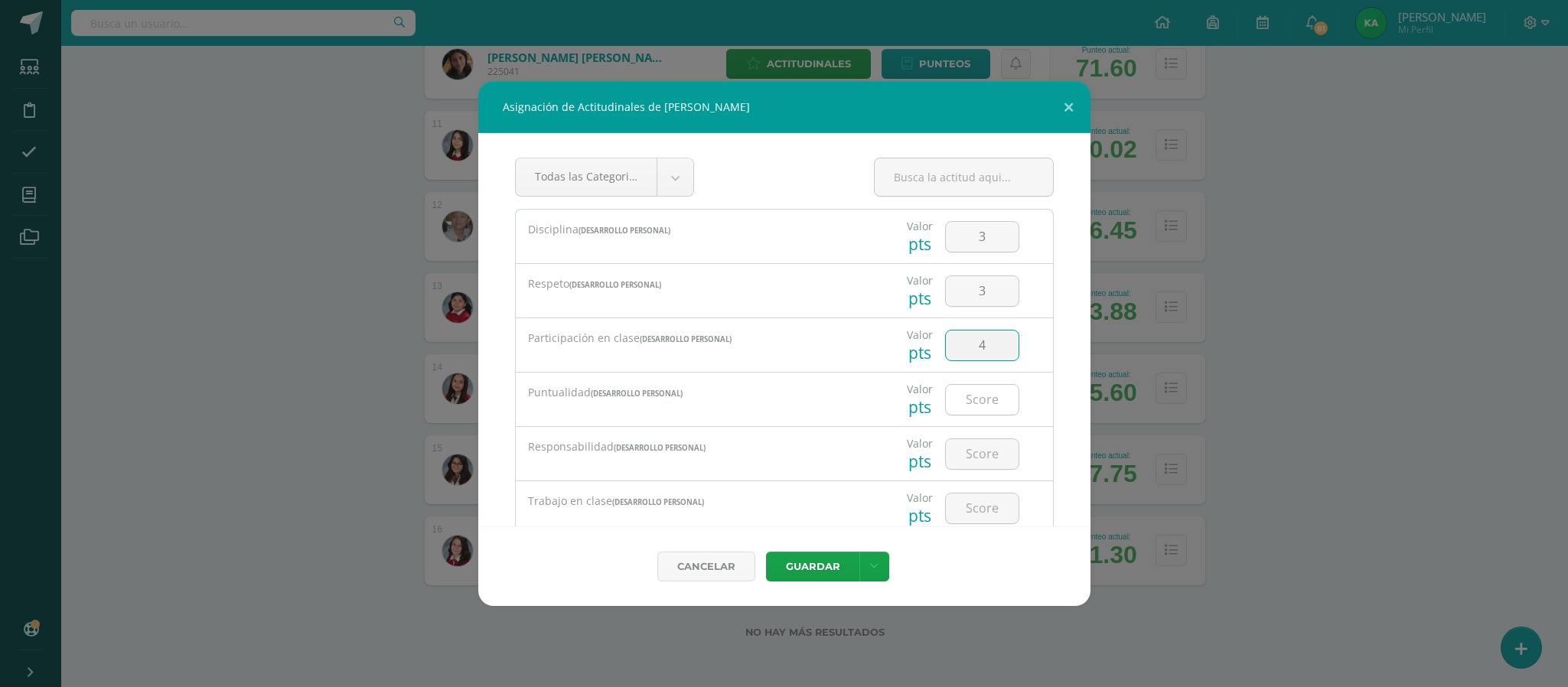
type input "4"
click at [968, 404] on input "number" at bounding box center [982, 399] width 73 height 30
type input "4"
click at [960, 453] on input "number" at bounding box center [982, 454] width 73 height 30
type input "3"
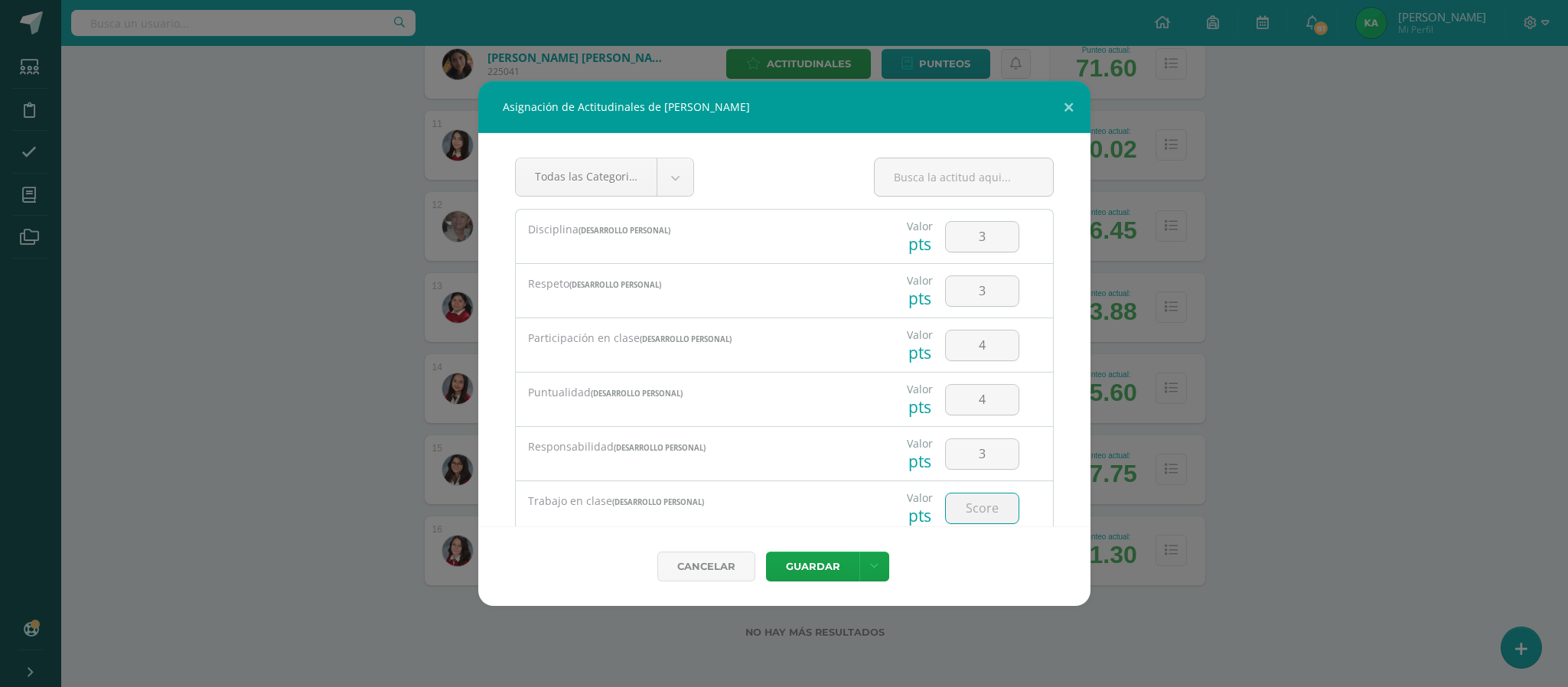
click at [963, 516] on input "number" at bounding box center [982, 508] width 73 height 30
type input "4"
type input "3"
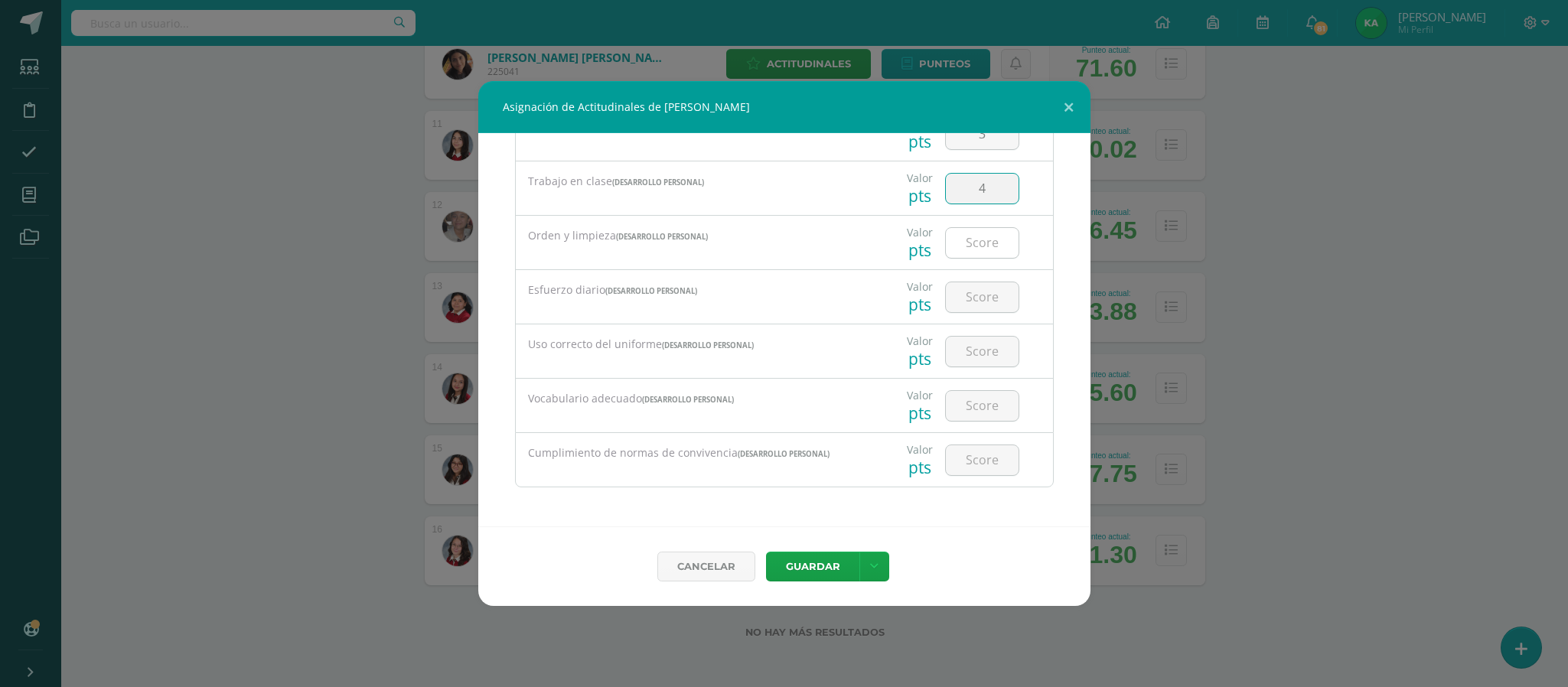
type input "4"
click at [956, 244] on input "number" at bounding box center [982, 242] width 73 height 30
type input "4"
click at [966, 296] on input "number" at bounding box center [982, 297] width 73 height 30
click at [972, 237] on input "4" at bounding box center [982, 242] width 73 height 30
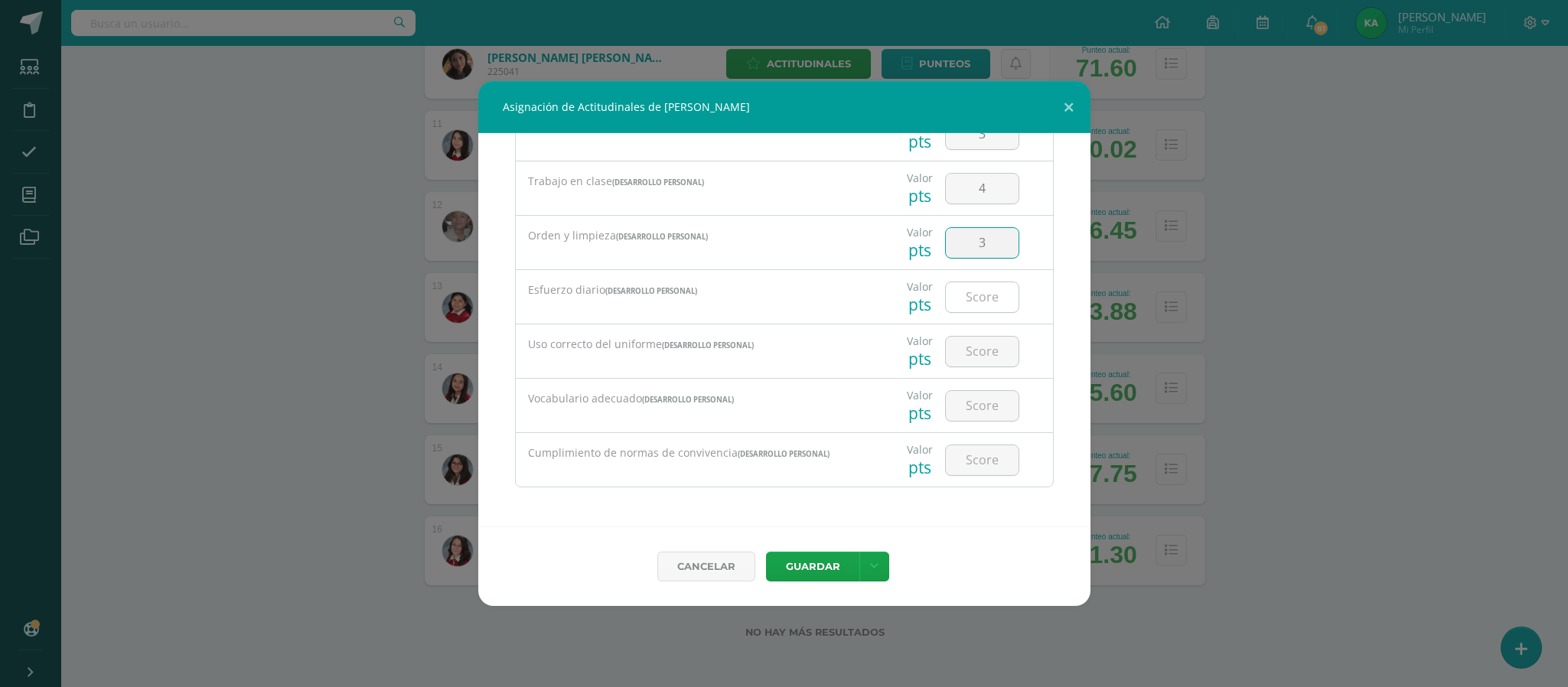
type input "3"
click at [960, 293] on input "number" at bounding box center [982, 297] width 73 height 30
type input "3"
click at [971, 354] on input "number" at bounding box center [982, 351] width 73 height 30
type input "4"
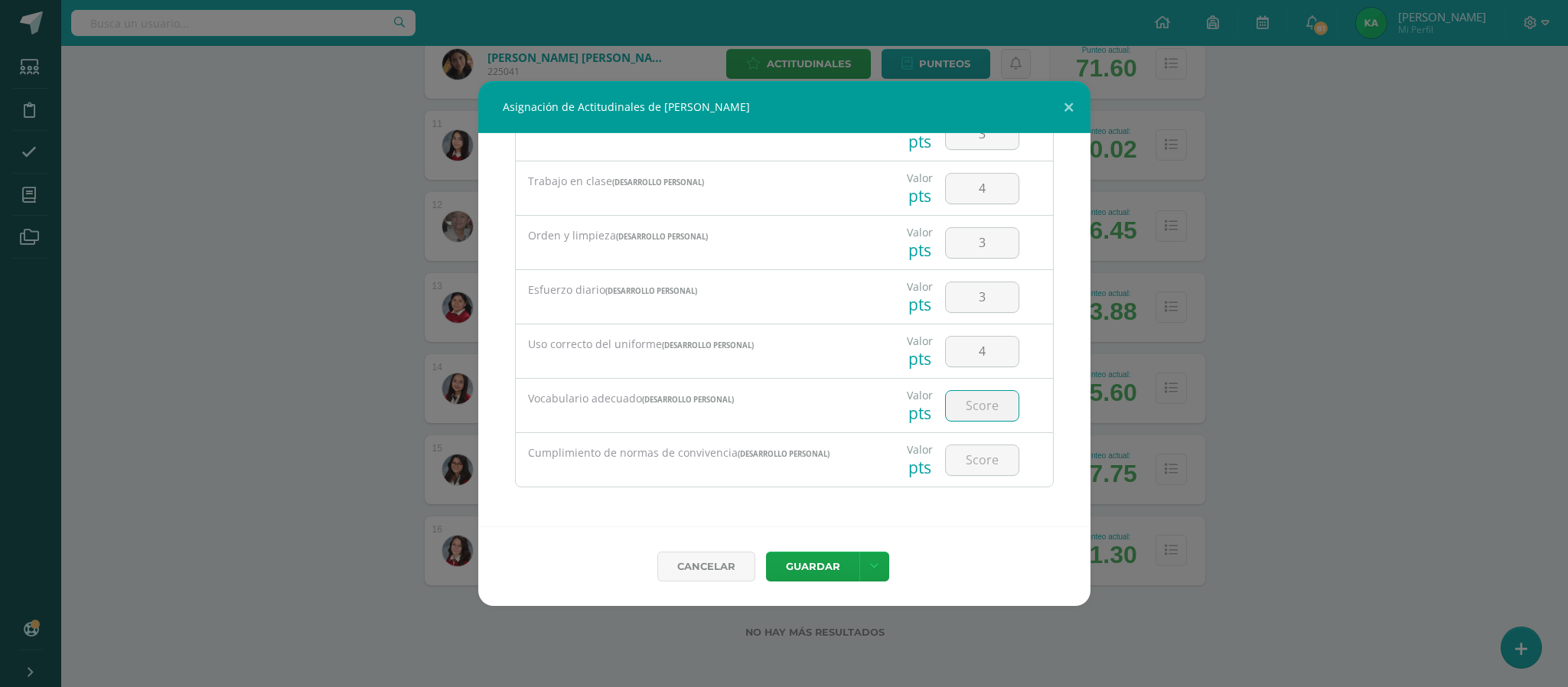
click at [973, 402] on input "number" at bounding box center [982, 406] width 73 height 30
type input "3"
click at [966, 462] on input "number" at bounding box center [982, 459] width 73 height 30
type input "3"
click at [806, 568] on button "Guardar" at bounding box center [812, 566] width 93 height 30
